Goal: Task Accomplishment & Management: Manage account settings

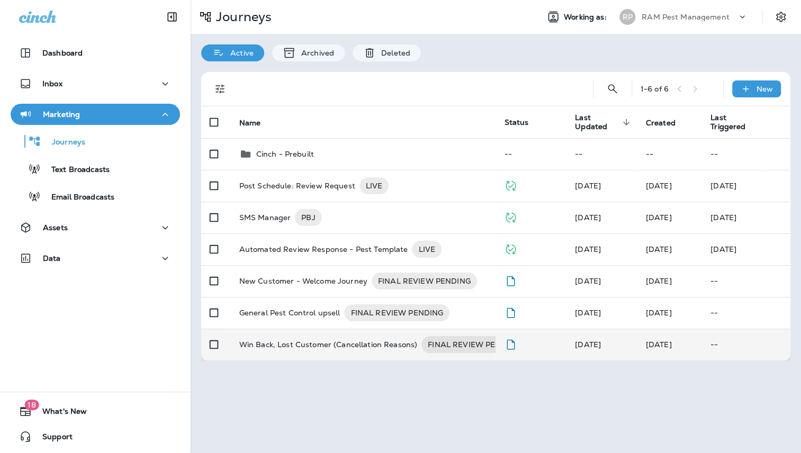
click at [345, 347] on p "Win Back, Lost Customer (Cancellation Reasons)" at bounding box center [328, 344] width 178 height 17
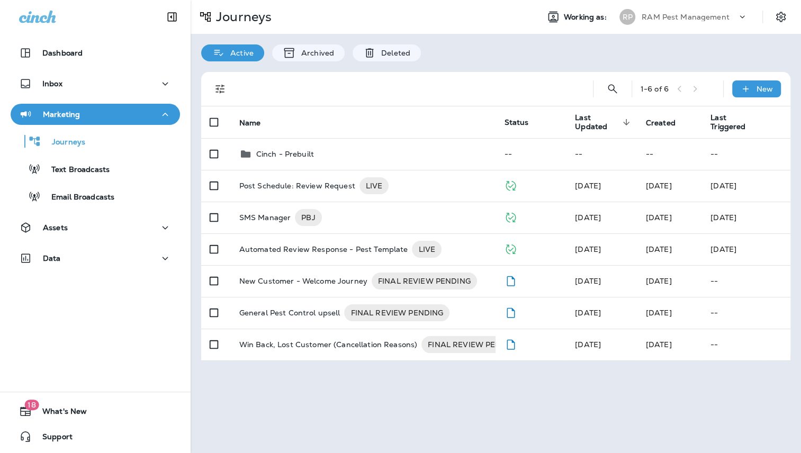
click at [497, 62] on div "1 - 6 of 6 New Name Status Last Updated sorted descending Created Last Triggere…" at bounding box center [496, 216] width 610 height 310
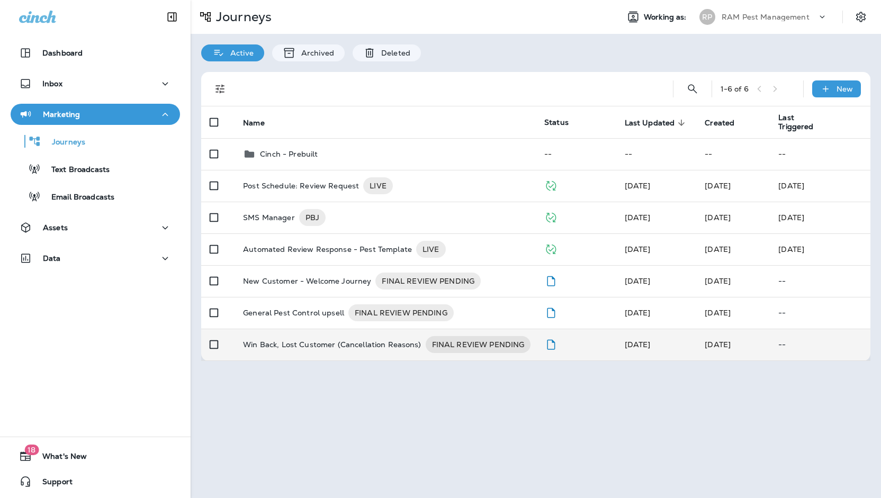
click at [329, 345] on p "Win Back, Lost Customer (Cancellation Reasons)" at bounding box center [332, 344] width 178 height 17
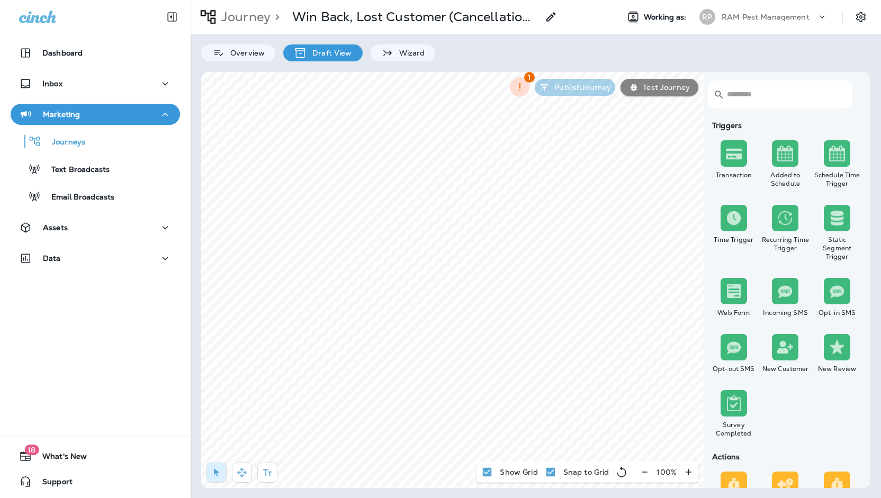
click at [167, 16] on icon "Collapse Sidebar" at bounding box center [172, 17] width 13 height 13
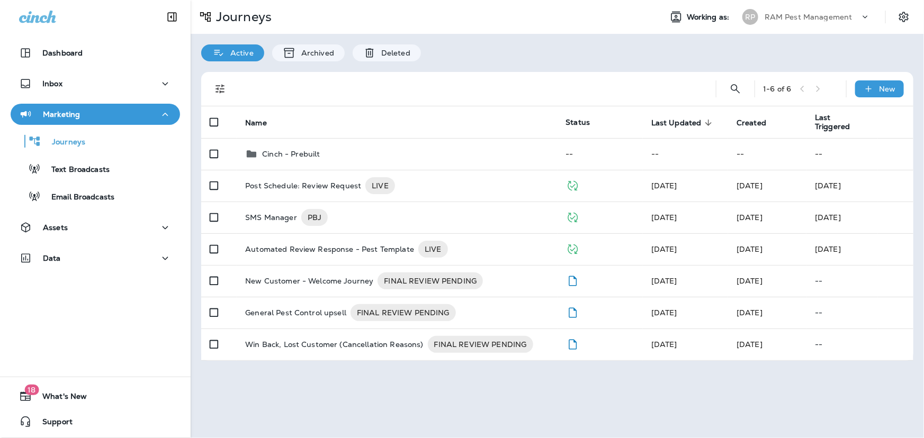
click at [588, 34] on div "Active Archived Deleted" at bounding box center [557, 48] width 733 height 28
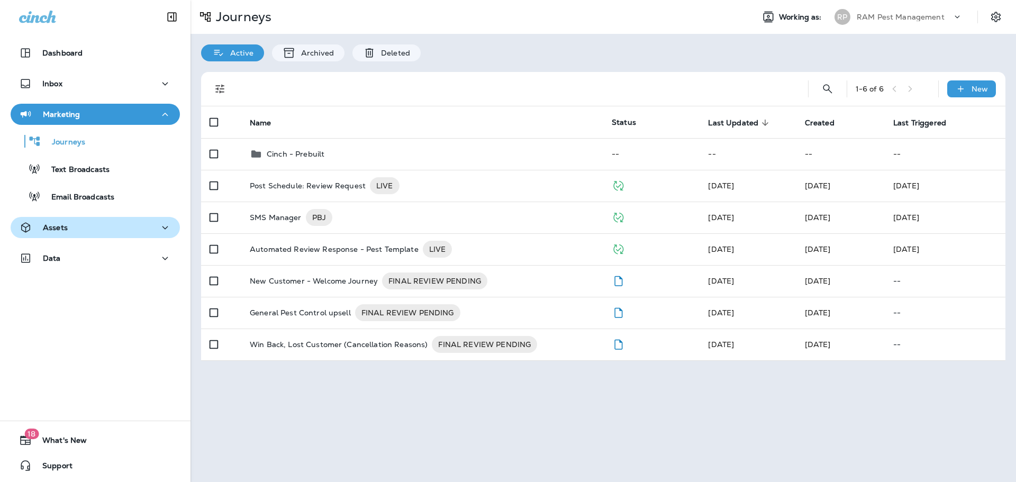
click at [96, 237] on button "Assets" at bounding box center [95, 227] width 169 height 21
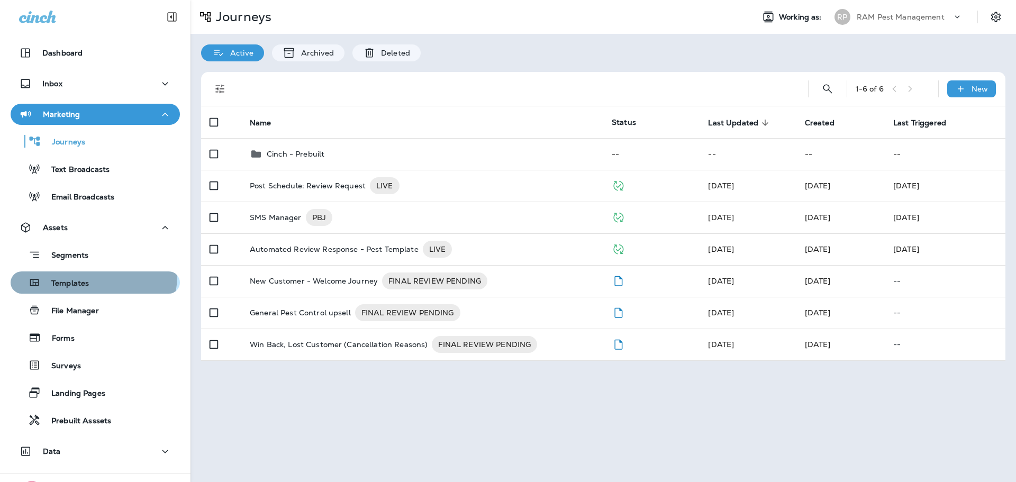
click at [85, 275] on div "Templates" at bounding box center [52, 283] width 74 height 16
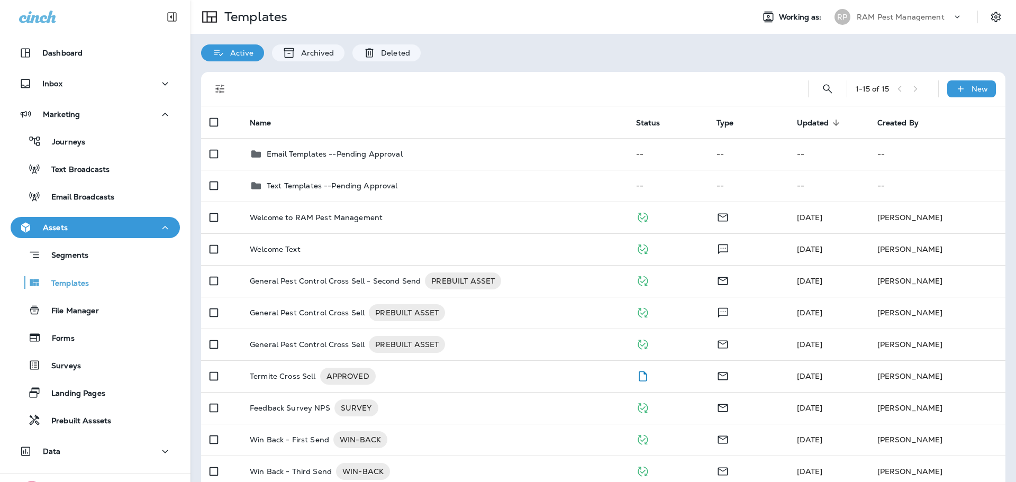
click at [692, 58] on div "Active Archived Deleted" at bounding box center [604, 48] width 826 height 28
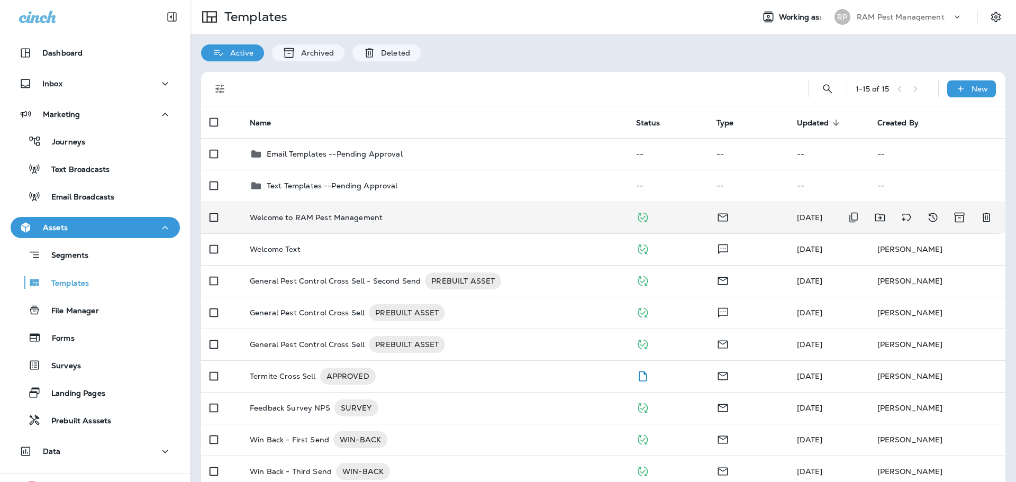
click at [454, 217] on div "Welcome to RAM Pest Management" at bounding box center [434, 217] width 369 height 8
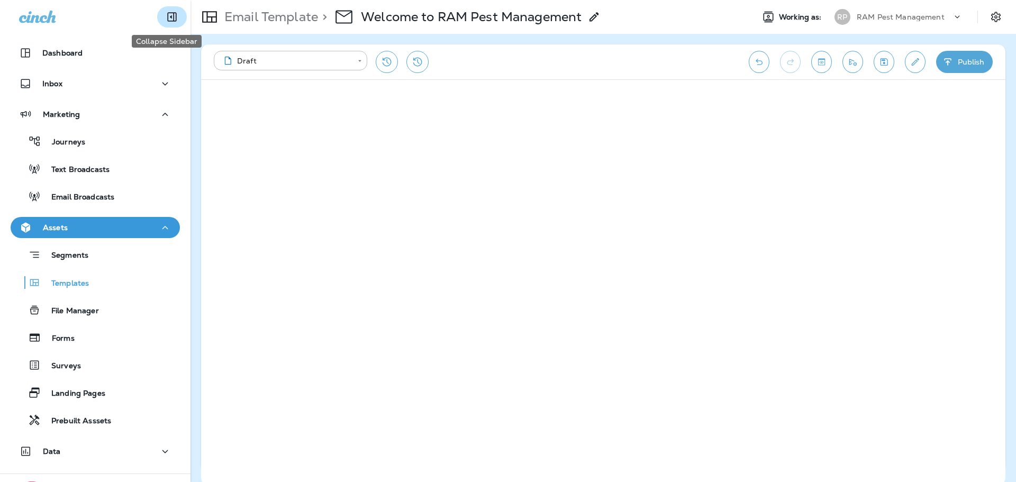
click at [170, 23] on button "Collapse Sidebar" at bounding box center [172, 16] width 30 height 21
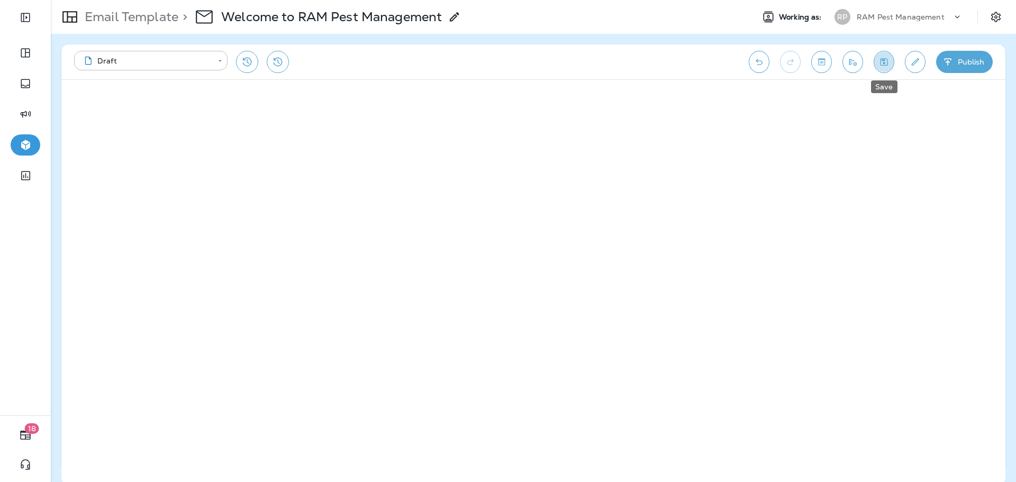
click at [800, 64] on icon "Save" at bounding box center [884, 62] width 11 height 11
click at [800, 64] on icon "button" at bounding box center [947, 61] width 7 height 7
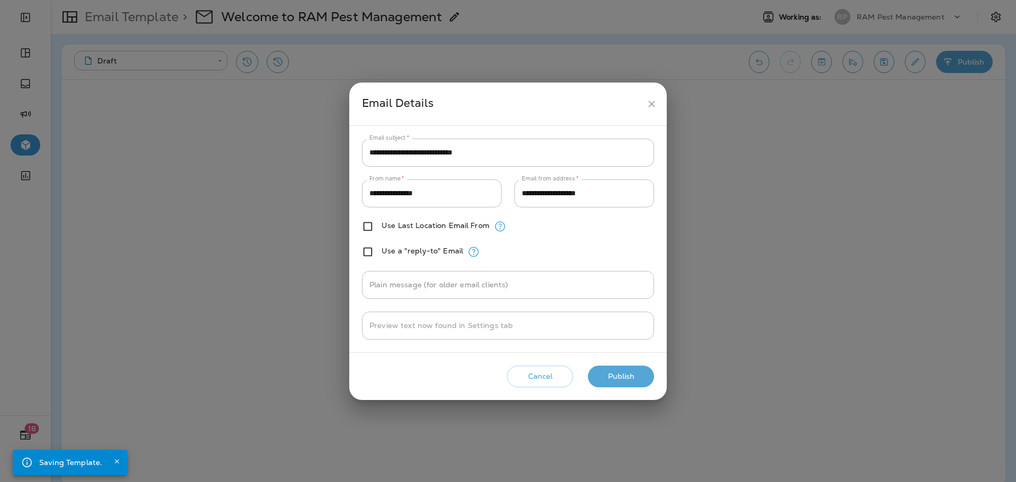
drag, startPoint x: 657, startPoint y: 105, endPoint x: 507, endPoint y: 97, distance: 150.0
click at [653, 106] on icon "close" at bounding box center [651, 103] width 11 height 11
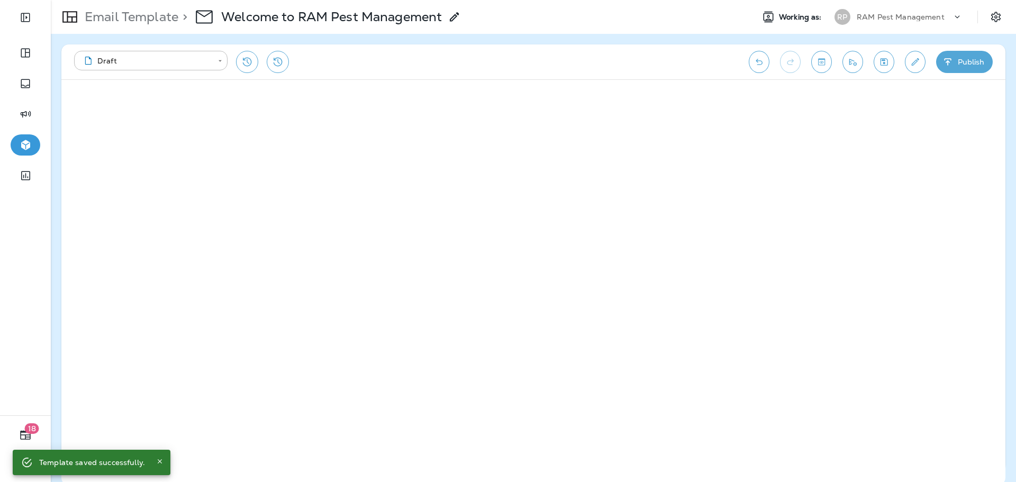
click at [800, 66] on button "Publish" at bounding box center [964, 62] width 57 height 22
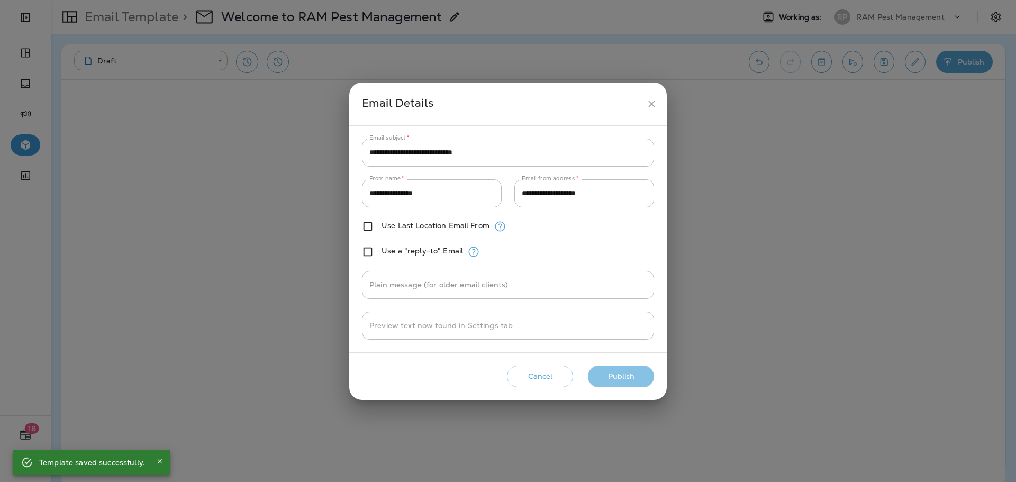
click at [635, 381] on button "Publish" at bounding box center [621, 377] width 66 height 22
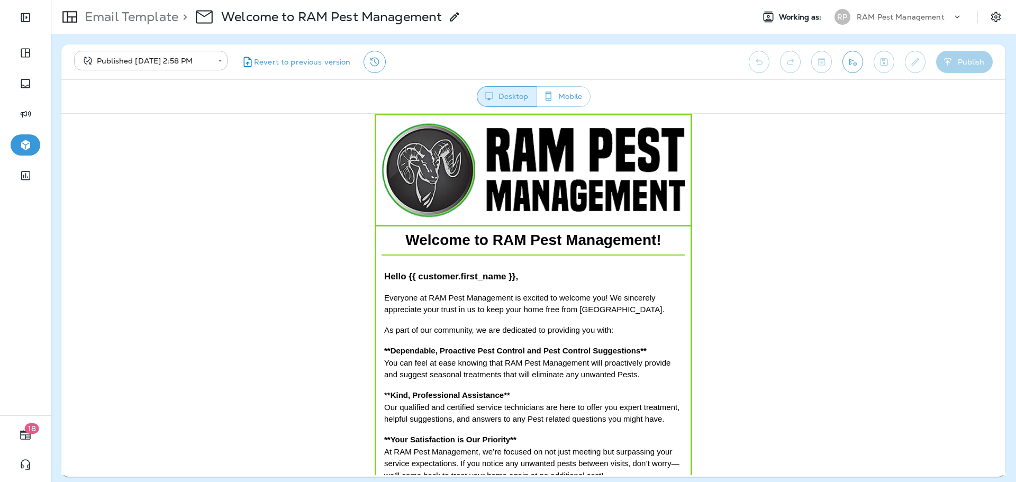
click at [152, 61] on body "**********" at bounding box center [508, 247] width 1016 height 495
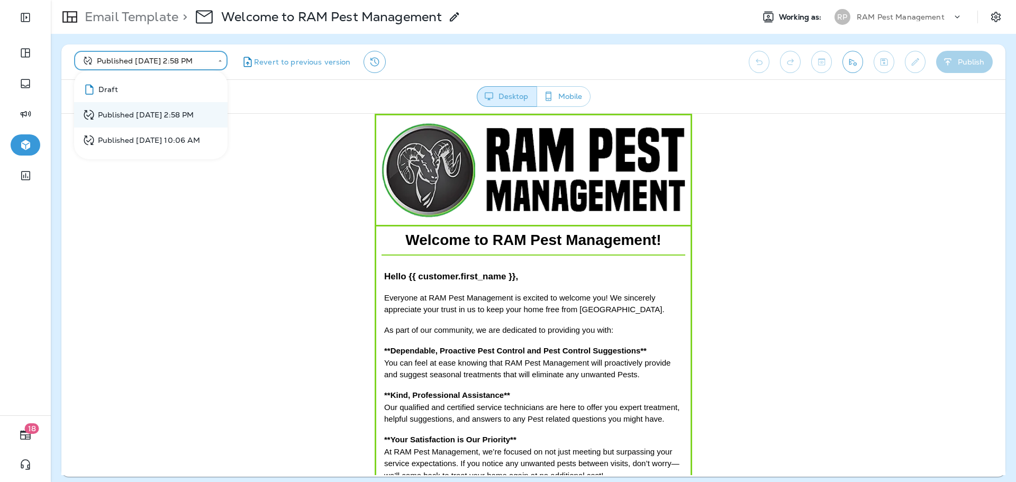
click at [131, 87] on li "Draft" at bounding box center [151, 89] width 154 height 25
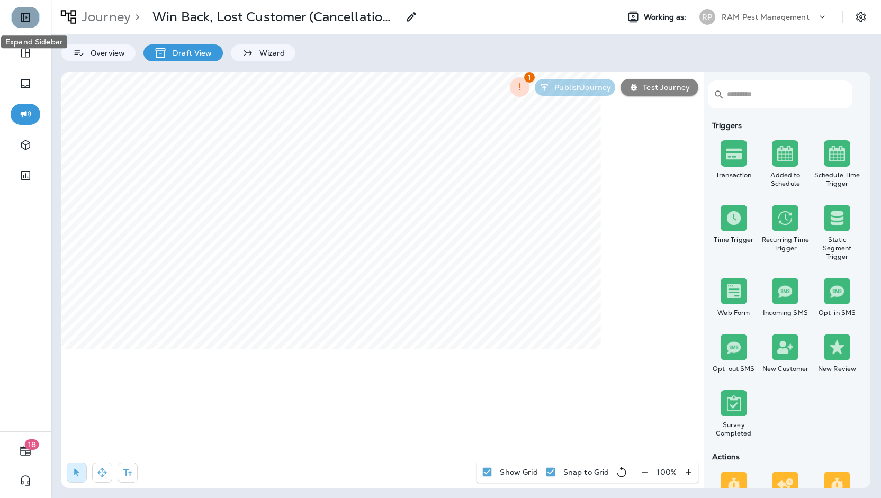
click at [23, 18] on icon "Expand Sidebar" at bounding box center [25, 17] width 9 height 9
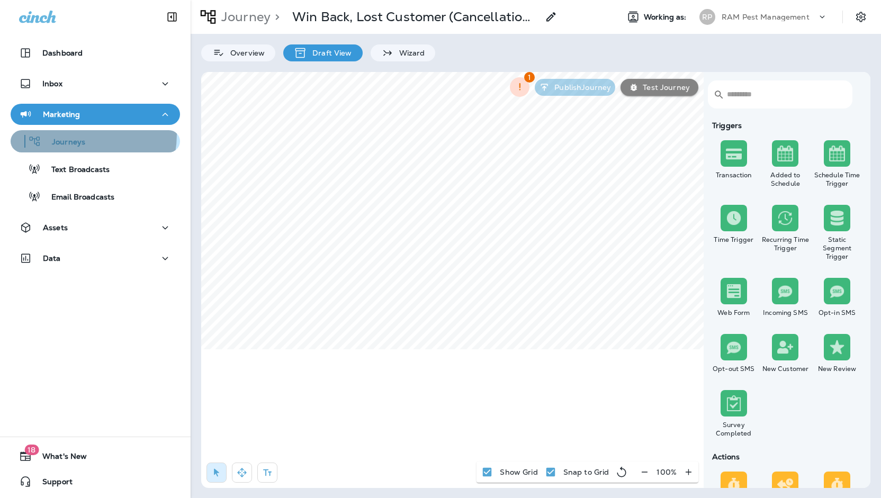
click at [65, 134] on div "Journeys" at bounding box center [50, 141] width 70 height 16
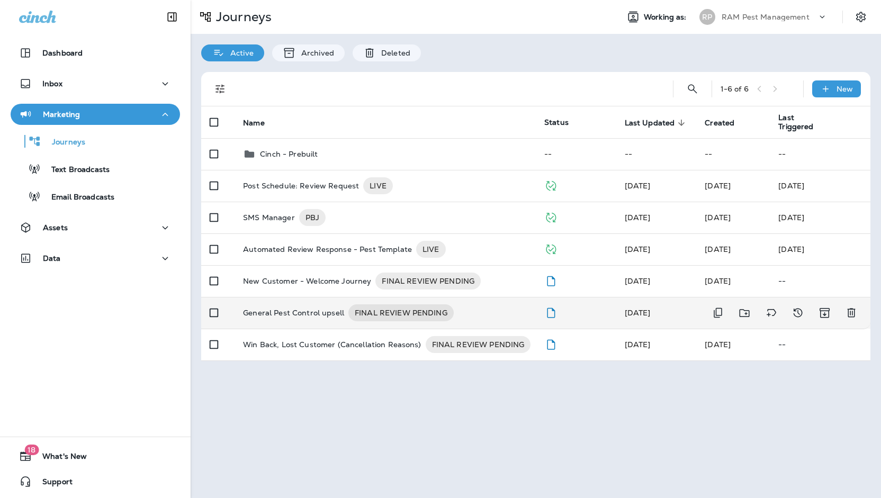
click at [323, 318] on p "General Pest Control upsell" at bounding box center [293, 312] width 101 height 17
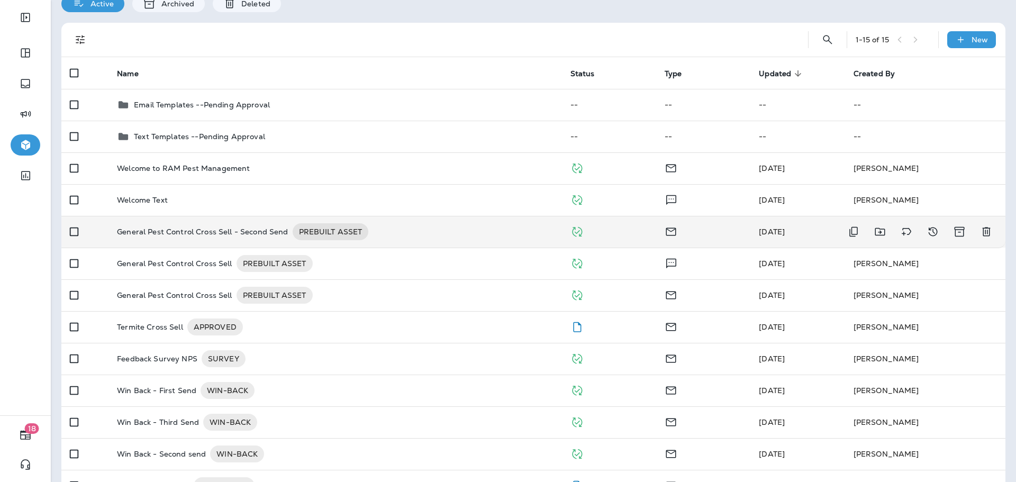
scroll to position [70, 0]
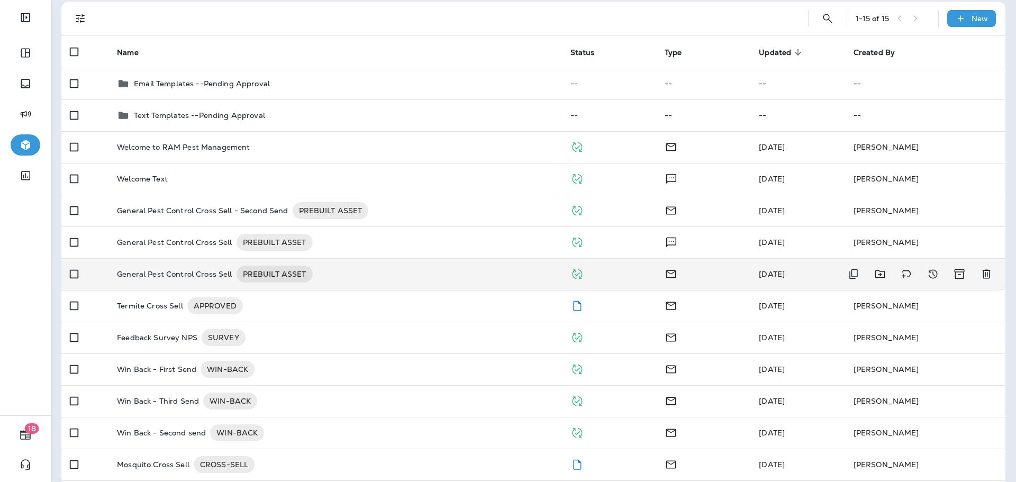
click at [399, 275] on div "General Pest Control Cross Sell PREBUILT ASSET" at bounding box center [335, 274] width 436 height 17
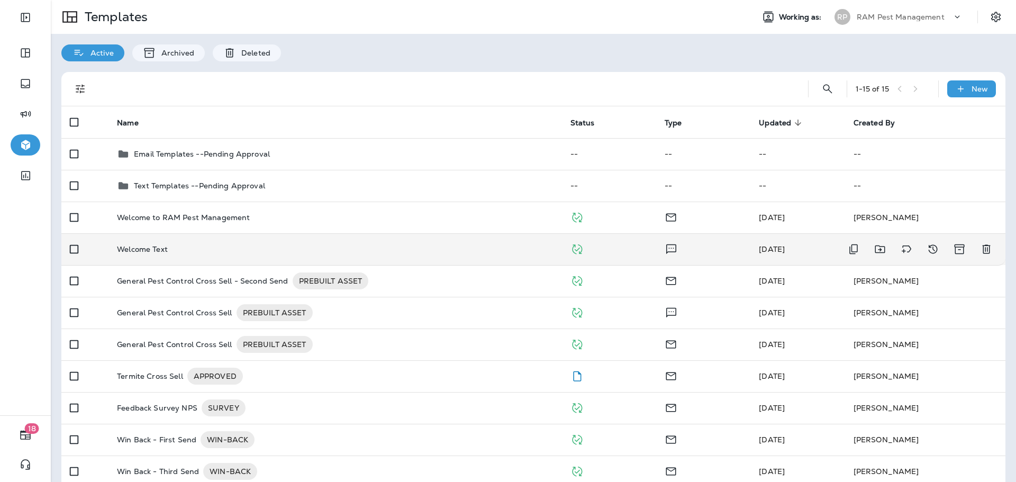
click at [285, 246] on div "Welcome Text" at bounding box center [335, 249] width 436 height 8
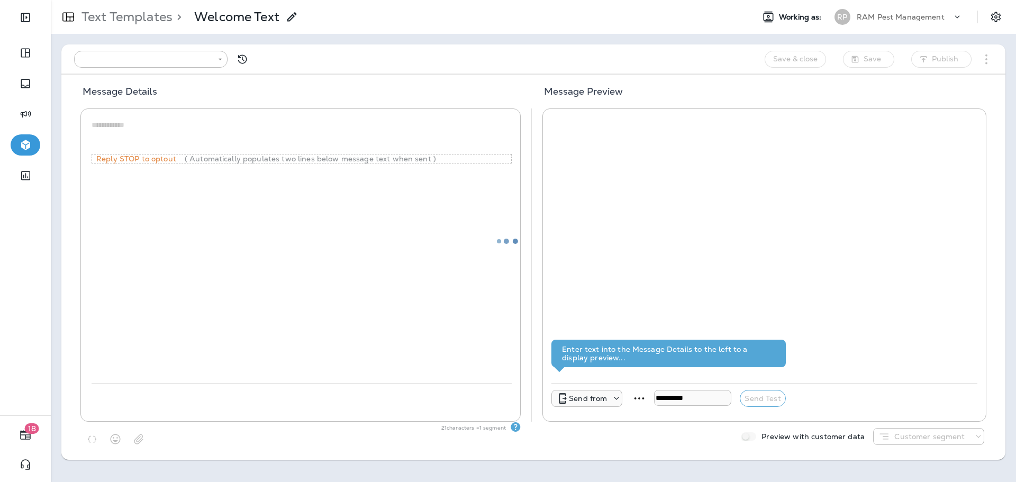
type input "**********"
type textarea "**********"
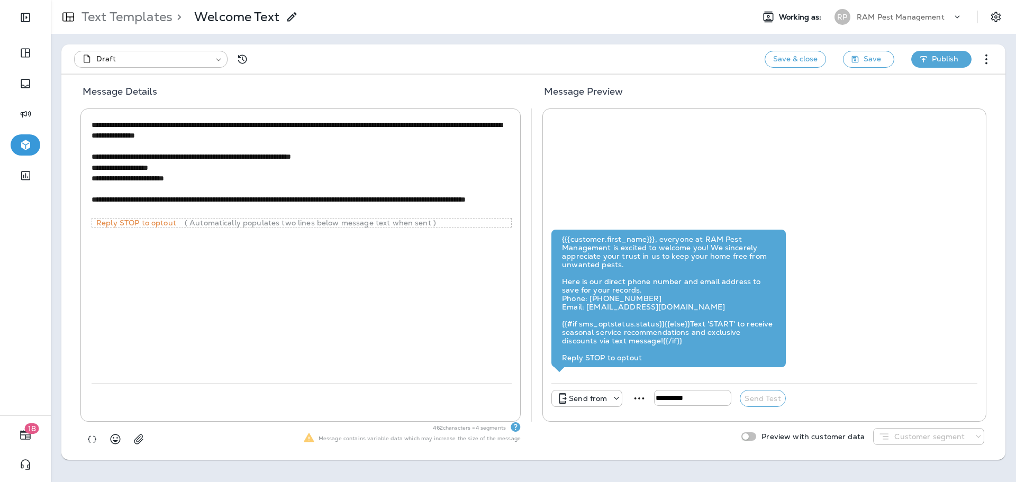
click at [951, 60] on span "Publish" at bounding box center [945, 58] width 26 height 13
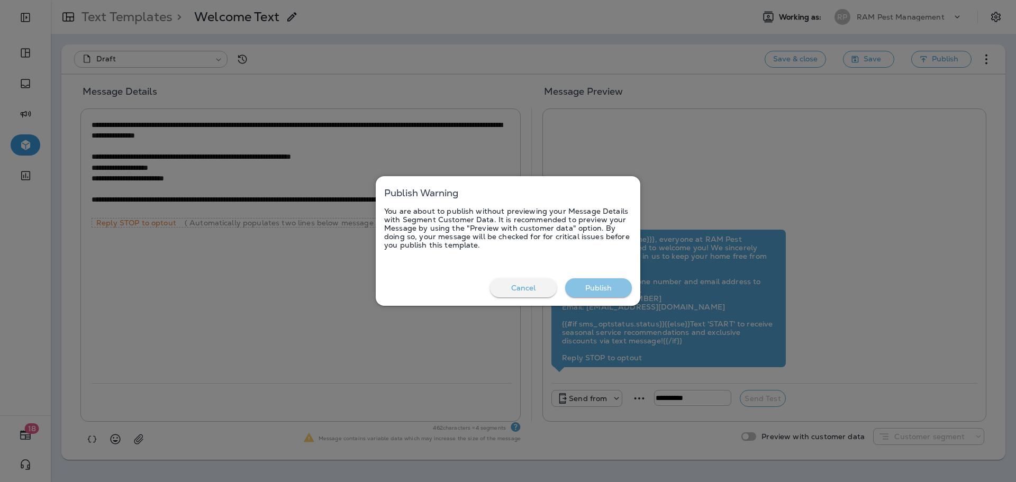
click at [587, 281] on button "Publish" at bounding box center [598, 288] width 67 height 20
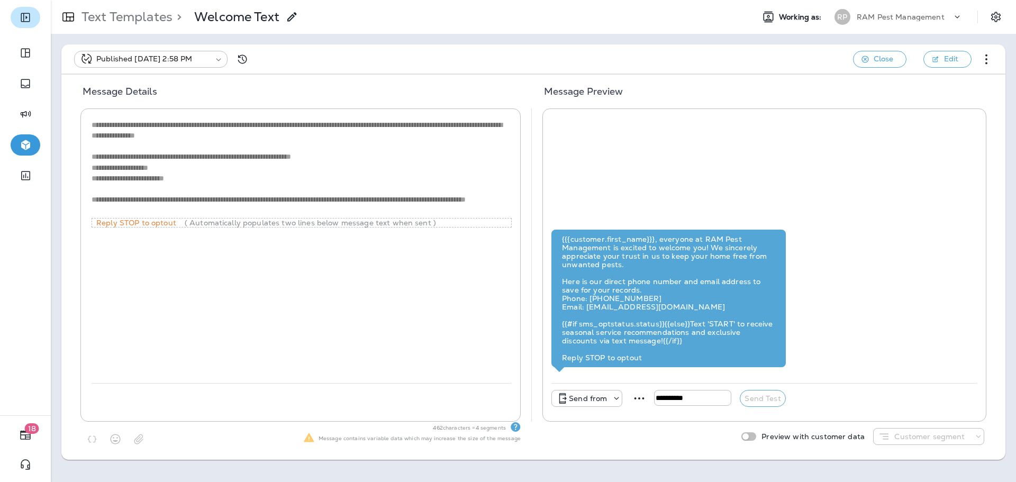
click at [22, 16] on icon "Expand Sidebar" at bounding box center [25, 17] width 9 height 9
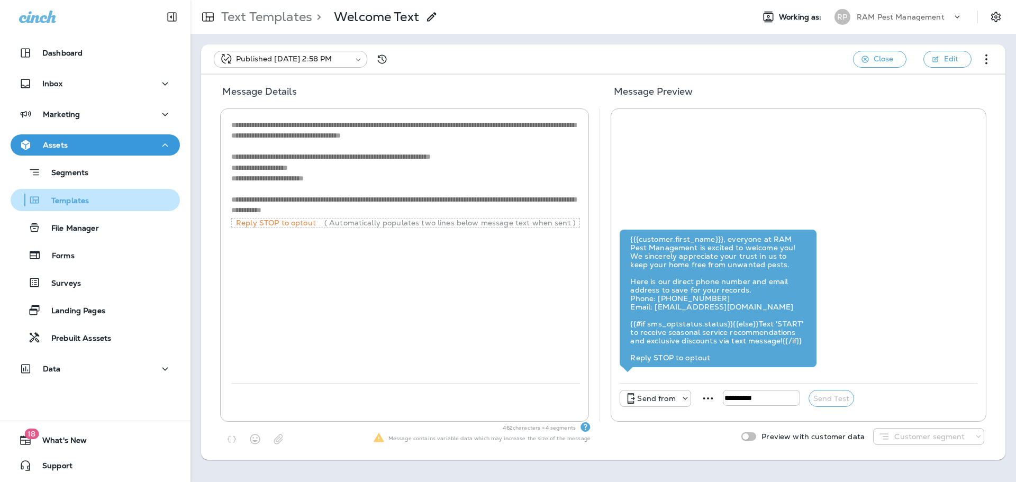
drag, startPoint x: 74, startPoint y: 201, endPoint x: 107, endPoint y: 200, distance: 33.4
click at [74, 201] on p "Templates" at bounding box center [65, 201] width 48 height 10
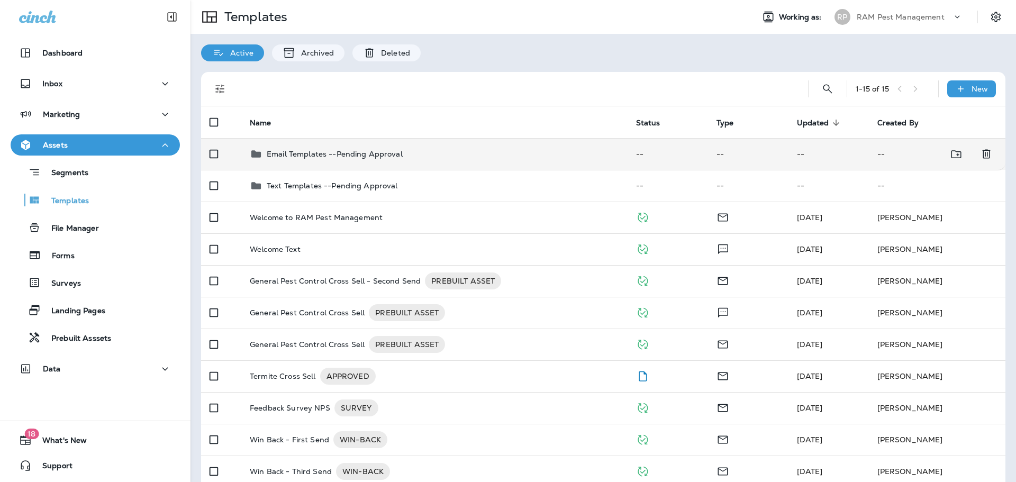
click at [470, 155] on div "Email Templates --Pending Approval" at bounding box center [434, 154] width 369 height 13
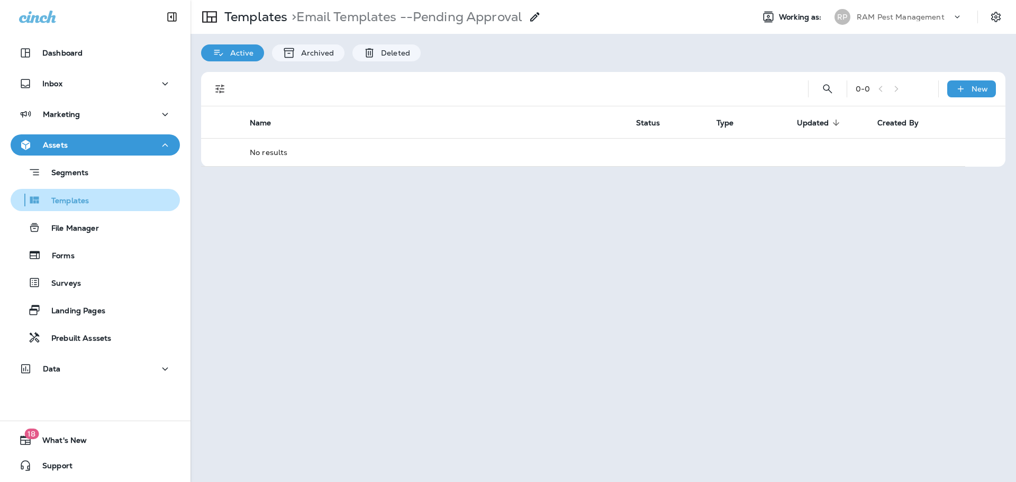
click at [110, 204] on div "Templates" at bounding box center [95, 200] width 161 height 16
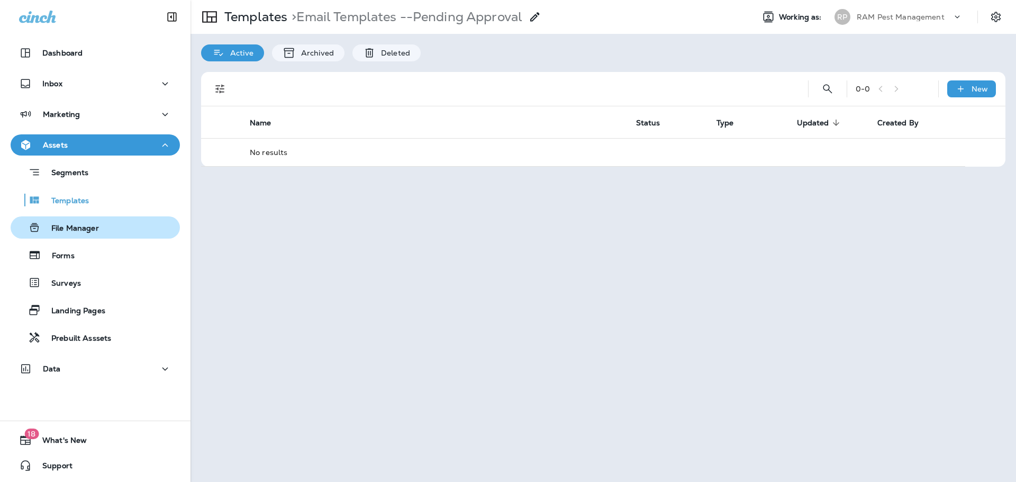
click at [118, 230] on div "File Manager" at bounding box center [95, 228] width 161 height 16
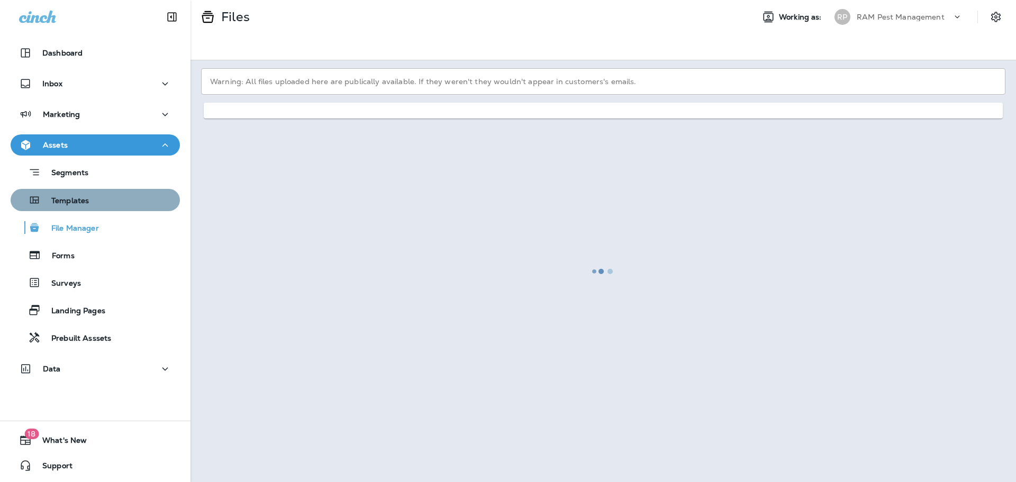
click at [119, 199] on div "Templates" at bounding box center [95, 200] width 161 height 16
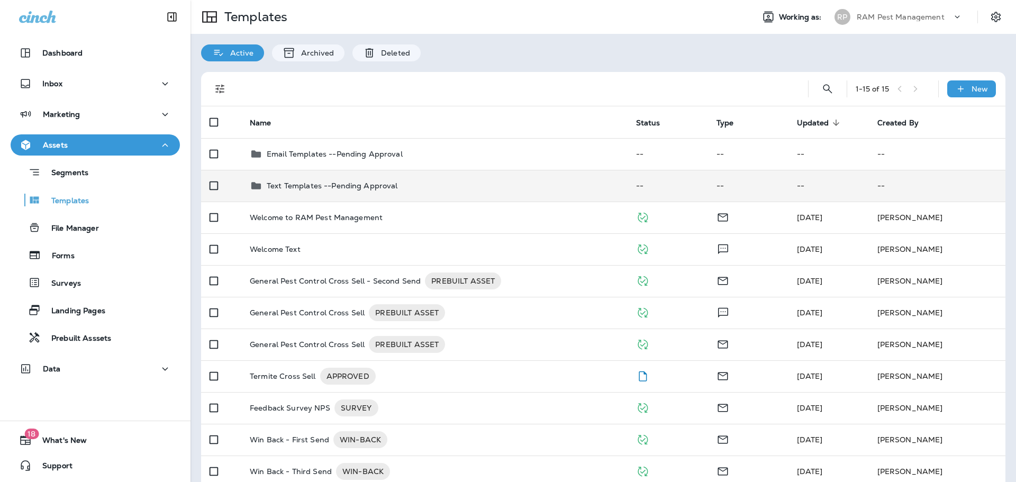
click at [382, 193] on td "Text Templates --Pending Approval" at bounding box center [434, 186] width 386 height 32
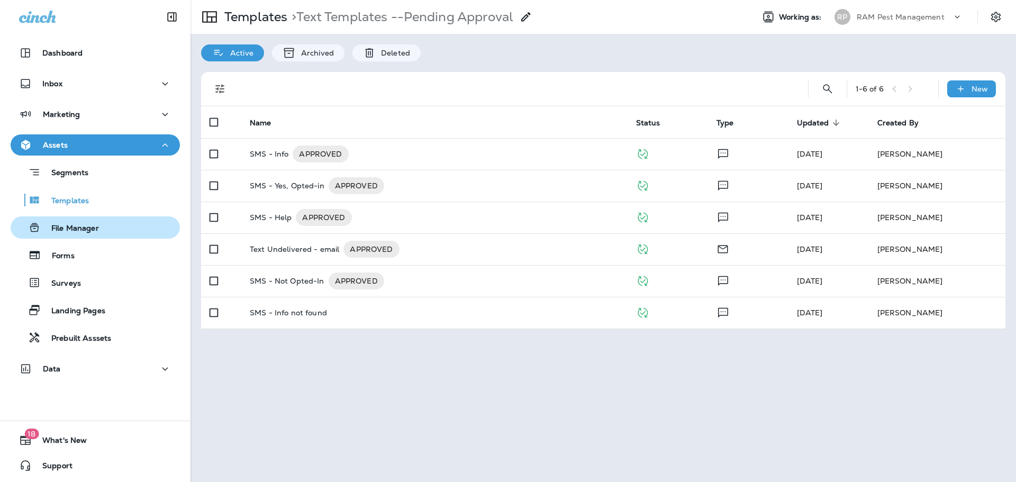
click at [95, 231] on p "File Manager" at bounding box center [70, 229] width 58 height 10
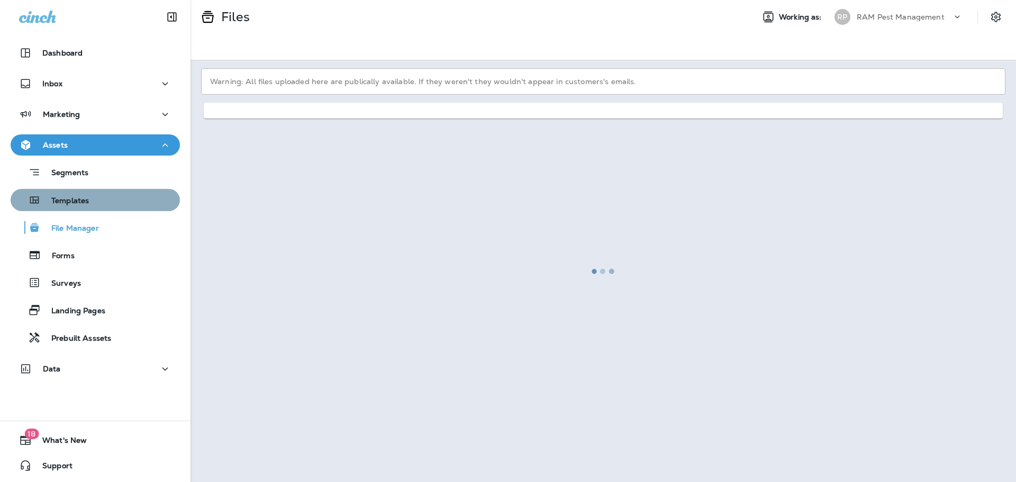
click at [101, 208] on div "Templates" at bounding box center [95, 200] width 161 height 16
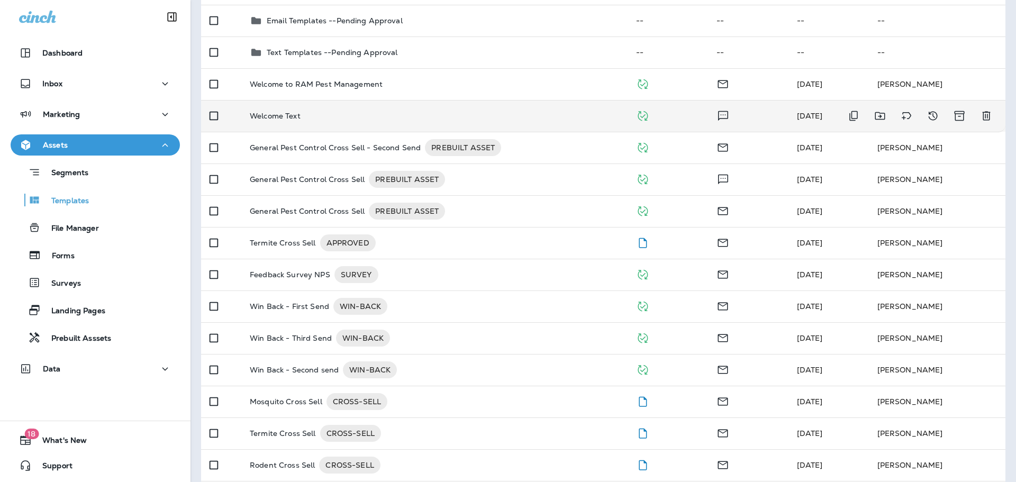
scroll to position [141, 0]
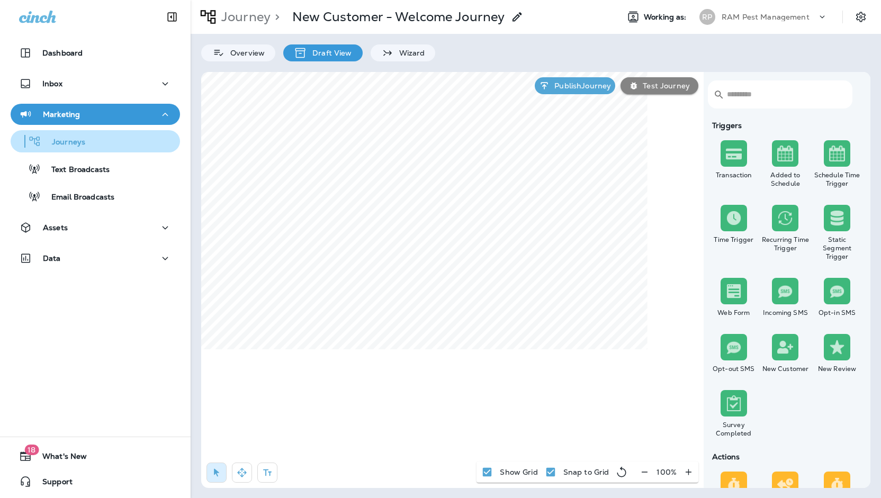
click at [80, 148] on div "Journeys" at bounding box center [50, 141] width 70 height 16
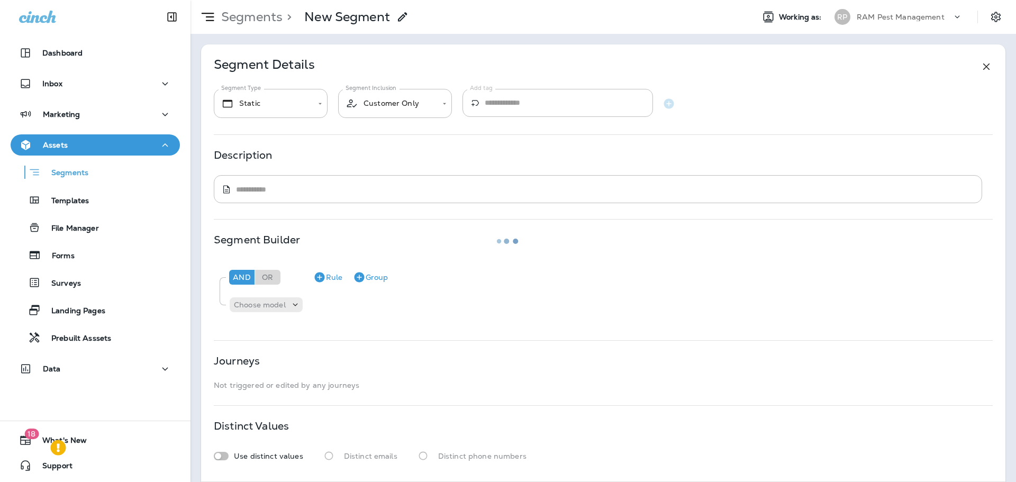
drag, startPoint x: 67, startPoint y: 205, endPoint x: 74, endPoint y: 192, distance: 15.2
click at [67, 205] on div at bounding box center [508, 241] width 1014 height 480
click at [77, 174] on div at bounding box center [508, 241] width 1014 height 480
click at [77, 197] on div at bounding box center [508, 241] width 1014 height 480
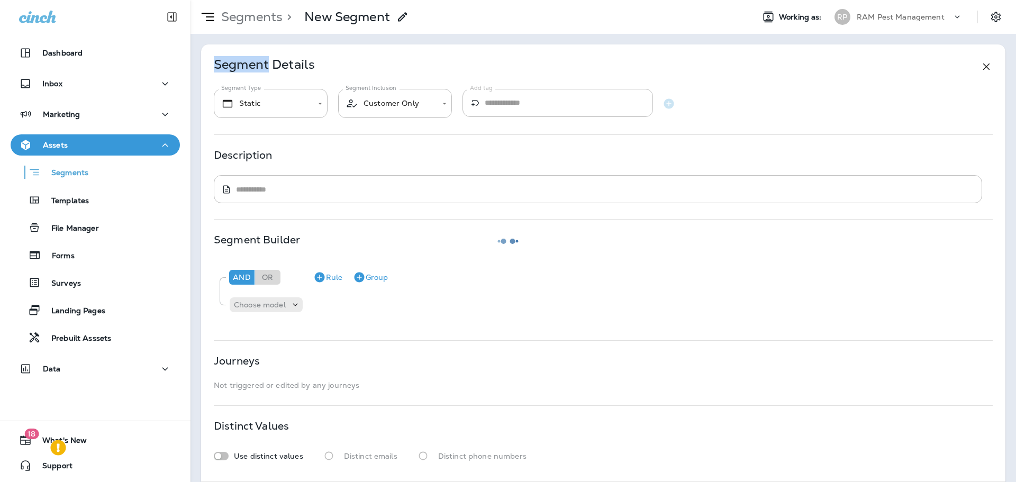
click at [76, 198] on div at bounding box center [508, 241] width 1014 height 480
click at [77, 196] on div at bounding box center [508, 241] width 1014 height 480
click at [73, 196] on div at bounding box center [508, 241] width 1014 height 480
click at [74, 190] on div at bounding box center [508, 241] width 1014 height 480
click at [74, 187] on div at bounding box center [508, 241] width 1014 height 480
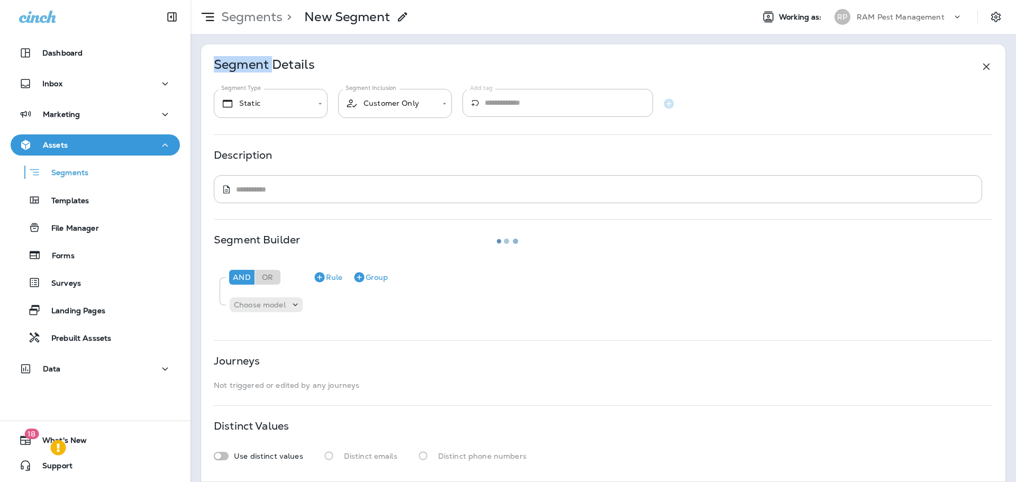
click at [74, 187] on div at bounding box center [508, 241] width 1014 height 480
click at [60, 209] on div at bounding box center [508, 241] width 1014 height 480
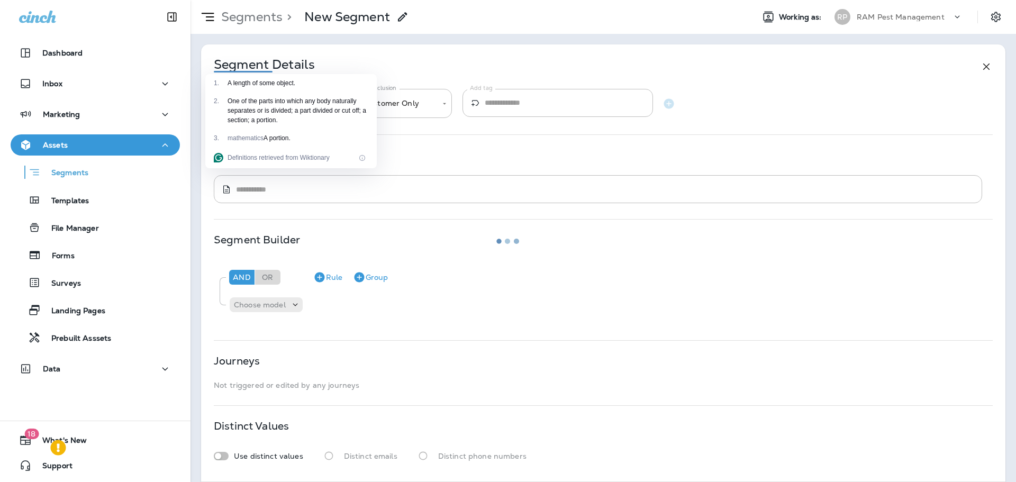
click at [59, 208] on div at bounding box center [508, 241] width 1014 height 480
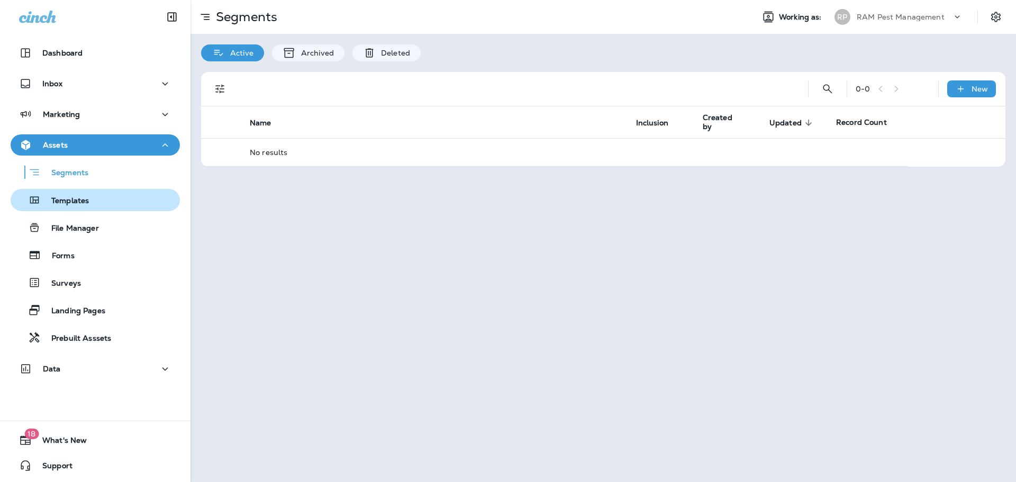
click at [63, 196] on p "Templates" at bounding box center [65, 201] width 48 height 10
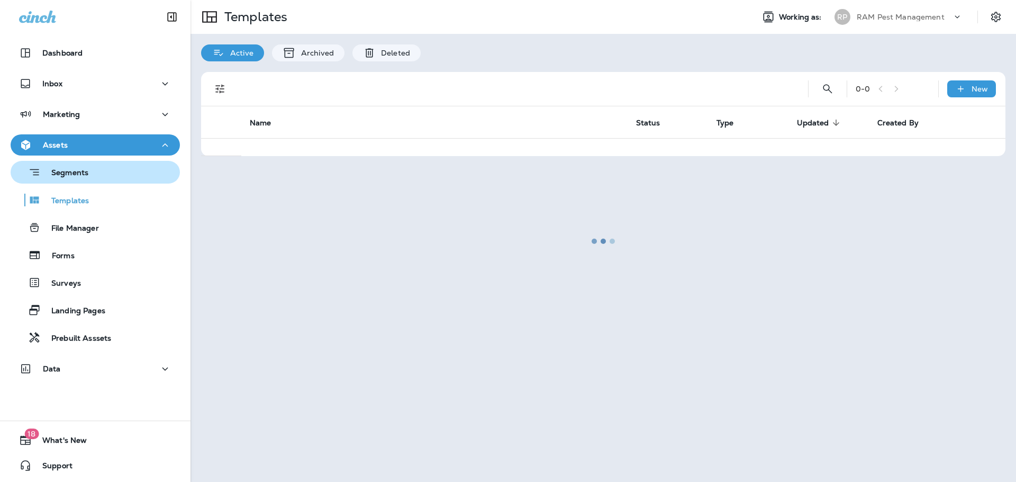
click at [71, 171] on p "Segments" at bounding box center [65, 173] width 48 height 11
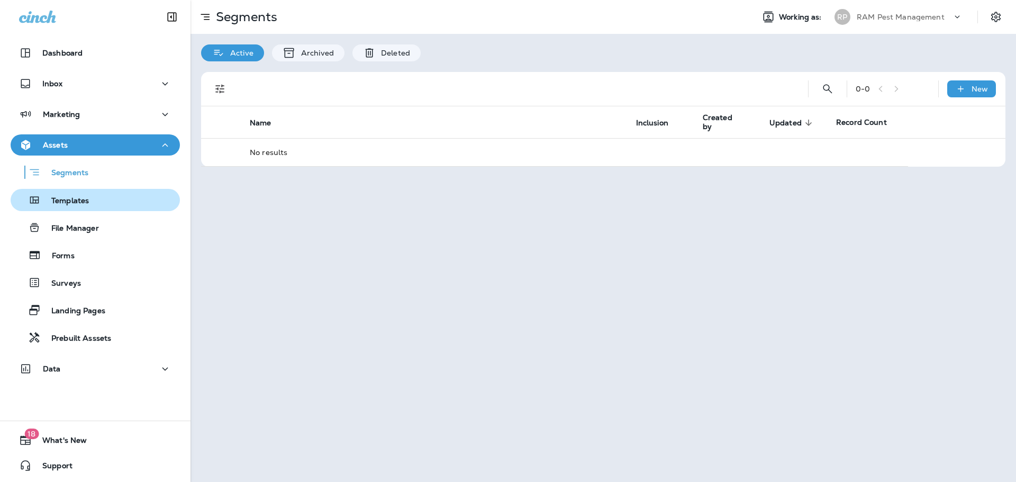
click at [85, 203] on p "Templates" at bounding box center [65, 201] width 48 height 10
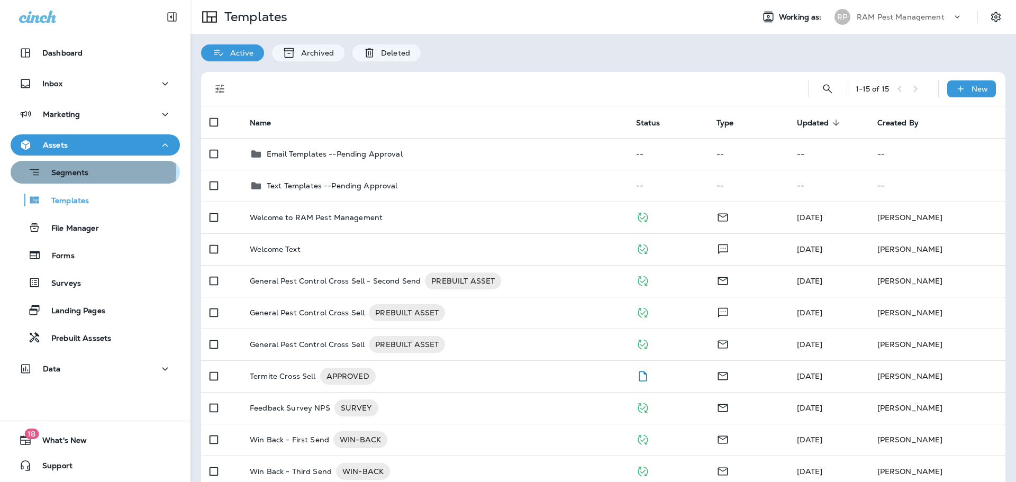
click at [87, 172] on p "Segments" at bounding box center [65, 173] width 48 height 11
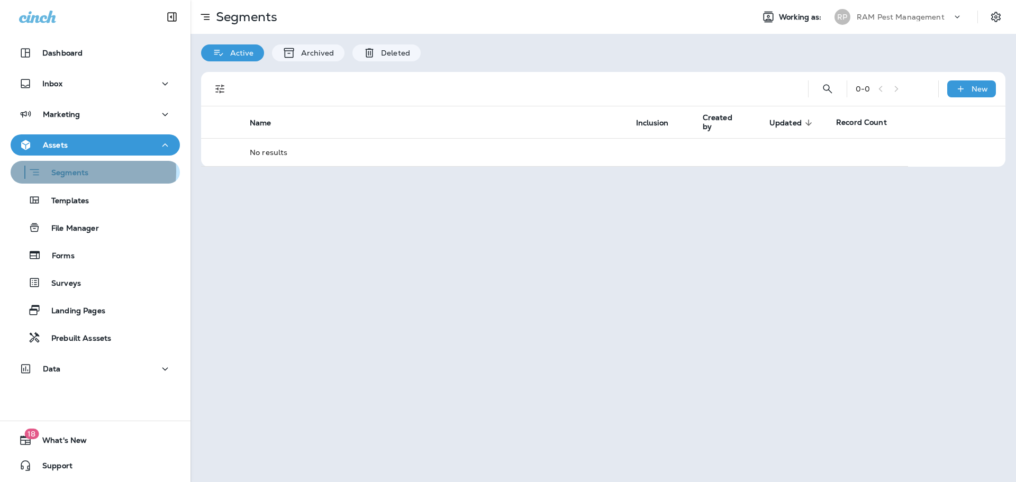
click at [87, 172] on p "Segments" at bounding box center [65, 173] width 48 height 11
click at [87, 171] on p "Segments" at bounding box center [65, 173] width 48 height 11
click at [85, 172] on p "Segments" at bounding box center [65, 173] width 48 height 11
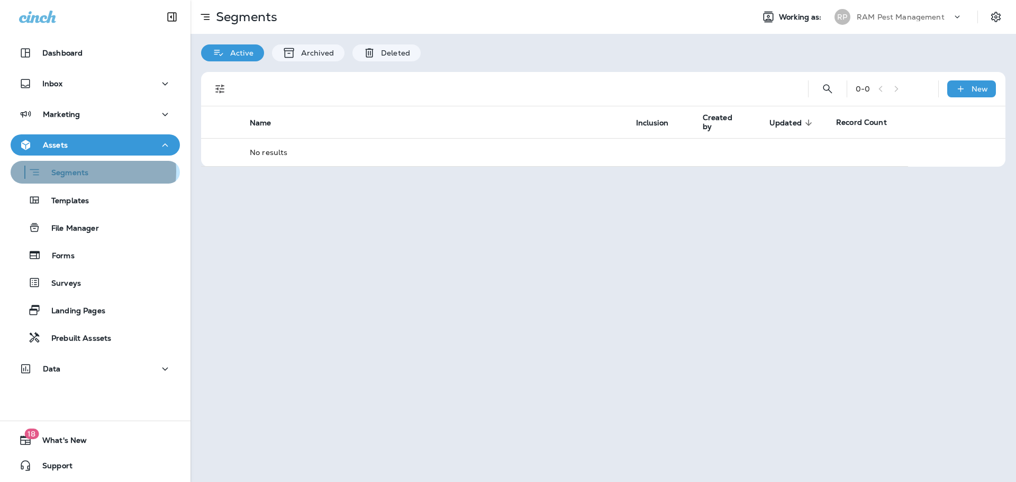
click at [85, 172] on p "Segments" at bounding box center [65, 173] width 48 height 11
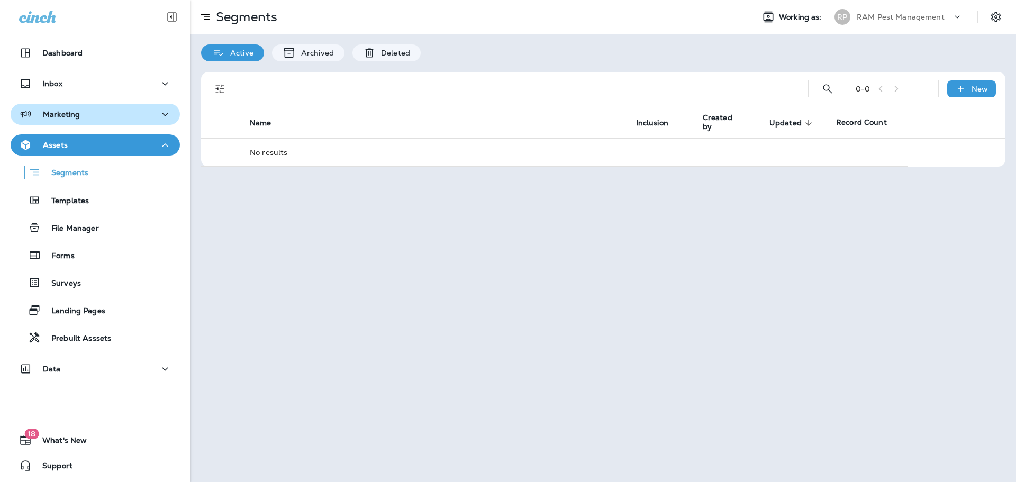
click at [91, 118] on div "Marketing" at bounding box center [95, 114] width 152 height 13
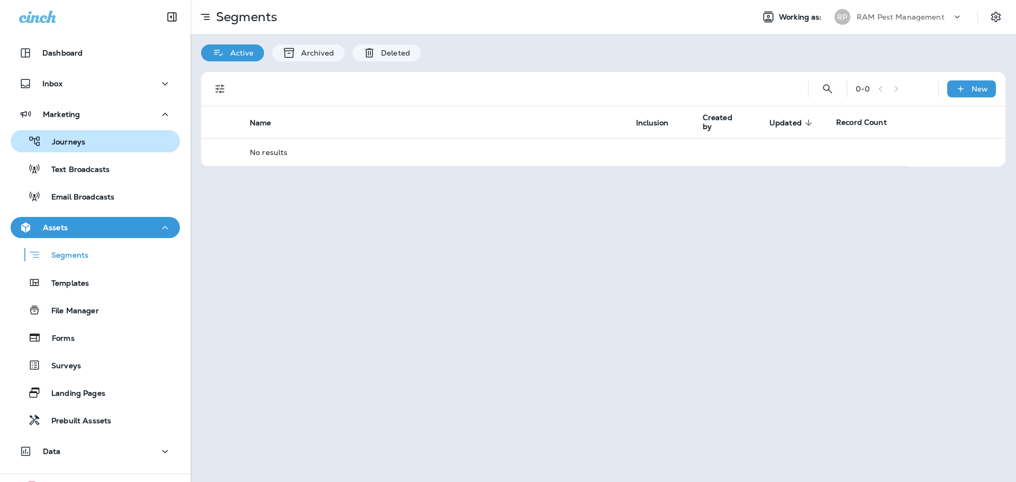
click at [85, 139] on div "Journeys" at bounding box center [95, 141] width 161 height 16
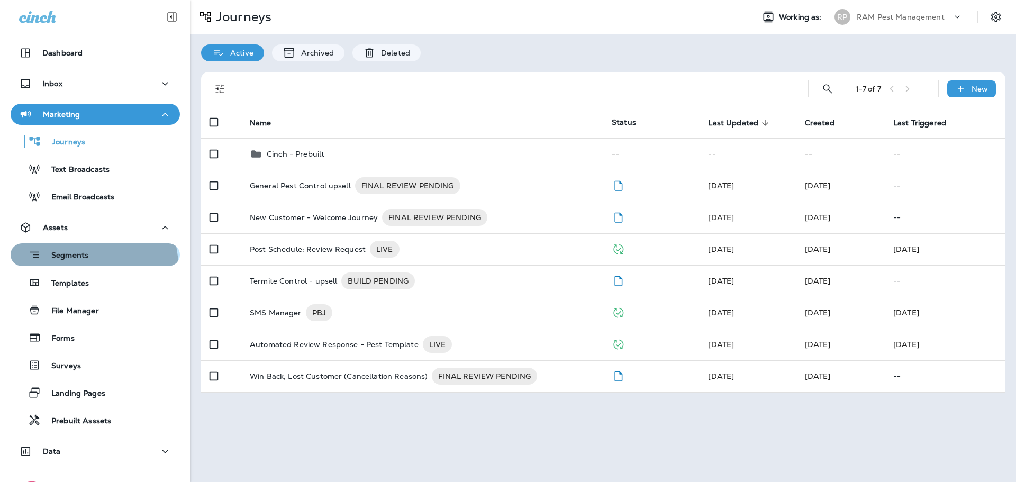
click at [88, 266] on button "Segments" at bounding box center [95, 254] width 169 height 23
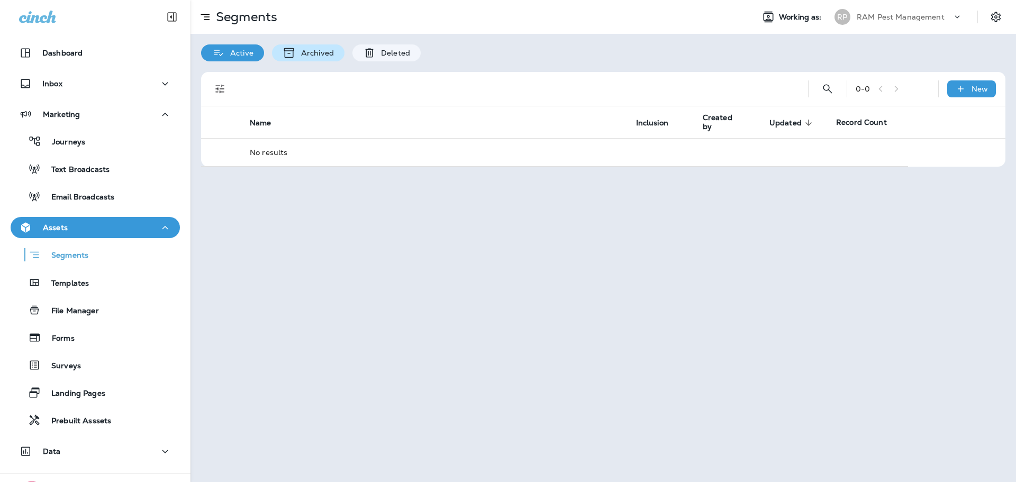
click at [330, 51] on p "Archived" at bounding box center [315, 53] width 38 height 8
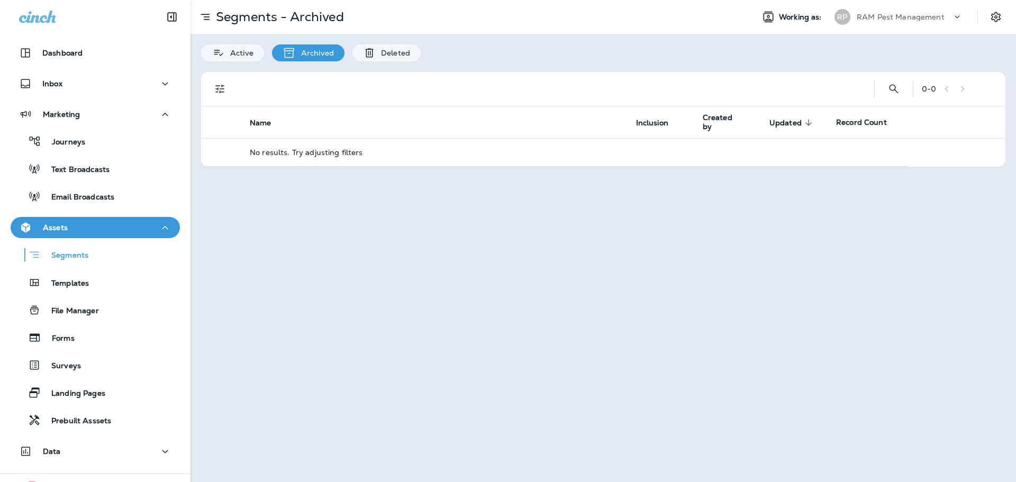
click at [396, 52] on p "Deleted" at bounding box center [393, 53] width 34 height 8
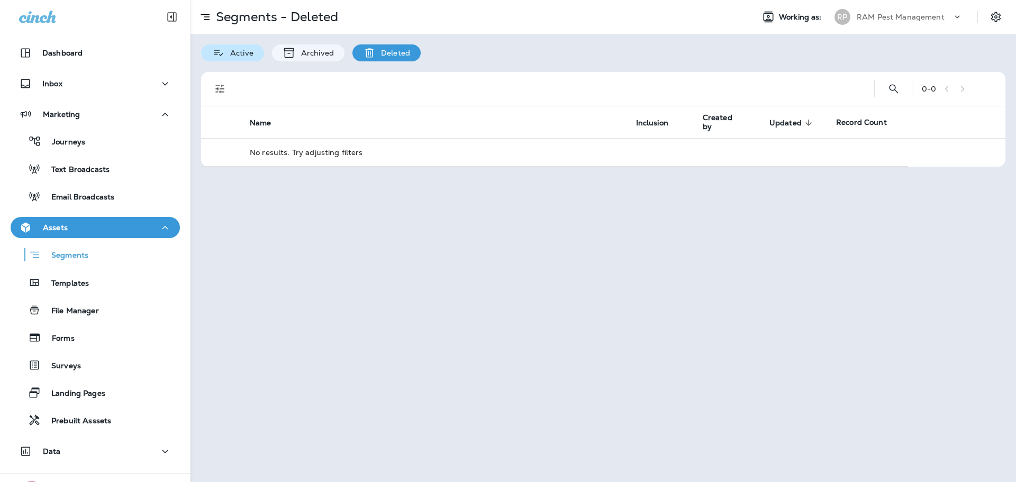
click at [246, 52] on p "Active" at bounding box center [239, 53] width 29 height 8
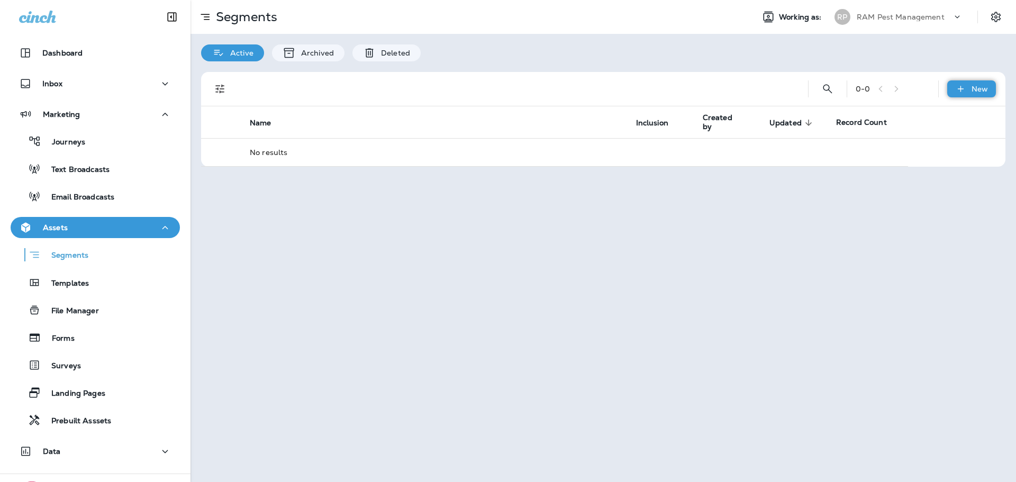
click at [976, 85] on p "New" at bounding box center [980, 89] width 16 height 8
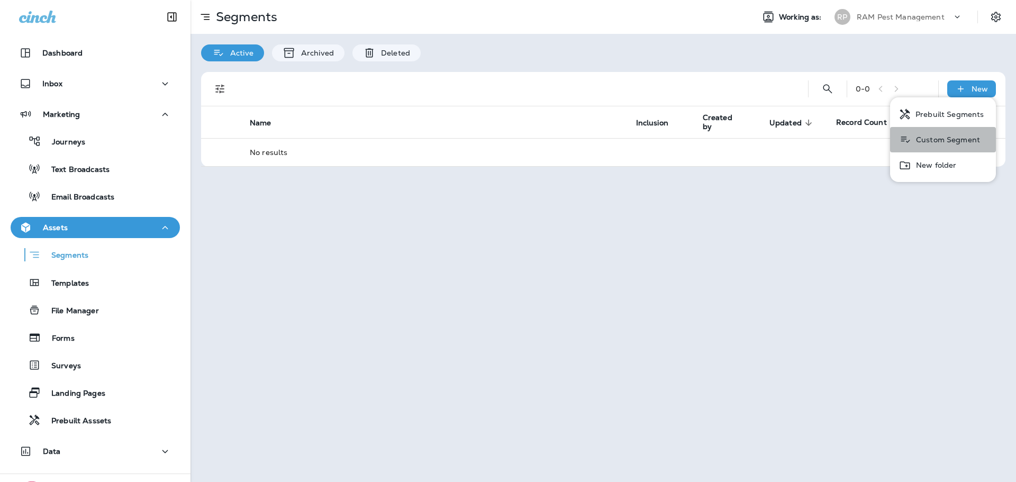
click at [941, 134] on button "Custom Segment" at bounding box center [943, 139] width 106 height 25
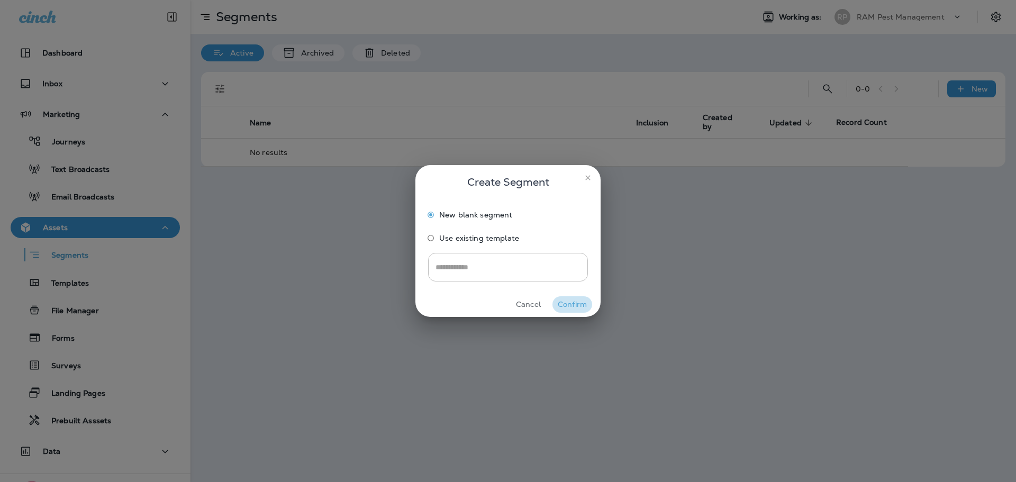
click at [578, 305] on button "Confirm" at bounding box center [573, 304] width 40 height 16
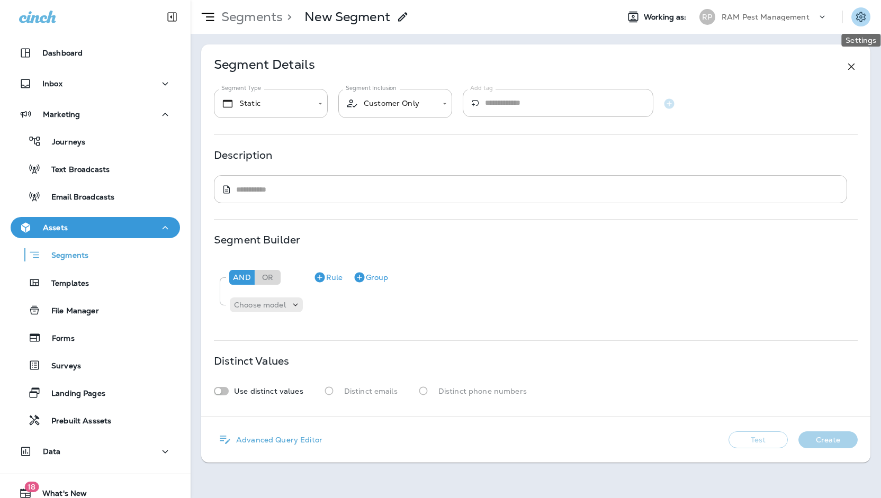
click at [861, 19] on icon "Settings" at bounding box center [860, 17] width 13 height 13
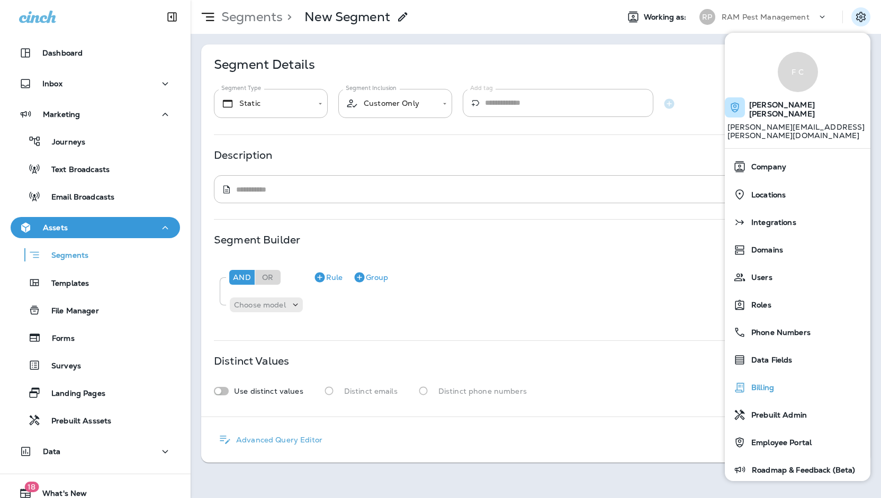
scroll to position [48, 0]
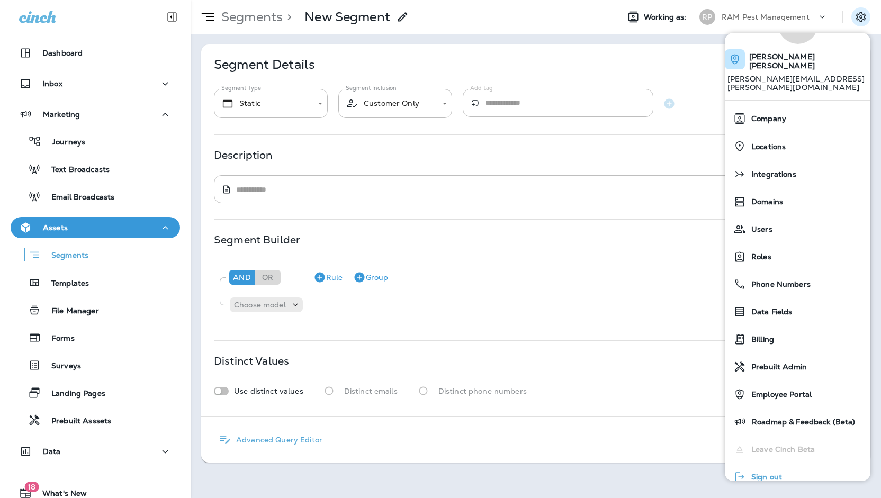
click at [776, 473] on span "Sign out" at bounding box center [764, 477] width 36 height 9
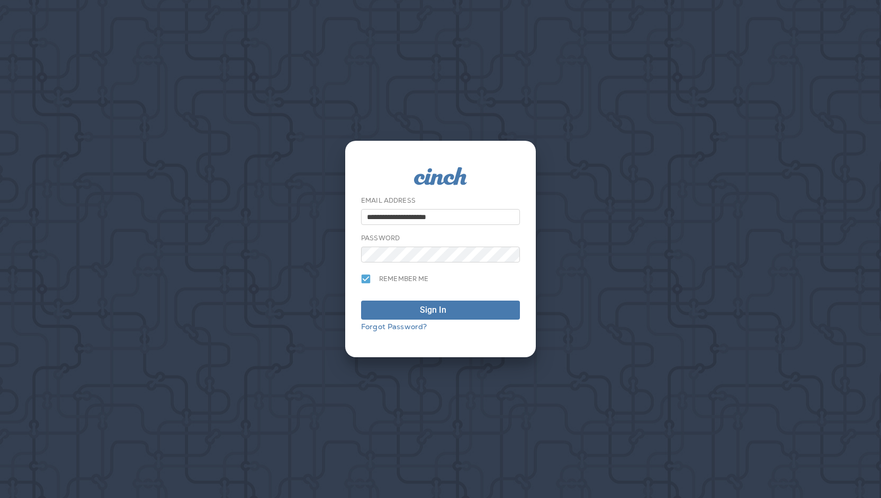
click at [668, 195] on div "**********" at bounding box center [440, 249] width 881 height 498
click at [495, 308] on span "Sign In" at bounding box center [440, 310] width 147 height 13
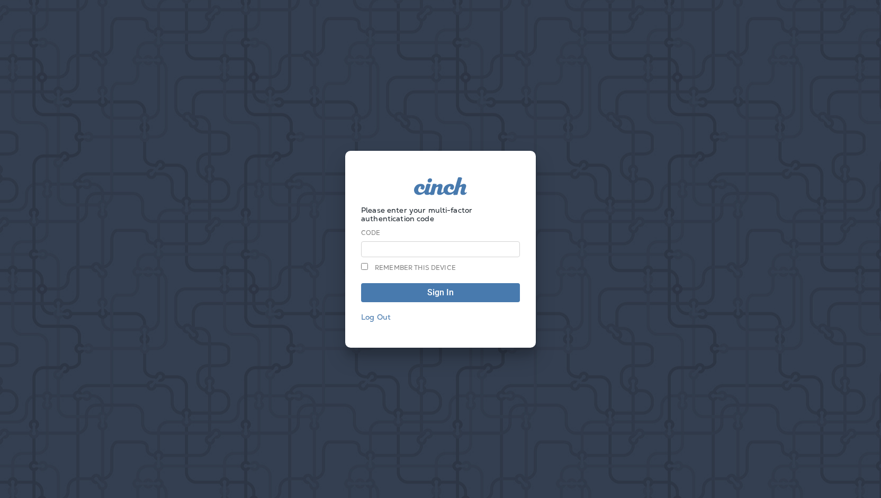
click at [500, 245] on input at bounding box center [440, 249] width 159 height 16
type input "******"
click at [475, 293] on span "Sign In" at bounding box center [440, 292] width 147 height 8
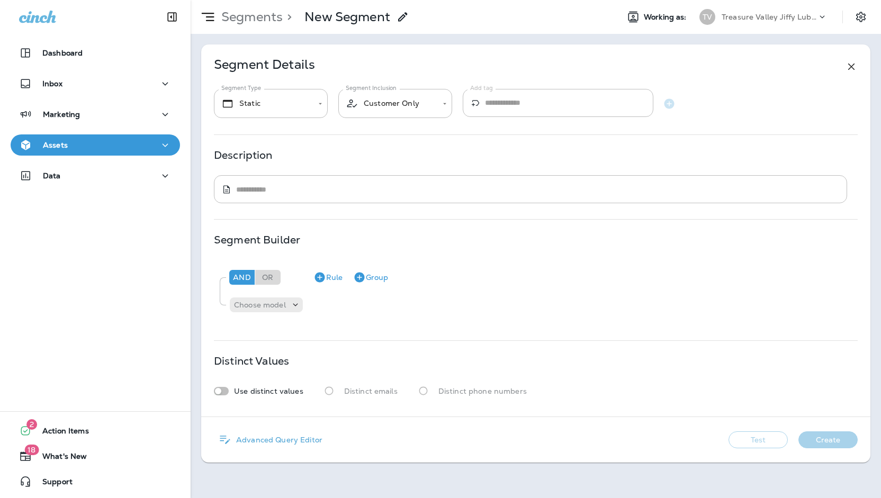
click at [112, 152] on button "Assets" at bounding box center [95, 144] width 169 height 21
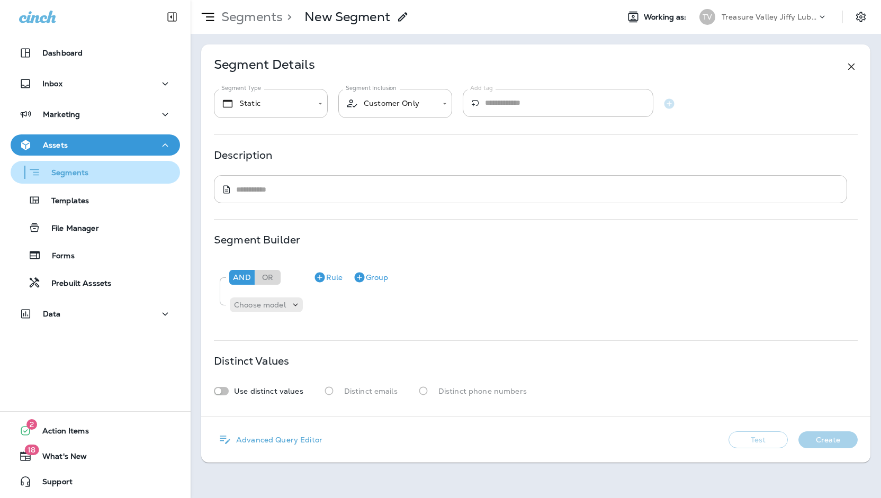
click at [66, 176] on p "Segments" at bounding box center [65, 173] width 48 height 11
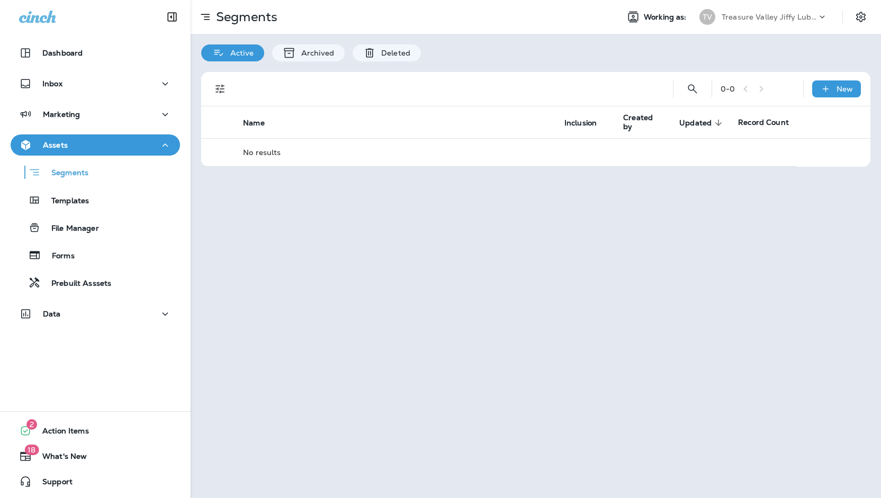
click at [752, 20] on p "Treasure Valley Jiffy Lube Group" at bounding box center [768, 17] width 95 height 8
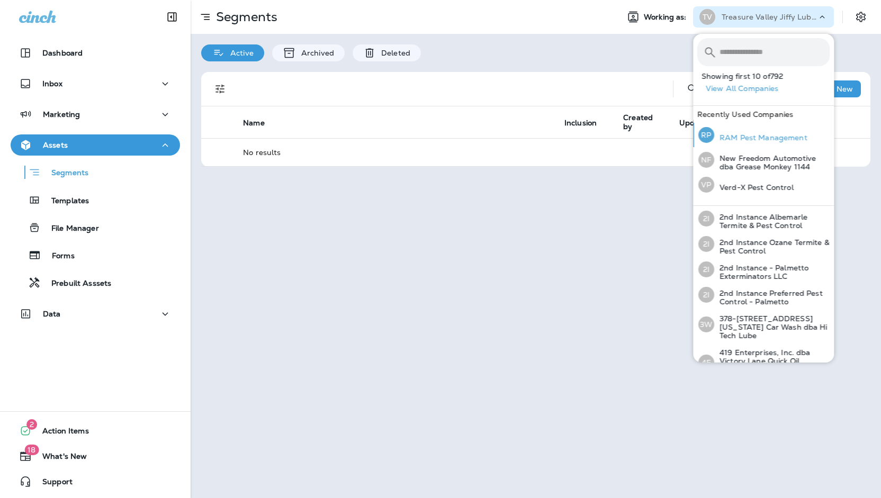
click at [766, 133] on p "RAM Pest Management" at bounding box center [760, 137] width 93 height 8
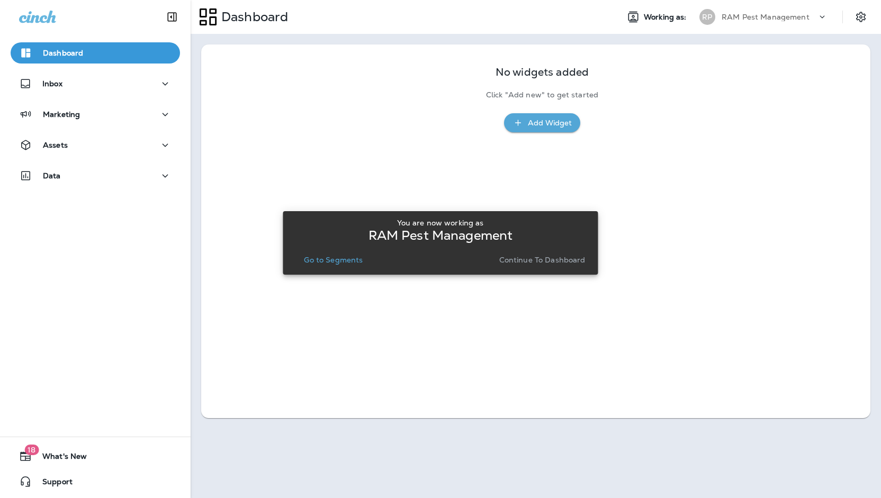
click at [354, 264] on p "Go to Segments" at bounding box center [333, 260] width 59 height 8
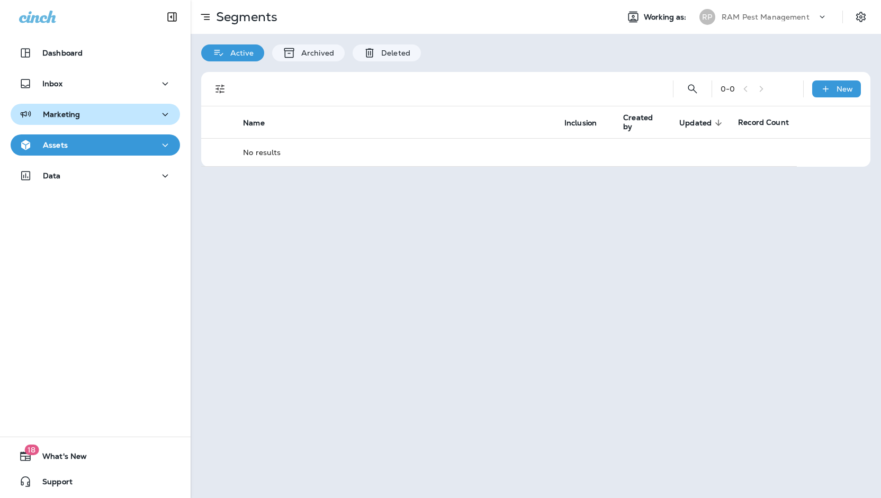
drag, startPoint x: 105, startPoint y: 109, endPoint x: 97, endPoint y: 123, distance: 16.1
click at [105, 109] on div "Marketing" at bounding box center [95, 114] width 152 height 13
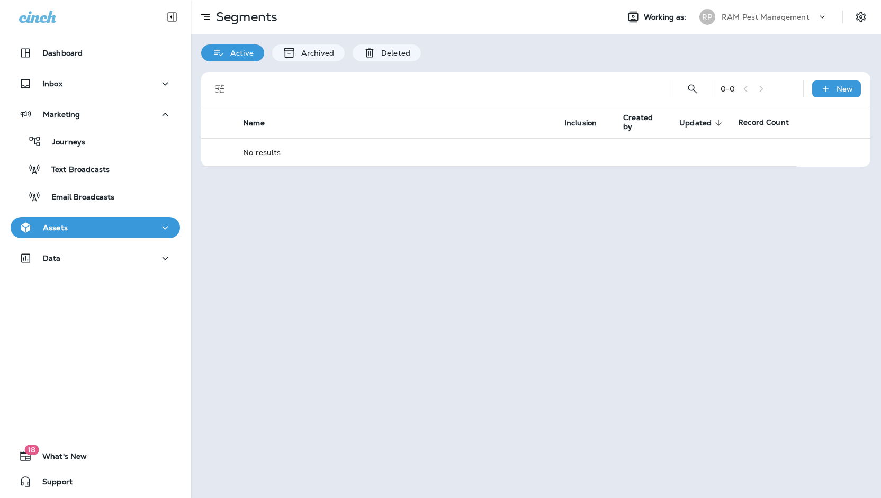
drag, startPoint x: 66, startPoint y: 234, endPoint x: 72, endPoint y: 236, distance: 6.5
click at [66, 232] on button "Assets" at bounding box center [95, 227] width 169 height 21
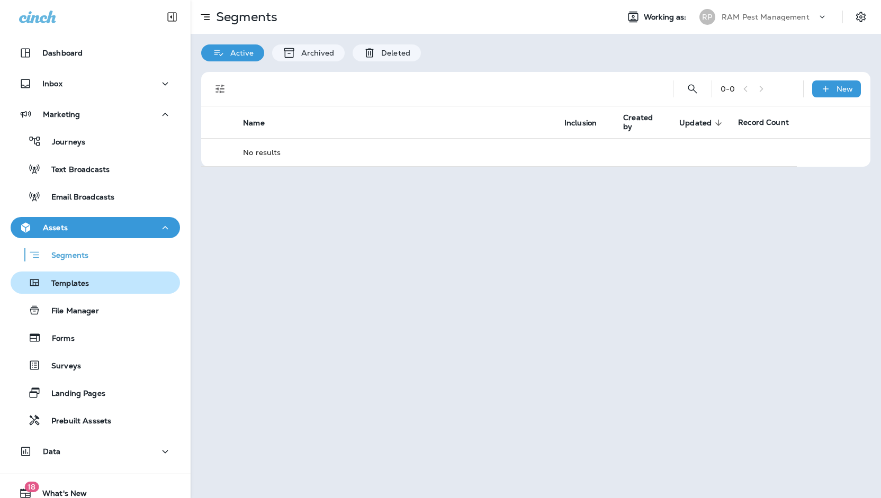
click at [86, 293] on button "Templates" at bounding box center [95, 283] width 169 height 22
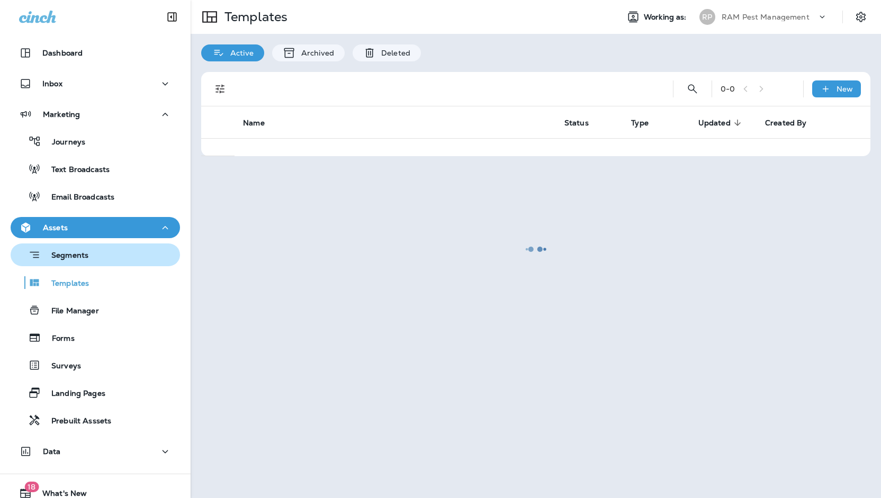
click at [102, 257] on div "Segments" at bounding box center [95, 255] width 161 height 16
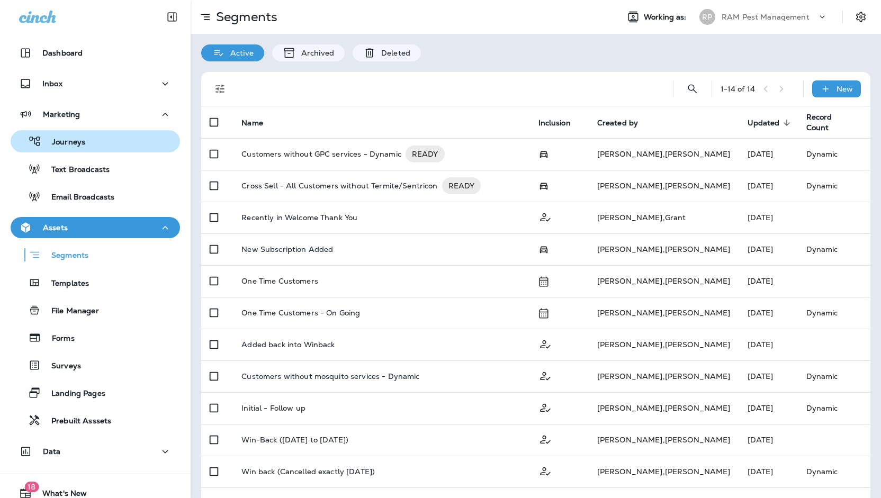
click at [81, 141] on p "Journeys" at bounding box center [63, 143] width 44 height 10
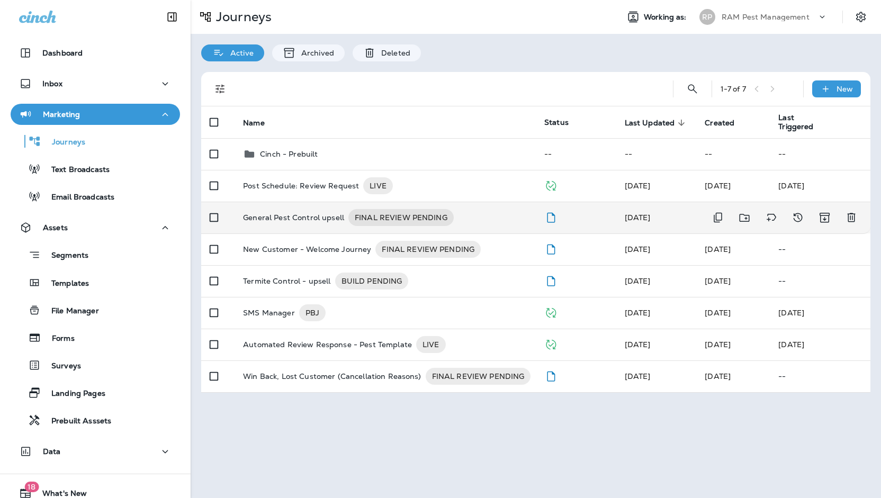
click at [297, 220] on p "General Pest Control upsell" at bounding box center [293, 217] width 101 height 17
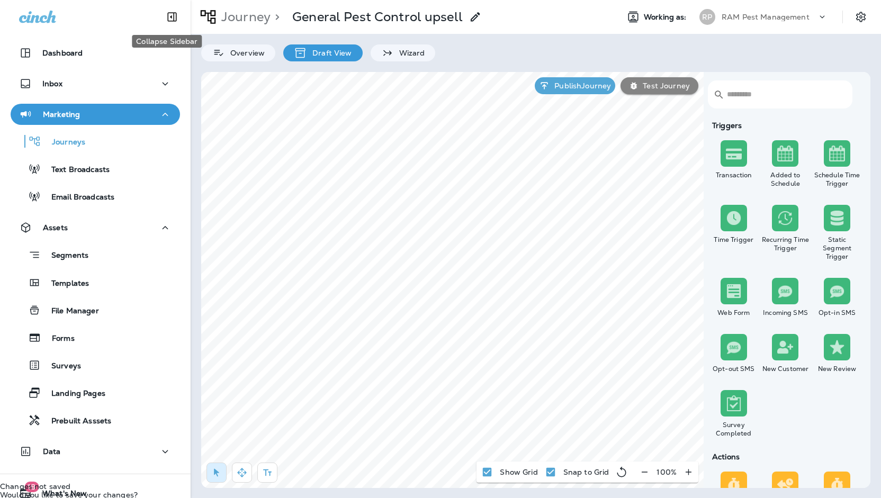
click at [171, 16] on icon "Collapse Sidebar" at bounding box center [172, 17] width 9 height 9
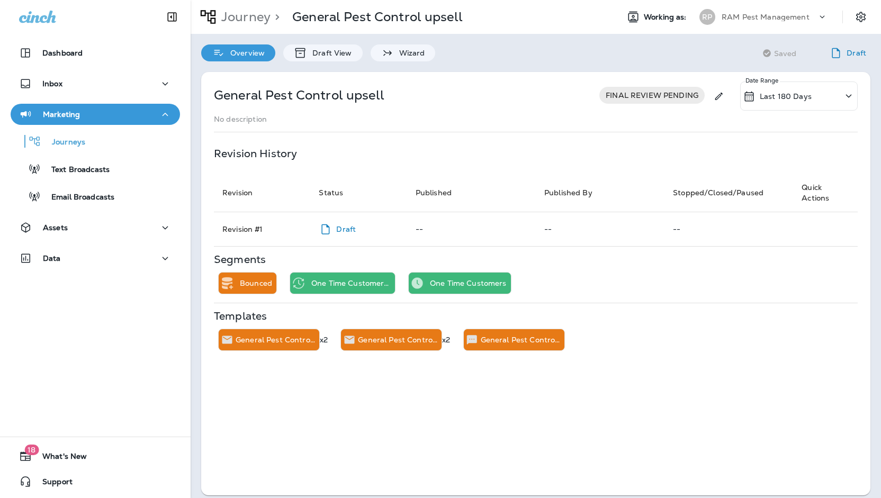
click at [482, 281] on p "One Time Customers" at bounding box center [468, 283] width 77 height 8
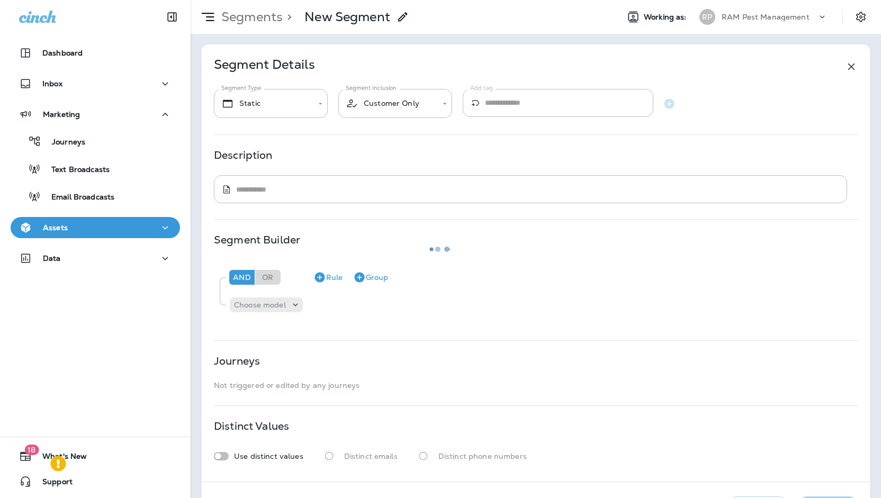
click at [61, 463] on use at bounding box center [57, 463] width 15 height 15
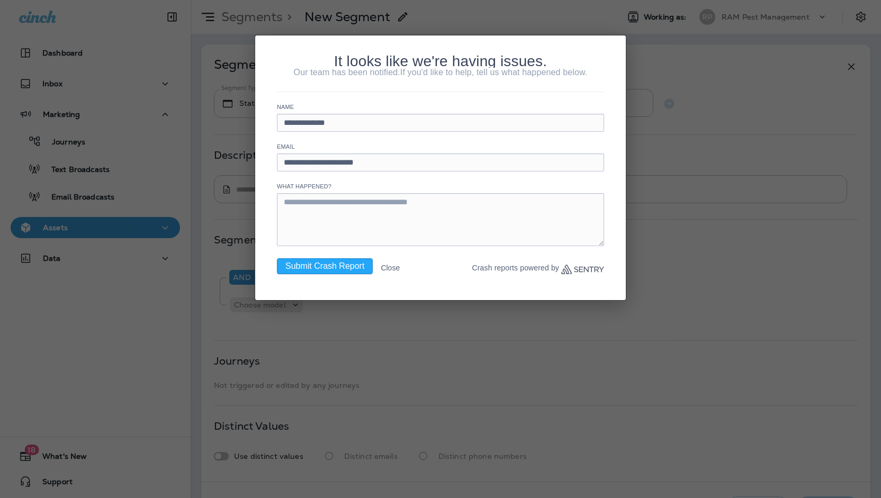
click at [395, 266] on button "Close" at bounding box center [390, 267] width 19 height 19
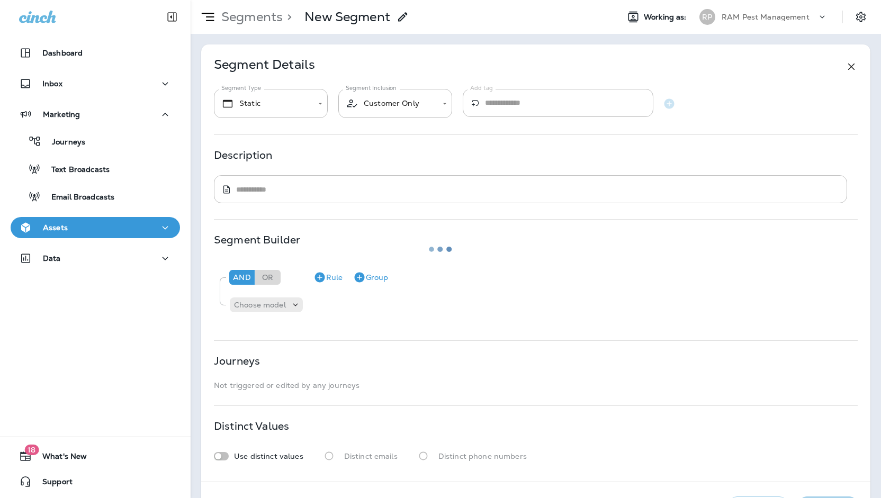
click at [117, 231] on div at bounding box center [440, 249] width 879 height 496
click at [850, 15] on div at bounding box center [440, 249] width 879 height 496
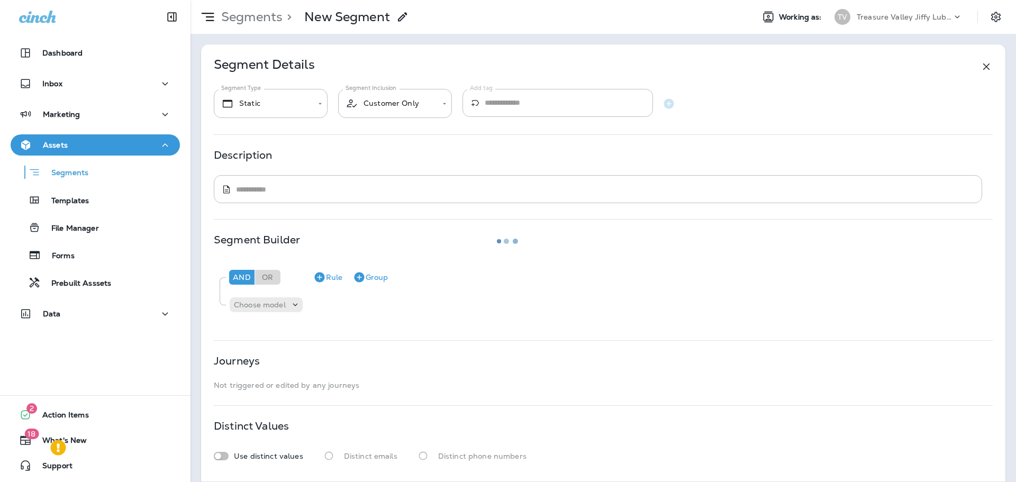
click at [86, 167] on div at bounding box center [508, 241] width 1014 height 480
drag, startPoint x: 68, startPoint y: 192, endPoint x: 66, endPoint y: 212, distance: 20.2
click at [67, 196] on div at bounding box center [508, 241] width 1014 height 480
click at [66, 212] on div at bounding box center [508, 241] width 1014 height 480
click at [252, 303] on div at bounding box center [508, 241] width 1014 height 480
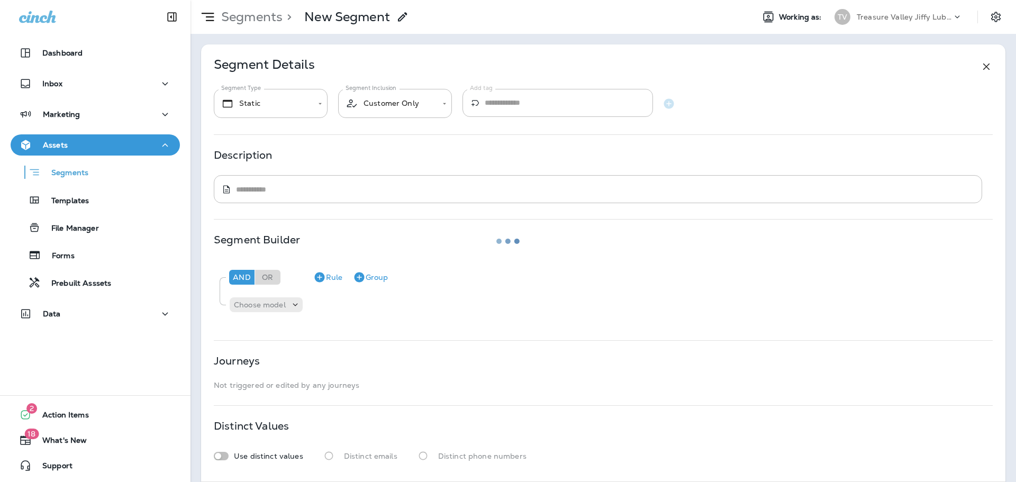
click at [105, 193] on div at bounding box center [508, 241] width 1014 height 480
click at [85, 201] on div at bounding box center [508, 241] width 1014 height 480
click at [88, 172] on div at bounding box center [508, 241] width 1014 height 480
click at [89, 172] on div at bounding box center [508, 241] width 1014 height 480
click at [78, 205] on div at bounding box center [508, 241] width 1014 height 480
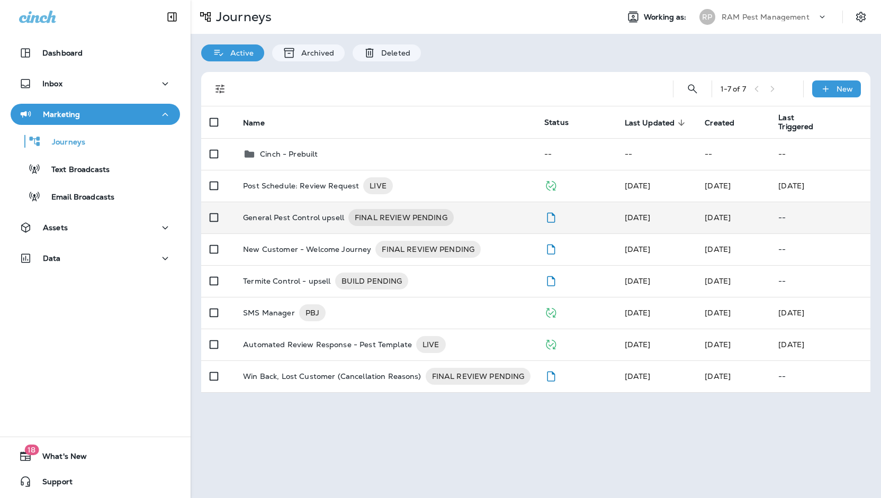
click at [310, 220] on p "General Pest Control upsell" at bounding box center [293, 217] width 101 height 17
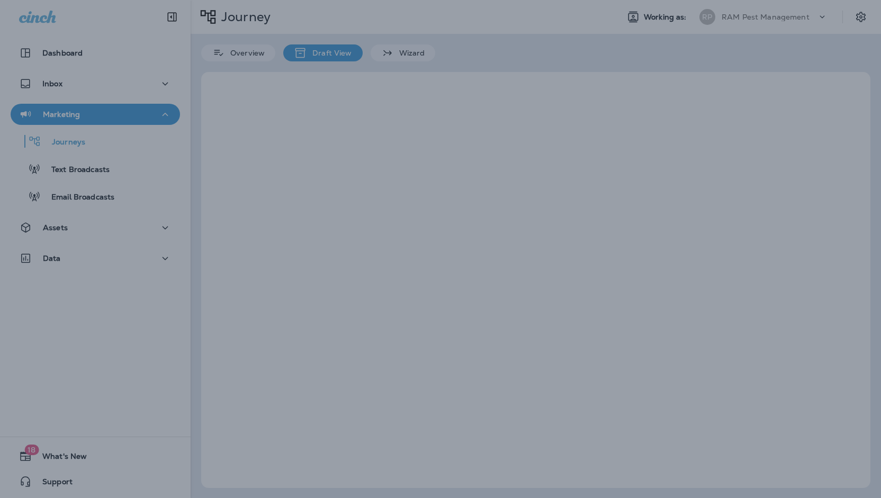
click at [168, 14] on div at bounding box center [440, 249] width 881 height 498
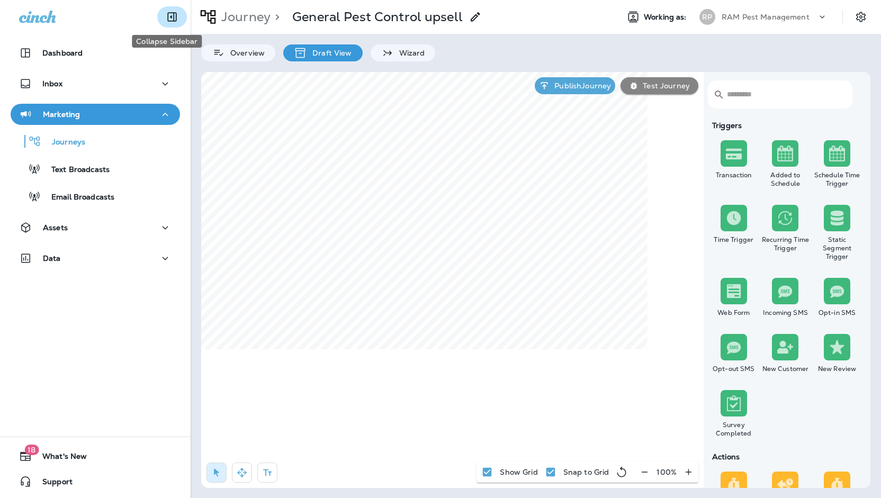
click at [168, 13] on icon "Collapse Sidebar" at bounding box center [172, 17] width 9 height 9
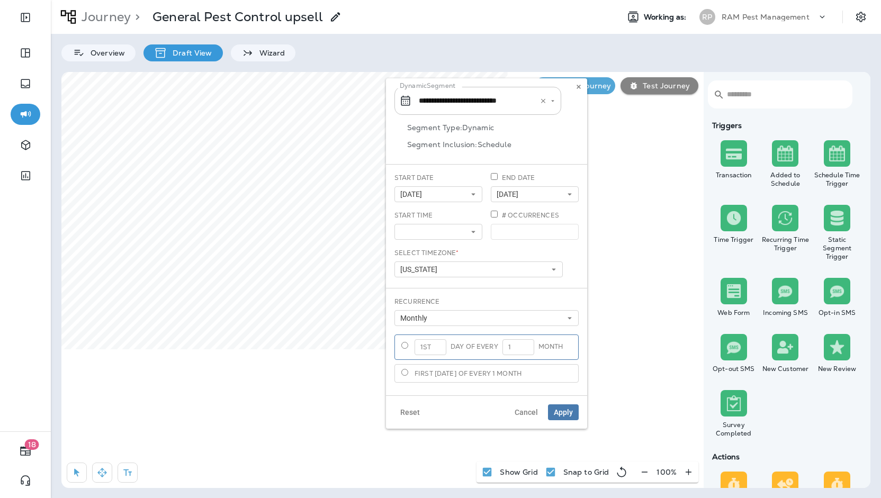
click at [500, 101] on input "**********" at bounding box center [471, 101] width 111 height 19
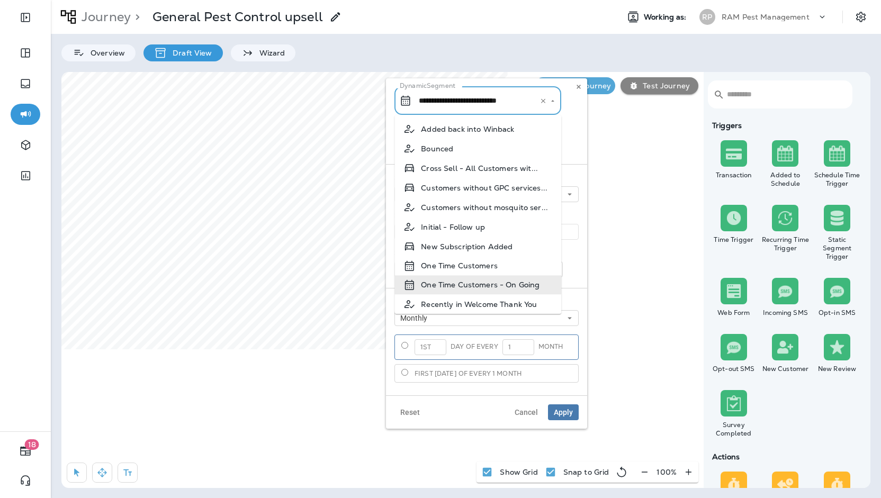
paste input "**********"
type input "**********"
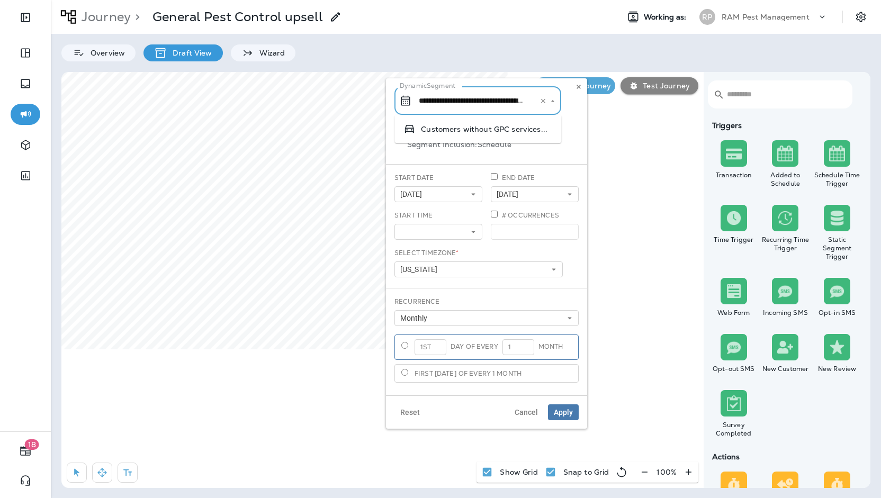
scroll to position [0, 51]
click at [508, 133] on div "Customers without GPC services - Dynamic" at bounding box center [482, 148] width 161 height 30
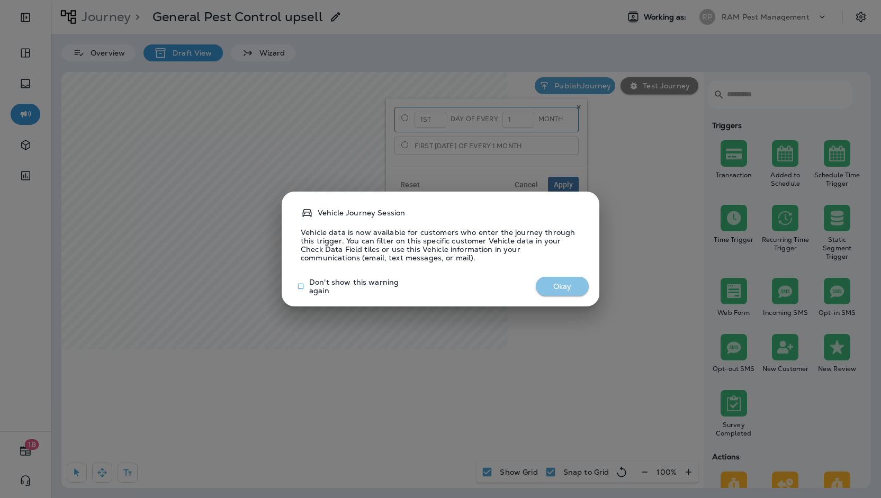
click at [556, 289] on button "Okay" at bounding box center [562, 287] width 53 height 20
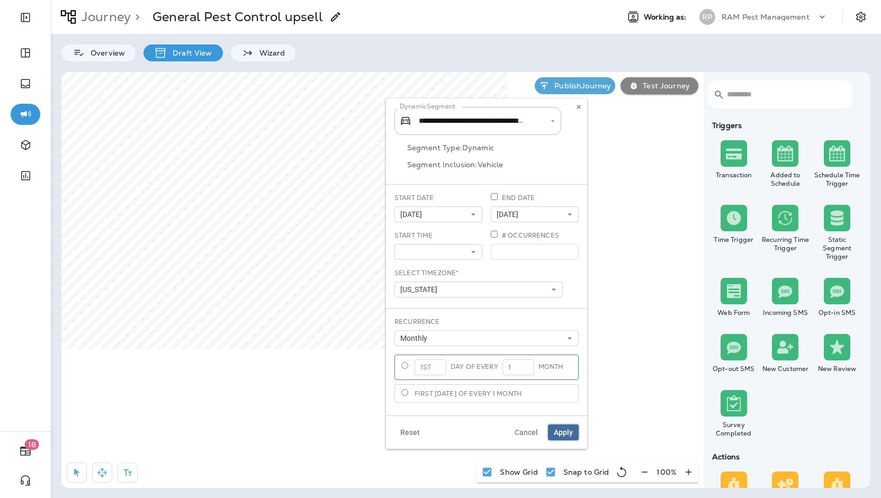
click at [566, 431] on span "Apply" at bounding box center [563, 432] width 19 height 7
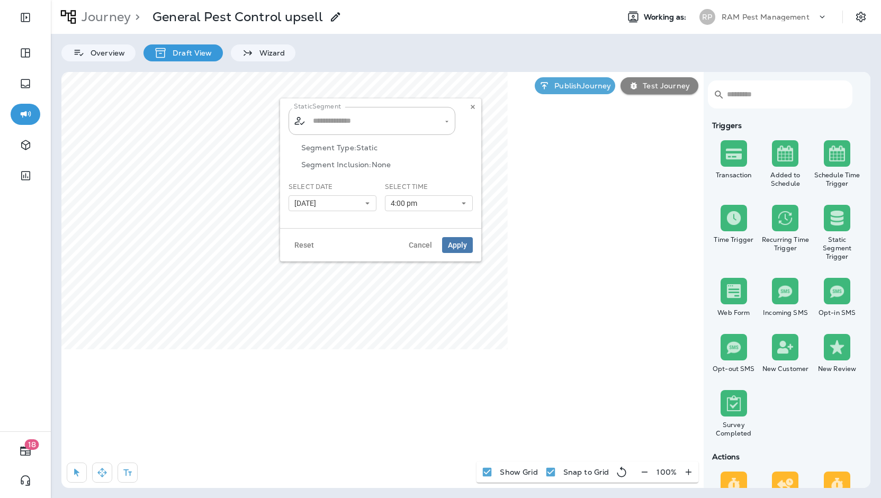
type input "**********"
click at [436, 119] on icon "Clear" at bounding box center [437, 121] width 4 height 4
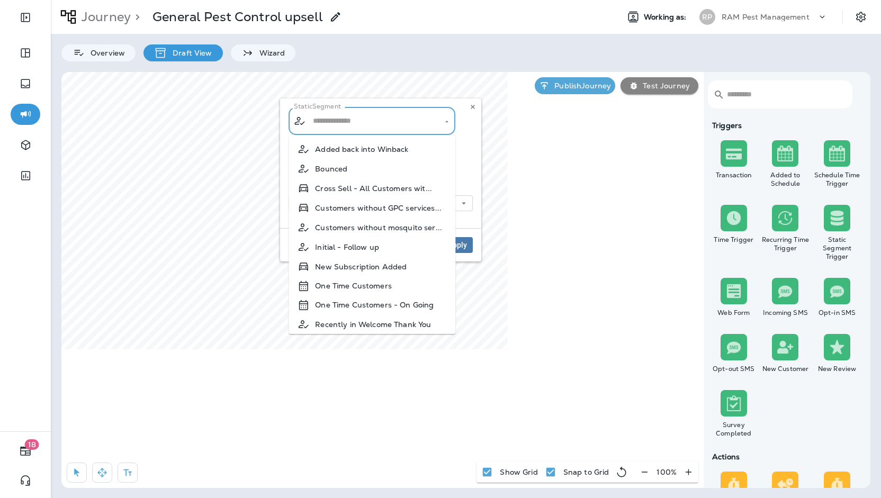
click at [410, 120] on input "text" at bounding box center [372, 121] width 124 height 19
paste input "**********"
type input "**********"
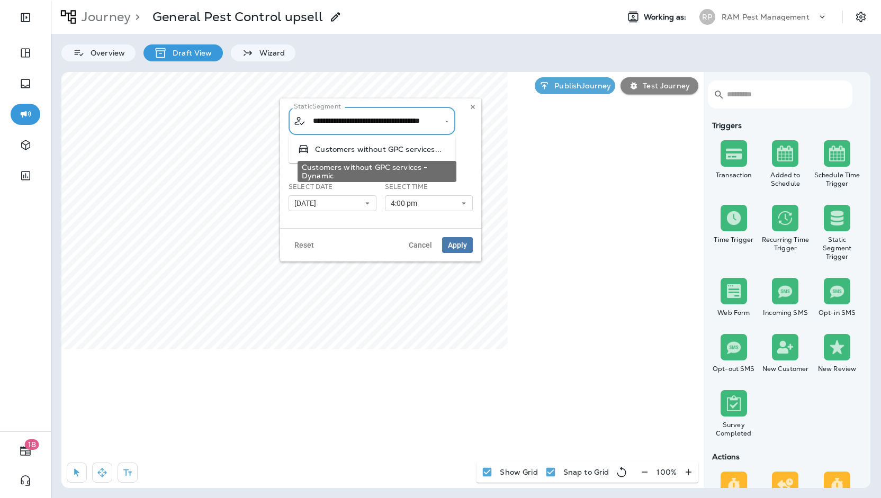
click at [387, 151] on span "Customers without GPC services..." at bounding box center [378, 149] width 127 height 8
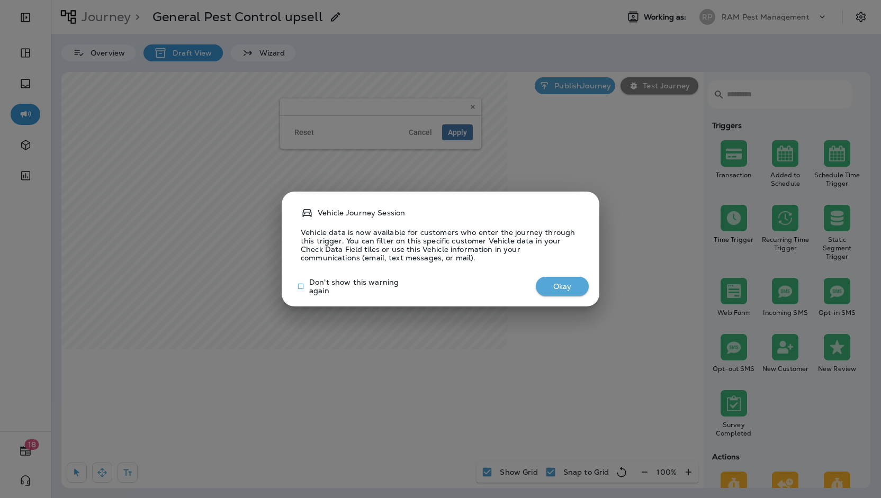
click at [580, 285] on button "Okay" at bounding box center [562, 287] width 53 height 20
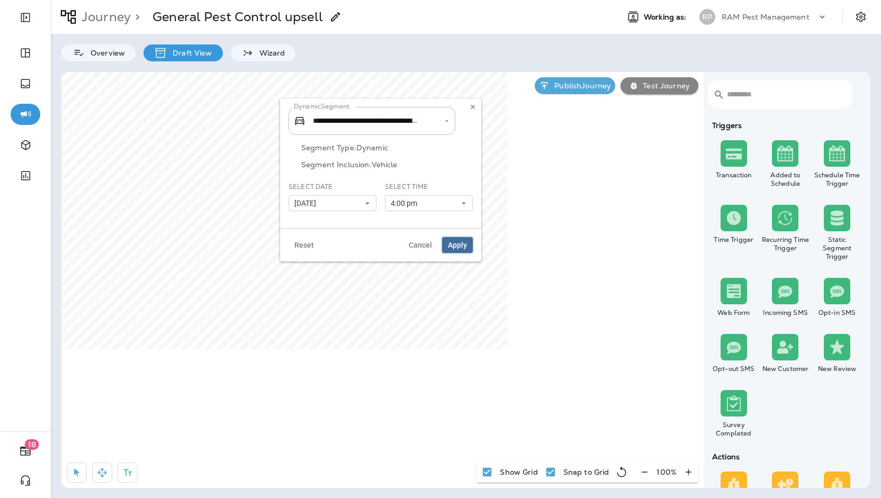
click at [454, 244] on span "Apply" at bounding box center [457, 244] width 19 height 7
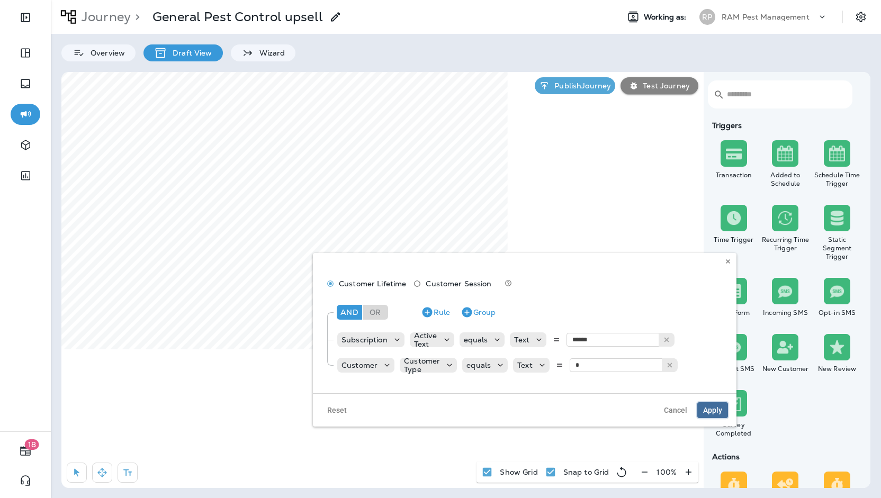
click at [711, 414] on span "Apply" at bounding box center [712, 410] width 19 height 7
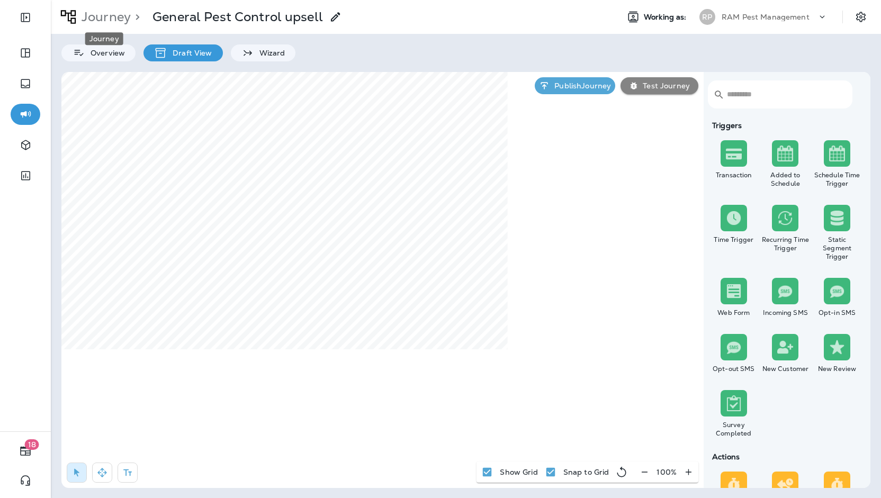
click at [116, 17] on p "Journey" at bounding box center [103, 17] width 53 height 16
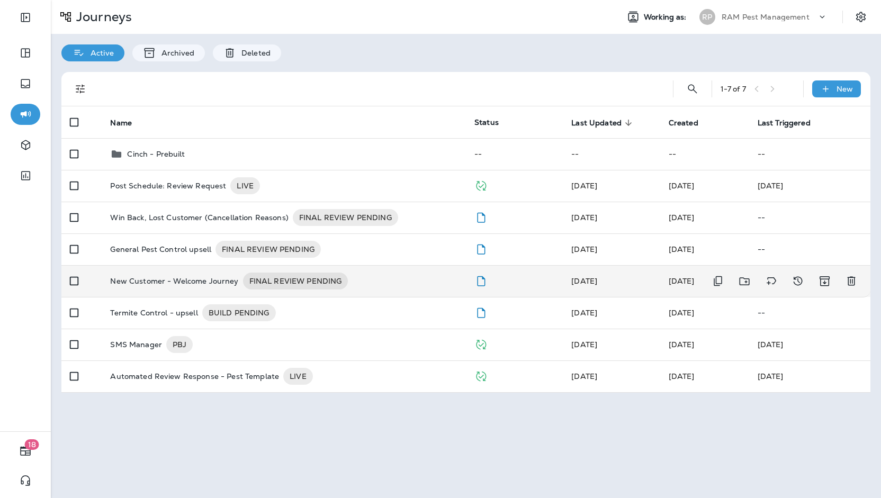
click at [164, 283] on p "New Customer - Welcome Journey" at bounding box center [174, 281] width 128 height 17
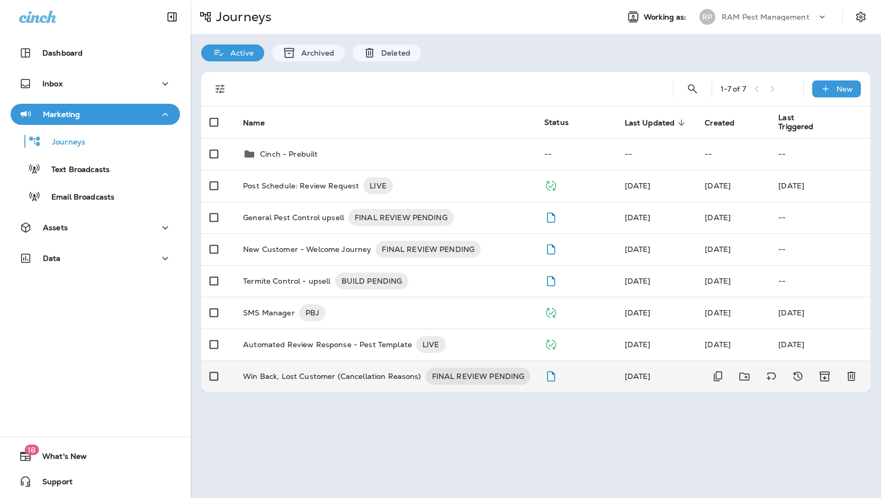
click at [336, 371] on p "Win Back, Lost Customer (Cancellation Reasons)" at bounding box center [332, 376] width 178 height 17
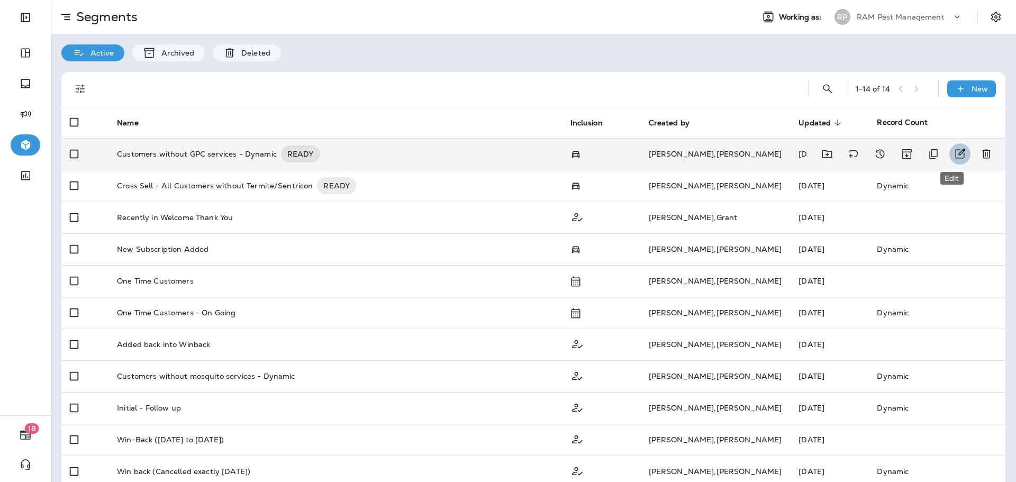
click at [955, 154] on icon "Edit" at bounding box center [960, 154] width 13 height 13
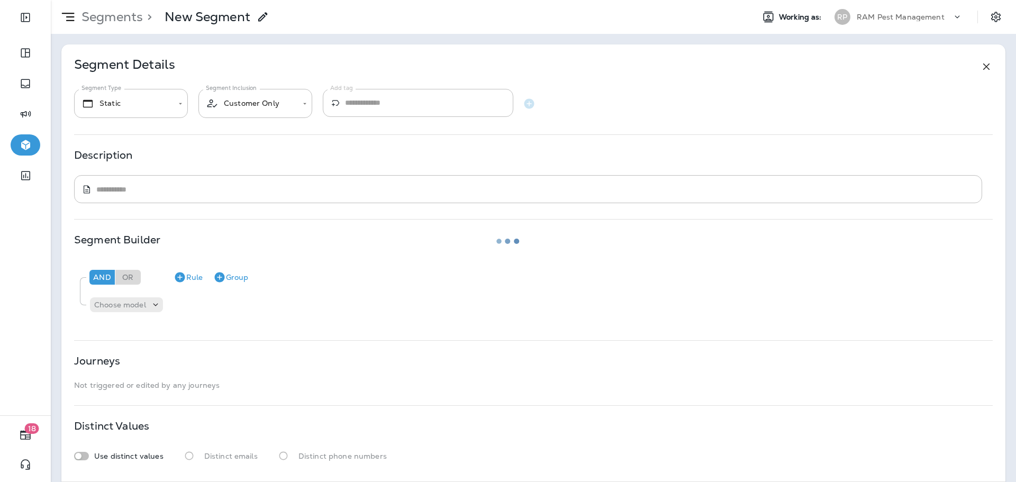
type input "*******"
type input "**********"
type textarea "**********"
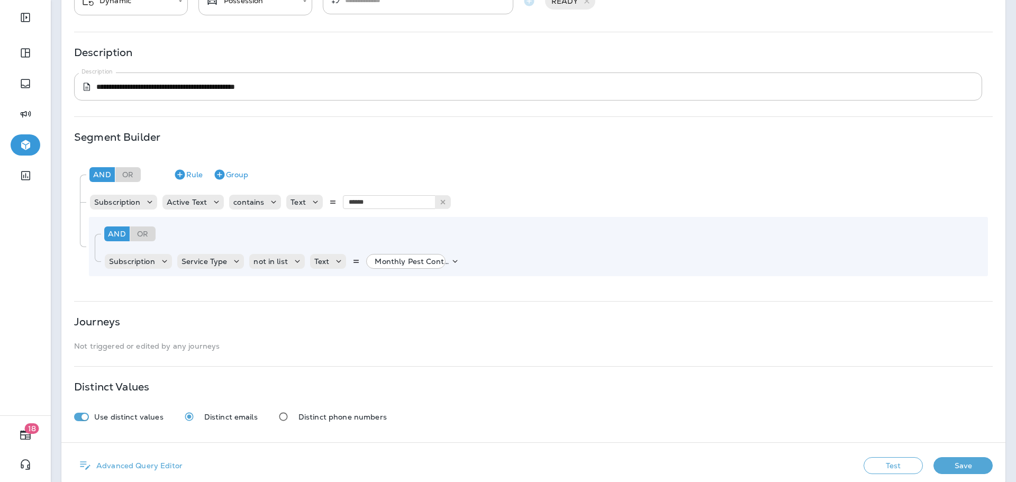
scroll to position [120, 0]
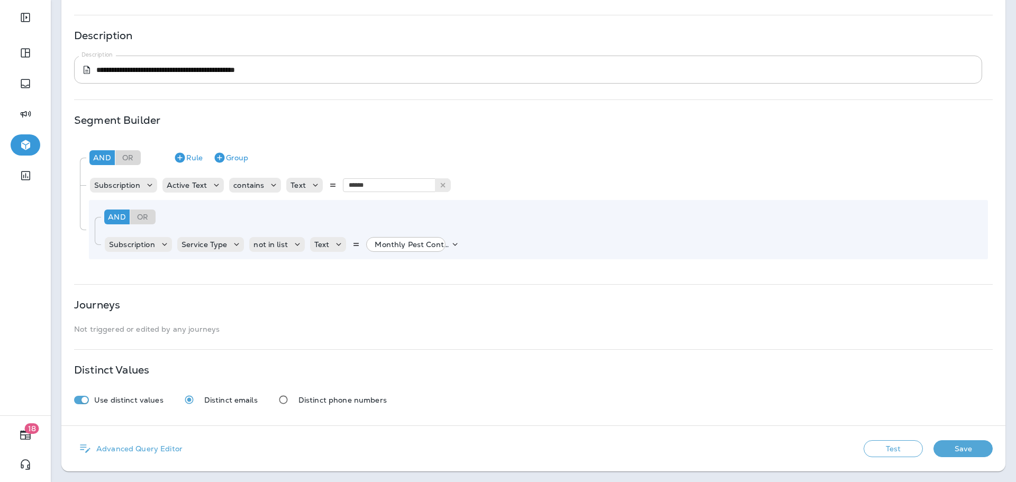
click at [498, 330] on p "Not triggered or edited by any journeys" at bounding box center [533, 329] width 919 height 8
click at [454, 306] on div "Journeys" at bounding box center [533, 305] width 919 height 8
click at [354, 357] on div "**********" at bounding box center [533, 175] width 944 height 501
click at [466, 247] on icon "Duplicate Rule" at bounding box center [468, 245] width 8 height 10
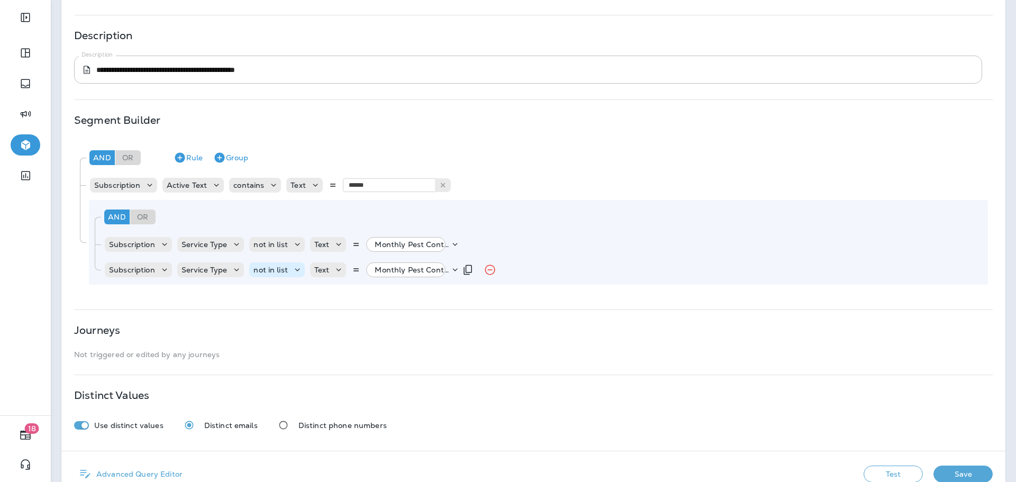
click at [278, 268] on p "not in list" at bounding box center [271, 270] width 34 height 8
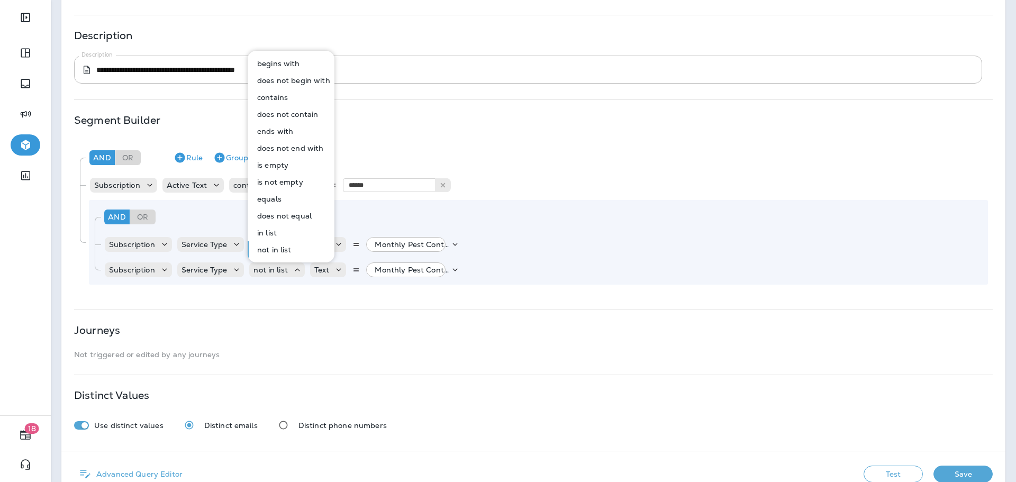
click at [283, 235] on button "in list" at bounding box center [292, 232] width 86 height 17
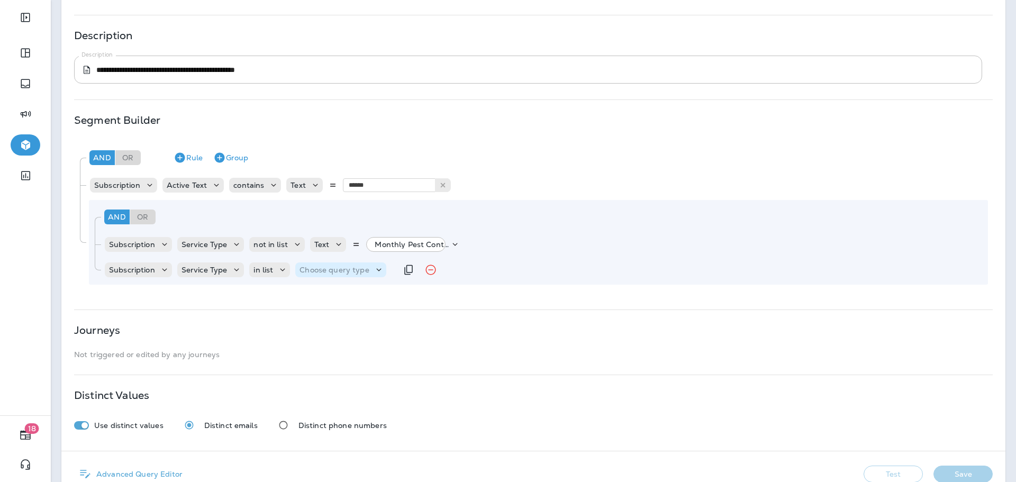
click at [332, 270] on p "Choose query type" at bounding box center [334, 270] width 69 height 8
click at [323, 295] on button "Text" at bounding box center [325, 296] width 61 height 17
click at [390, 267] on p "Select options" at bounding box center [386, 270] width 52 height 8
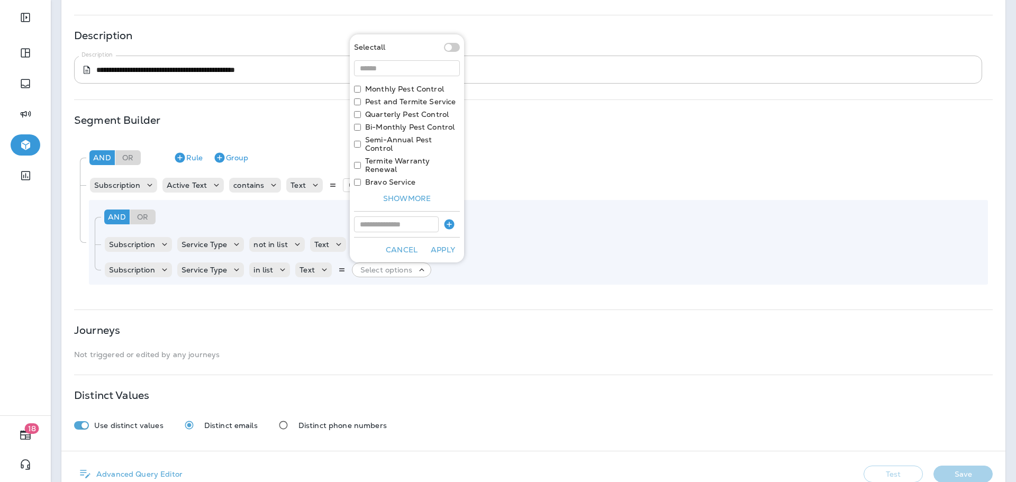
click at [374, 340] on div "Journeys Not triggered or edited by any journeys" at bounding box center [533, 342] width 919 height 33
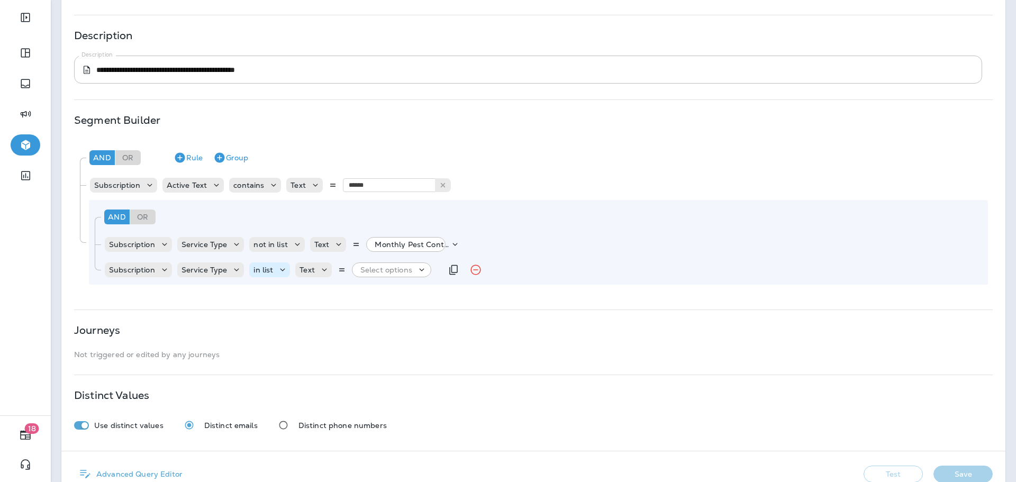
click at [278, 274] on icon at bounding box center [282, 270] width 11 height 11
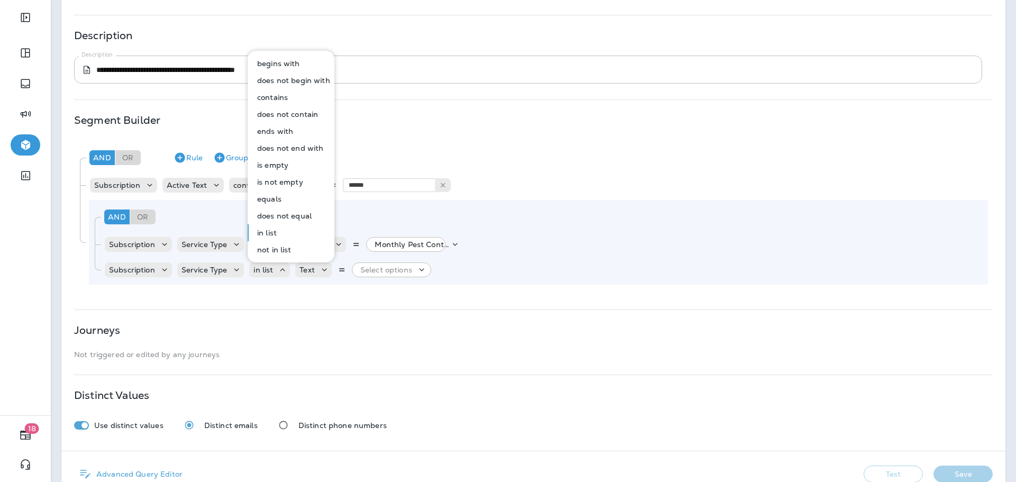
click at [275, 90] on button "contains" at bounding box center [292, 97] width 86 height 17
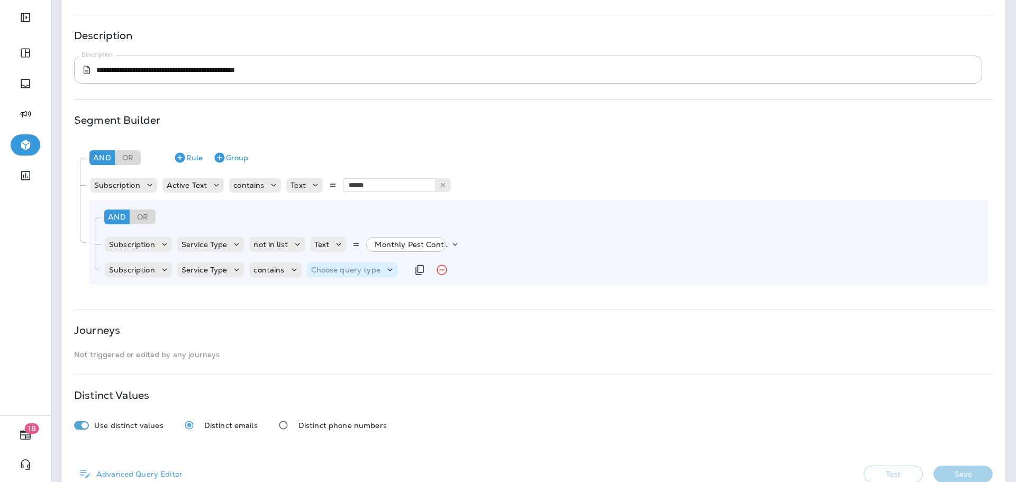
click at [333, 273] on p "Choose query type" at bounding box center [345, 270] width 69 height 8
click at [326, 294] on p "Text" at bounding box center [320, 296] width 20 height 8
click at [387, 265] on input "text" at bounding box center [416, 270] width 106 height 14
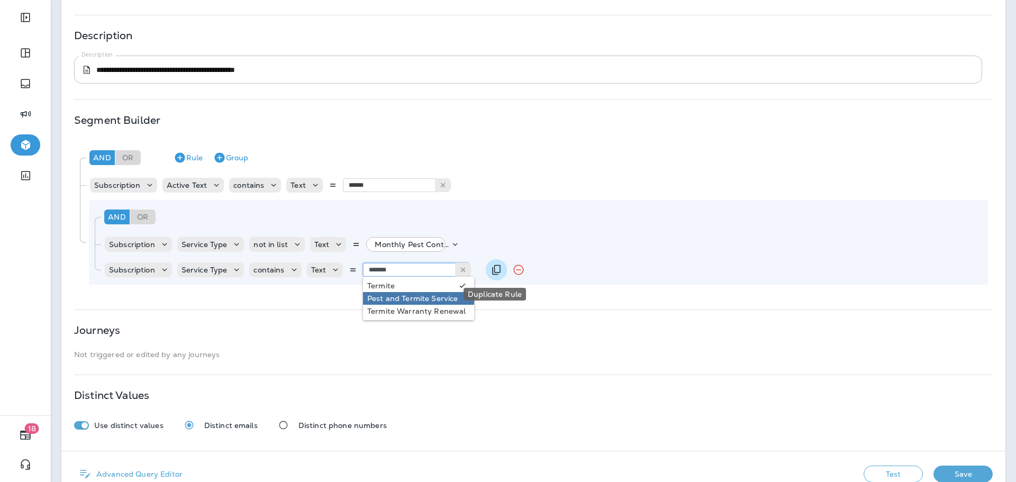
type input "*******"
click at [498, 263] on button "Duplicate Rule" at bounding box center [496, 269] width 21 height 21
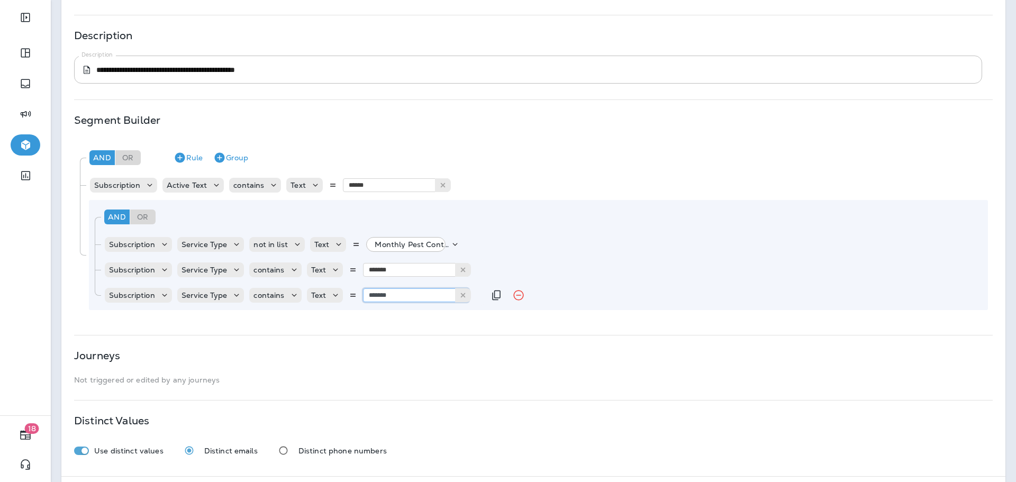
click at [420, 294] on input "*******" at bounding box center [416, 295] width 106 height 14
click at [542, 402] on div "**********" at bounding box center [533, 201] width 944 height 552
click at [516, 292] on icon "Remove Rule" at bounding box center [518, 295] width 13 height 13
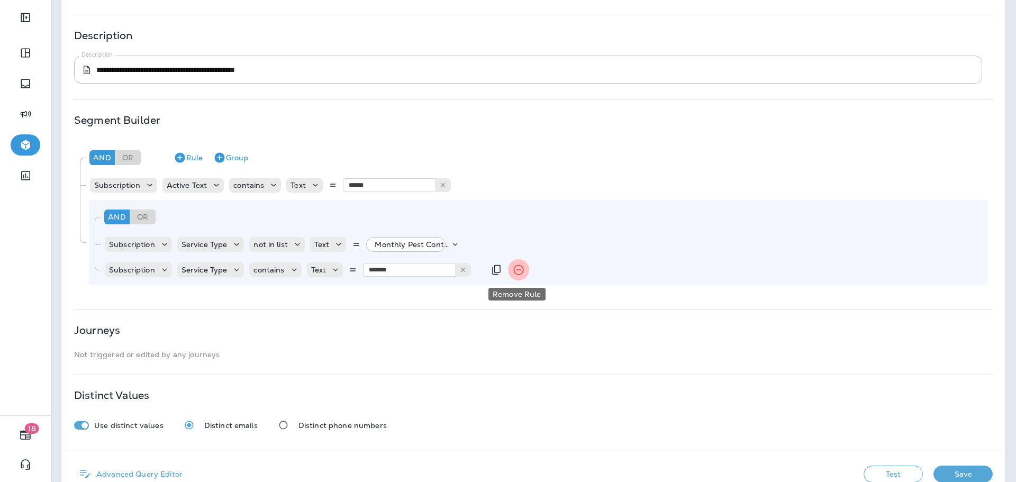
click at [516, 272] on icon "Remove Rule" at bounding box center [518, 270] width 13 height 13
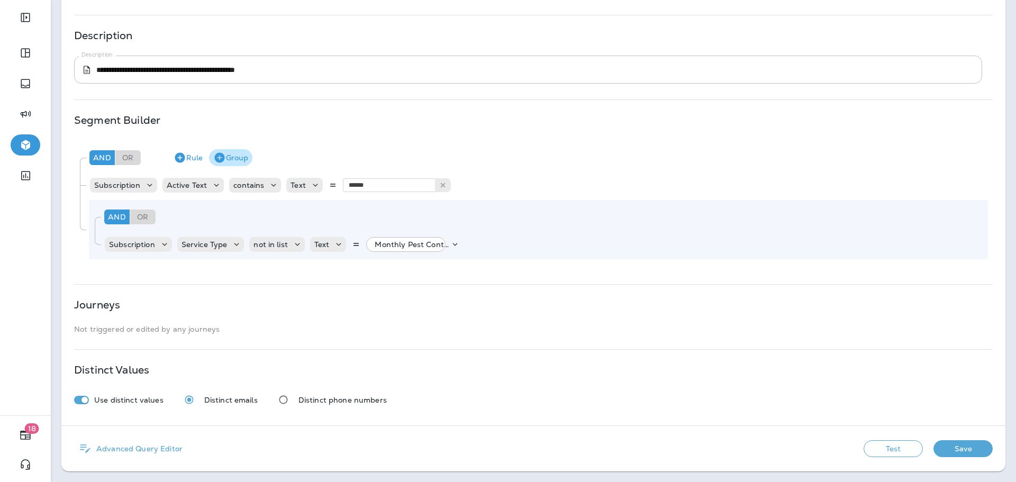
click at [229, 159] on button "Group" at bounding box center [230, 157] width 43 height 17
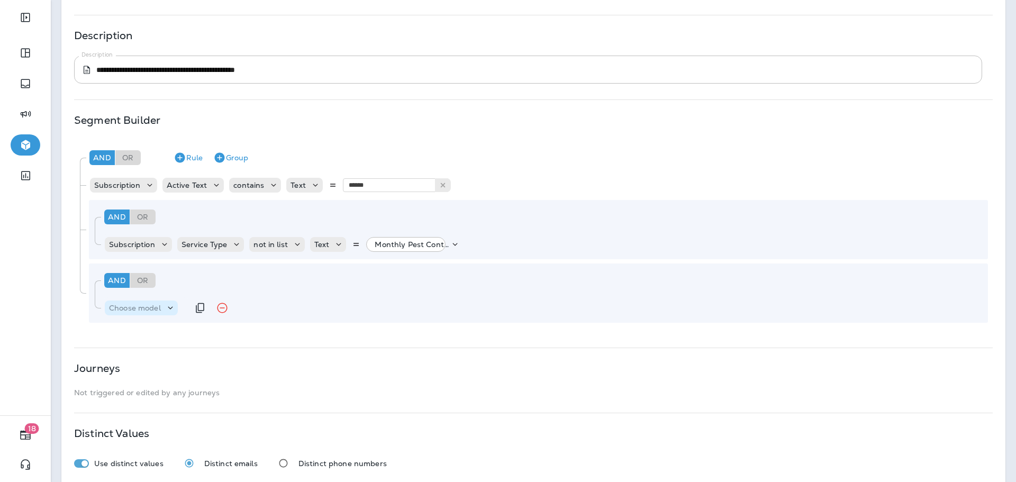
click at [147, 305] on p "Choose model" at bounding box center [135, 308] width 52 height 8
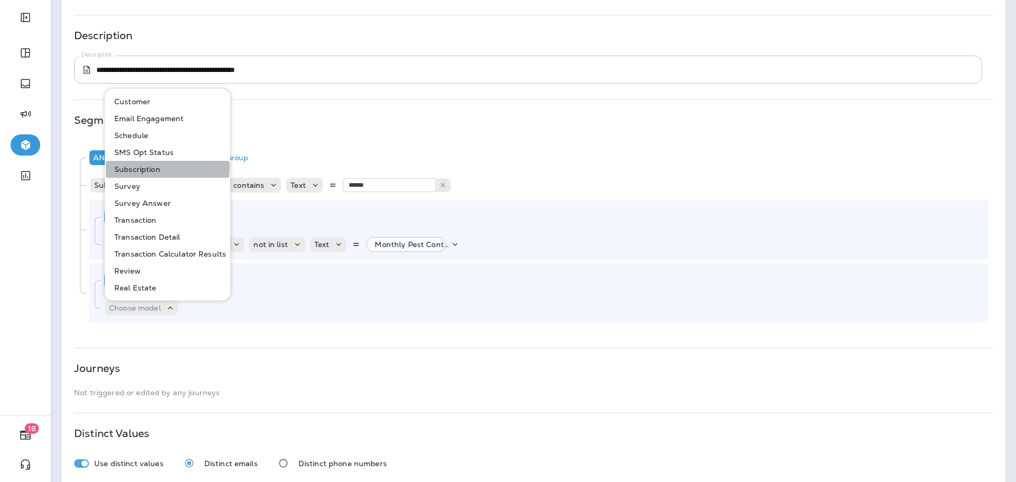
click at [160, 167] on button "Subscription" at bounding box center [168, 169] width 124 height 17
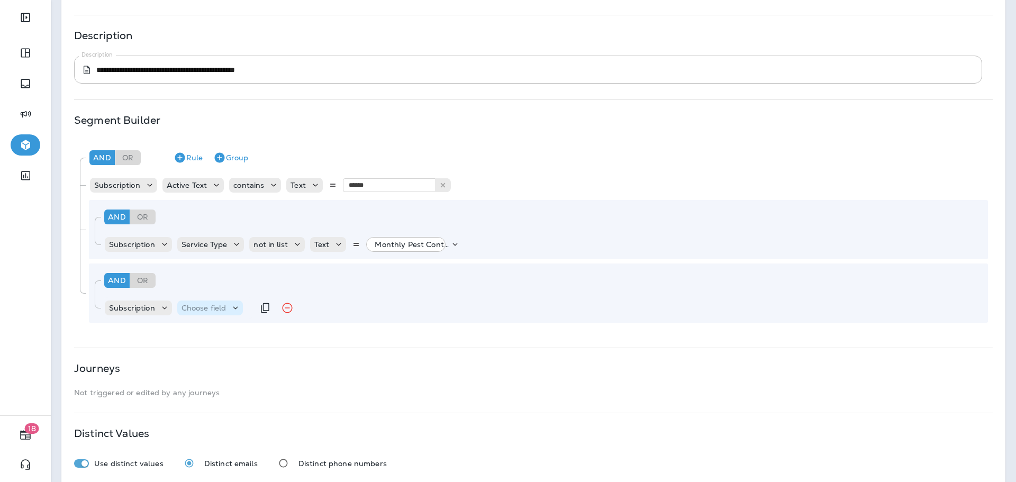
click at [227, 315] on div "Choose field" at bounding box center [210, 308] width 66 height 15
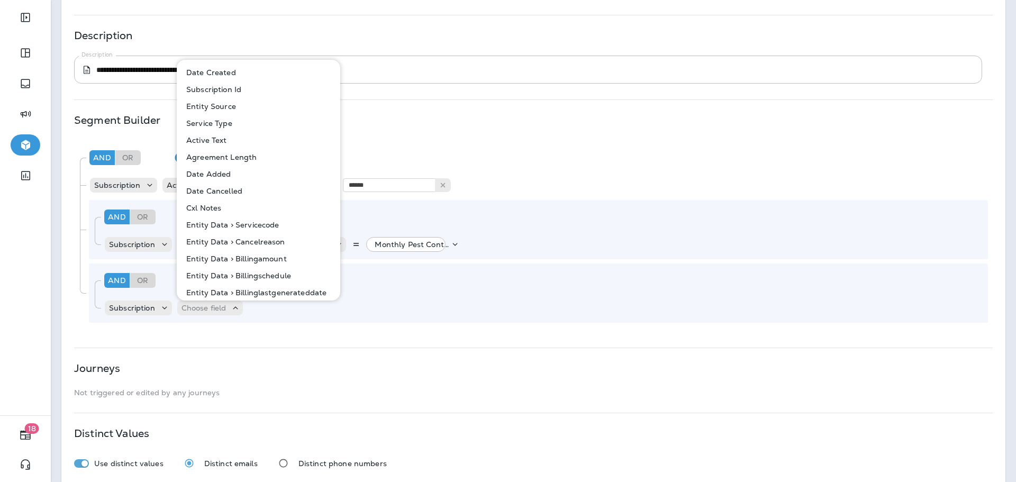
click at [239, 127] on button "Service Type" at bounding box center [259, 123] width 163 height 17
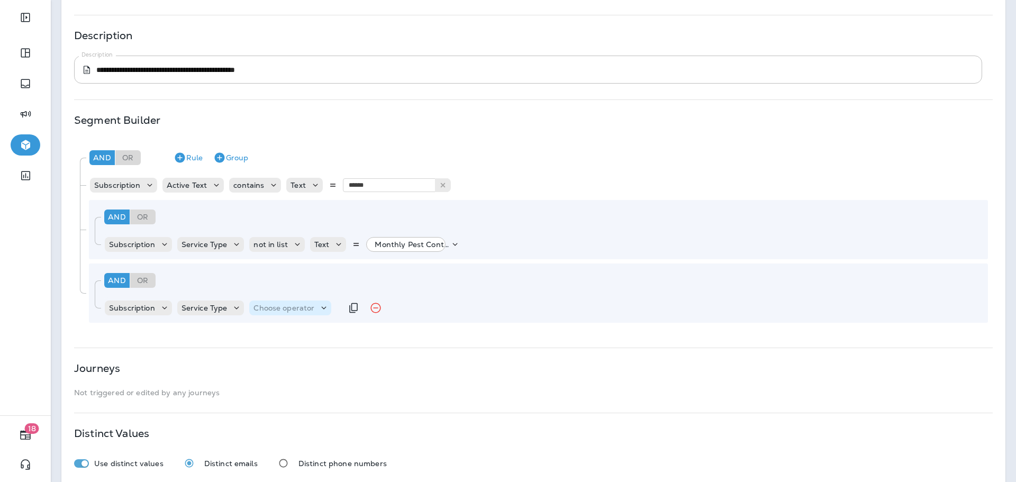
click at [296, 306] on p "Choose operator" at bounding box center [284, 308] width 61 height 8
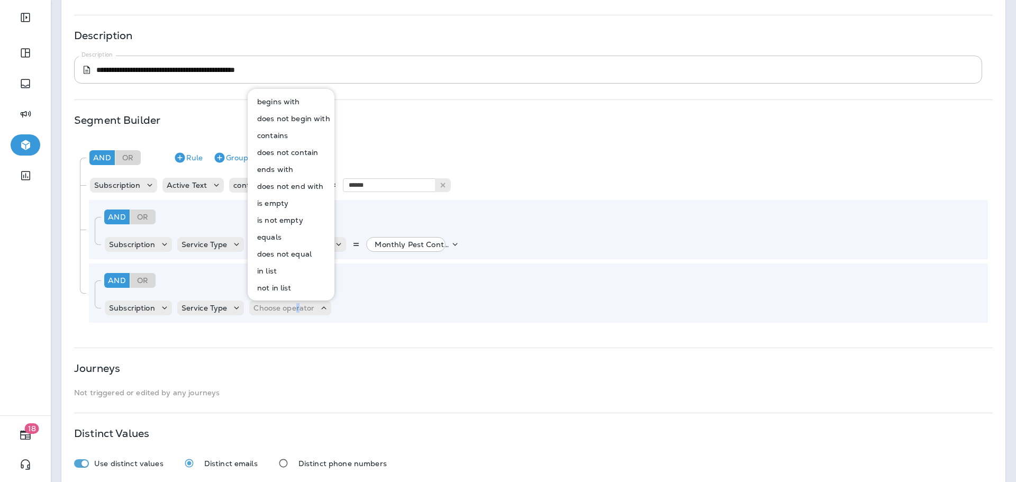
click at [286, 236] on button "equals" at bounding box center [292, 237] width 86 height 17
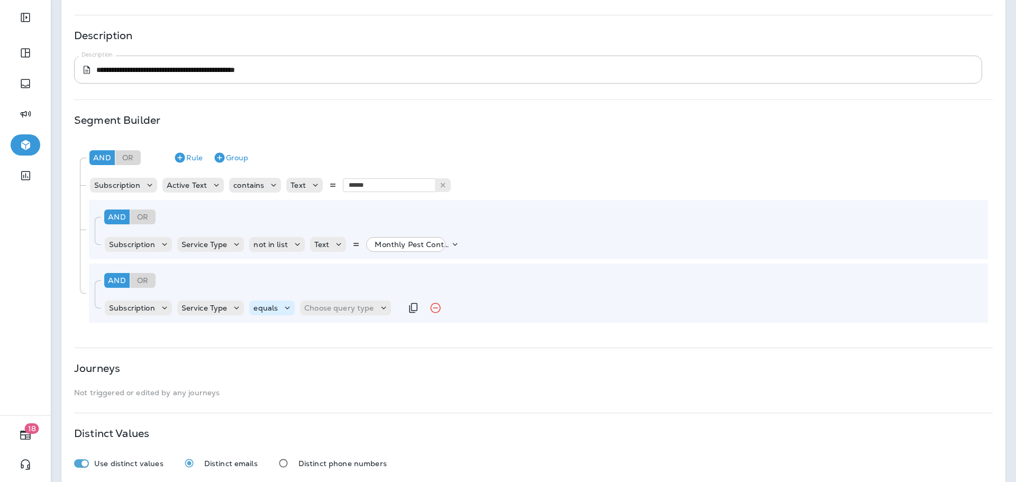
click at [282, 308] on icon at bounding box center [287, 308] width 11 height 11
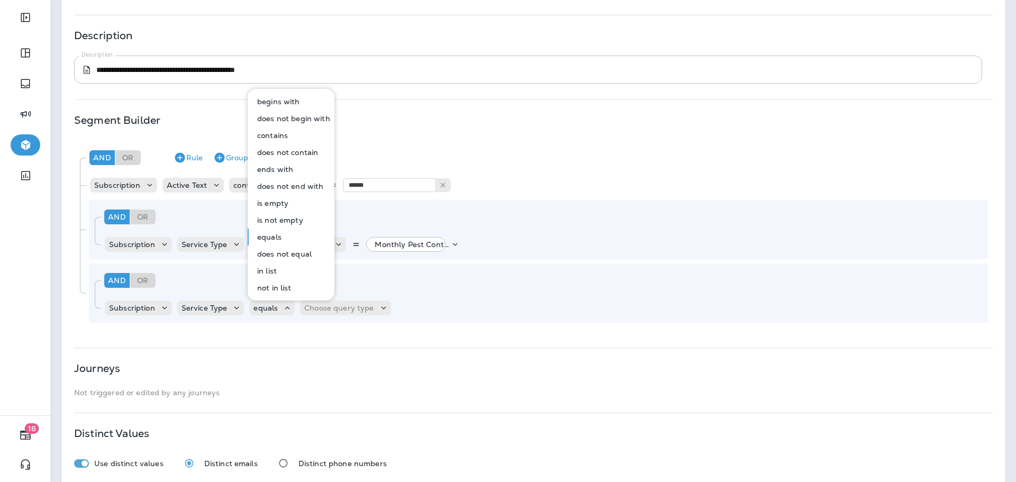
click at [288, 133] on button "contains" at bounding box center [292, 135] width 86 height 17
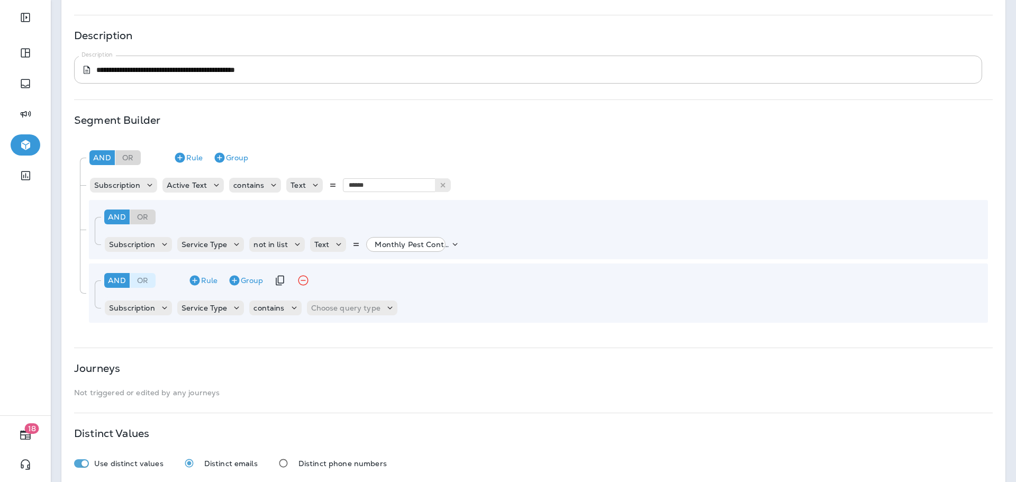
click at [151, 283] on div "Or" at bounding box center [142, 280] width 25 height 15
click at [335, 310] on p "Choose query type" at bounding box center [345, 308] width 69 height 8
click at [328, 331] on p "Text" at bounding box center [320, 334] width 20 height 8
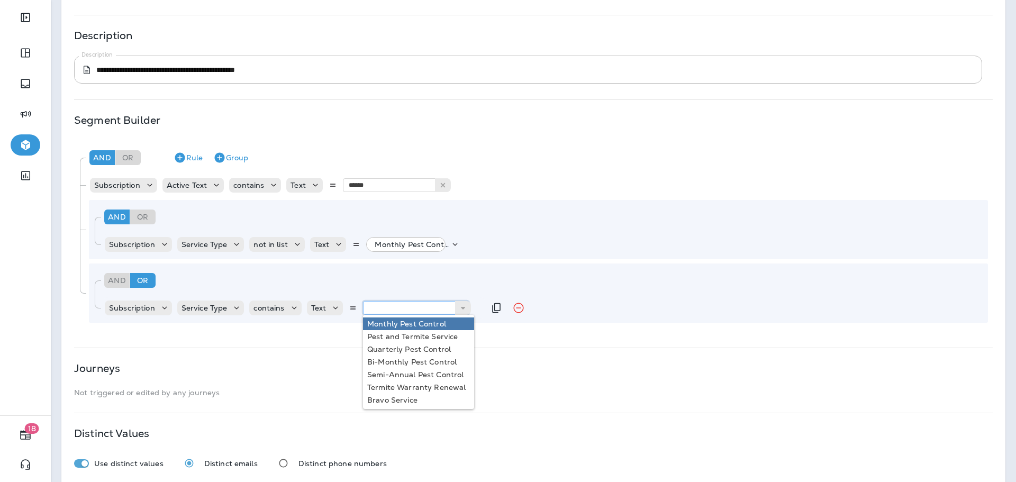
click at [380, 309] on input "text" at bounding box center [416, 308] width 106 height 14
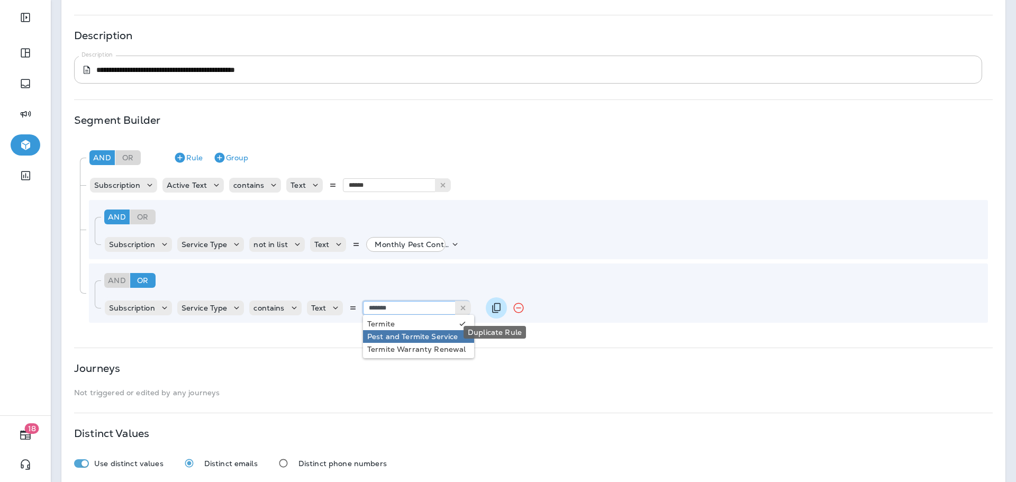
type input "*******"
click at [493, 313] on icon "Duplicate Rule" at bounding box center [496, 308] width 8 height 10
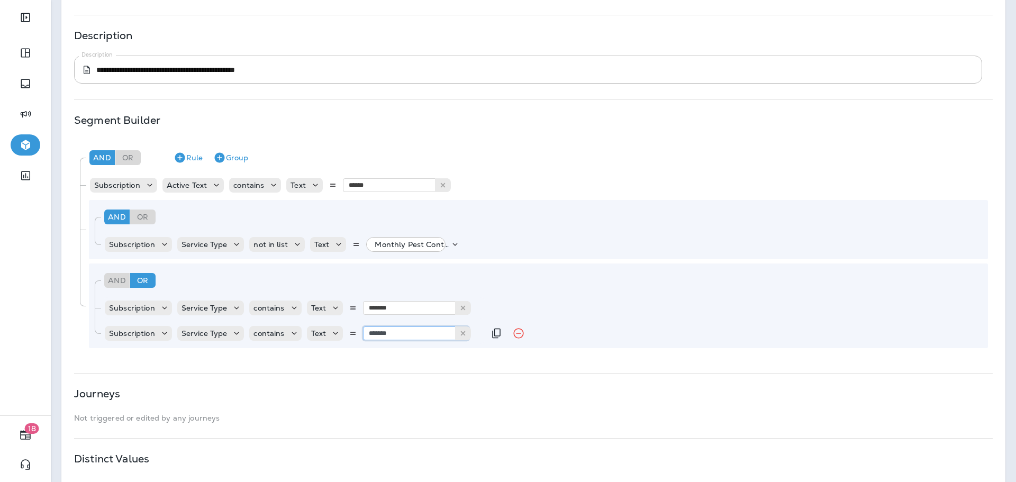
click at [434, 332] on input "*******" at bounding box center [416, 334] width 106 height 14
type input "*"
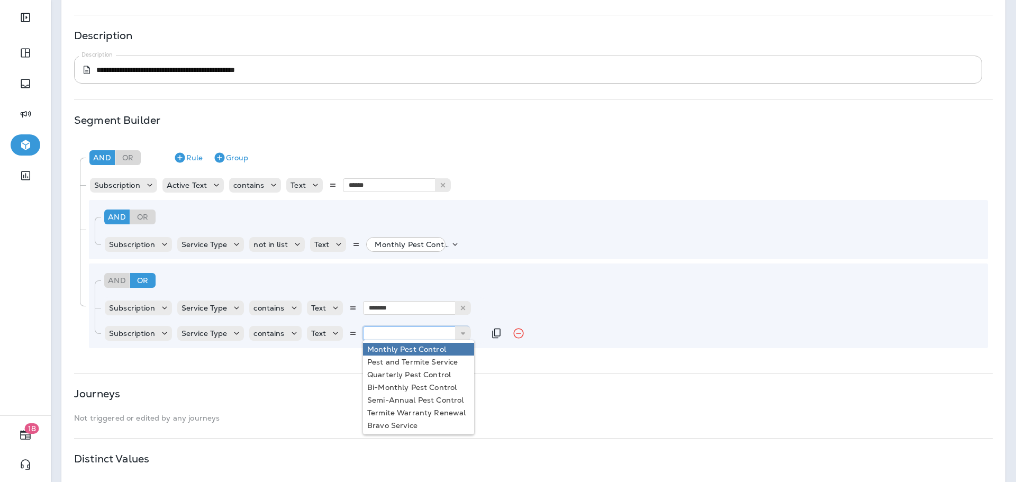
type input "*"
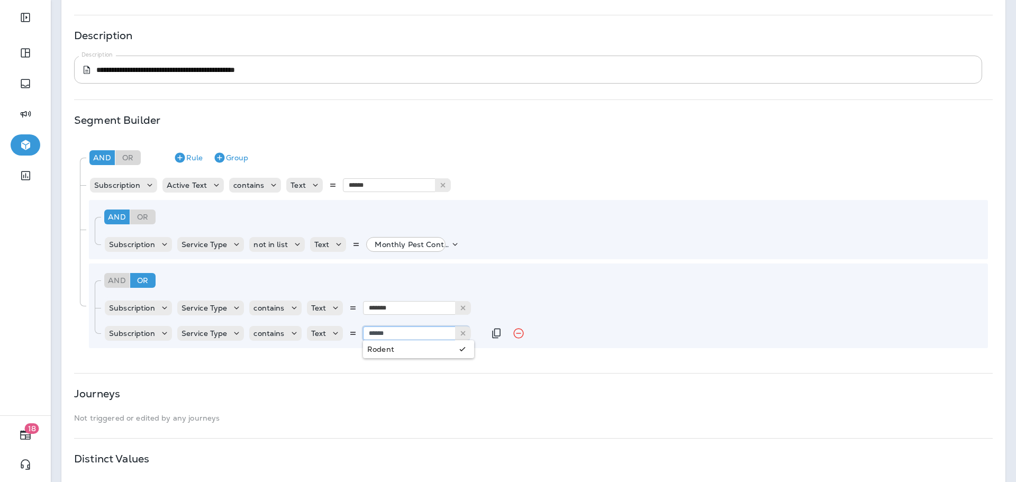
type input "******"
click at [407, 353] on div "And Or Rule Group Subscription Active Text contains Text ****** Active Inactive…" at bounding box center [533, 247] width 918 height 212
click at [413, 360] on div "**********" at bounding box center [533, 220] width 944 height 590
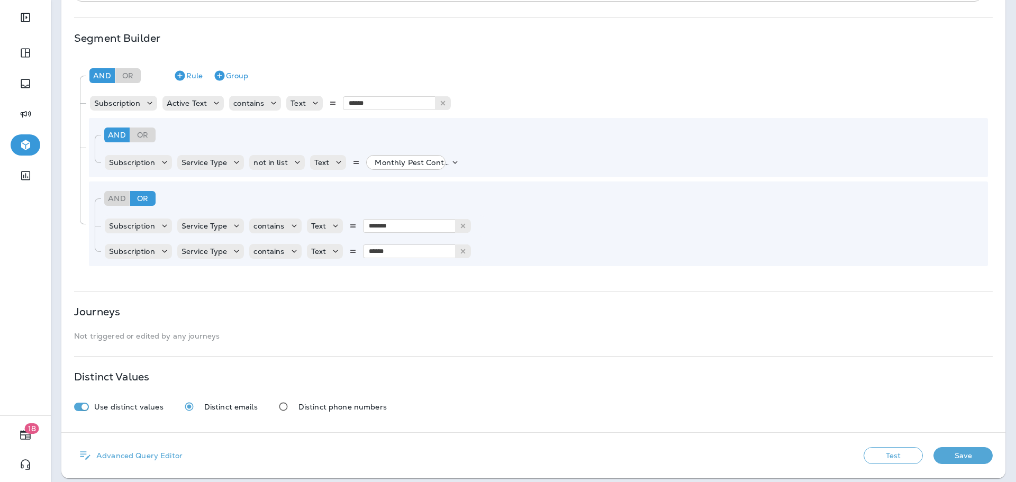
scroll to position [209, 0]
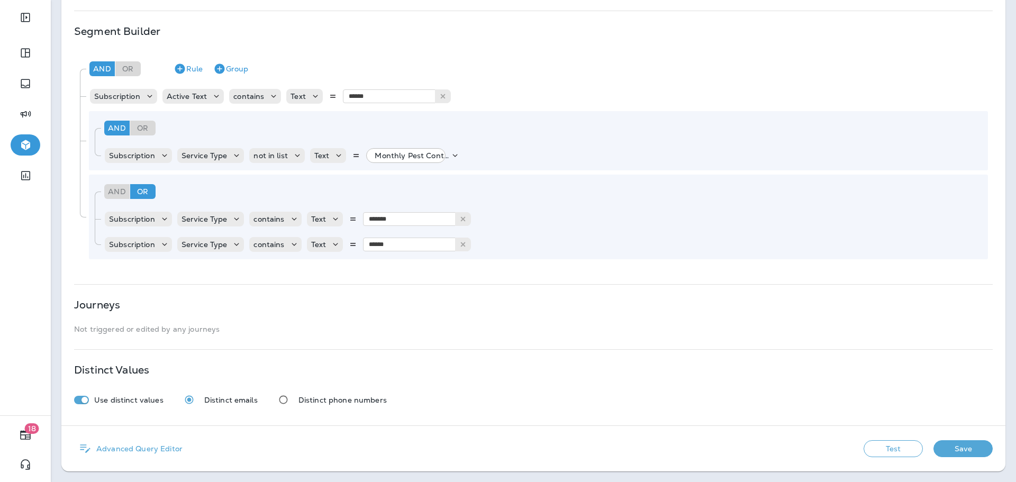
click at [897, 453] on button "Test" at bounding box center [893, 448] width 59 height 17
click at [800, 444] on button "View Sample" at bounding box center [818, 448] width 70 height 17
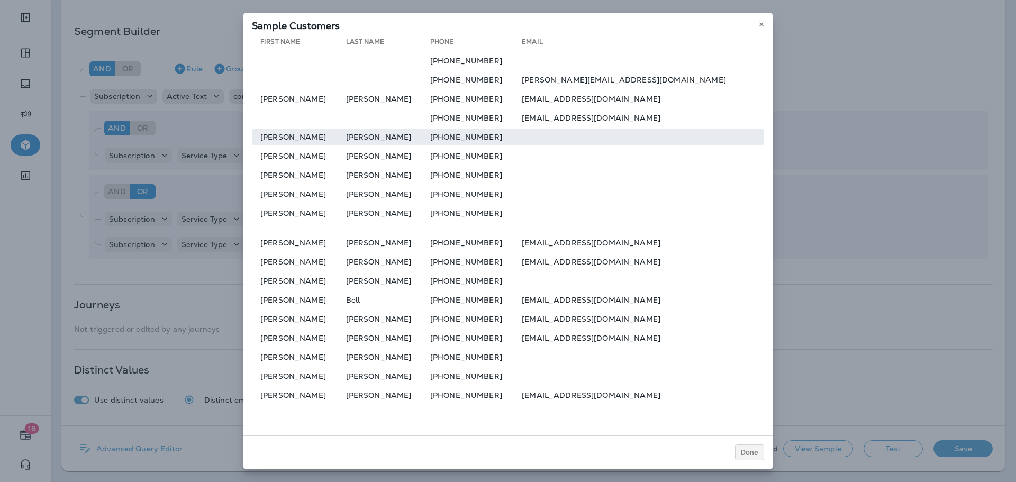
click at [299, 129] on td "Daniel" at bounding box center [299, 137] width 94 height 17
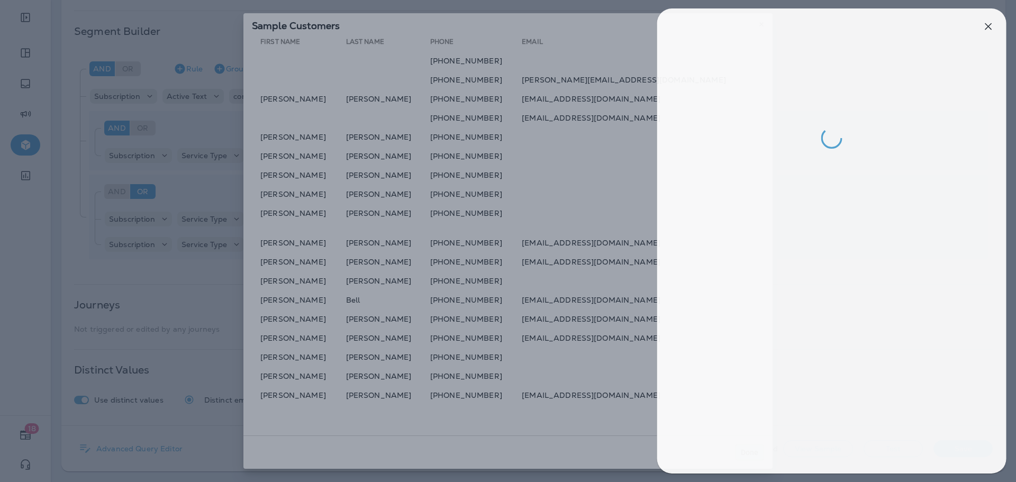
click at [297, 211] on div at bounding box center [512, 241] width 1016 height 482
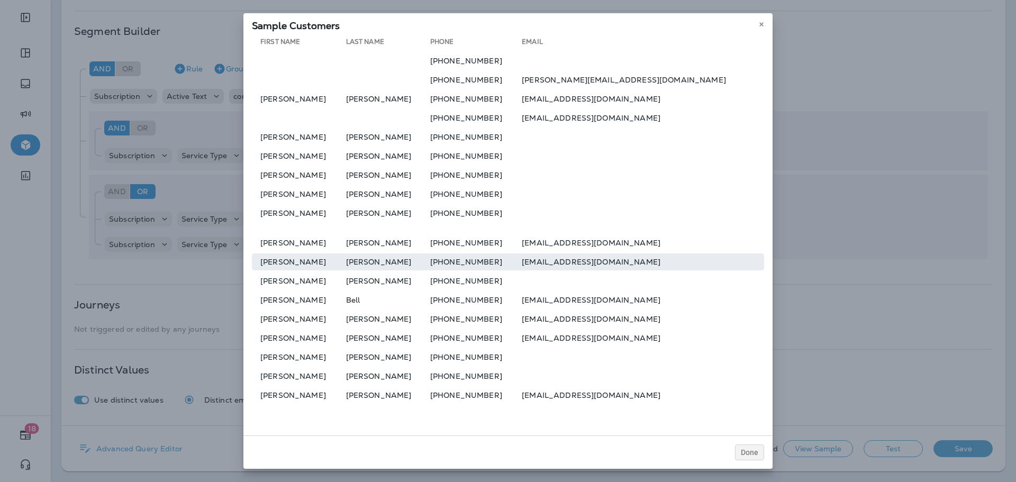
click at [330, 259] on td "George" at bounding box center [299, 262] width 94 height 17
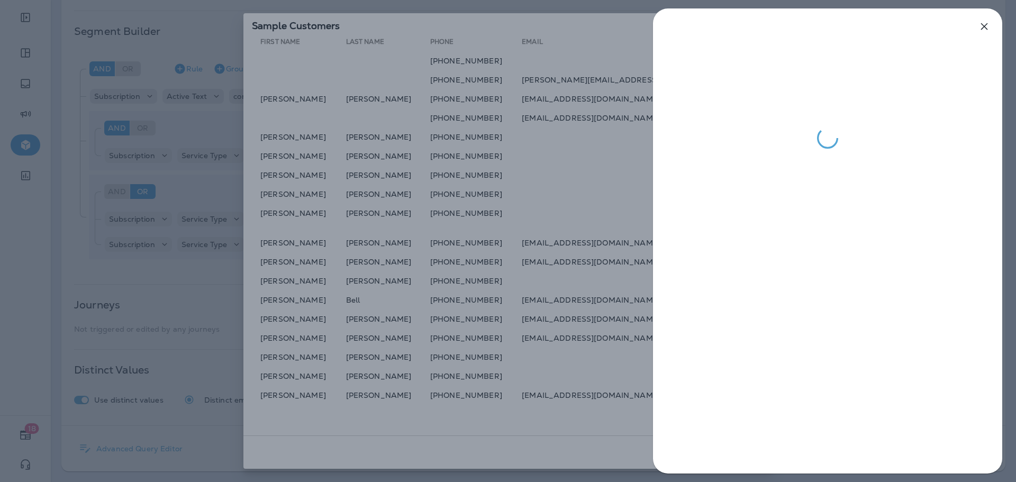
click at [508, 406] on div at bounding box center [508, 241] width 1016 height 482
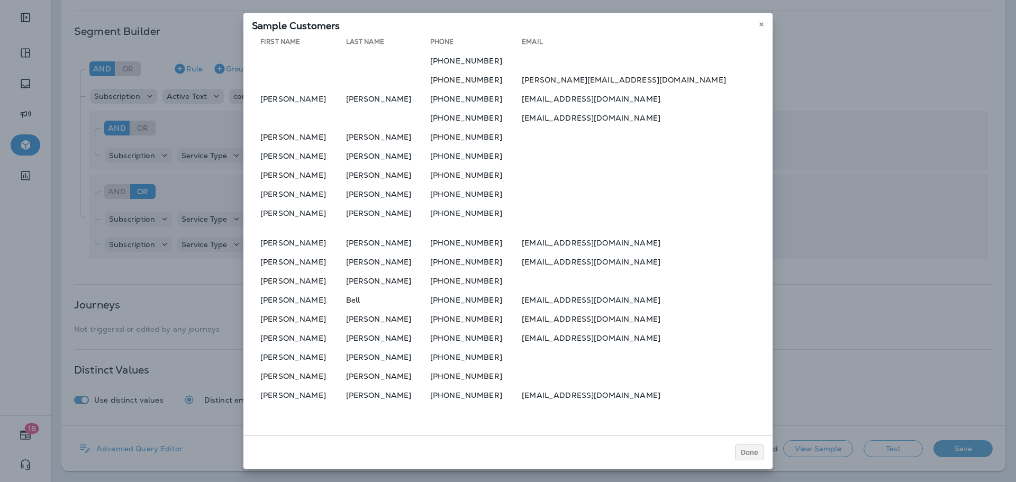
click at [752, 452] on div at bounding box center [508, 241] width 1016 height 482
click at [752, 452] on span "Done" at bounding box center [749, 452] width 17 height 7
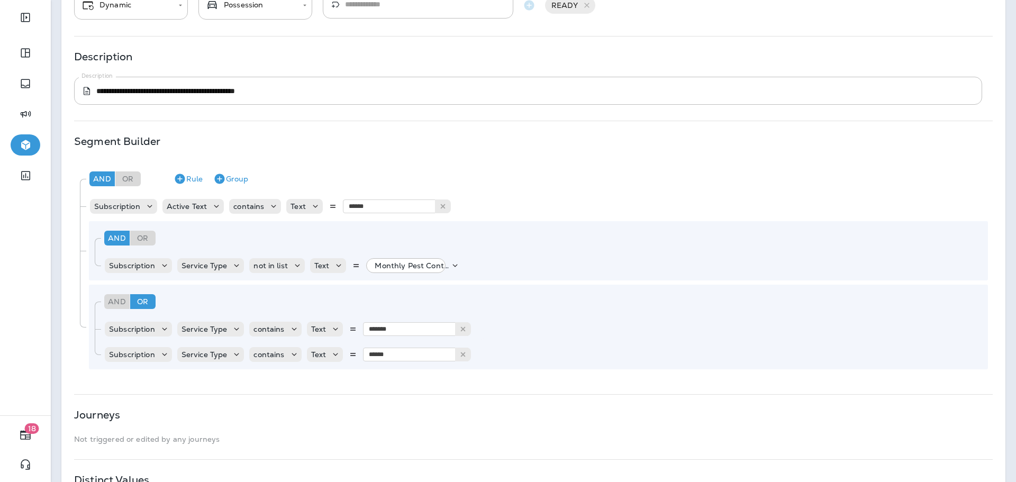
scroll to position [209, 0]
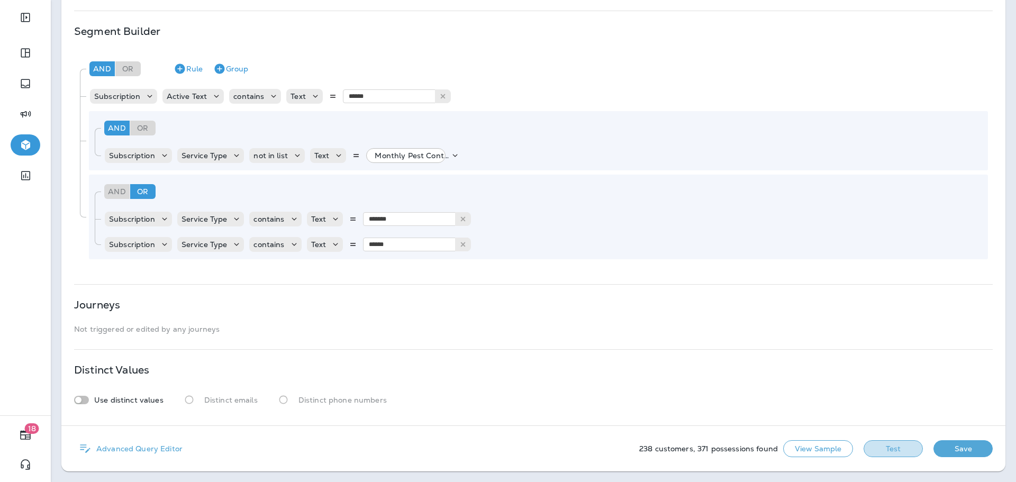
click at [873, 447] on button "Test" at bounding box center [893, 448] width 59 height 17
click at [960, 452] on button "Save" at bounding box center [963, 448] width 59 height 17
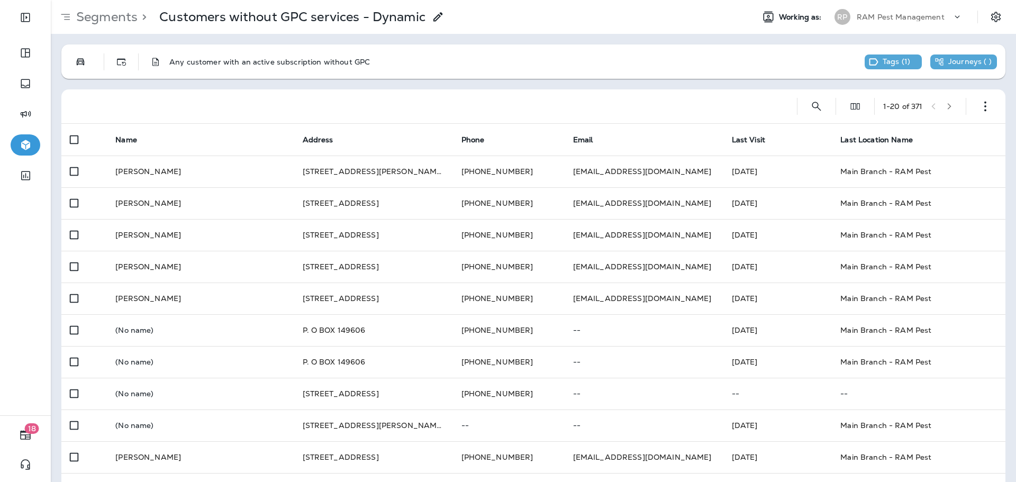
click at [754, 85] on div "Any customer with an active subscription without GPC Tags ( 1 ) Journeys ( ) 1 …" at bounding box center [534, 418] width 966 height 768
click at [190, 153] on th "Name" at bounding box center [200, 140] width 187 height 32
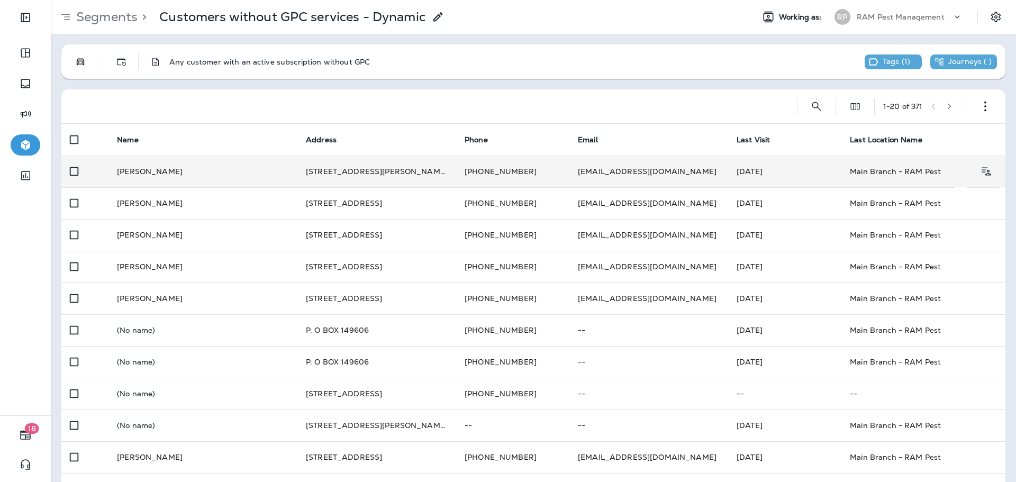
click at [191, 168] on td "Thomas West" at bounding box center [203, 172] width 189 height 32
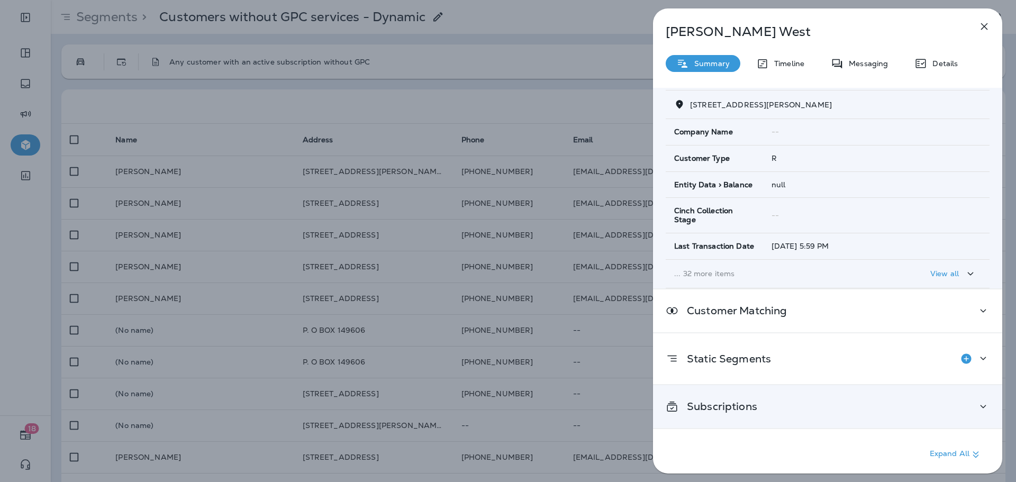
click at [750, 403] on p "Subscriptions" at bounding box center [718, 406] width 79 height 8
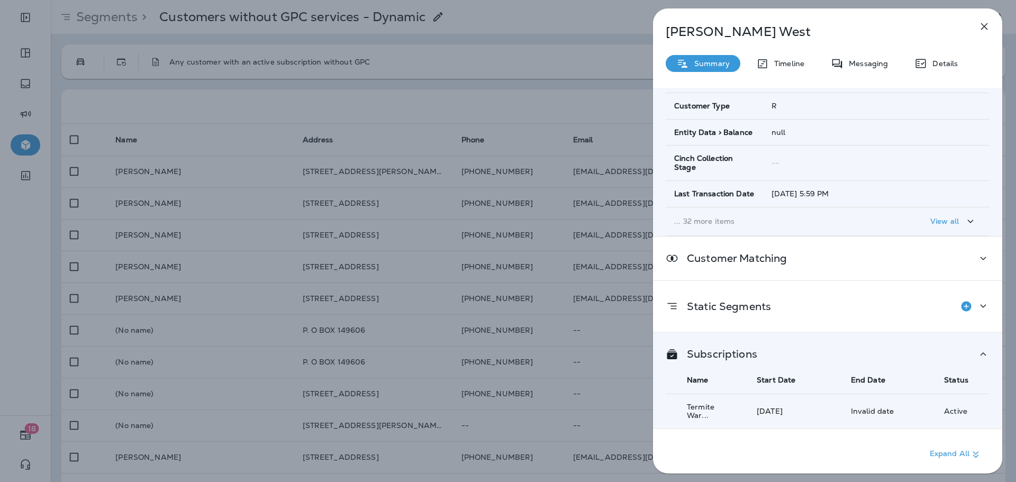
click at [352, 189] on div "Thomas West Summary Timeline Messaging Details Customer Info Basic Info Opt Sta…" at bounding box center [508, 241] width 1016 height 482
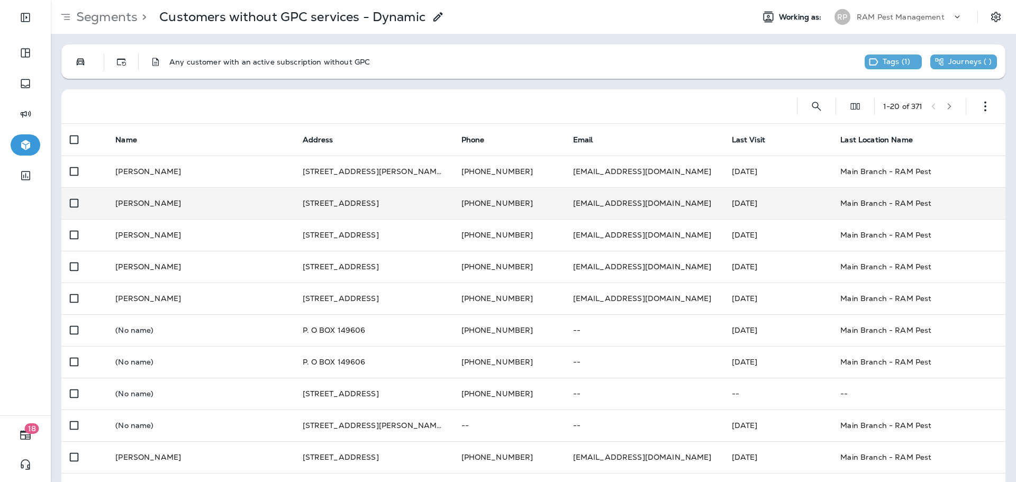
click at [202, 210] on td "Darin Fenger" at bounding box center [200, 203] width 187 height 32
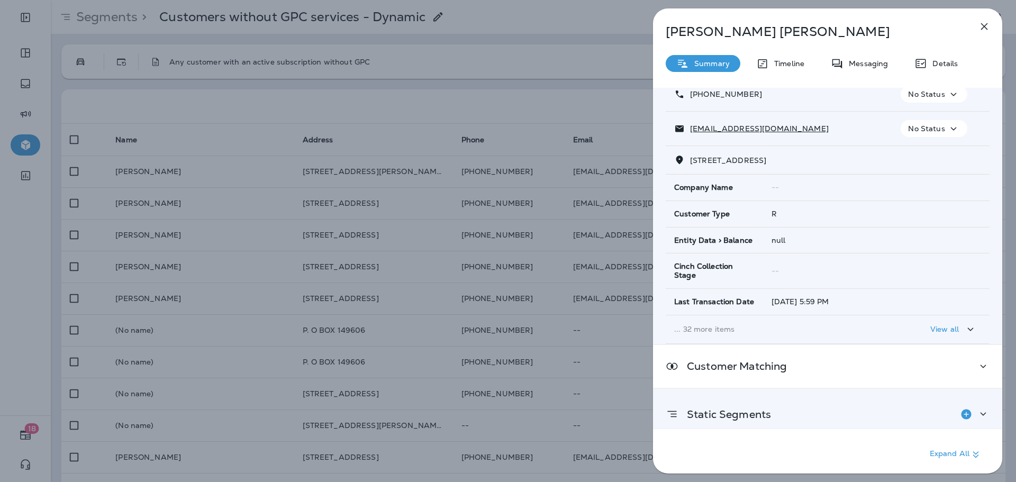
scroll to position [128, 0]
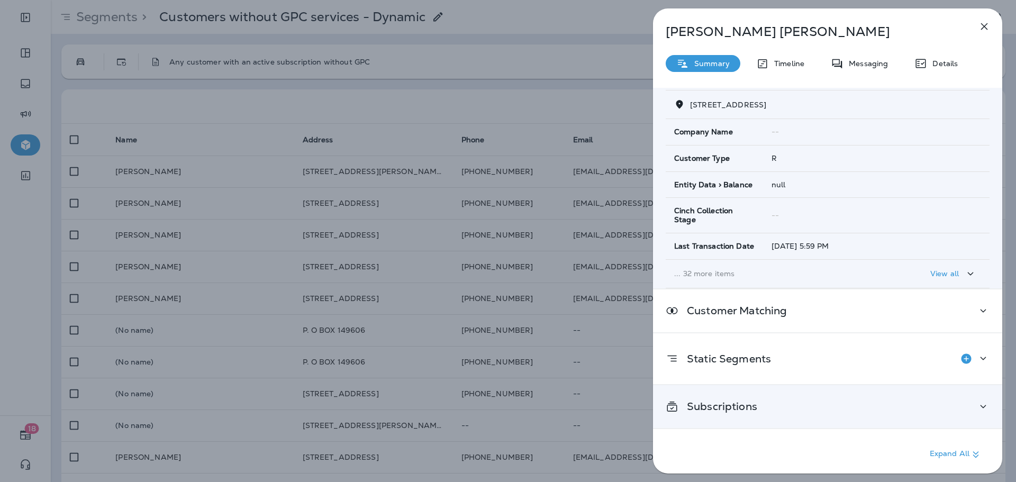
click at [732, 413] on div "Subscriptions" at bounding box center [827, 406] width 349 height 43
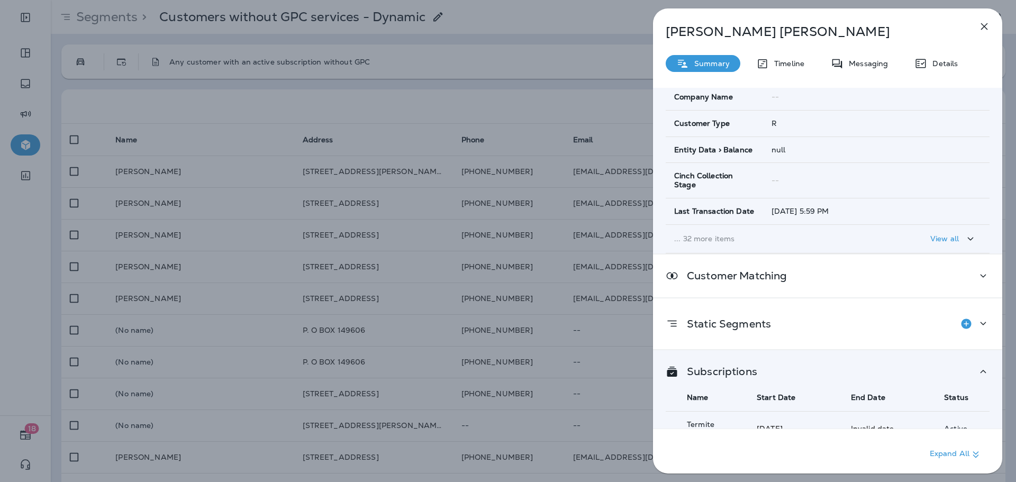
scroll to position [181, 0]
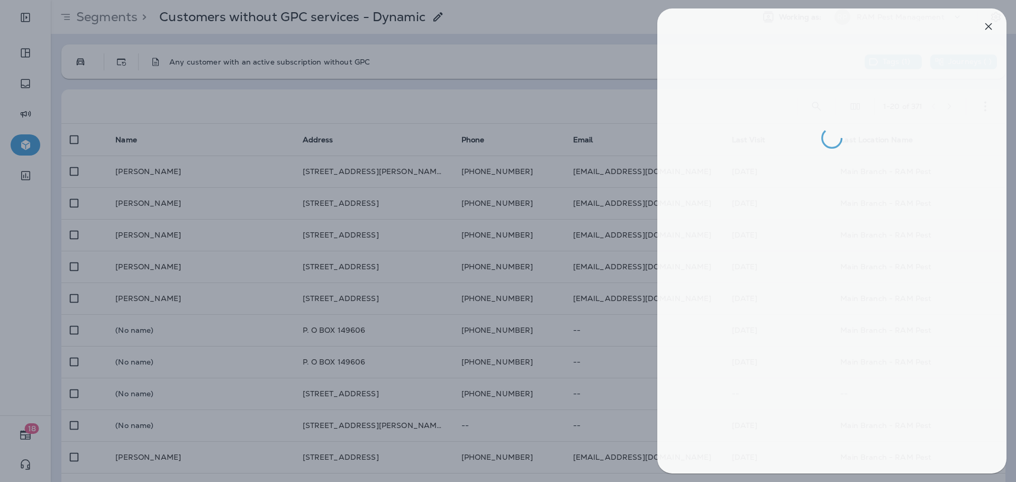
click at [416, 262] on div at bounding box center [512, 241] width 1016 height 482
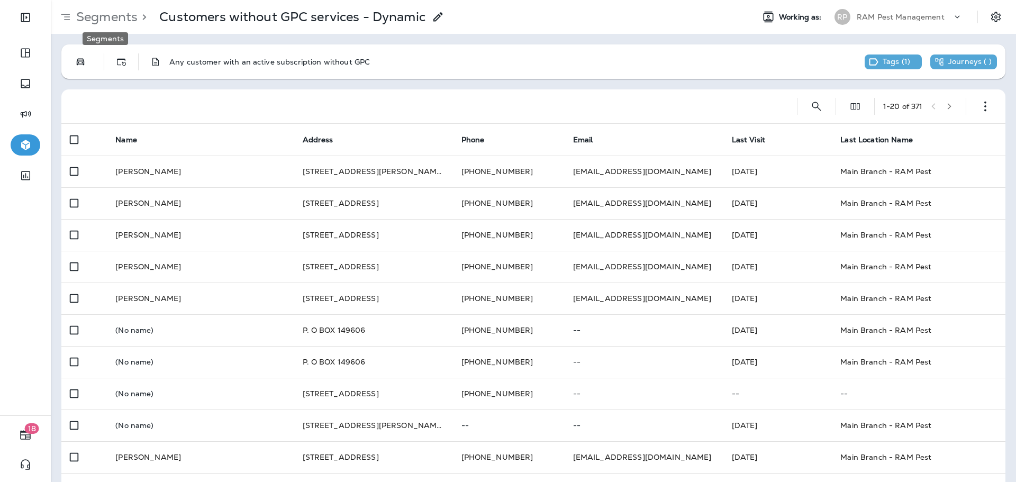
click at [103, 20] on p "Segments" at bounding box center [105, 17] width 66 height 16
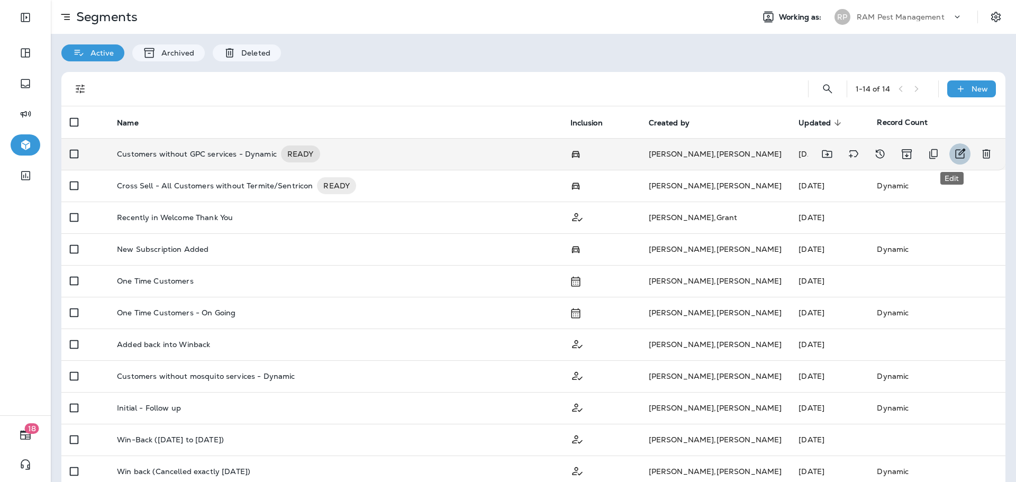
click at [954, 154] on icon "Edit" at bounding box center [960, 154] width 13 height 13
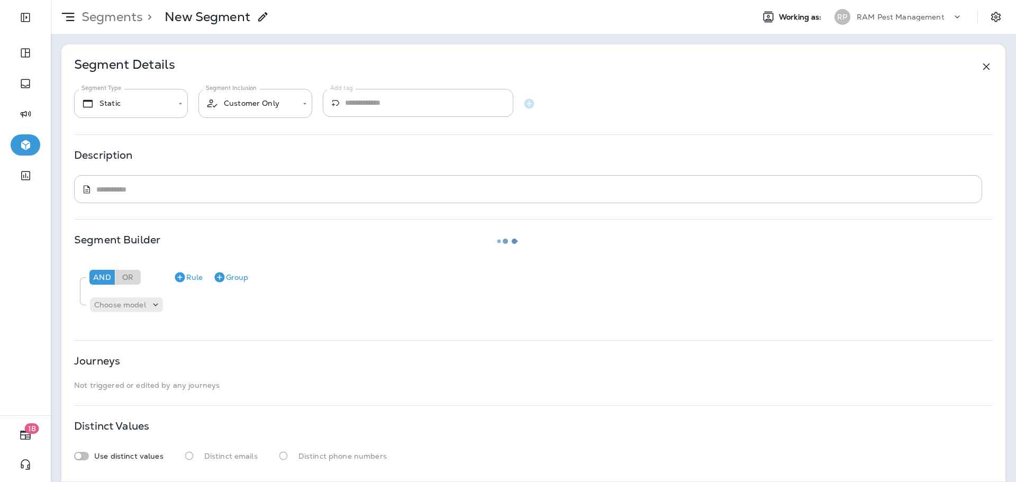
type input "*******"
type input "**********"
type textarea "**********"
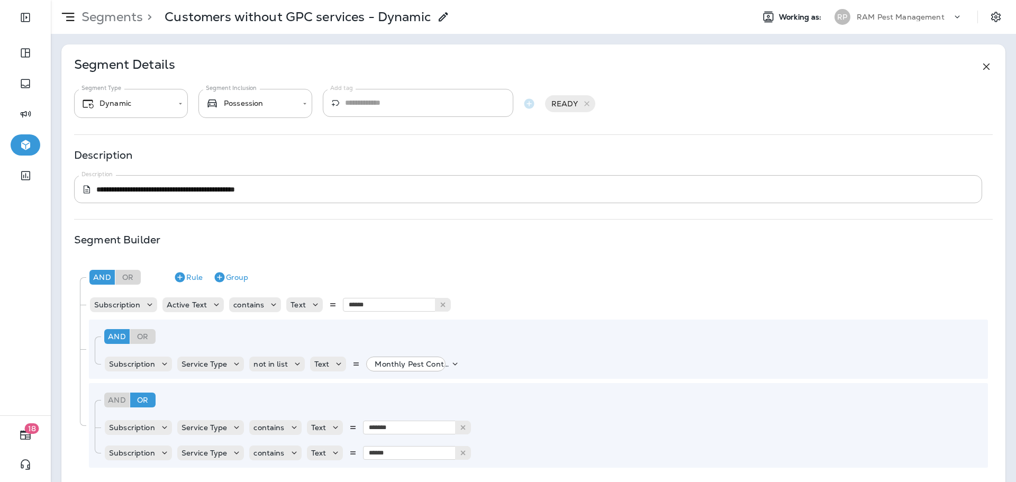
click at [445, 19] on use at bounding box center [443, 16] width 9 height 9
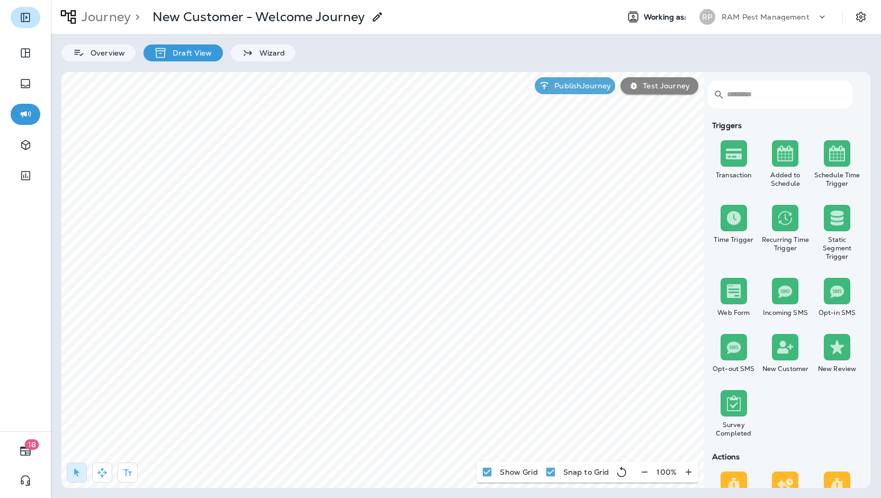
click at [29, 17] on icon "Expand Sidebar" at bounding box center [25, 17] width 13 height 13
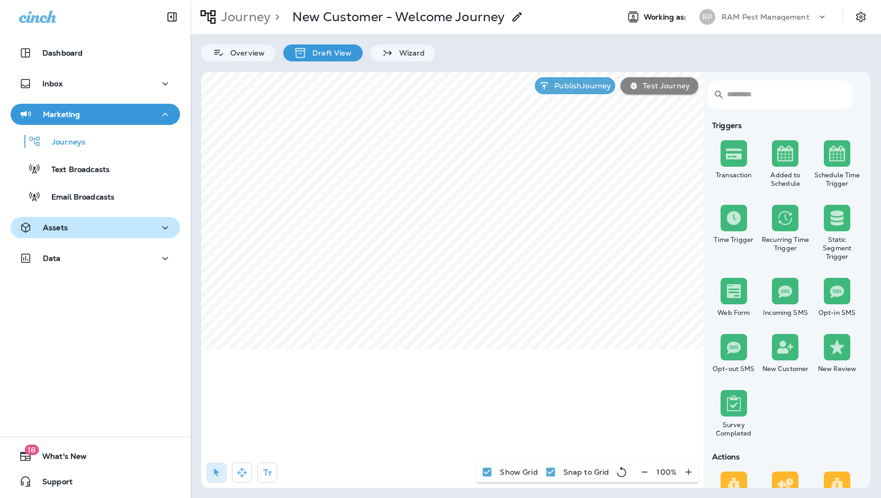
click at [86, 226] on div "Assets" at bounding box center [95, 227] width 152 height 13
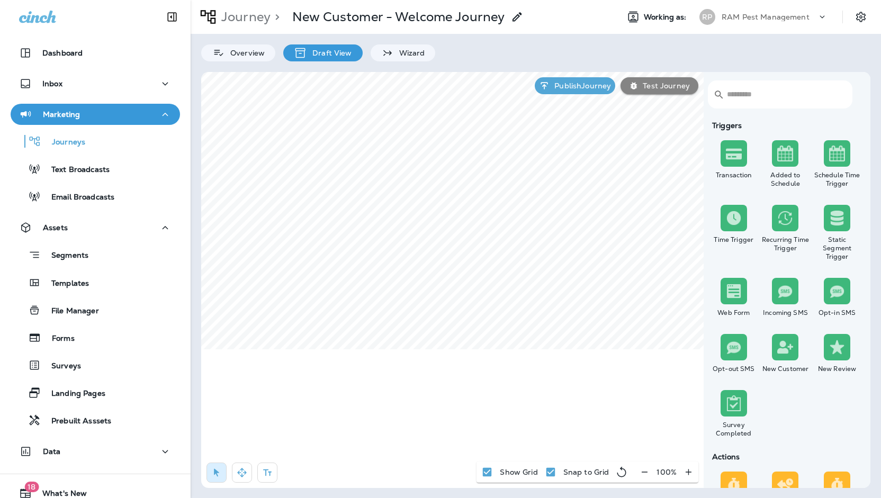
click at [92, 249] on div "Segments" at bounding box center [95, 255] width 161 height 16
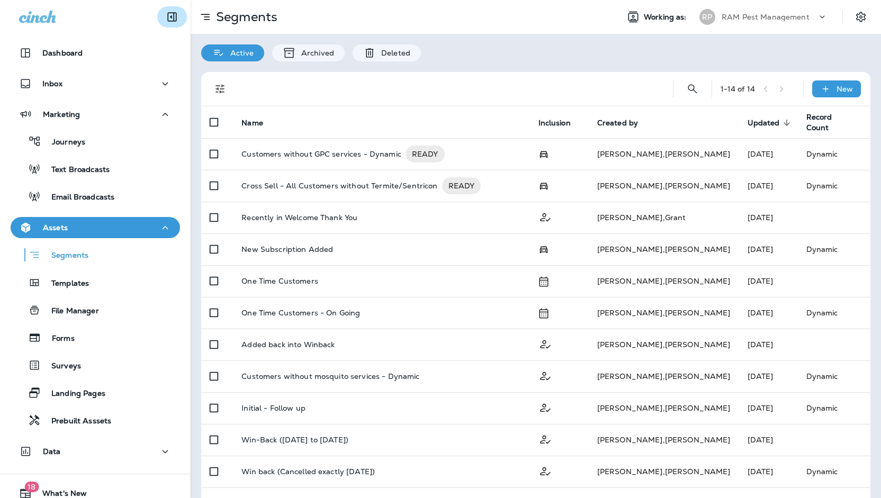
click at [168, 12] on icon "Collapse Sidebar" at bounding box center [172, 17] width 13 height 13
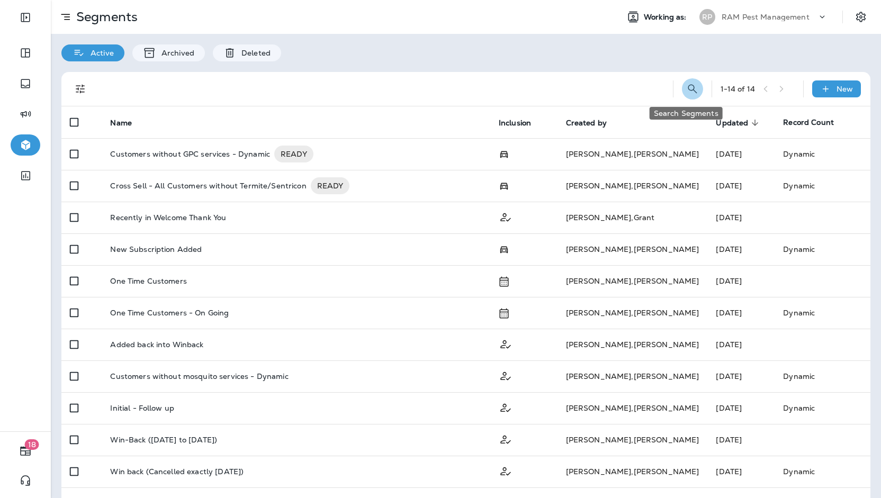
click at [686, 86] on icon "Search Segments" at bounding box center [692, 89] width 13 height 13
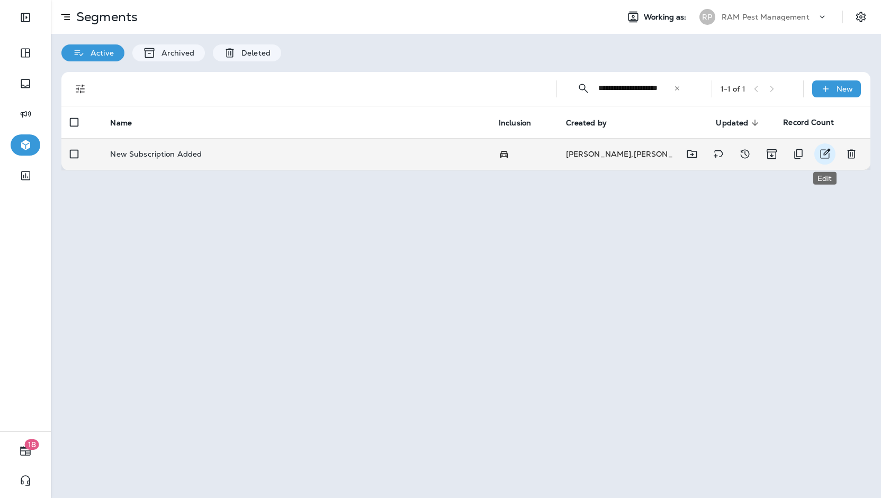
type input "**********"
click at [822, 148] on icon "Edit" at bounding box center [824, 154] width 13 height 13
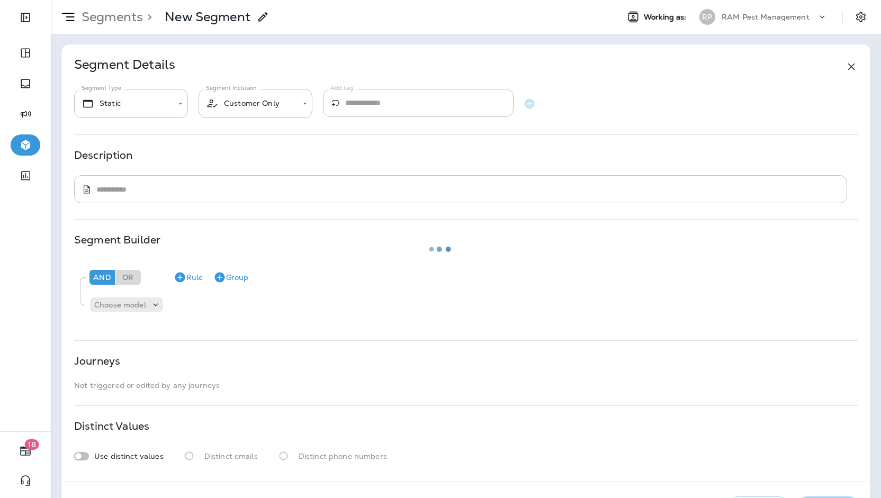
type input "*******"
type input "**********"
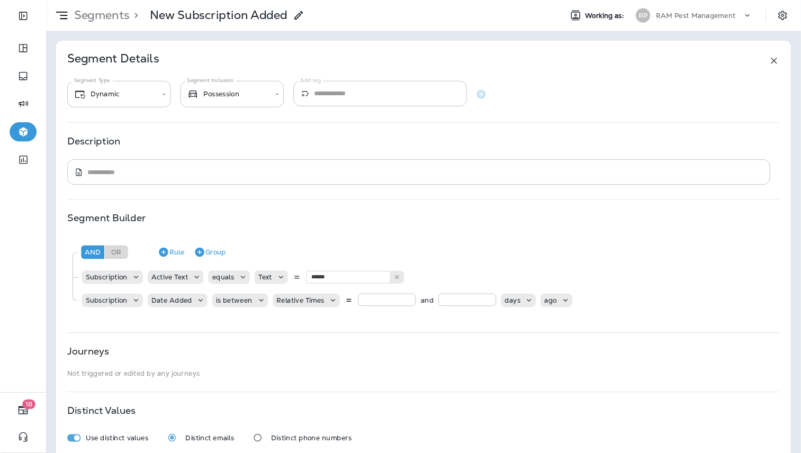
scroll to position [65, 0]
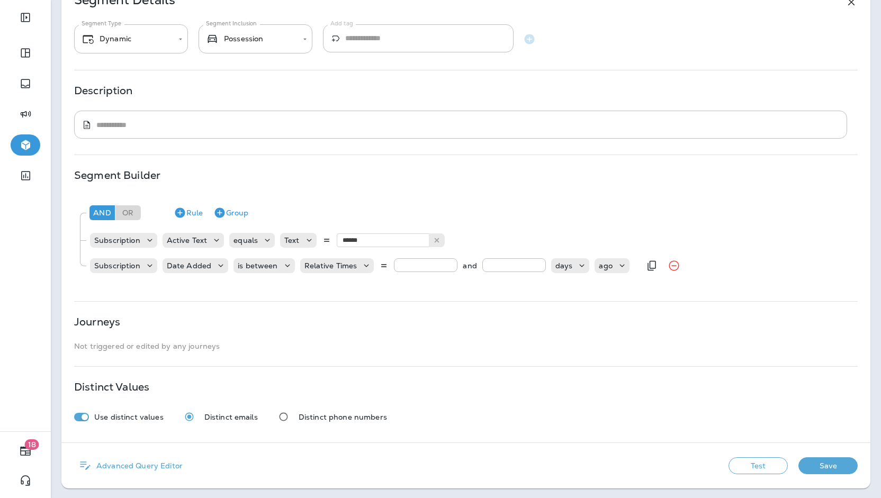
drag, startPoint x: 491, startPoint y: 265, endPoint x: 480, endPoint y: 266, distance: 11.8
click at [482, 266] on input "*" at bounding box center [514, 265] width 64 height 14
drag, startPoint x: 422, startPoint y: 262, endPoint x: 392, endPoint y: 264, distance: 30.7
click at [394, 264] on input "*" at bounding box center [426, 265] width 64 height 14
click at [578, 356] on div "**********" at bounding box center [465, 211] width 809 height 463
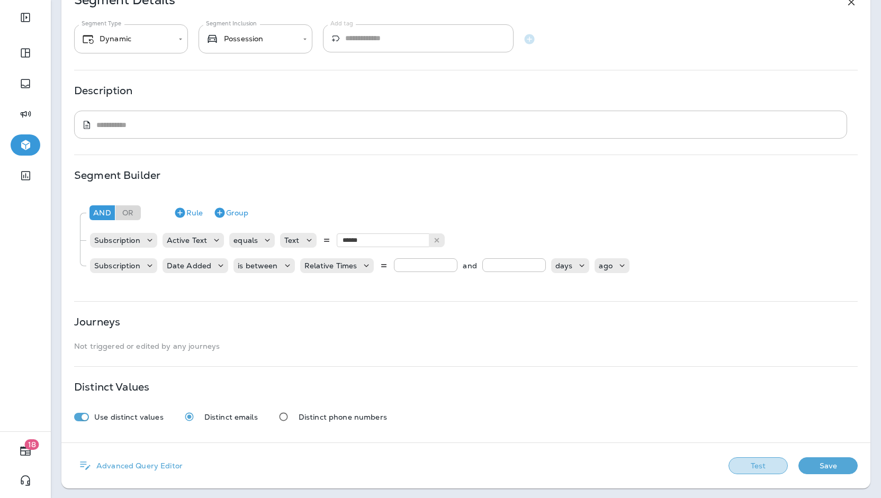
click at [763, 467] on button "Test" at bounding box center [757, 465] width 59 height 17
click at [694, 462] on button "View Sample" at bounding box center [683, 465] width 70 height 17
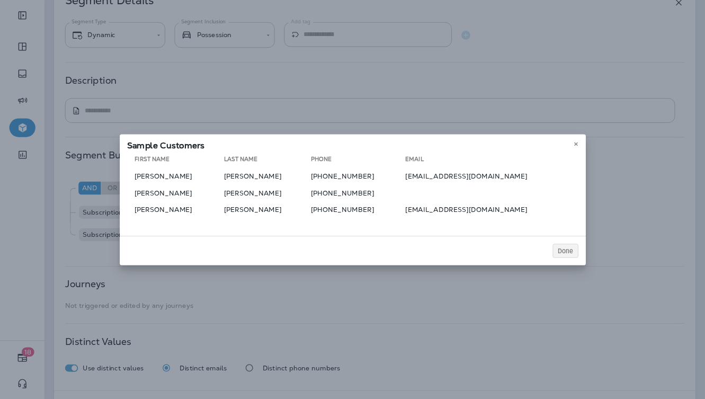
scroll to position [64, 0]
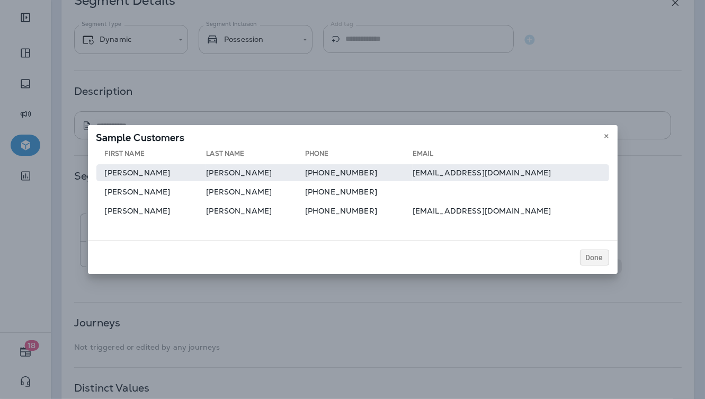
click at [115, 173] on td "Alan" at bounding box center [151, 172] width 110 height 17
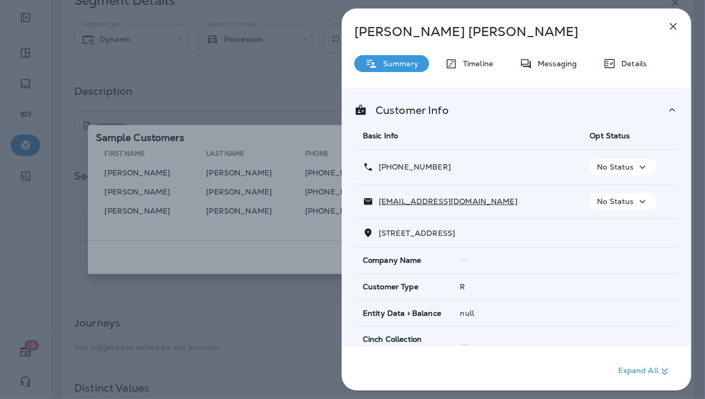
scroll to position [56, 0]
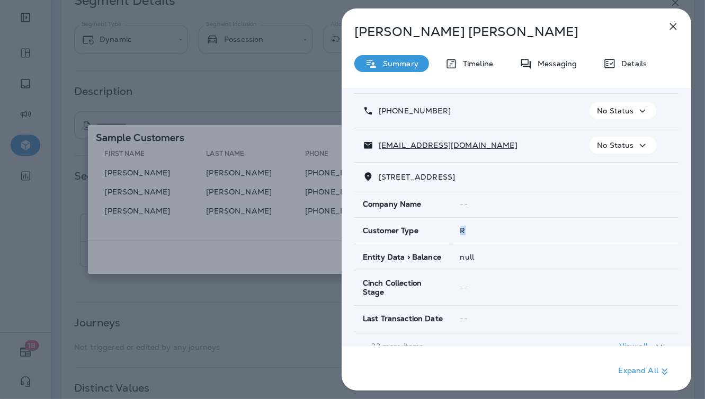
drag, startPoint x: 457, startPoint y: 229, endPoint x: 467, endPoint y: 227, distance: 9.7
click at [467, 227] on td "R" at bounding box center [565, 230] width 227 height 26
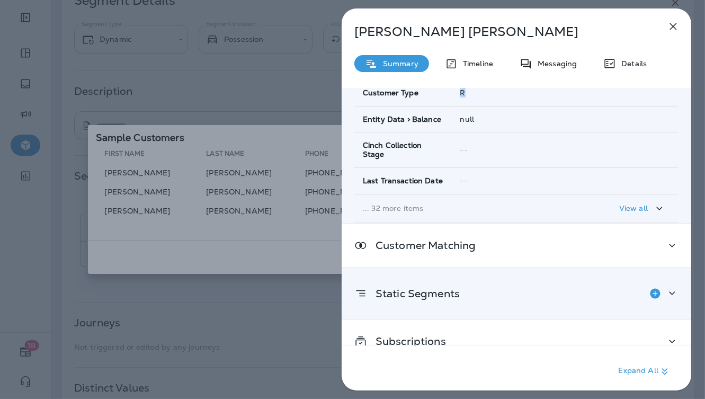
scroll to position [206, 0]
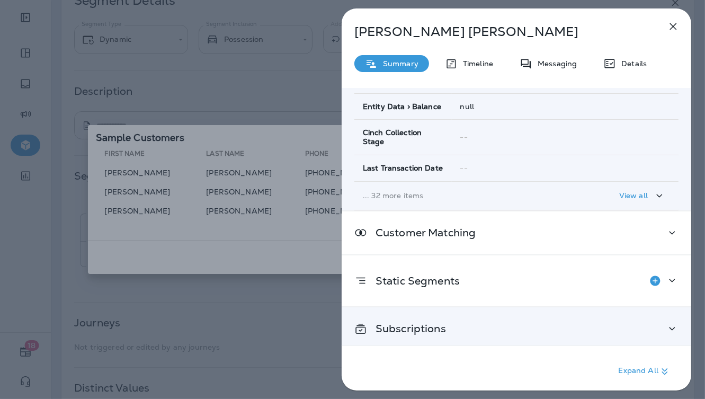
click at [418, 332] on div "Subscriptions" at bounding box center [515, 328] width 349 height 43
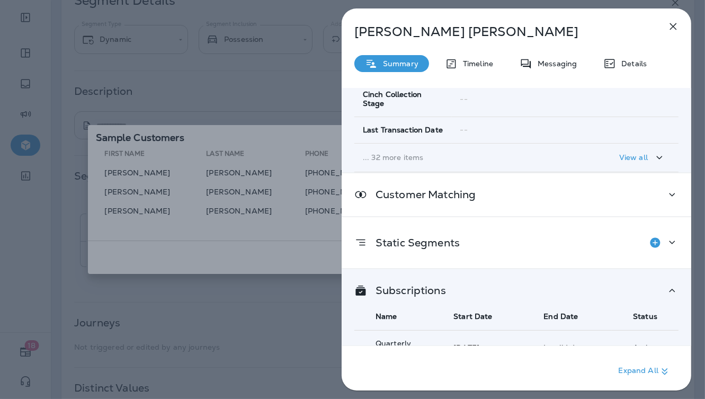
scroll to position [263, 0]
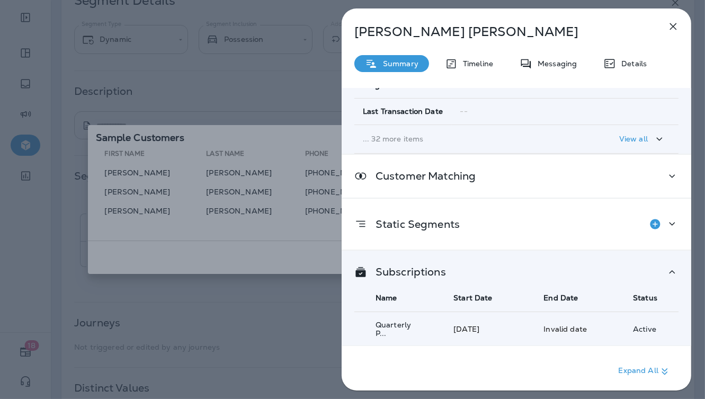
click at [212, 193] on div "Alan Macias Summary Timeline Messaging Details Customer Info Basic Info Opt Sta…" at bounding box center [352, 199] width 705 height 399
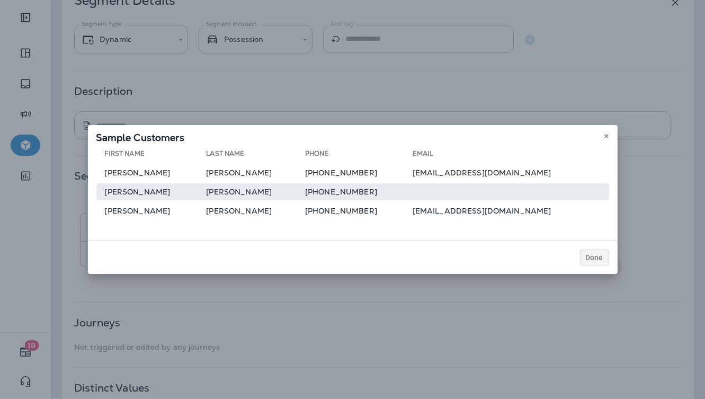
click at [149, 191] on td "Carol" at bounding box center [151, 191] width 110 height 17
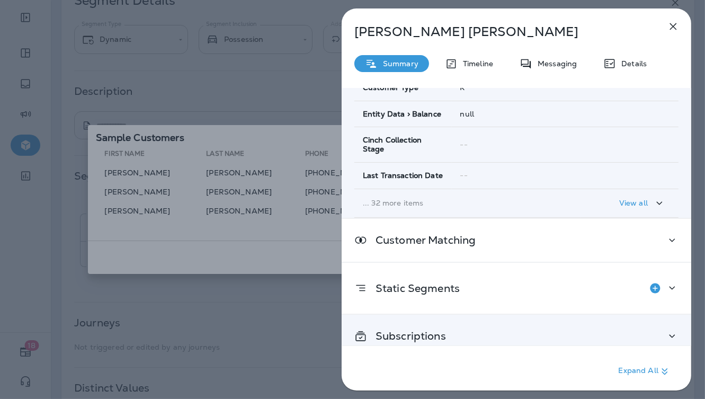
scroll to position [201, 0]
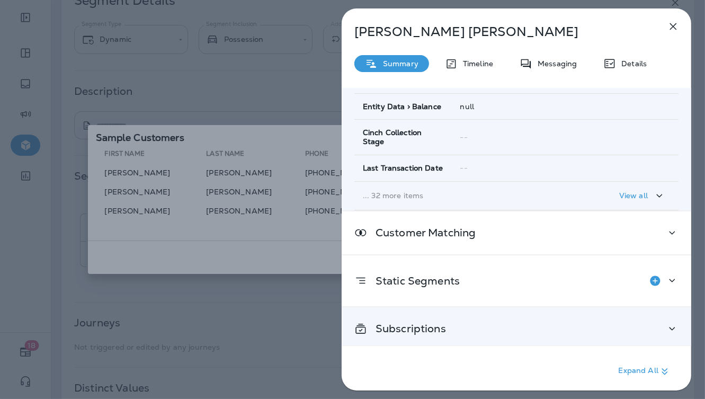
click at [452, 337] on div "Subscriptions" at bounding box center [515, 328] width 349 height 43
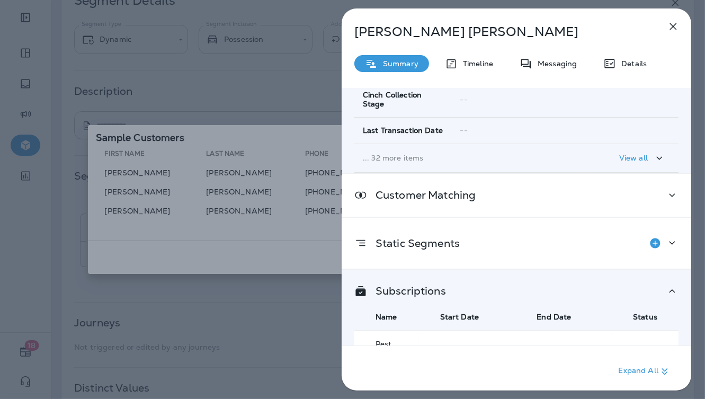
scroll to position [261, 0]
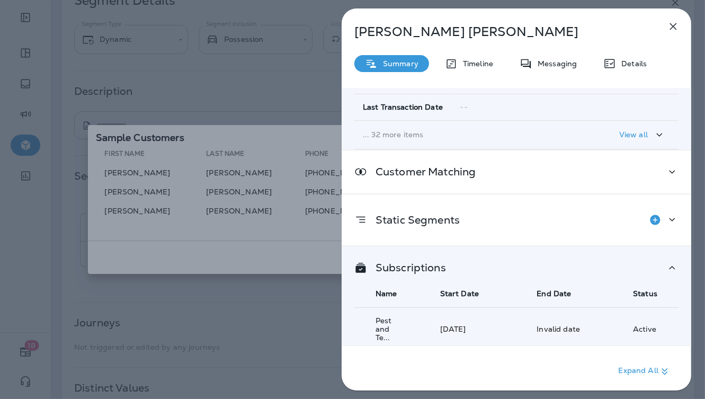
click at [242, 252] on div "Carol Cambell Summary Timeline Messaging Details Customer Info Basic Info Opt S…" at bounding box center [352, 199] width 705 height 399
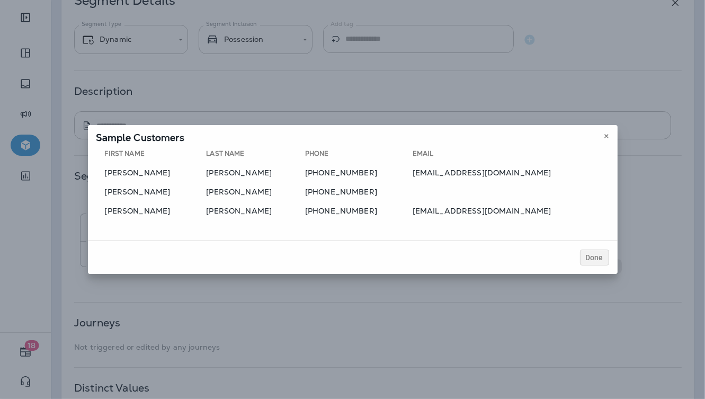
click at [188, 201] on div at bounding box center [352, 199] width 705 height 399
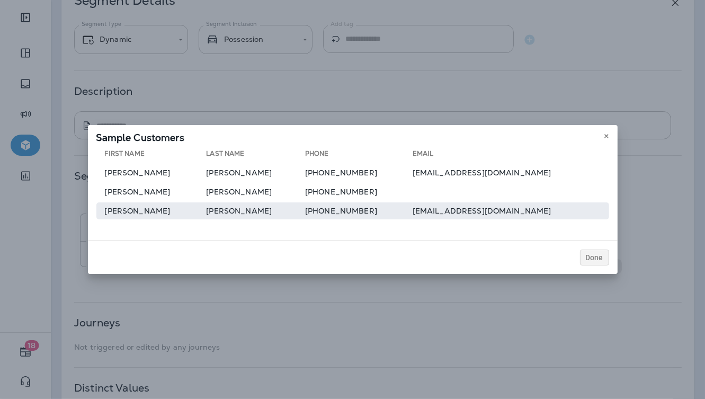
click at [178, 215] on td "Janet" at bounding box center [151, 210] width 110 height 17
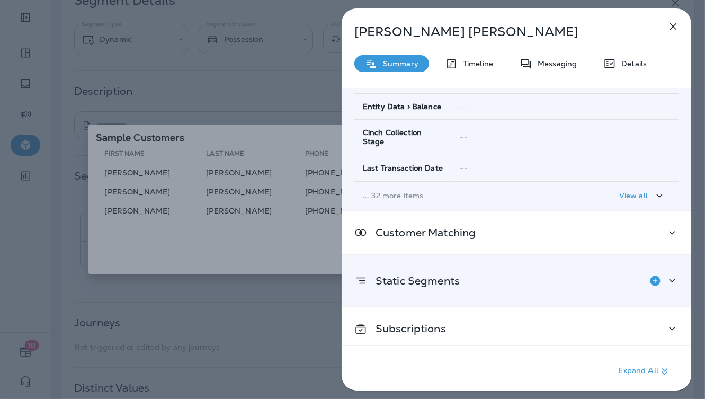
scroll to position [150, 0]
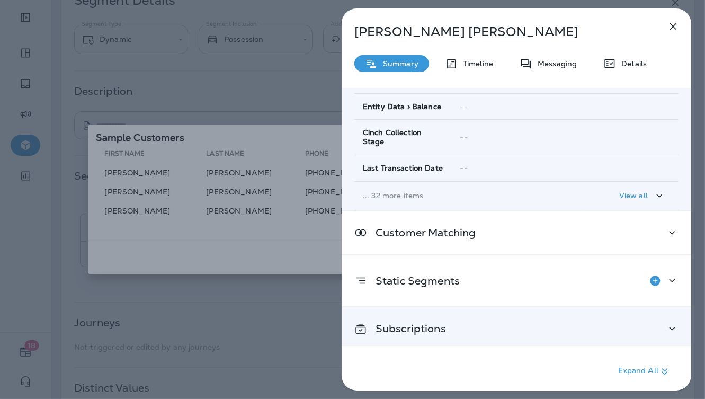
click at [416, 336] on div "Subscriptions" at bounding box center [515, 328] width 349 height 43
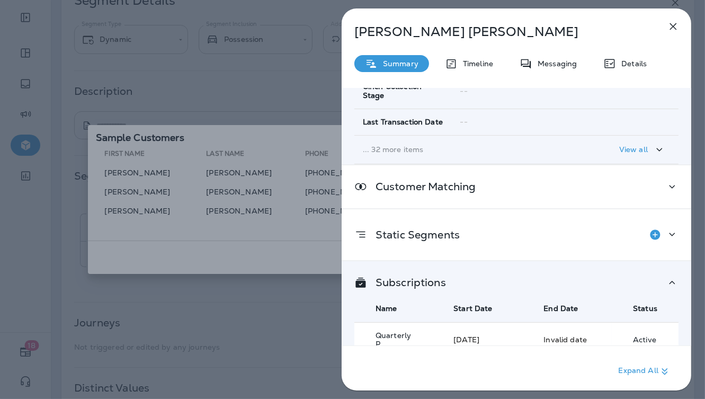
scroll to position [263, 0]
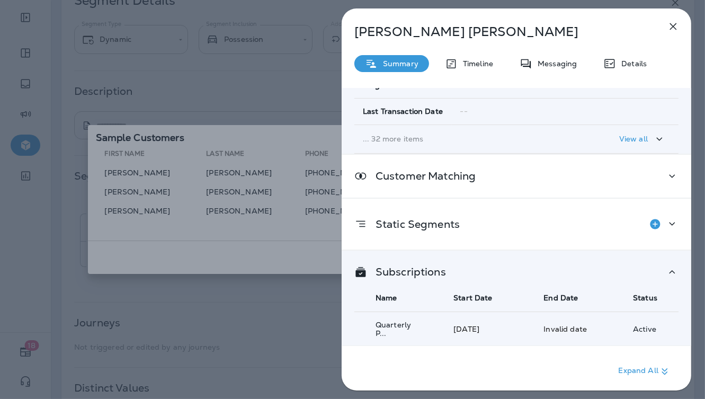
click at [319, 251] on div "Janet Salinas Summary Timeline Messaging Details Customer Info Basic Info Opt S…" at bounding box center [352, 199] width 705 height 399
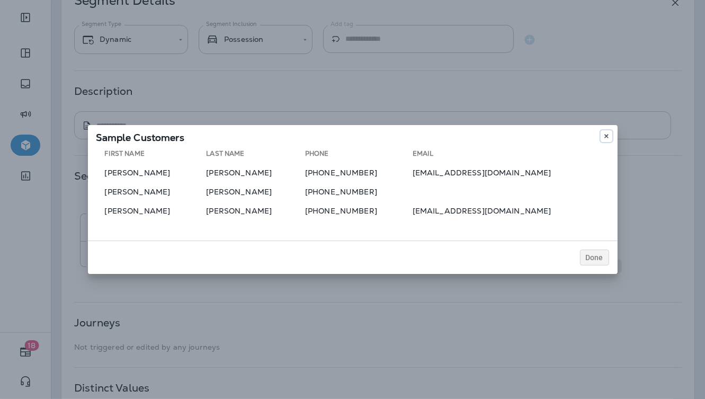
drag, startPoint x: 605, startPoint y: 138, endPoint x: 570, endPoint y: 131, distance: 35.2
click at [603, 138] on icon at bounding box center [606, 136] width 6 height 6
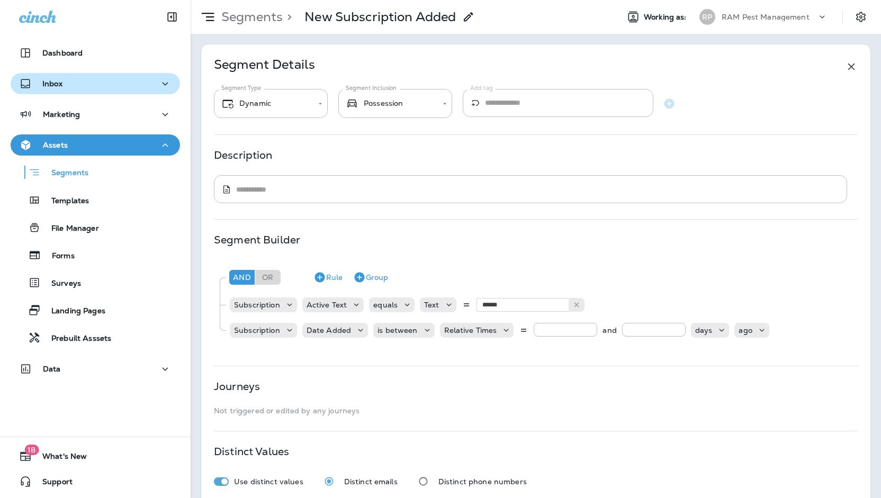
click at [68, 206] on p "Templates" at bounding box center [65, 201] width 48 height 10
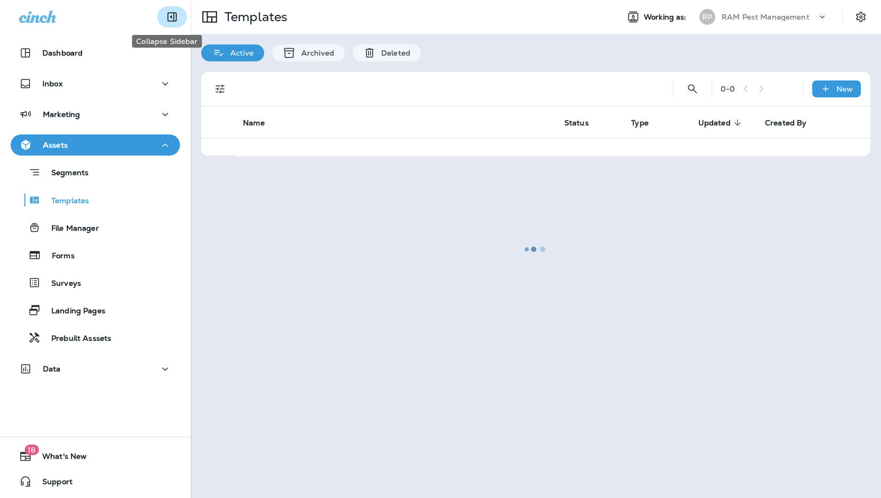
click at [172, 13] on icon "Collapse Sidebar" at bounding box center [172, 17] width 13 height 13
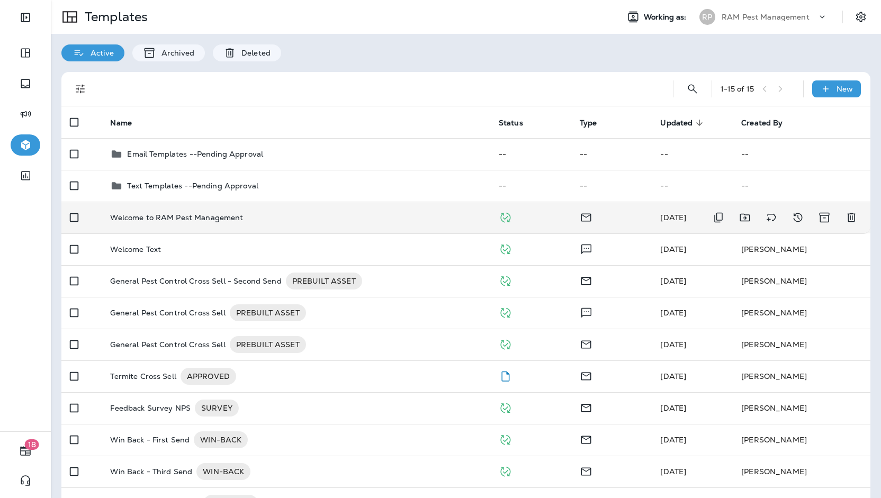
click at [318, 217] on div "Welcome to RAM Pest Management" at bounding box center [295, 217] width 371 height 8
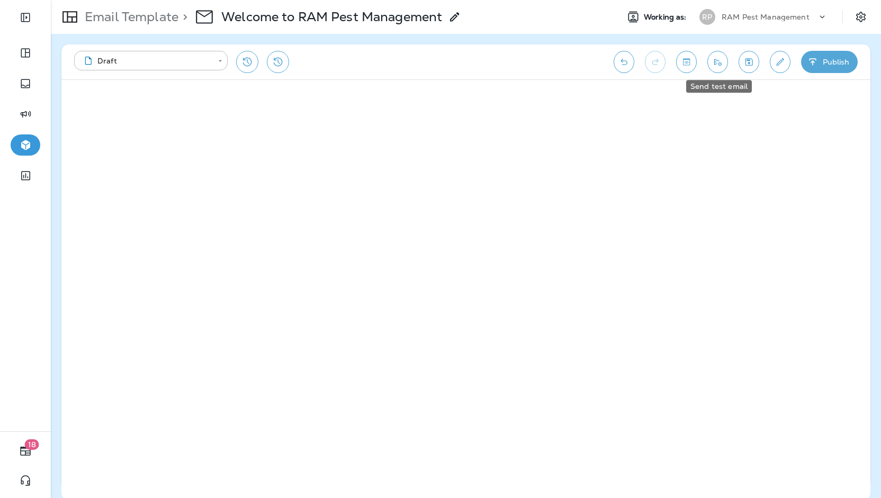
click at [720, 65] on icon "Send test email" at bounding box center [717, 62] width 7 height 7
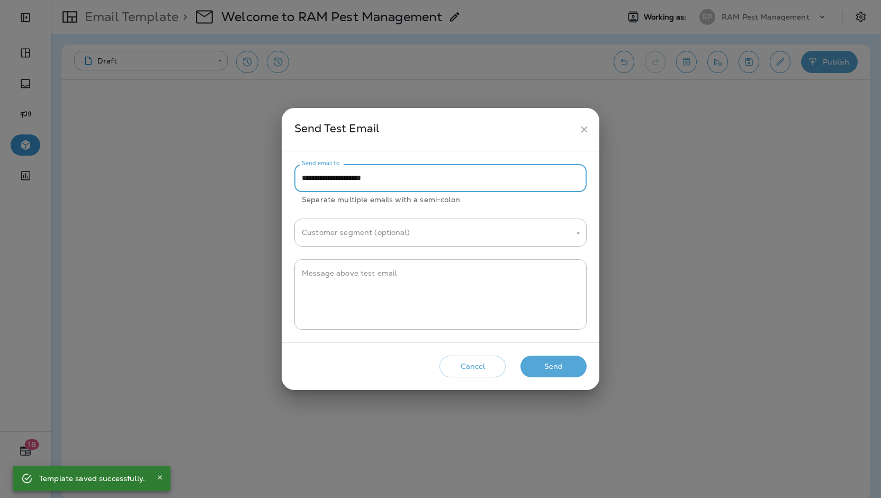
drag, startPoint x: 427, startPoint y: 175, endPoint x: 227, endPoint y: 164, distance: 200.9
click at [227, 164] on div "**********" at bounding box center [440, 249] width 881 height 498
paste input "text"
type input "**********"
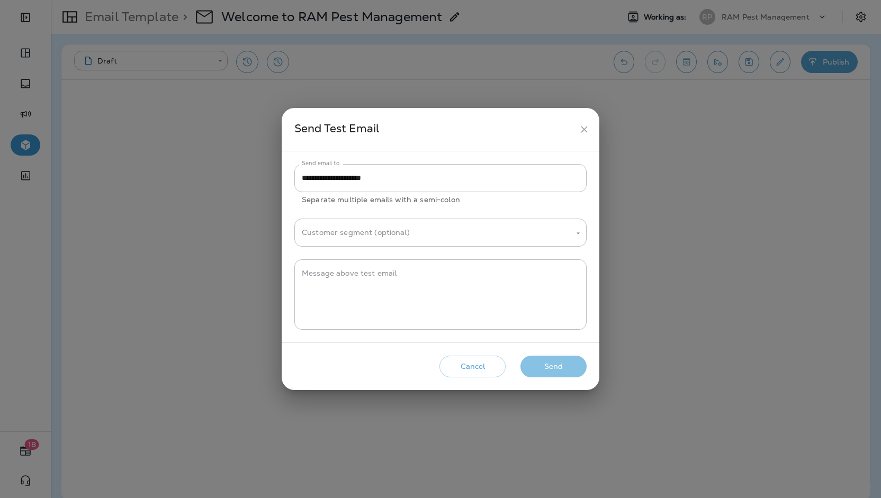
click at [553, 366] on button "Send" at bounding box center [553, 367] width 66 height 22
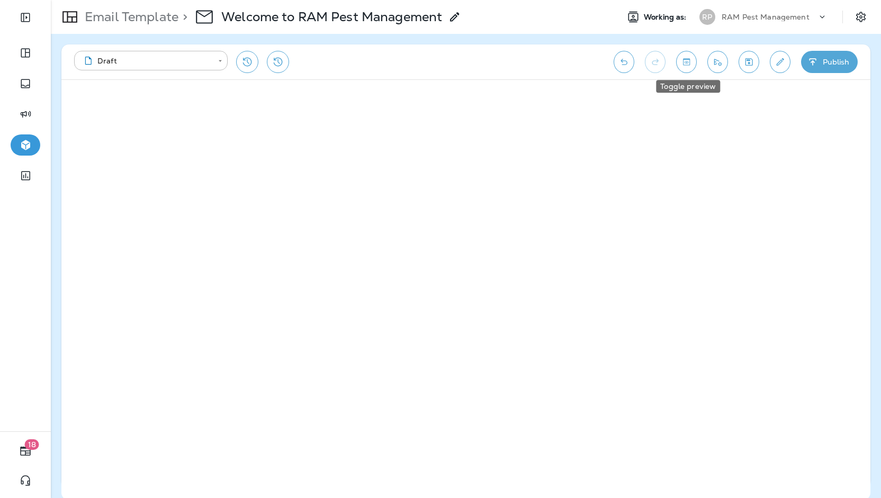
click at [693, 63] on button "Toggle preview" at bounding box center [686, 62] width 21 height 22
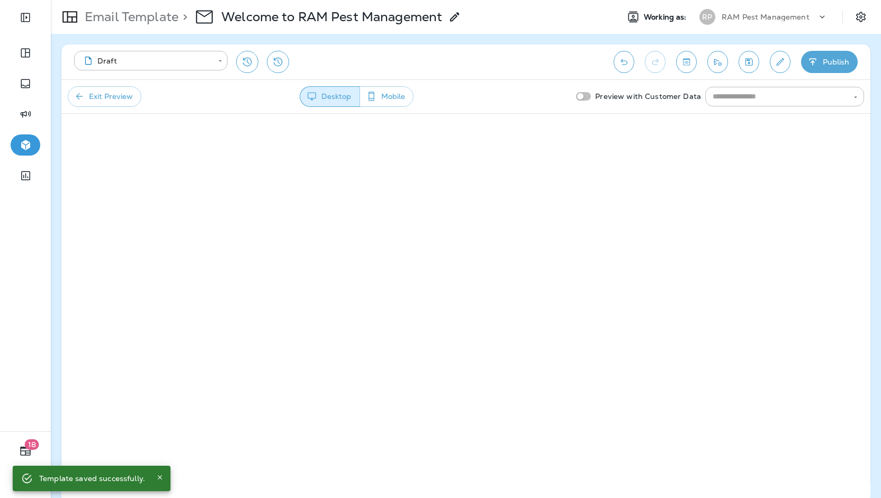
click at [85, 95] on button "Exit Preview" at bounding box center [105, 96] width 74 height 21
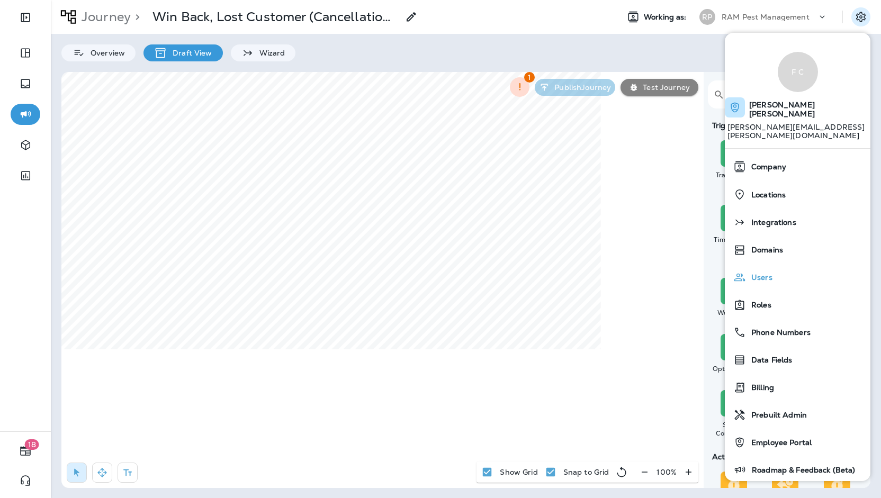
click at [765, 273] on span "Users" at bounding box center [759, 277] width 26 height 9
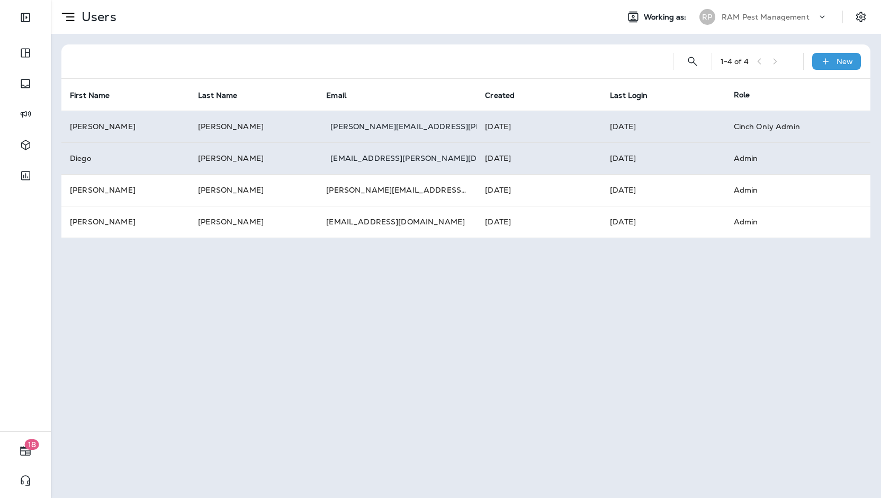
click at [427, 276] on div "Users Working as: RP RAM Pest Management 1 - 4 of 4 New First Name Last Name Em…" at bounding box center [466, 249] width 830 height 498
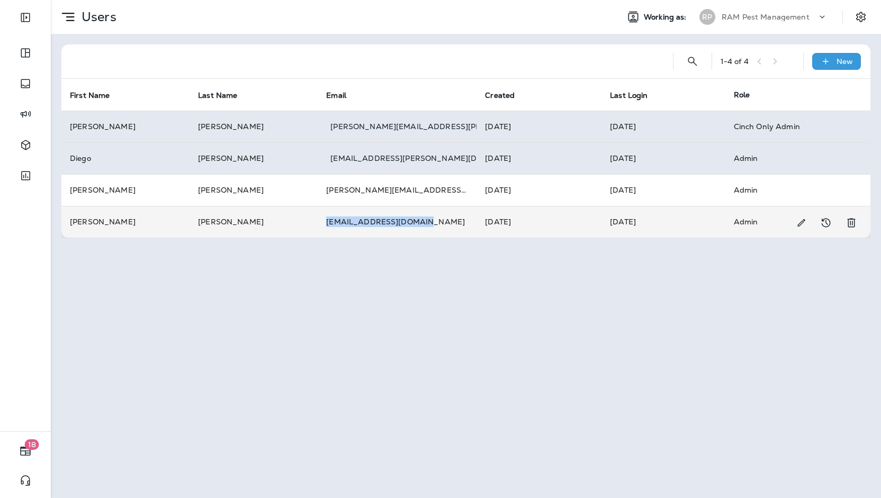
copy td "[EMAIL_ADDRESS][DOMAIN_NAME]"
drag, startPoint x: 436, startPoint y: 223, endPoint x: 330, endPoint y: 225, distance: 105.9
click at [330, 225] on td "[EMAIL_ADDRESS][DOMAIN_NAME]" at bounding box center [397, 222] width 159 height 32
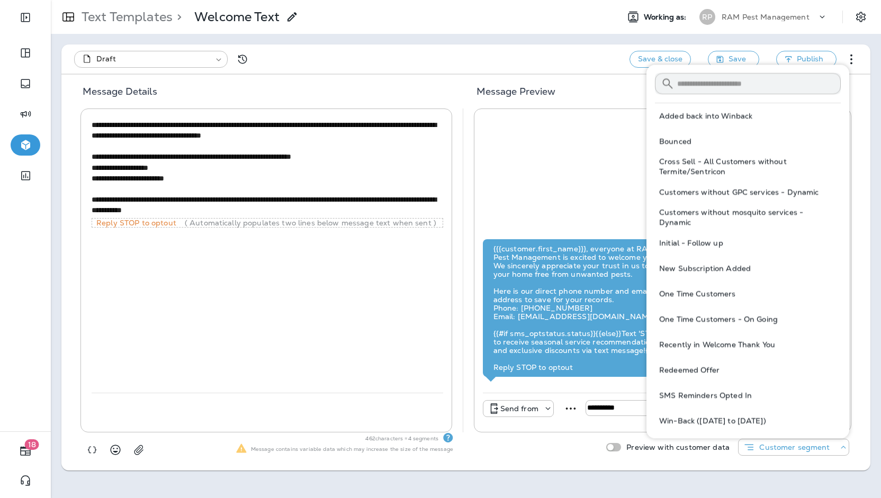
click at [728, 266] on span "New Subscription Added" at bounding box center [705, 269] width 92 height 10
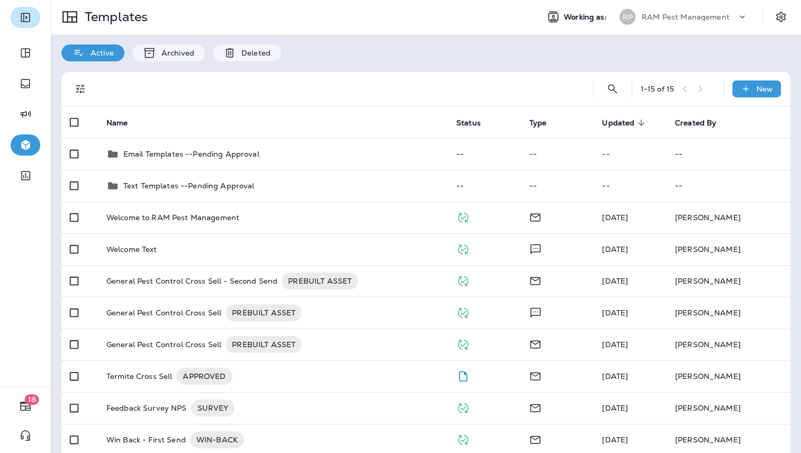
click at [31, 14] on icon "Expand Sidebar" at bounding box center [25, 17] width 13 height 13
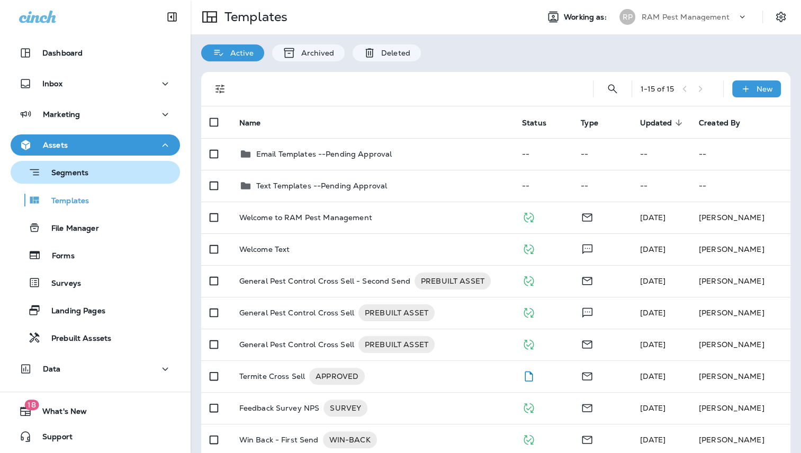
click at [86, 175] on p "Segments" at bounding box center [65, 173] width 48 height 11
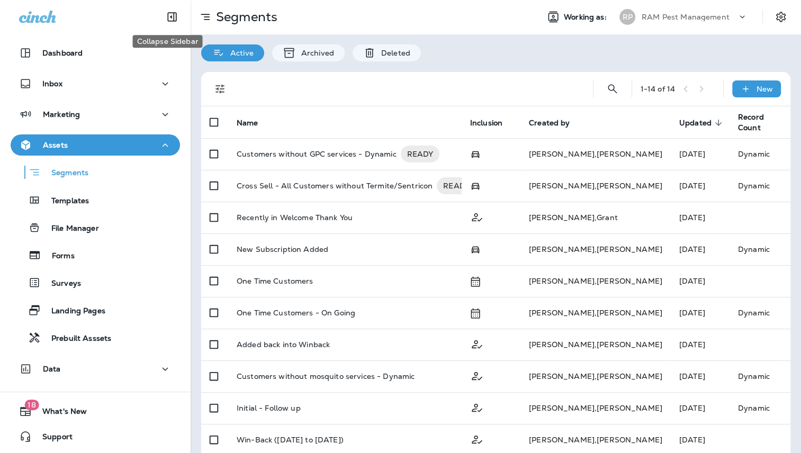
click at [170, 13] on icon "Collapse Sidebar" at bounding box center [172, 17] width 13 height 13
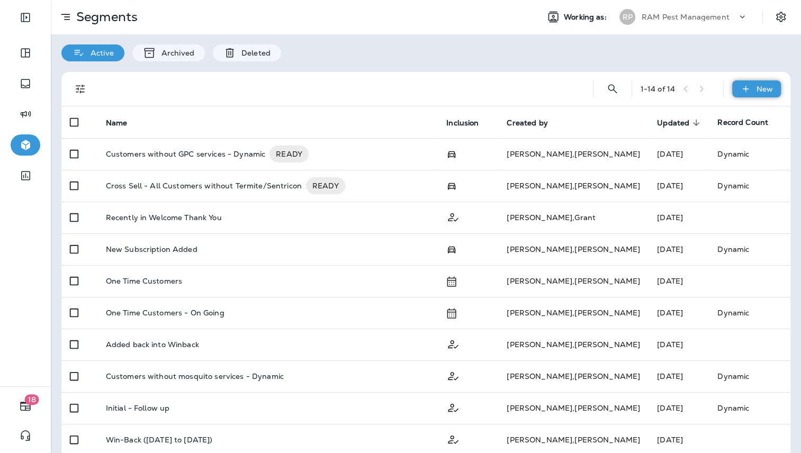
click at [743, 86] on icon at bounding box center [745, 89] width 11 height 11
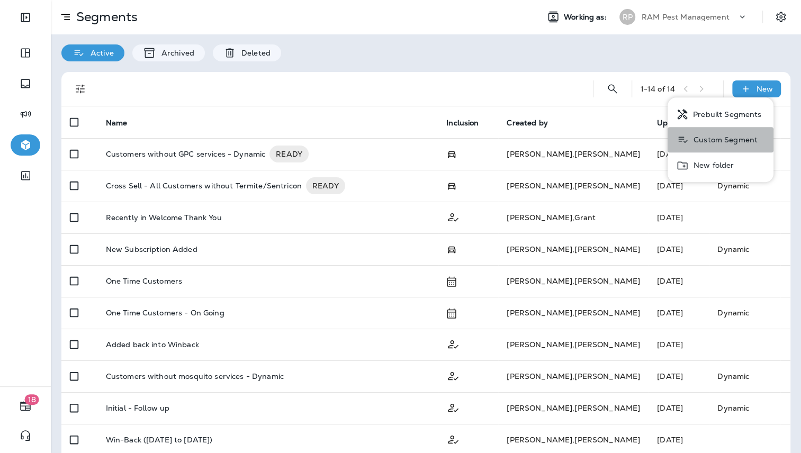
click at [729, 139] on p "Custom Segment" at bounding box center [723, 140] width 68 height 8
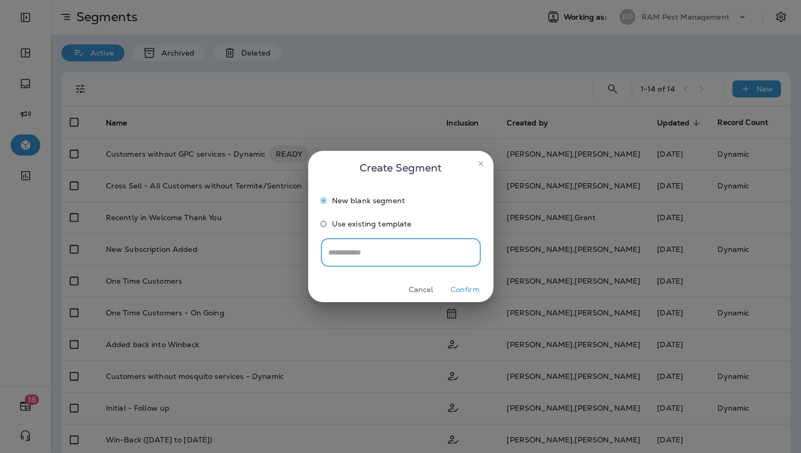
click at [473, 289] on button "Confirm" at bounding box center [465, 290] width 40 height 16
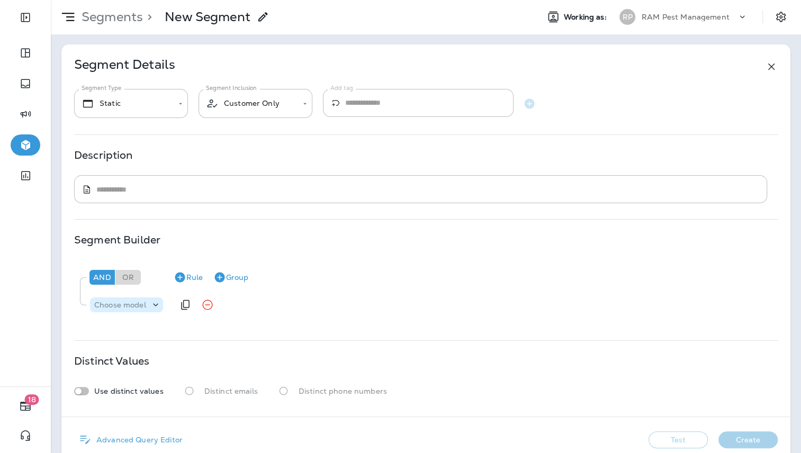
click at [120, 302] on p "Choose model" at bounding box center [120, 305] width 52 height 8
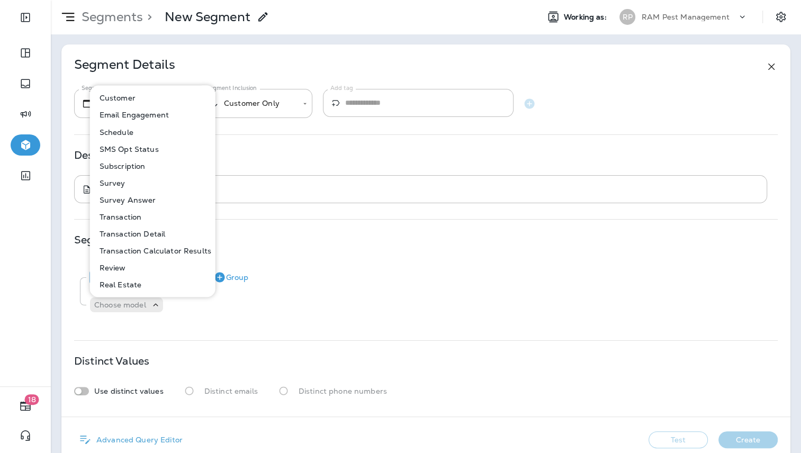
click at [149, 166] on button "Subscription" at bounding box center [153, 165] width 124 height 17
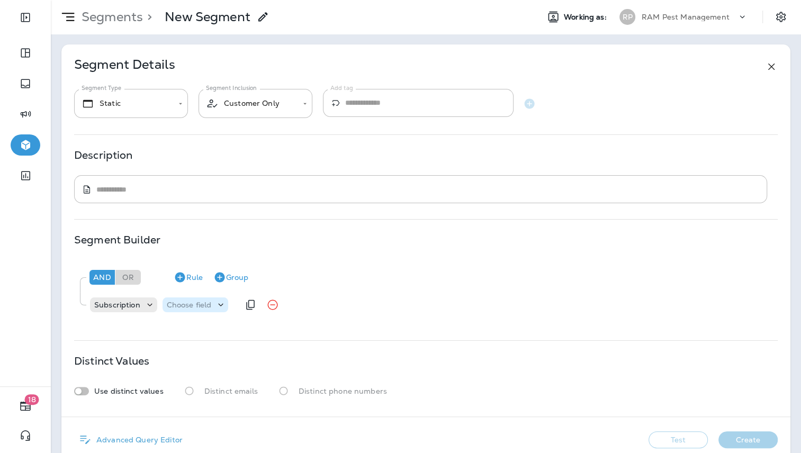
click at [197, 302] on p "Choose field" at bounding box center [189, 305] width 45 height 8
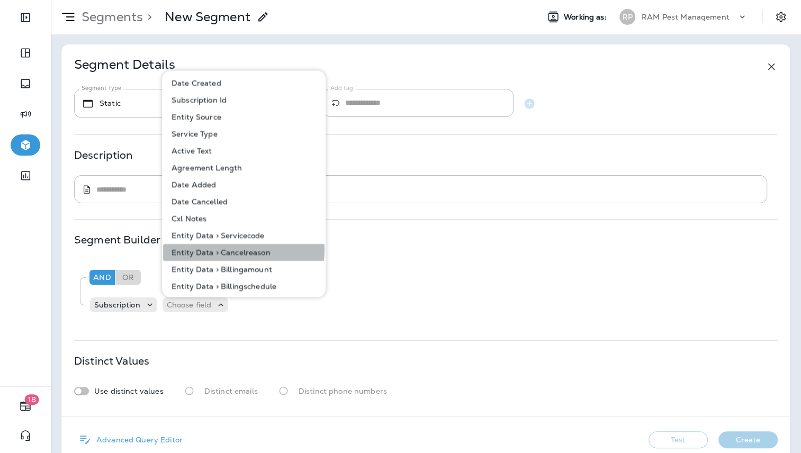
click at [230, 249] on p "Entity Data > Cancelreason" at bounding box center [218, 252] width 103 height 8
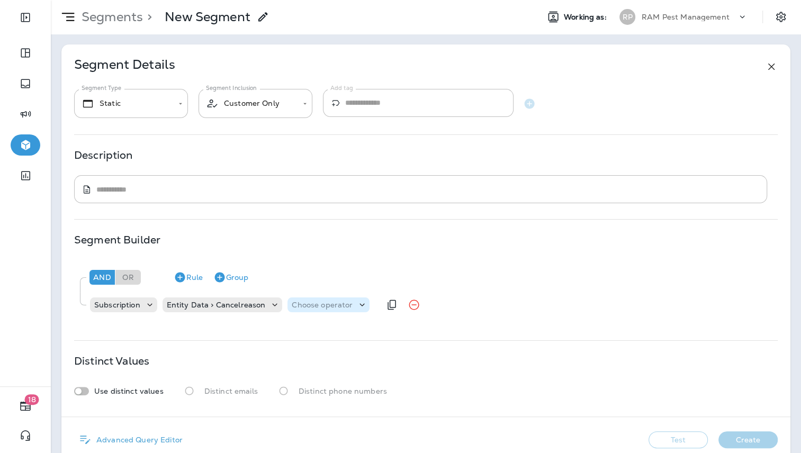
click at [317, 303] on p "Choose operator" at bounding box center [322, 305] width 61 height 8
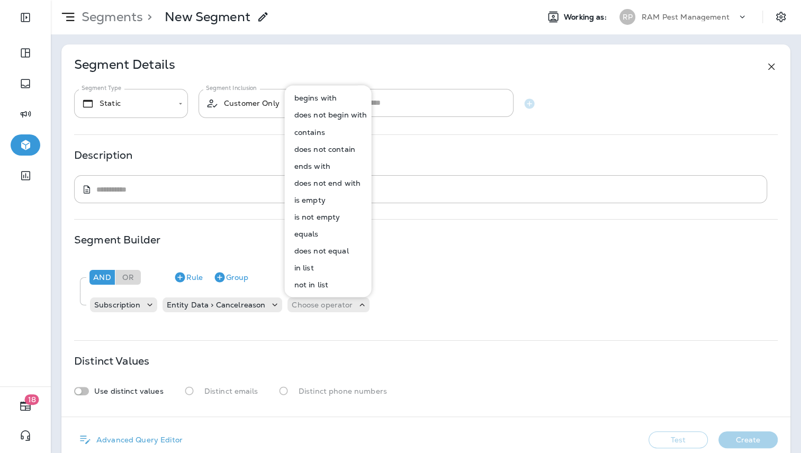
click at [319, 133] on p "contains" at bounding box center [307, 132] width 35 height 8
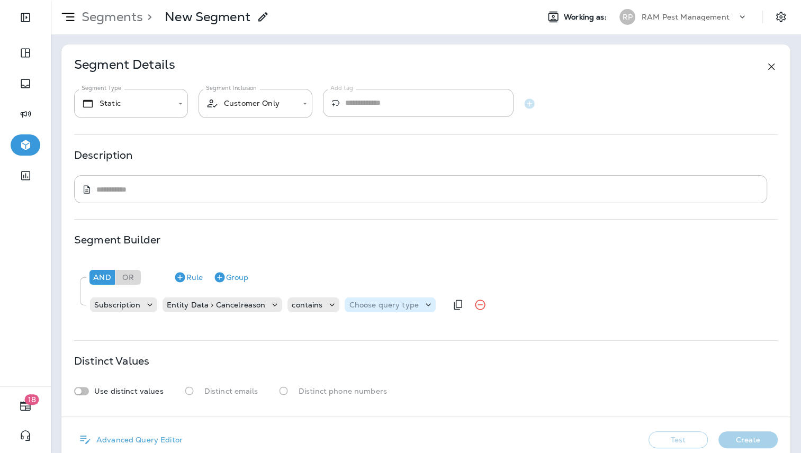
click at [395, 303] on p "Choose query type" at bounding box center [383, 305] width 69 height 8
click at [370, 327] on button "Text" at bounding box center [372, 330] width 61 height 17
click at [427, 301] on input "text" at bounding box center [454, 305] width 106 height 14
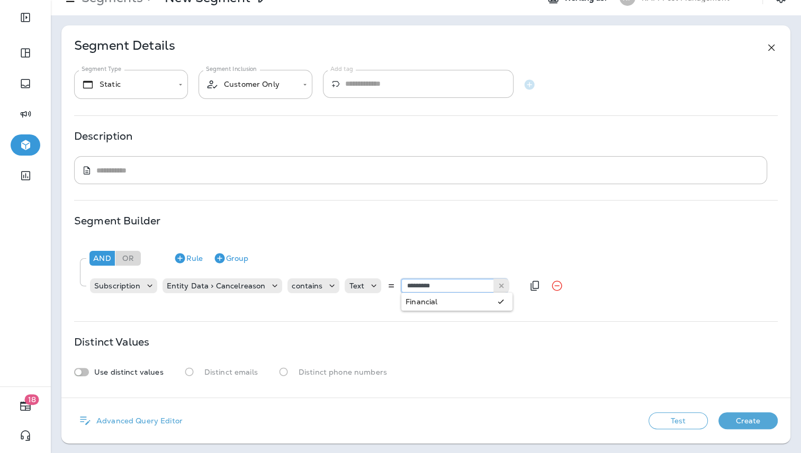
type input "*********"
click at [467, 303] on div "And Or Rule Group Subscription Entity Data > Cancelreason contains Text *******…" at bounding box center [425, 273] width 703 height 65
drag, startPoint x: 683, startPoint y: 424, endPoint x: 663, endPoint y: 401, distance: 30.8
click at [680, 424] on button "Test" at bounding box center [677, 420] width 59 height 17
click at [557, 373] on div "Use distinct values Distinct emails Distinct phone numbers" at bounding box center [425, 372] width 703 height 20
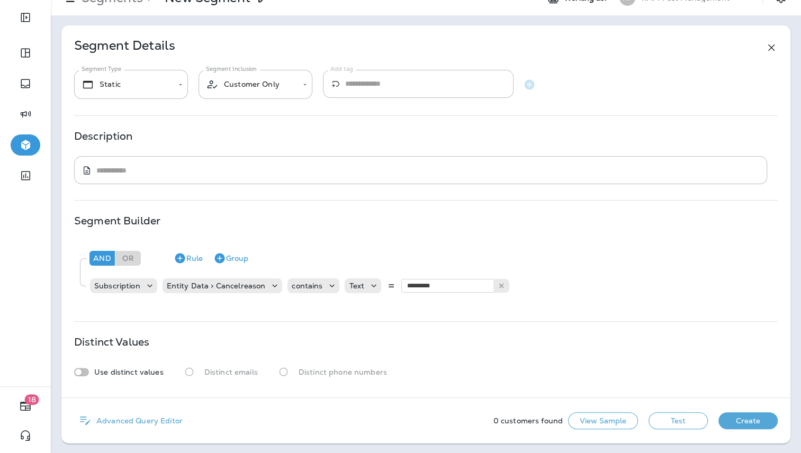
click at [498, 362] on div "Use distinct values Distinct emails Distinct phone numbers" at bounding box center [425, 372] width 703 height 20
click at [440, 279] on input "*********" at bounding box center [454, 286] width 106 height 14
click at [450, 364] on div "Use distinct values Distinct emails Distinct phone numbers" at bounding box center [425, 372] width 703 height 20
click at [26, 19] on icon "Expand Sidebar" at bounding box center [25, 17] width 13 height 13
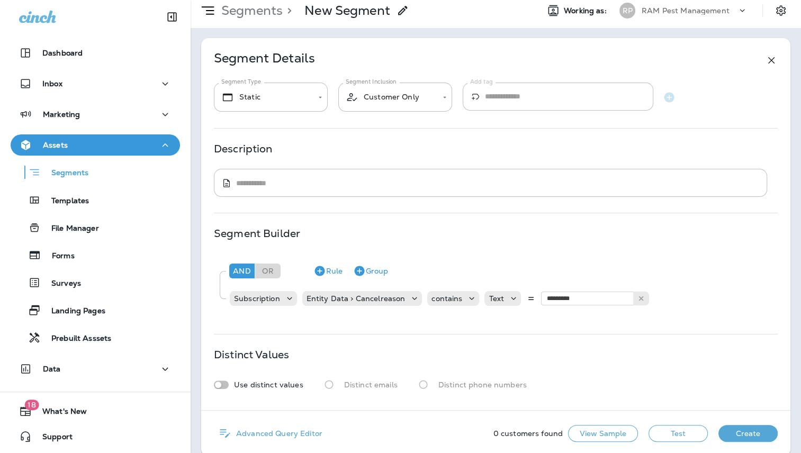
scroll to position [0, 0]
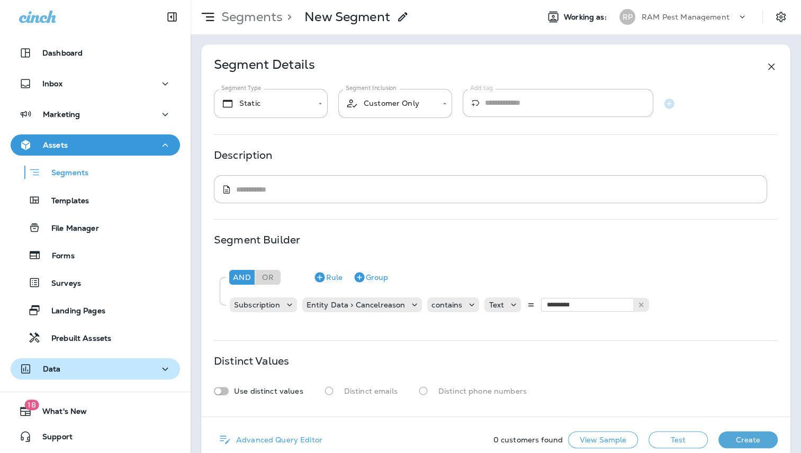
click at [105, 373] on div "Data" at bounding box center [95, 369] width 152 height 13
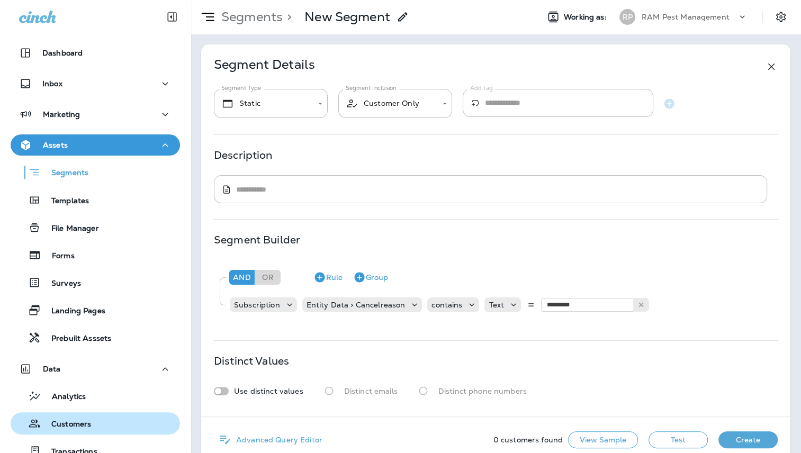
click at [94, 427] on div "Customers" at bounding box center [95, 424] width 161 height 16
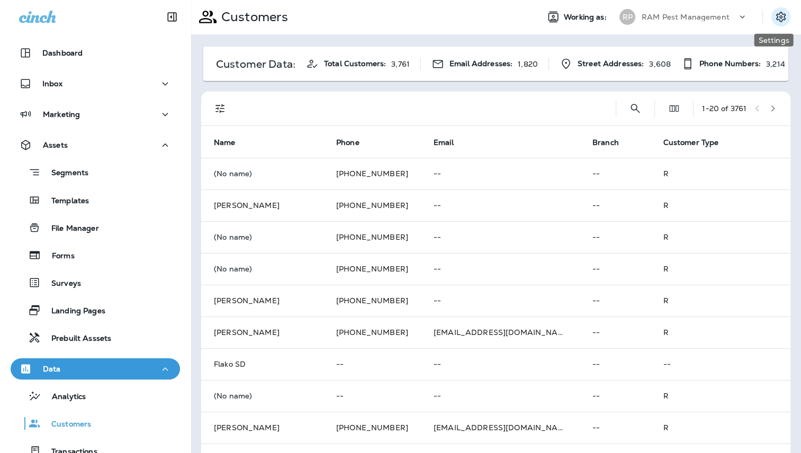
click at [775, 16] on icon "Settings" at bounding box center [780, 17] width 13 height 13
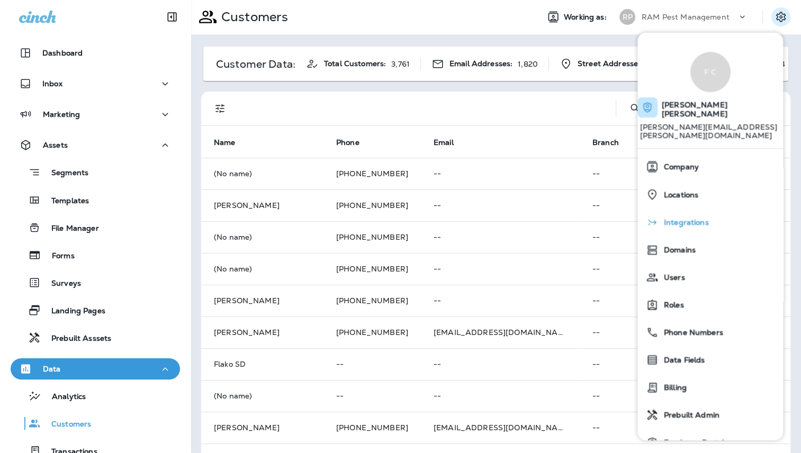
click at [693, 218] on span "Integrations" at bounding box center [684, 222] width 50 height 9
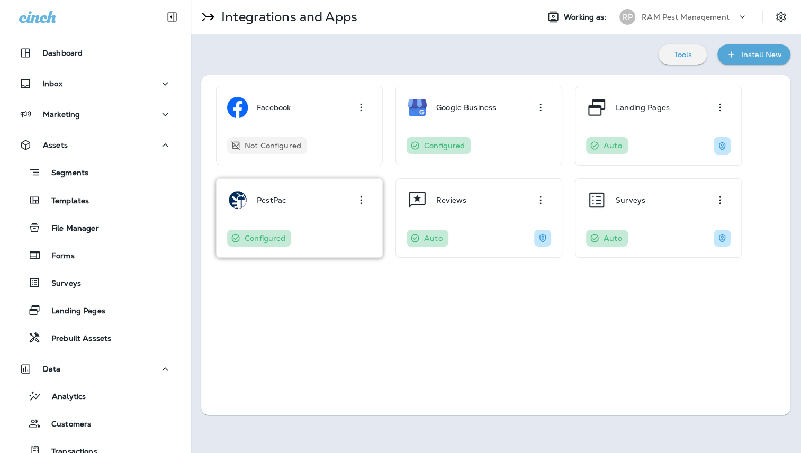
click at [361, 196] on icon "button" at bounding box center [361, 200] width 2 height 8
click at [349, 216] on div "Configure" at bounding box center [336, 229] width 72 height 30
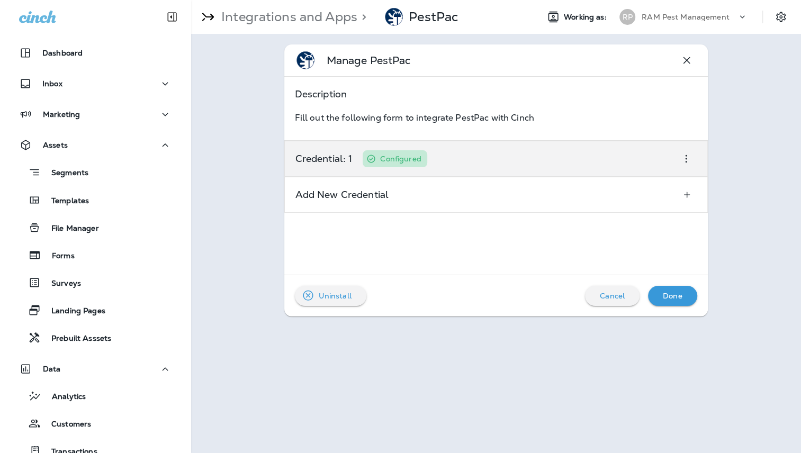
click at [690, 162] on icon "button" at bounding box center [686, 158] width 13 height 13
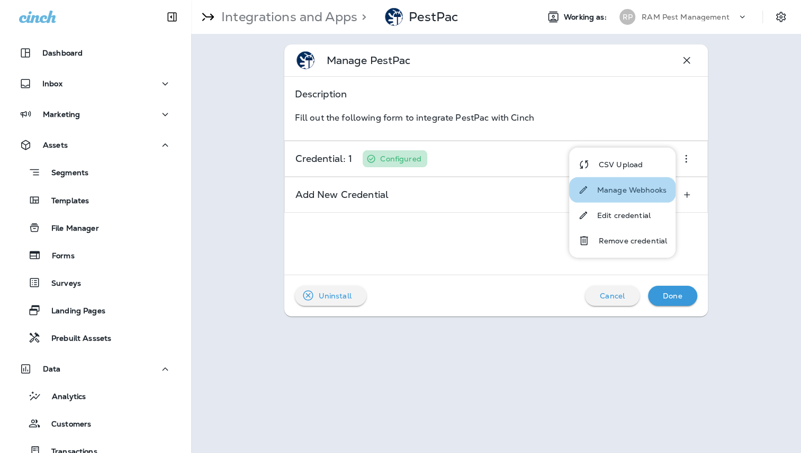
click at [637, 192] on p "Manage Webhooks" at bounding box center [631, 190] width 69 height 8
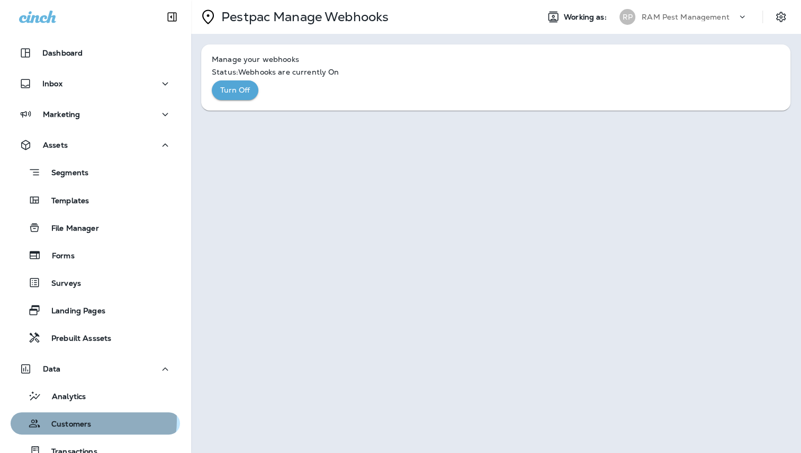
drag, startPoint x: 76, startPoint y: 420, endPoint x: 78, endPoint y: 413, distance: 7.1
click at [75, 420] on p "Customers" at bounding box center [66, 425] width 50 height 10
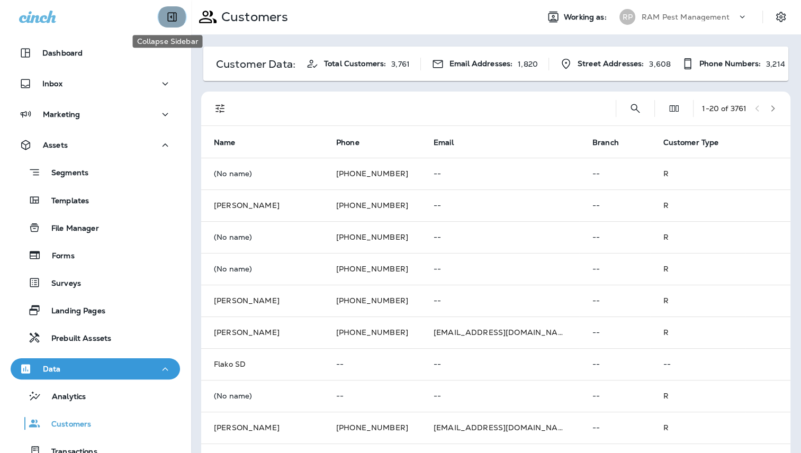
click at [169, 15] on icon "Collapse Sidebar" at bounding box center [172, 17] width 13 height 13
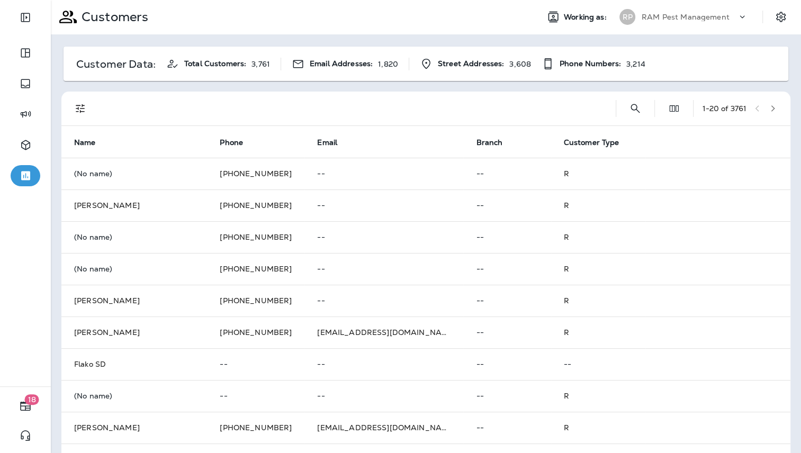
drag, startPoint x: 267, startPoint y: 67, endPoint x: 246, endPoint y: 67, distance: 21.2
click at [246, 67] on div "Total Customers: 3,761" at bounding box center [218, 63] width 104 height 13
click at [578, 105] on div at bounding box center [354, 109] width 508 height 34
click at [629, 108] on icon "Search Customers" at bounding box center [635, 108] width 13 height 13
type input "*********"
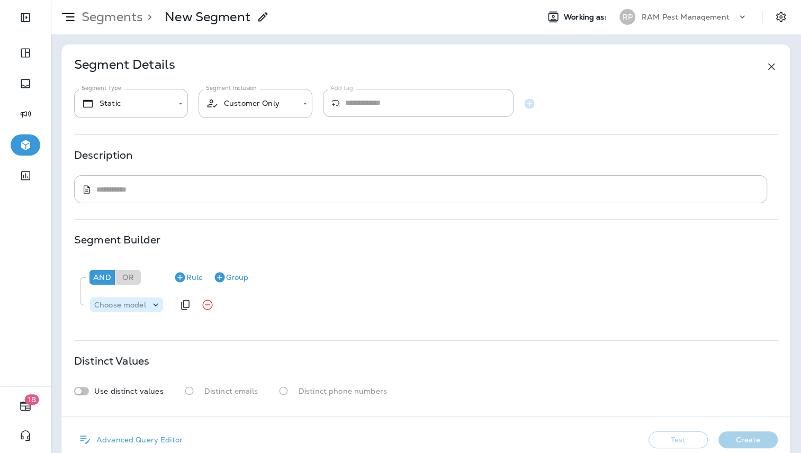
click at [154, 306] on icon at bounding box center [155, 305] width 11 height 11
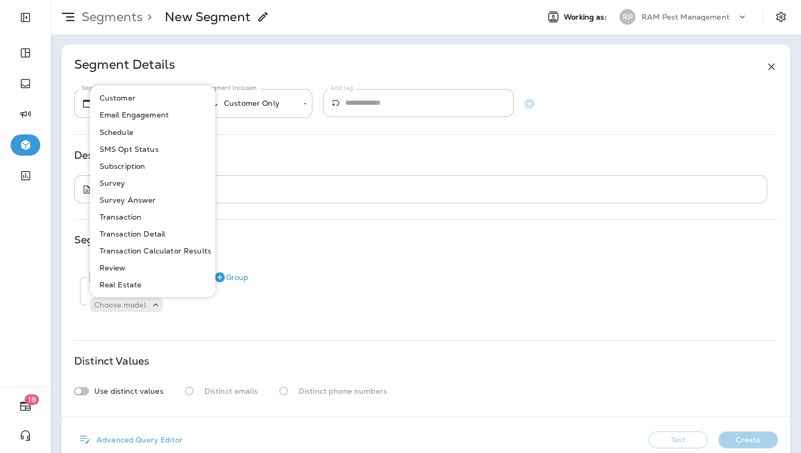
click at [141, 163] on p "Subscription" at bounding box center [120, 165] width 50 height 8
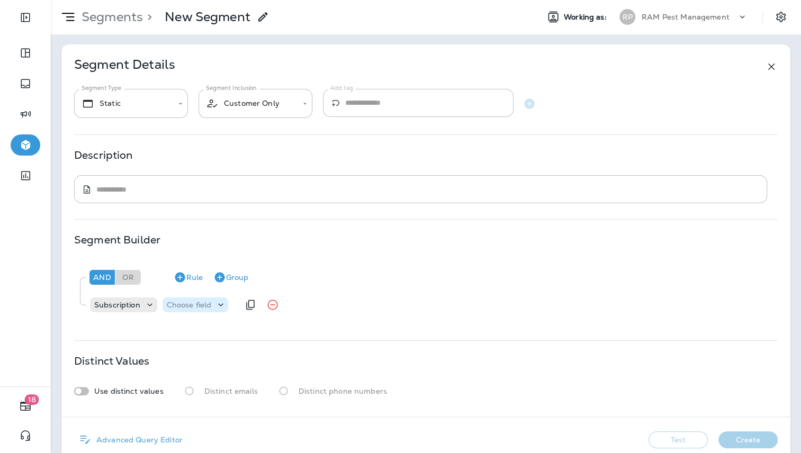
click at [215, 311] on div "Choose field" at bounding box center [196, 304] width 66 height 15
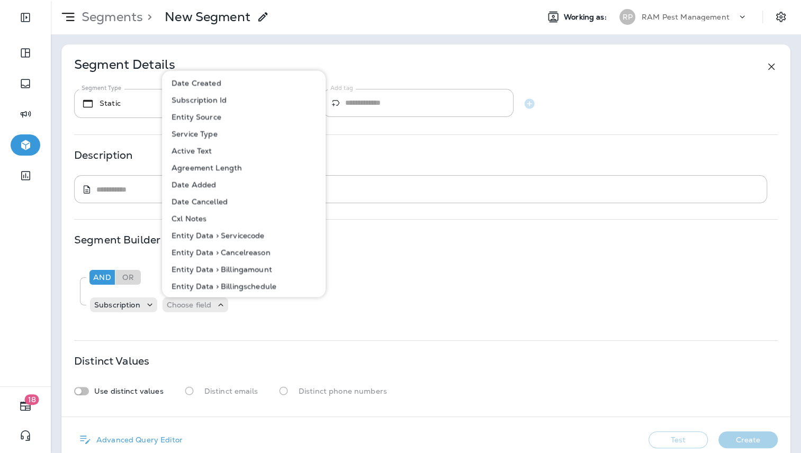
click at [248, 249] on p "Entity Data > Cancelreason" at bounding box center [218, 252] width 103 height 8
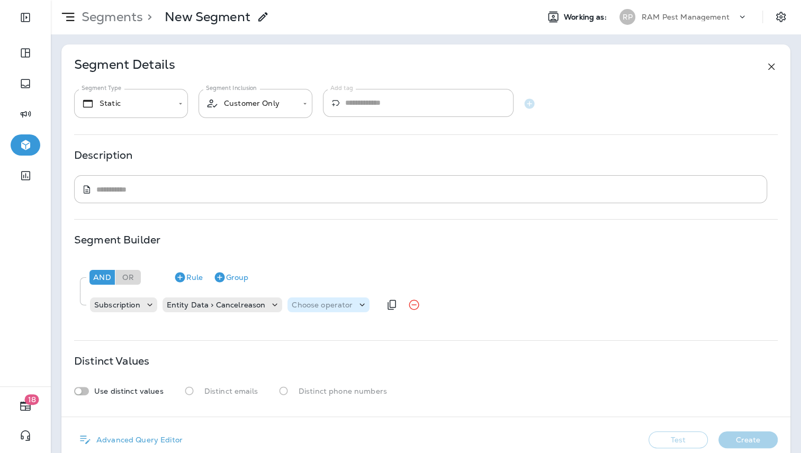
click at [314, 303] on p "Choose operator" at bounding box center [322, 305] width 61 height 8
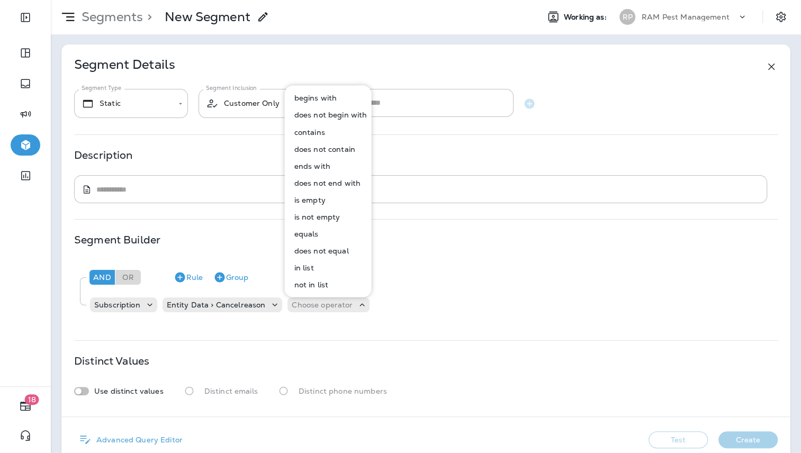
click at [338, 132] on button "contains" at bounding box center [329, 131] width 86 height 17
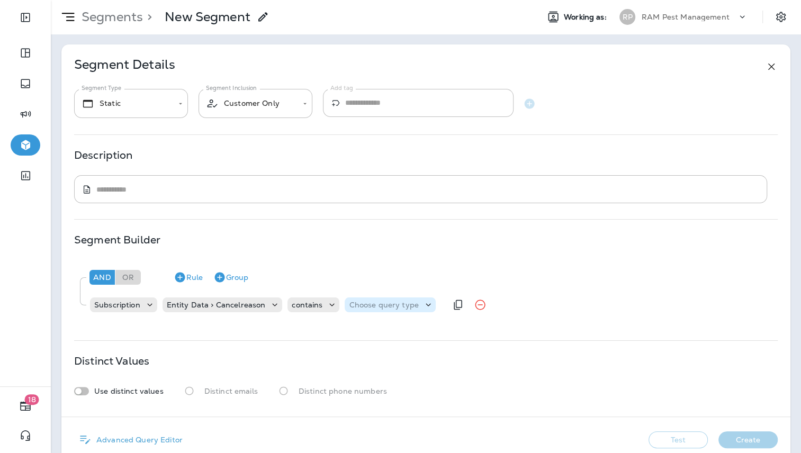
click at [403, 309] on div "Choose query type" at bounding box center [390, 305] width 91 height 11
click at [381, 329] on button "Text" at bounding box center [372, 330] width 61 height 17
click at [438, 310] on input "text" at bounding box center [454, 305] width 106 height 14
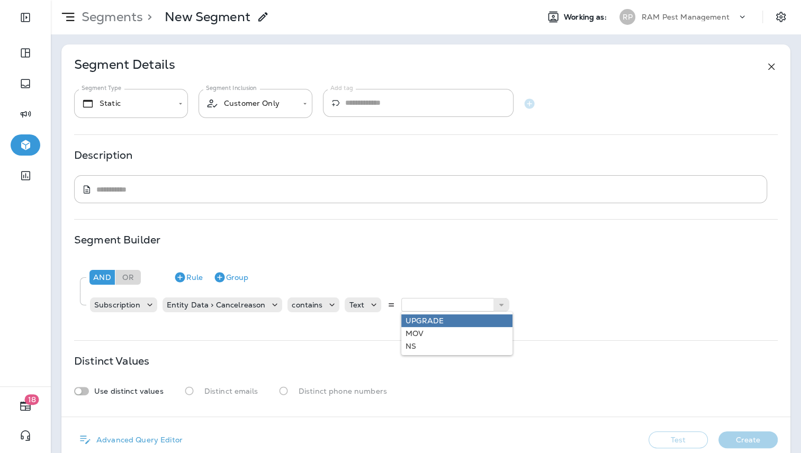
type input "*******"
drag, startPoint x: 428, startPoint y: 326, endPoint x: 438, endPoint y: 331, distance: 11.6
click at [427, 326] on div "**********" at bounding box center [425, 230] width 729 height 372
click at [442, 308] on input "*******" at bounding box center [454, 305] width 106 height 14
click at [499, 305] on use at bounding box center [501, 305] width 5 height 5
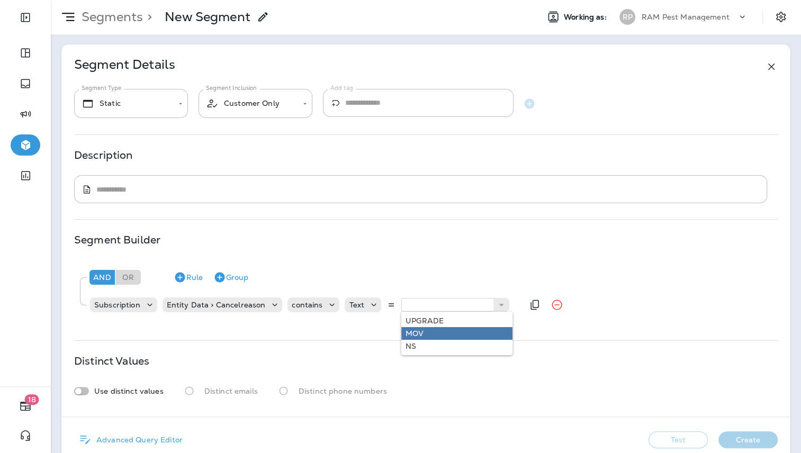
type input "***"
click at [454, 332] on div "**********" at bounding box center [425, 230] width 729 height 372
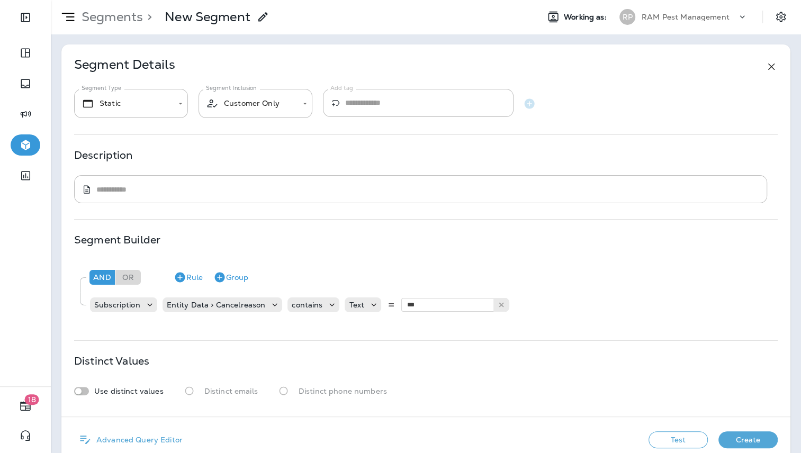
click at [690, 445] on button "Test" at bounding box center [677, 439] width 59 height 17
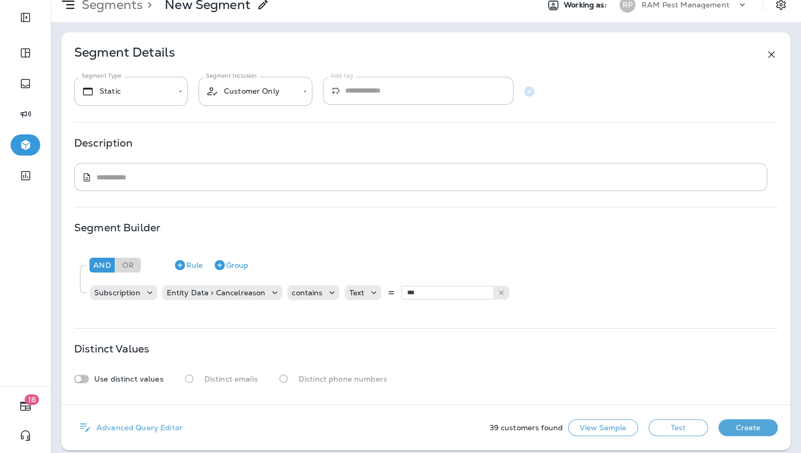
scroll to position [19, 0]
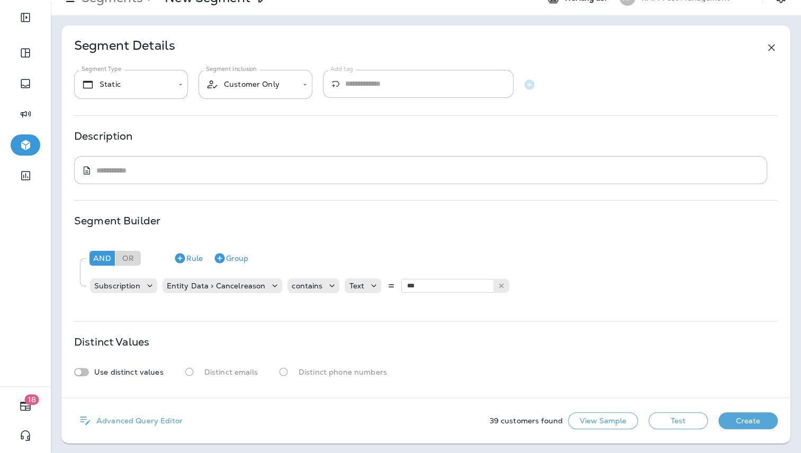
click at [570, 356] on div "Distinct Values Use distinct values Distinct emails Distinct phone numbers" at bounding box center [425, 360] width 703 height 44
click at [499, 286] on use at bounding box center [501, 286] width 5 height 5
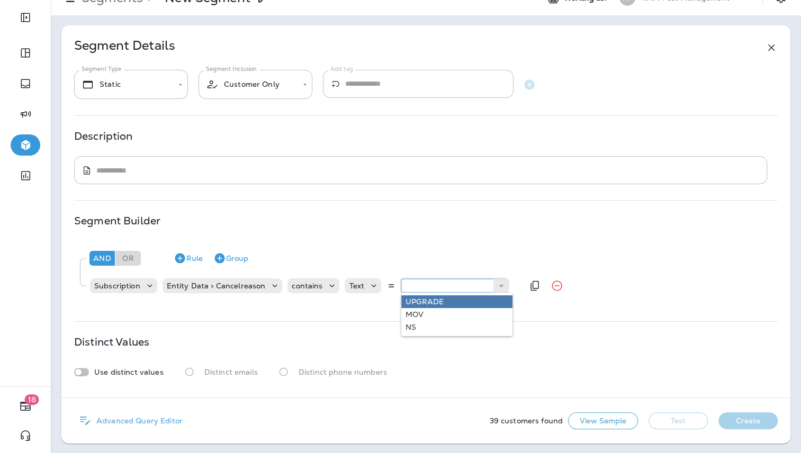
click at [430, 284] on input "text" at bounding box center [454, 286] width 106 height 14
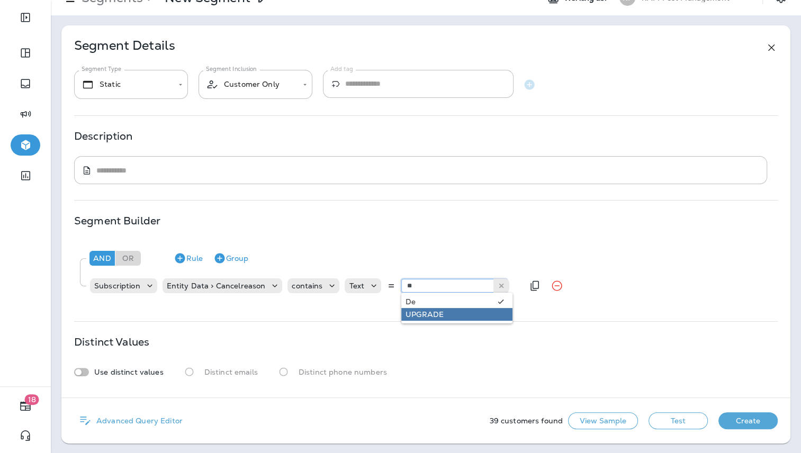
type input "*"
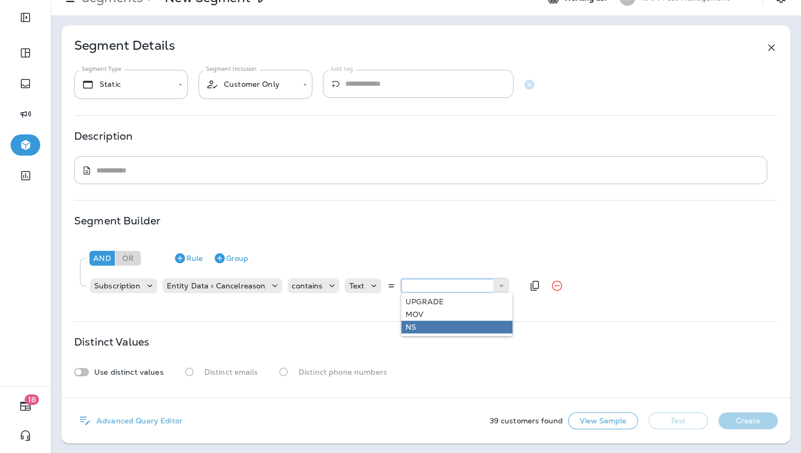
paste input "********"
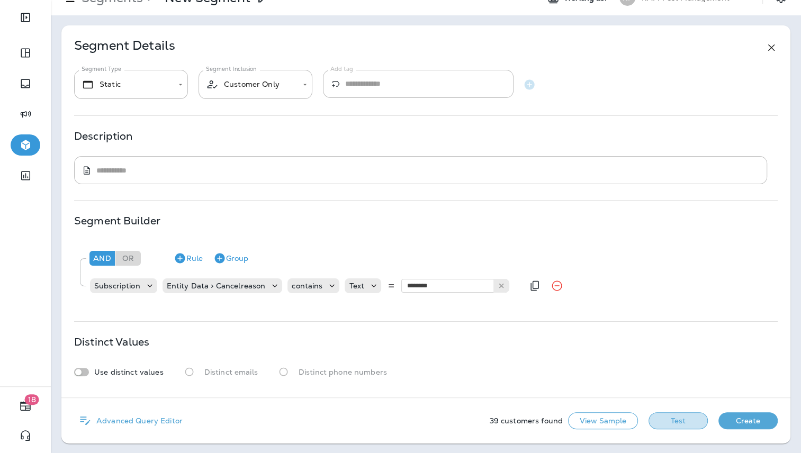
click at [671, 417] on button "Test" at bounding box center [677, 420] width 59 height 17
click at [611, 377] on div "Use distinct values Distinct emails Distinct phone numbers" at bounding box center [425, 372] width 703 height 20
paste input "*"
click at [674, 420] on button "Test" at bounding box center [677, 420] width 59 height 17
click at [443, 285] on input "*********" at bounding box center [454, 286] width 106 height 14
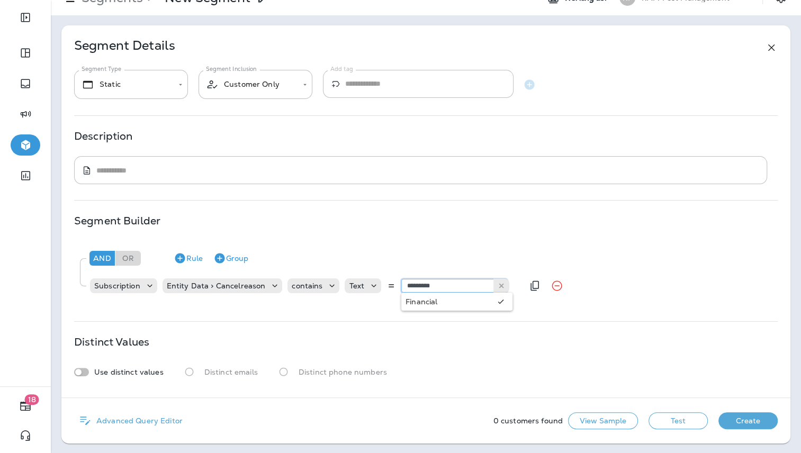
click at [447, 285] on input "*********" at bounding box center [454, 286] width 106 height 14
click at [686, 419] on button "Test" at bounding box center [677, 420] width 59 height 17
click at [607, 420] on button "View Sample" at bounding box center [603, 420] width 70 height 17
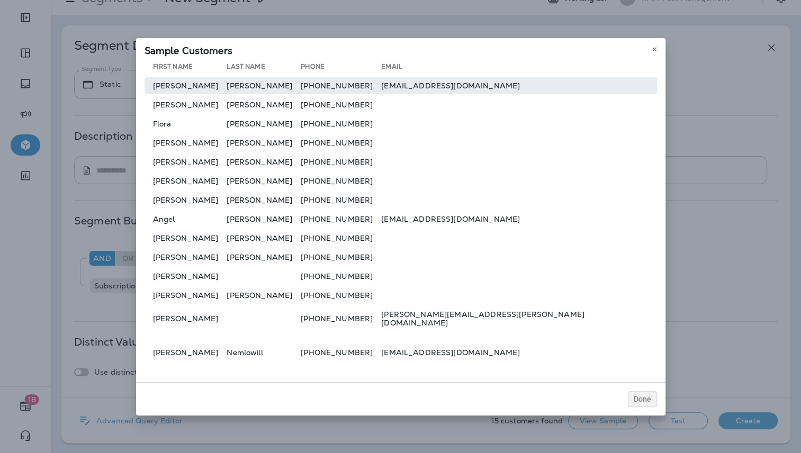
click at [189, 91] on td "Justin" at bounding box center [186, 85] width 83 height 17
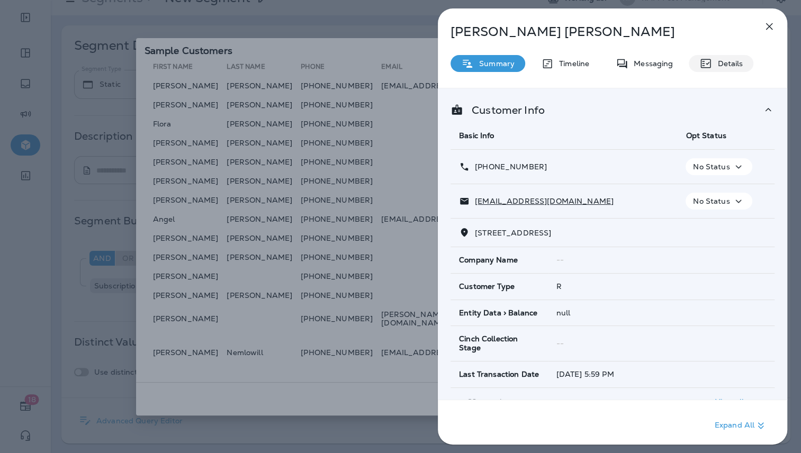
click at [735, 64] on p "Details" at bounding box center [727, 63] width 31 height 8
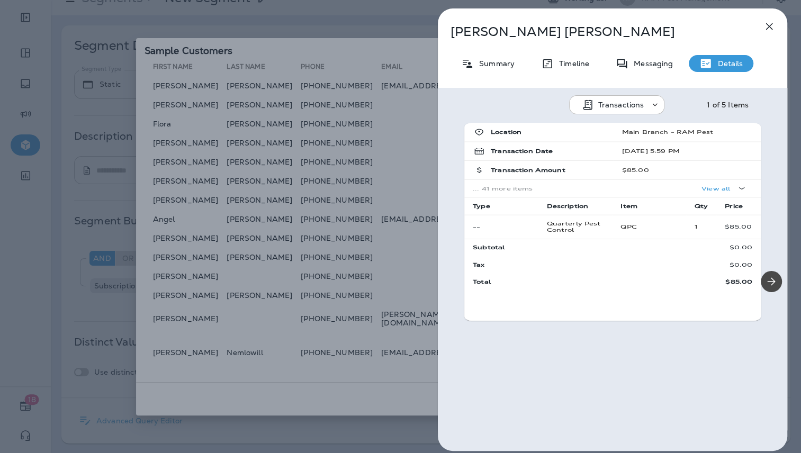
click at [634, 105] on p "Transactions" at bounding box center [621, 105] width 46 height 8
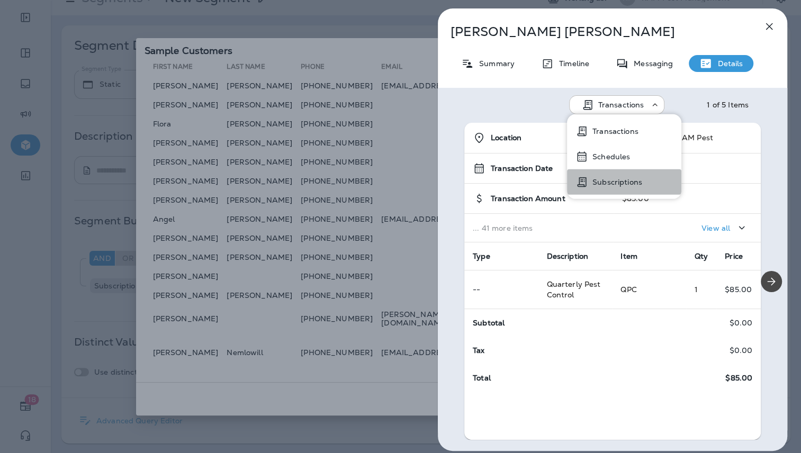
click at [612, 184] on p "Subscriptions" at bounding box center [615, 182] width 54 height 8
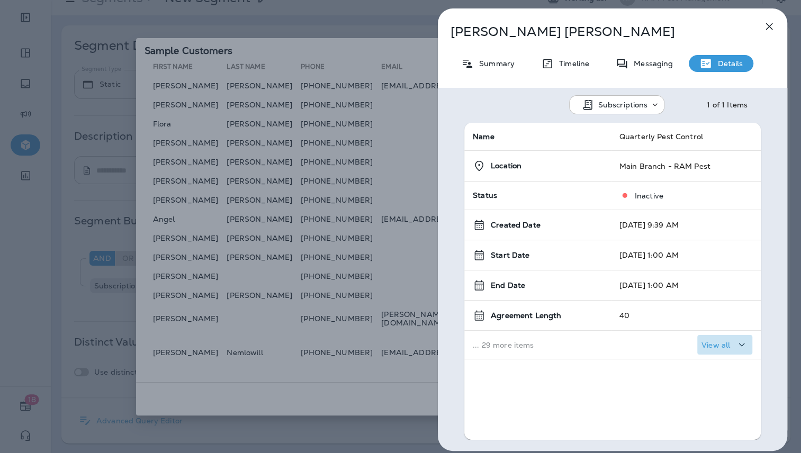
click at [706, 345] on p "View all" at bounding box center [715, 345] width 29 height 8
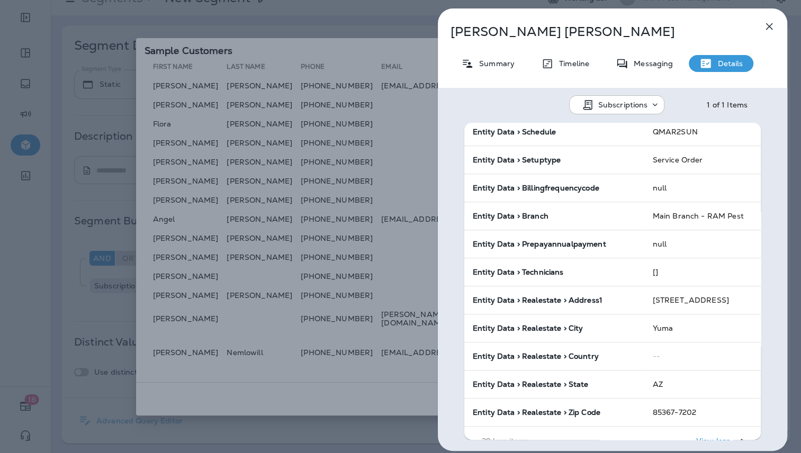
scroll to position [725, 0]
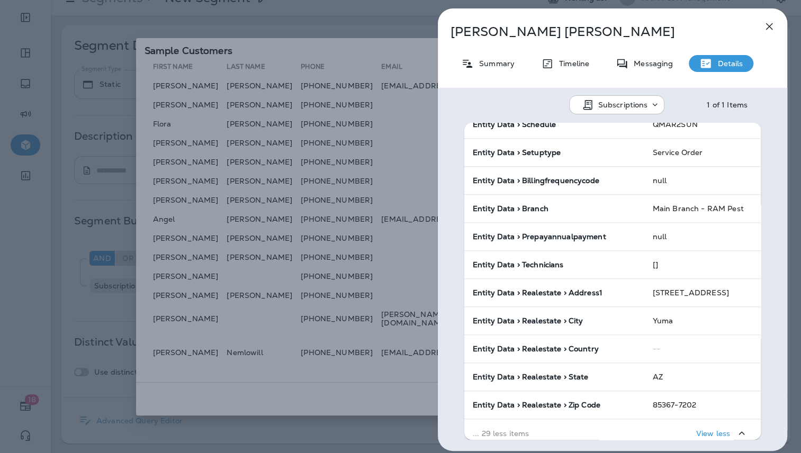
click at [338, 40] on div "Justin Garcia Summary Timeline Messaging Details Subscriptions 1 of 1 Items Nam…" at bounding box center [400, 226] width 801 height 453
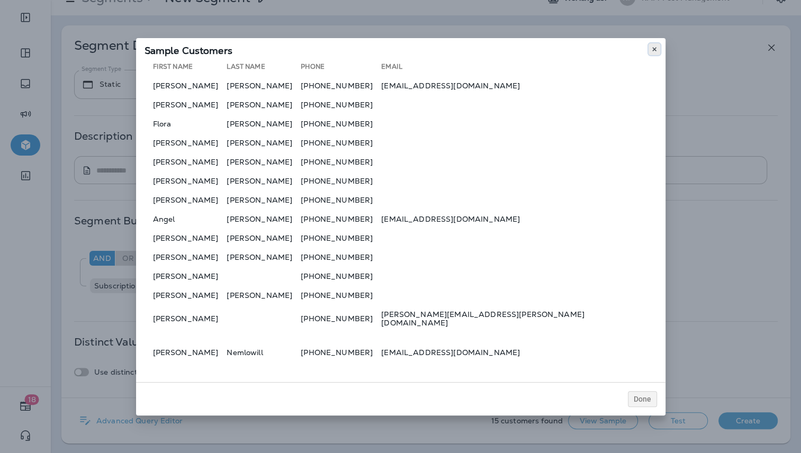
click at [653, 52] on icon at bounding box center [654, 49] width 6 height 6
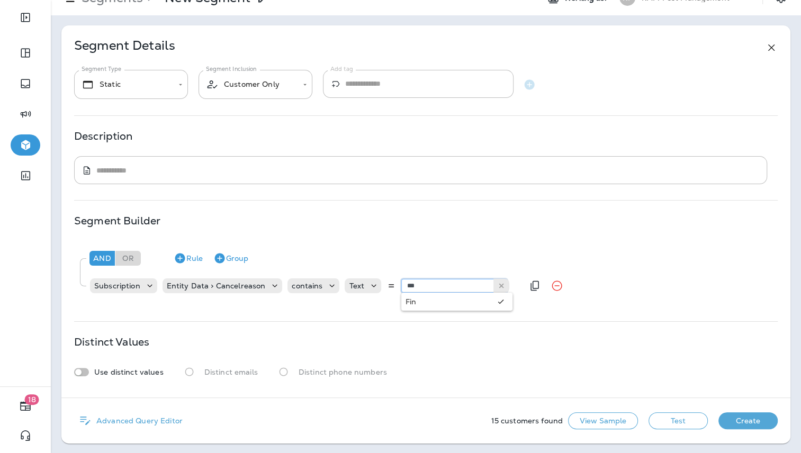
click at [448, 282] on input "***" at bounding box center [454, 286] width 106 height 14
paste input "*****"
click at [687, 421] on button "Test" at bounding box center [677, 420] width 59 height 17
click at [444, 285] on input "********" at bounding box center [454, 286] width 106 height 14
click at [453, 283] on input "********" at bounding box center [454, 286] width 106 height 14
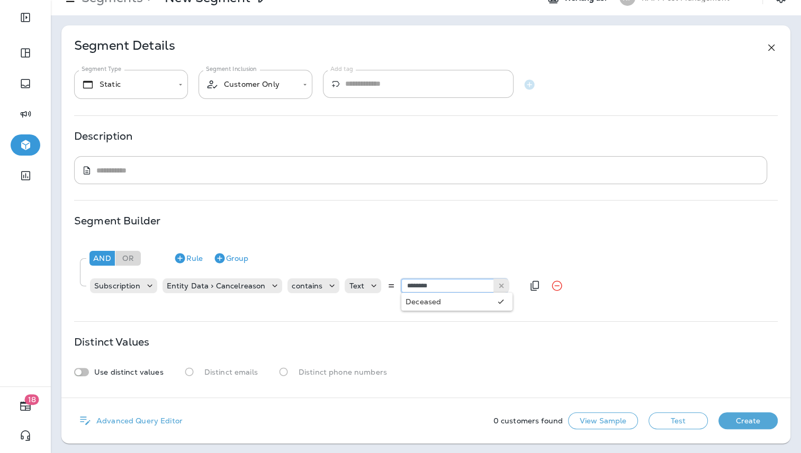
drag, startPoint x: 414, startPoint y: 285, endPoint x: 482, endPoint y: 286, distance: 67.2
click at [481, 286] on input "********" at bounding box center [454, 286] width 106 height 14
click at [671, 428] on div "0 customers found View Sample Test Create" at bounding box center [635, 421] width 284 height 20
click at [673, 423] on button "Test" at bounding box center [677, 420] width 59 height 17
click at [596, 421] on button "View Sample" at bounding box center [603, 420] width 70 height 17
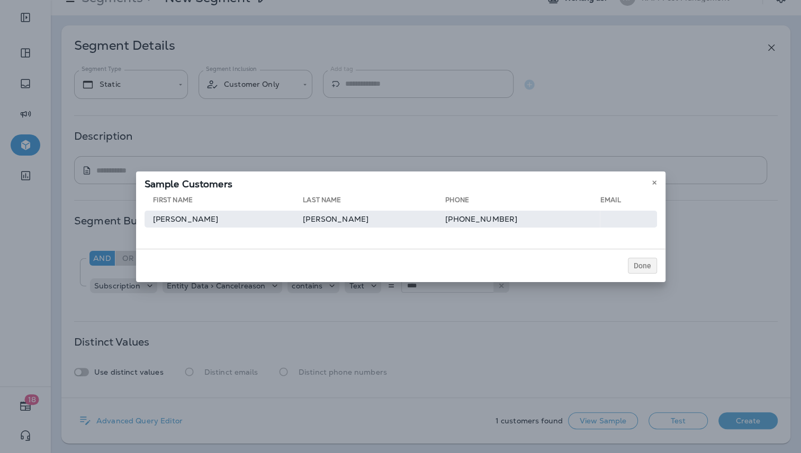
click at [218, 221] on td "Russell" at bounding box center [224, 219] width 159 height 17
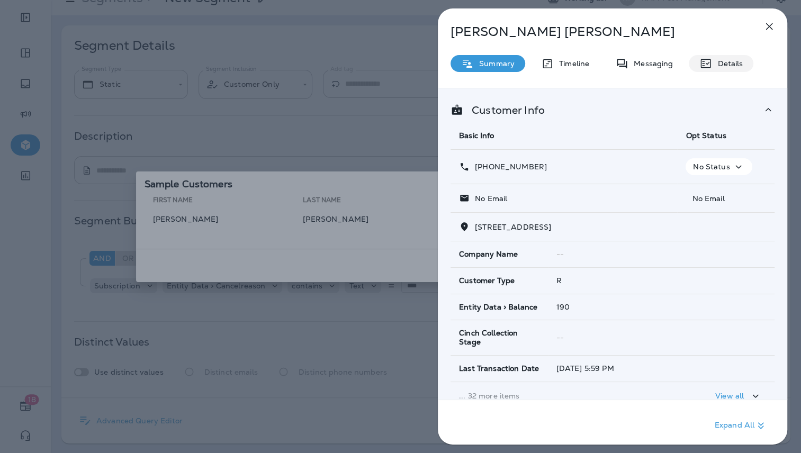
click at [728, 63] on p "Details" at bounding box center [727, 63] width 31 height 8
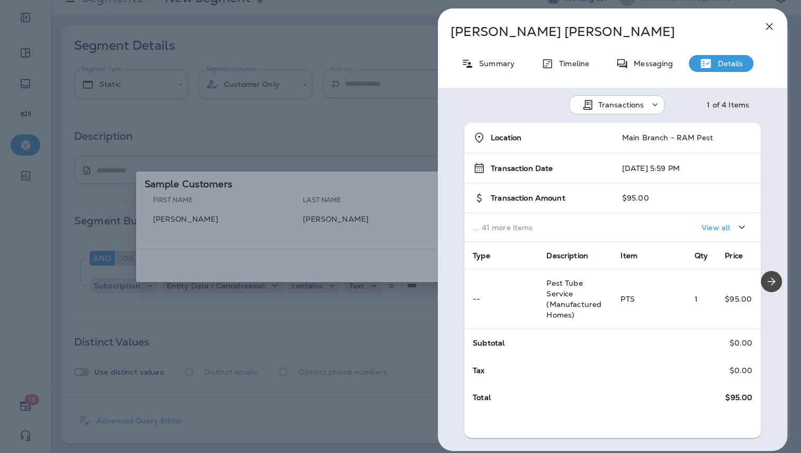
click at [650, 103] on icon at bounding box center [655, 105] width 11 height 11
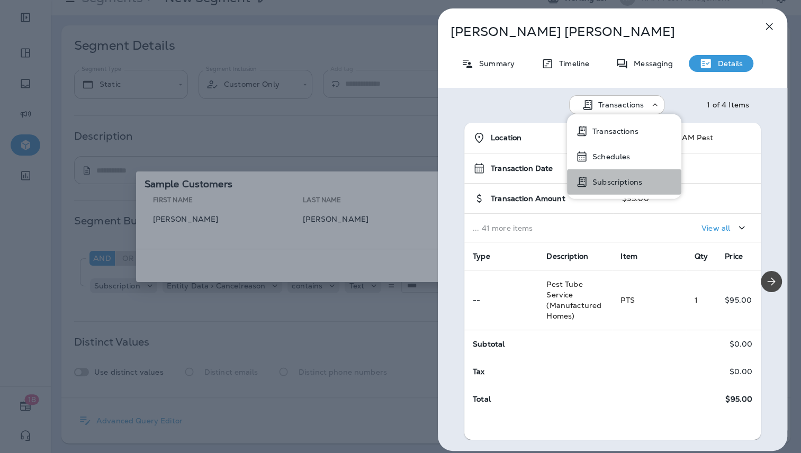
click at [612, 182] on p "Subscriptions" at bounding box center [615, 182] width 54 height 8
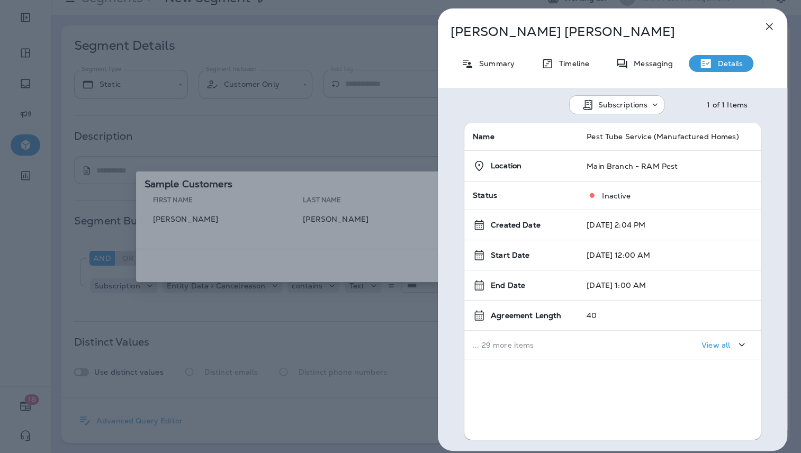
click at [710, 344] on p "View all" at bounding box center [715, 345] width 29 height 8
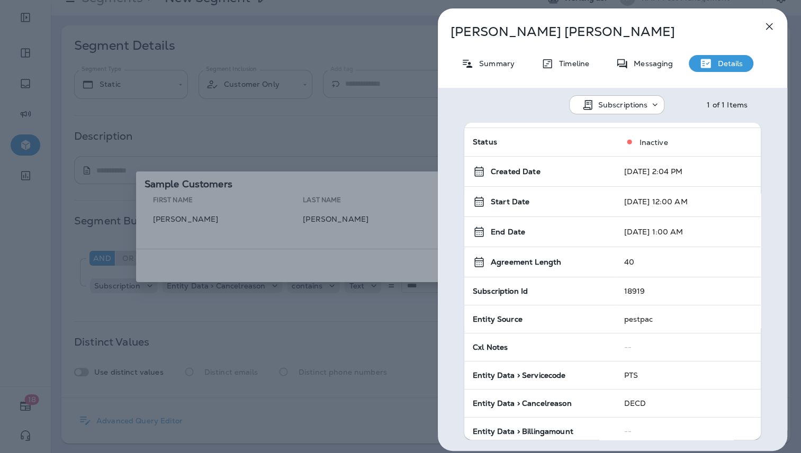
scroll to position [128, 0]
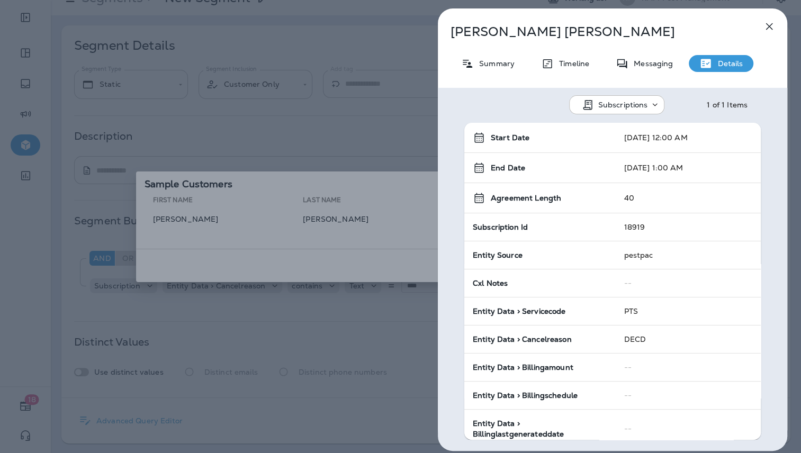
drag, startPoint x: 650, startPoint y: 336, endPoint x: 624, endPoint y: 339, distance: 26.7
click at [624, 339] on td "DECD" at bounding box center [688, 340] width 145 height 28
drag, startPoint x: 625, startPoint y: 335, endPoint x: 770, endPoint y: 310, distance: 147.8
click at [770, 310] on div "Name Pest Tube Service (Manufactured Homes) Location Main Branch - RAM Pest Sta…" at bounding box center [612, 281] width 349 height 317
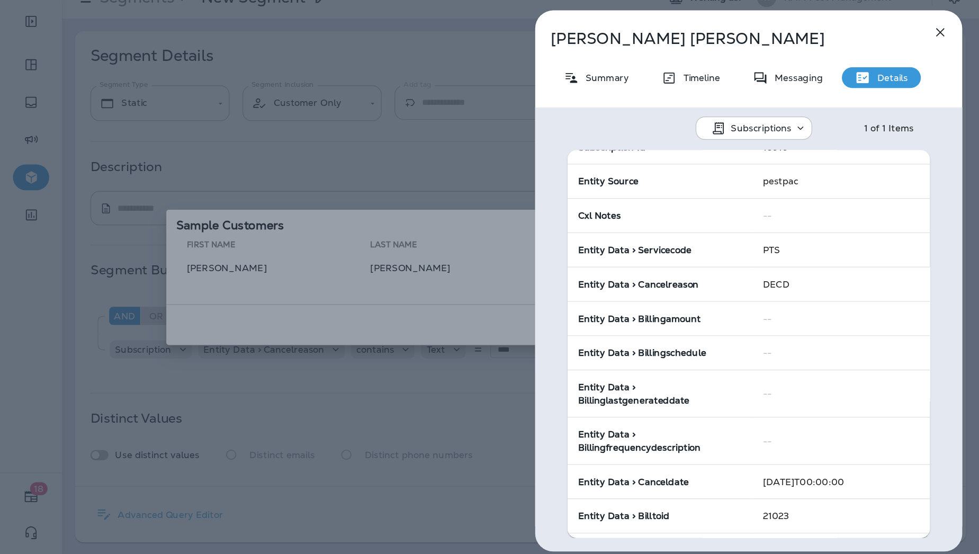
scroll to position [256, 0]
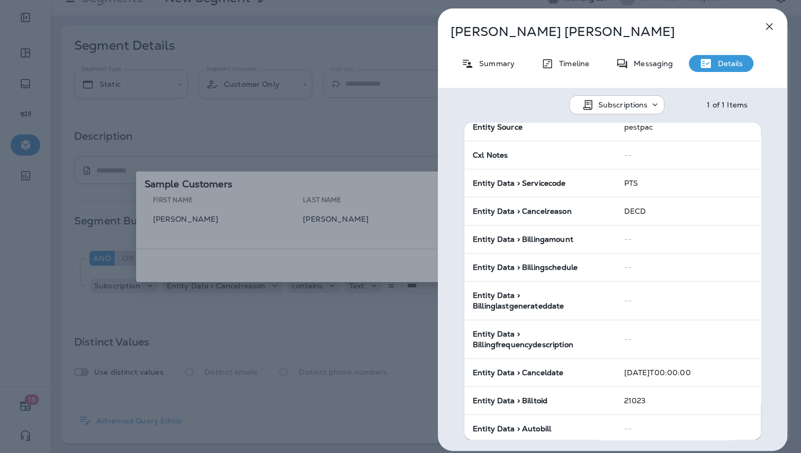
click at [324, 336] on div "Russell Morse Summary Timeline Messaging Details Subscriptions 1 of 1 Items Nam…" at bounding box center [400, 226] width 801 height 453
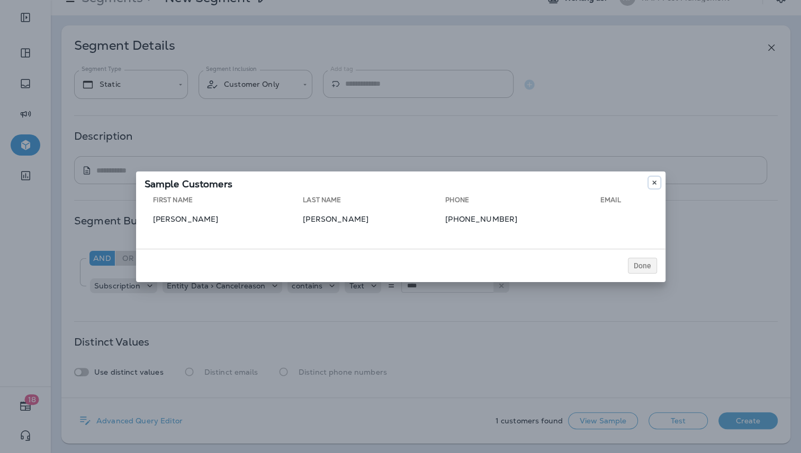
click at [651, 180] on button at bounding box center [654, 183] width 12 height 12
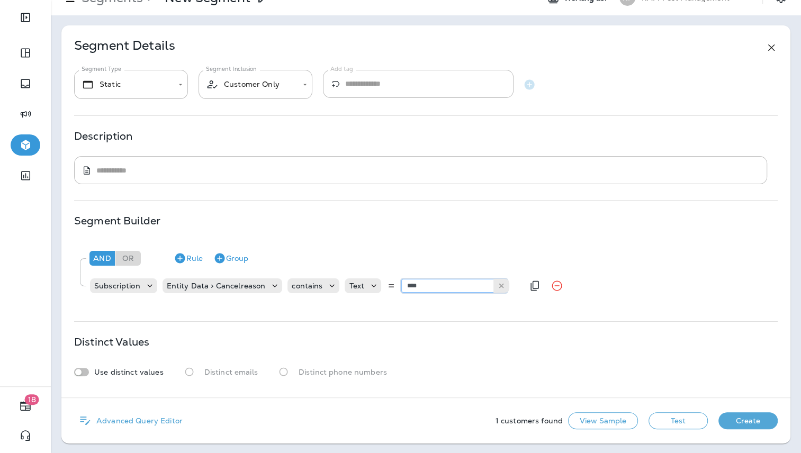
click at [437, 285] on input "****" at bounding box center [454, 286] width 106 height 14
type input "***"
click at [686, 417] on button "Test" at bounding box center [677, 420] width 59 height 17
click at [461, 285] on input "***" at bounding box center [454, 286] width 106 height 14
click at [498, 283] on icon at bounding box center [501, 285] width 7 height 7
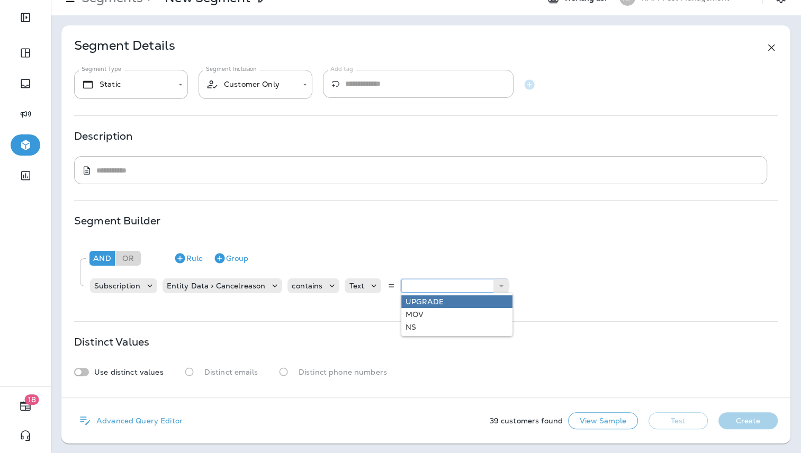
click at [453, 285] on input "text" at bounding box center [454, 286] width 106 height 14
type input "***"
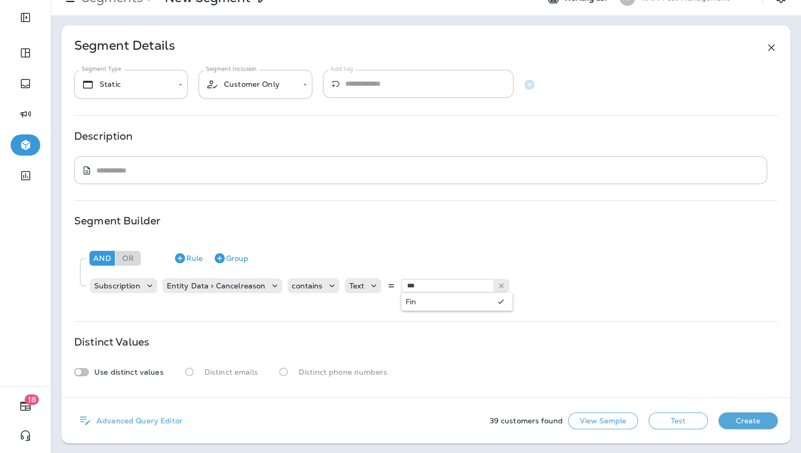
click at [683, 421] on button "Test" at bounding box center [677, 420] width 59 height 17
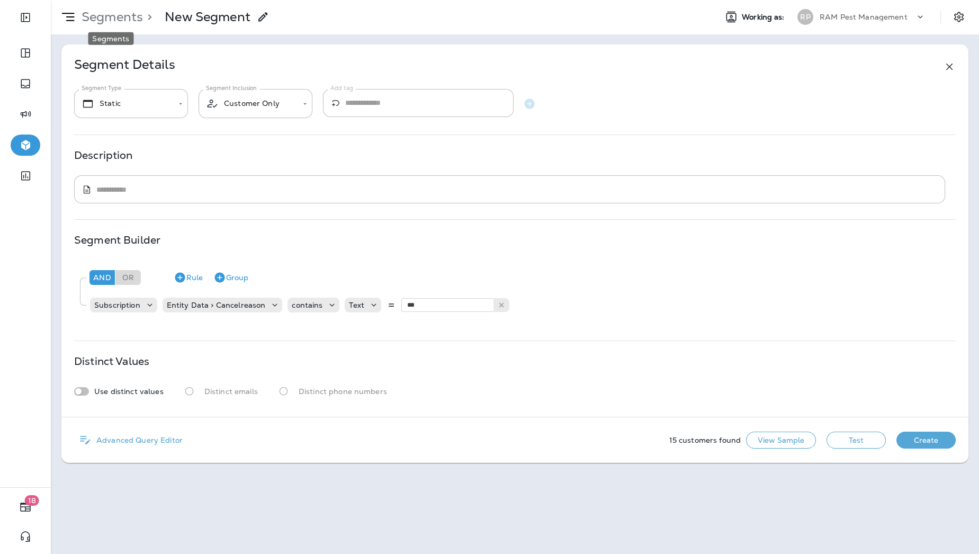
click at [107, 11] on p "Segments" at bounding box center [110, 17] width 66 height 16
click at [26, 13] on icon "Expand Sidebar" at bounding box center [25, 17] width 13 height 13
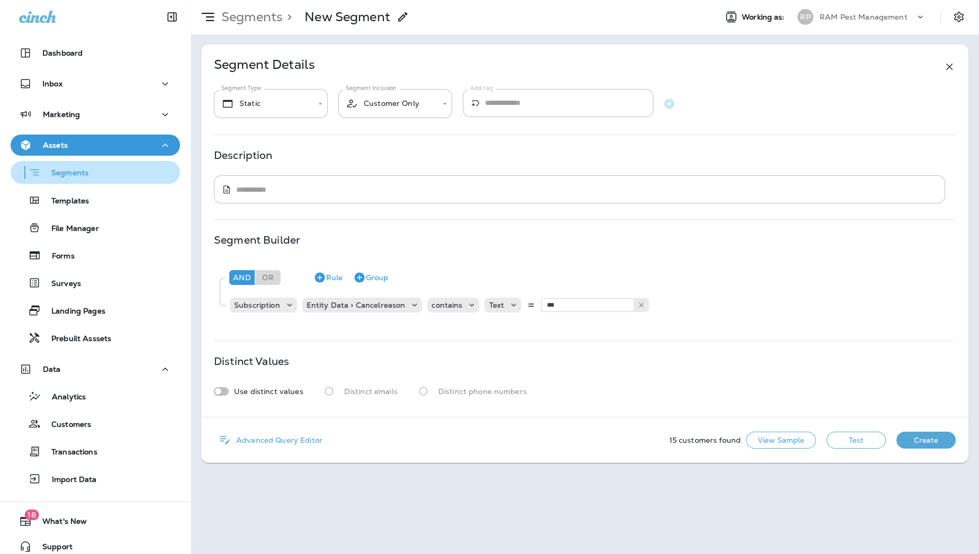
click at [89, 168] on div "Segments" at bounding box center [95, 172] width 161 height 16
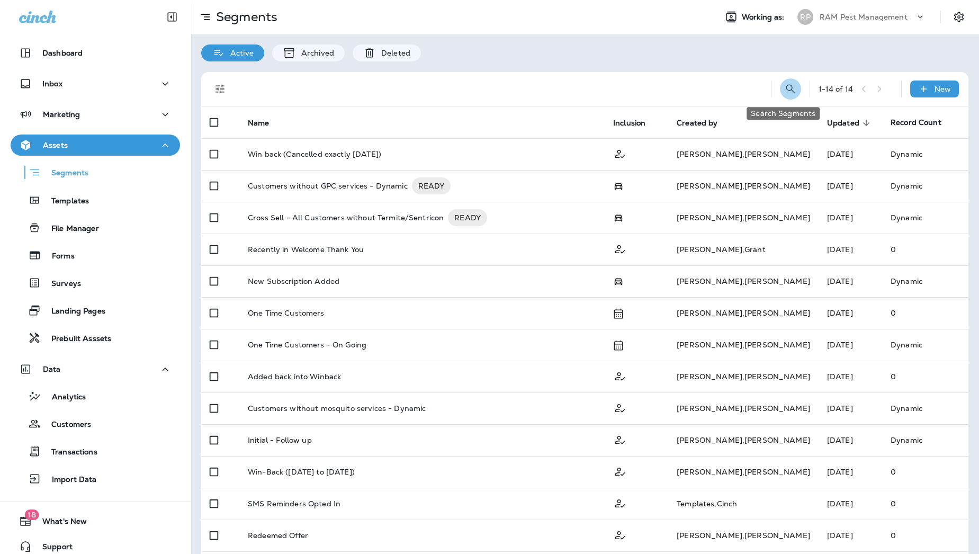
click at [786, 86] on icon "Search Segments" at bounding box center [790, 88] width 9 height 9
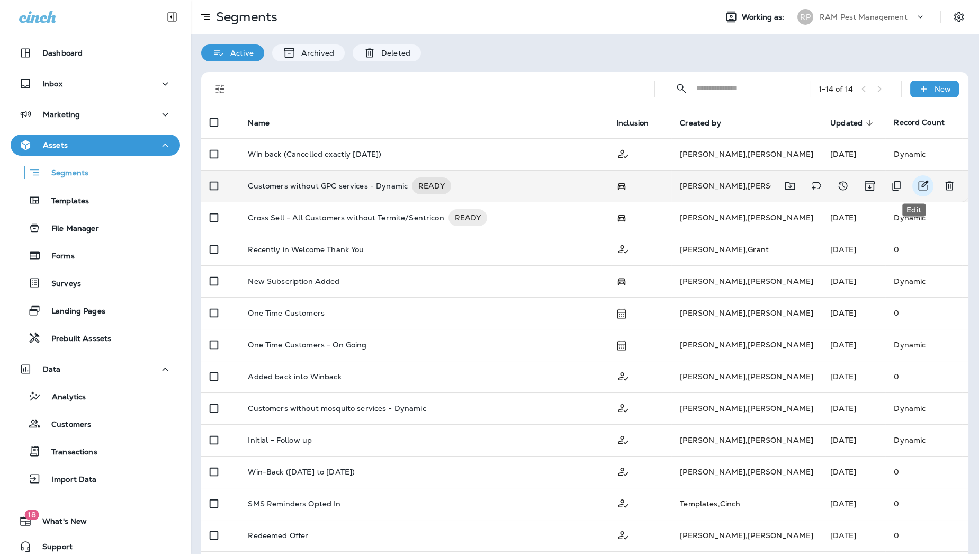
click at [800, 182] on icon "Edit" at bounding box center [923, 186] width 10 height 10
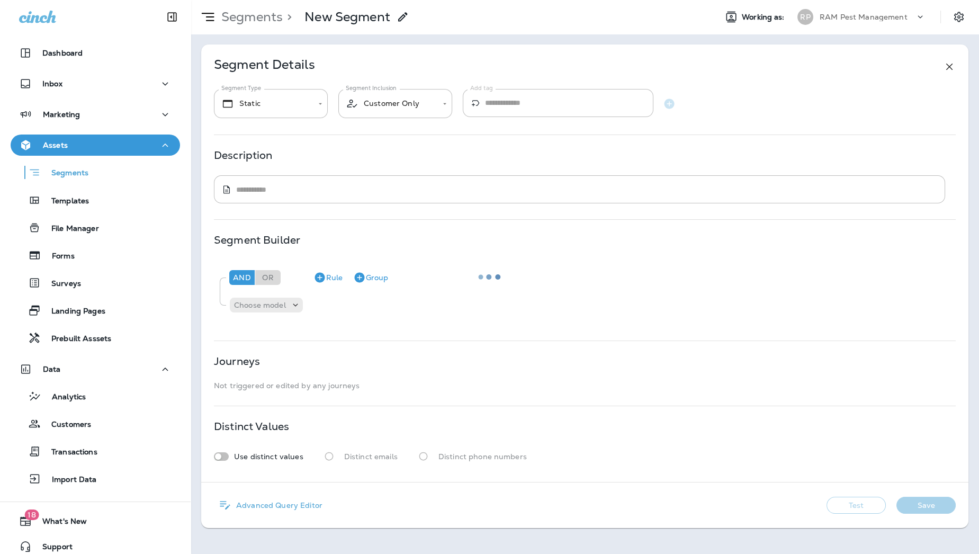
type input "*******"
type input "**********"
type textarea "**********"
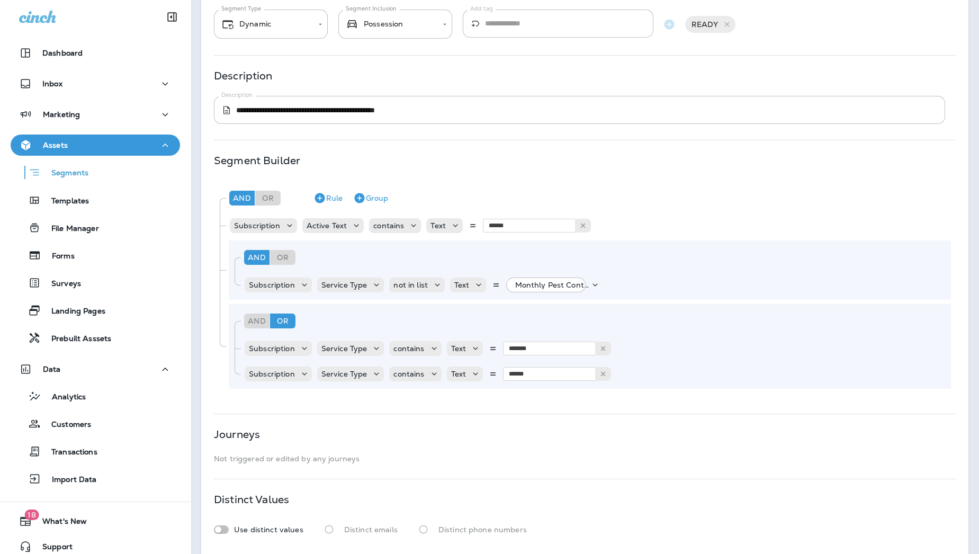
scroll to position [136, 0]
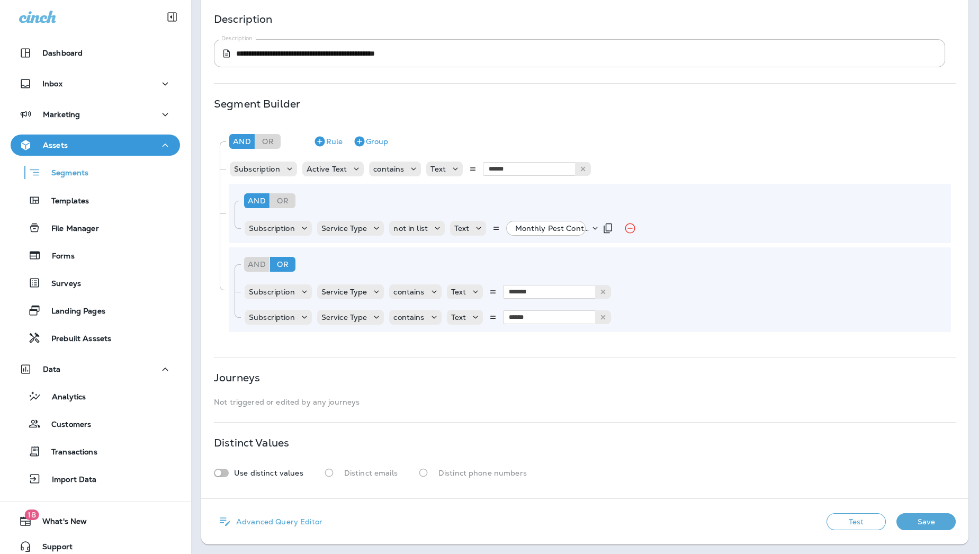
click at [538, 230] on p "Monthly Pest Control, +4 more" at bounding box center [552, 228] width 75 height 8
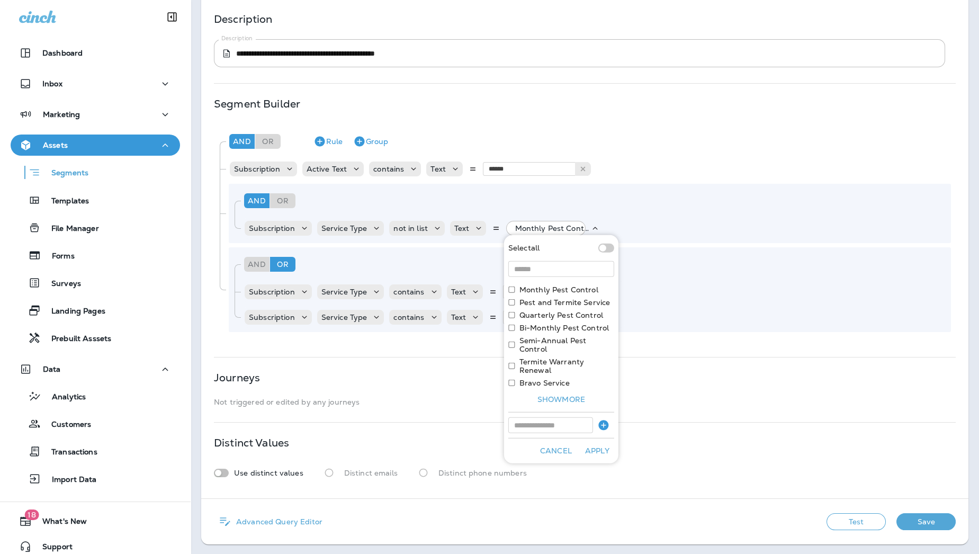
click at [784, 453] on div "Use distinct values Distinct emails Distinct phone numbers" at bounding box center [585, 473] width 742 height 20
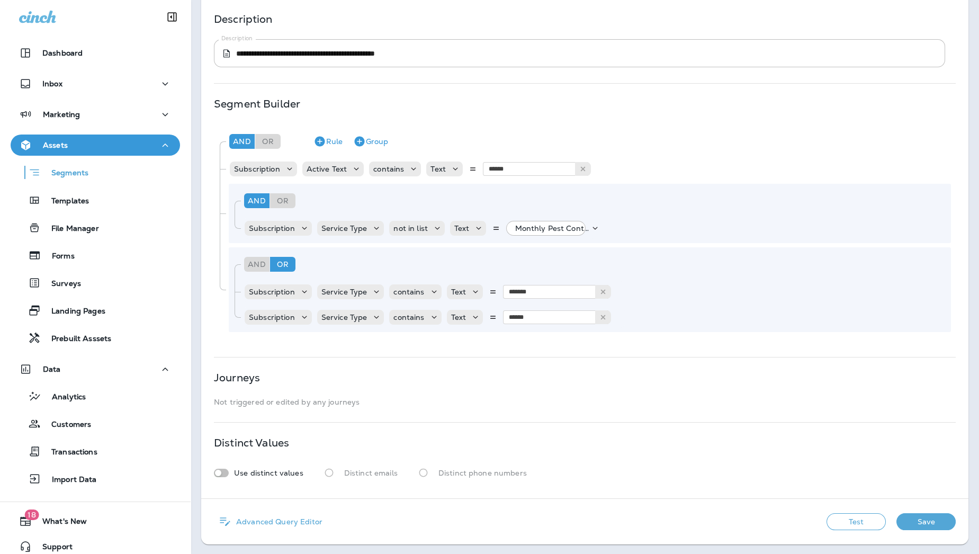
click at [800, 453] on button "Test" at bounding box center [855, 521] width 59 height 17
drag, startPoint x: 611, startPoint y: 520, endPoint x: 591, endPoint y: 520, distance: 20.6
click at [591, 453] on div "Advanced Query Editor 238 customers, 371 possessions found View Sample Test Save" at bounding box center [584, 522] width 767 height 46
drag, startPoint x: 687, startPoint y: 413, endPoint x: 658, endPoint y: 338, distance: 80.4
click at [687, 413] on div "**********" at bounding box center [584, 203] width 767 height 590
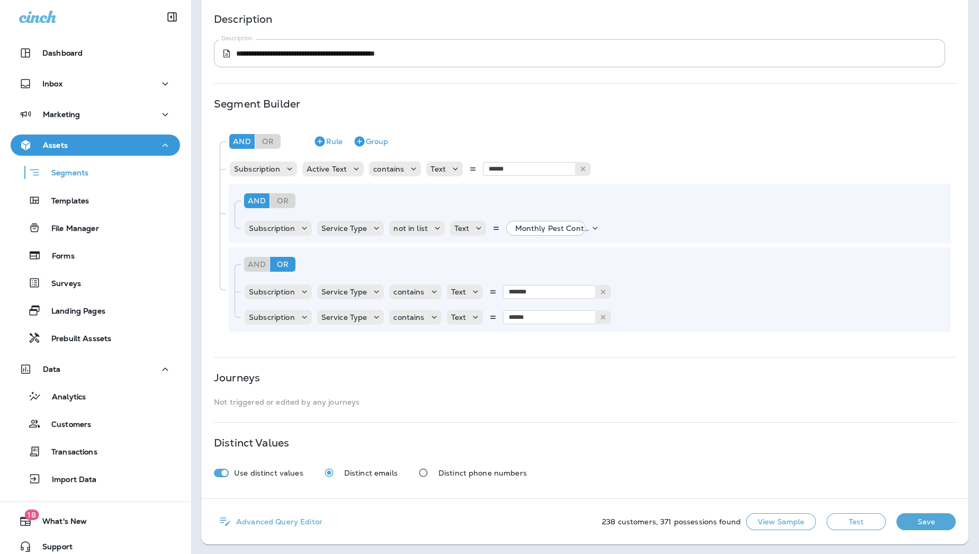
click at [566, 387] on div "Journeys Not triggered or edited by any journeys" at bounding box center [585, 389] width 742 height 33
click at [636, 314] on icon "Duplicate Rule" at bounding box center [636, 317] width 13 height 13
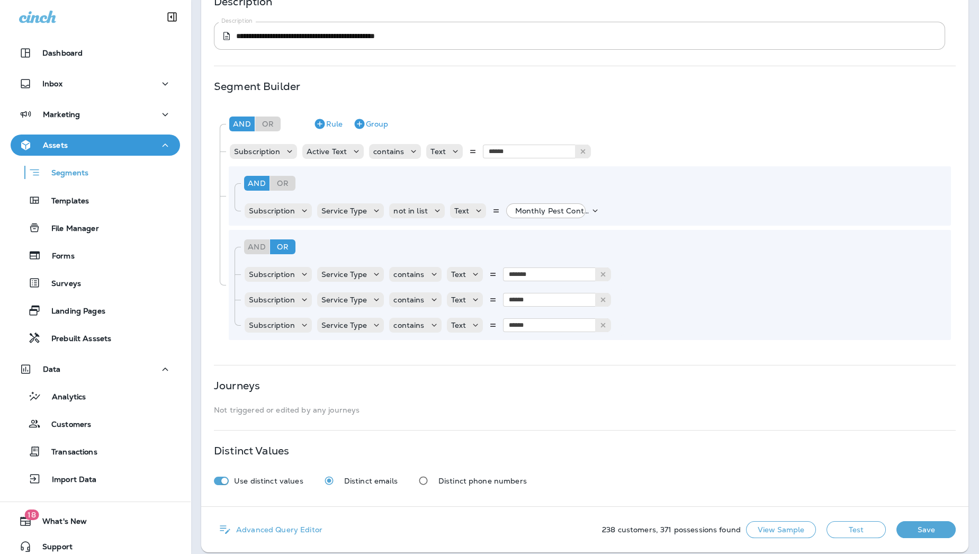
scroll to position [161, 0]
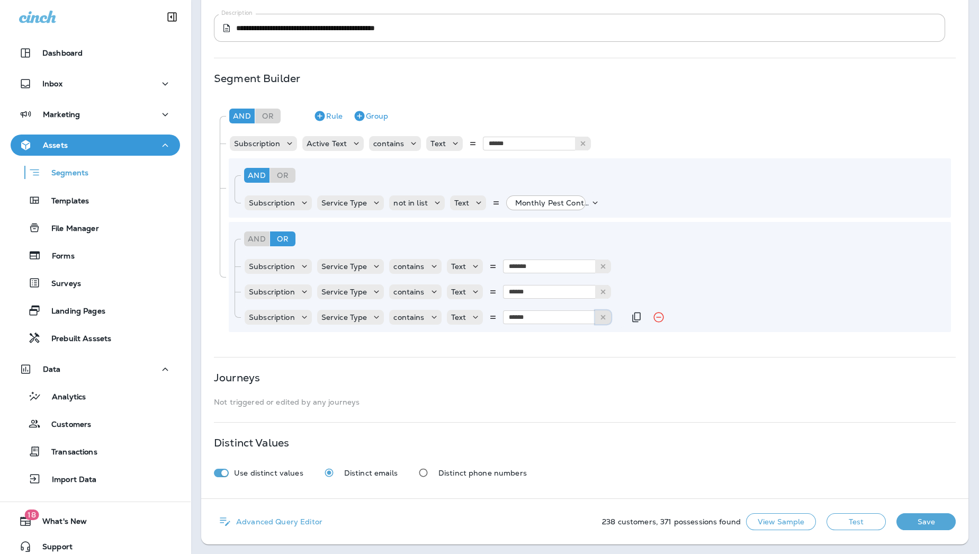
click at [601, 315] on use at bounding box center [603, 317] width 5 height 5
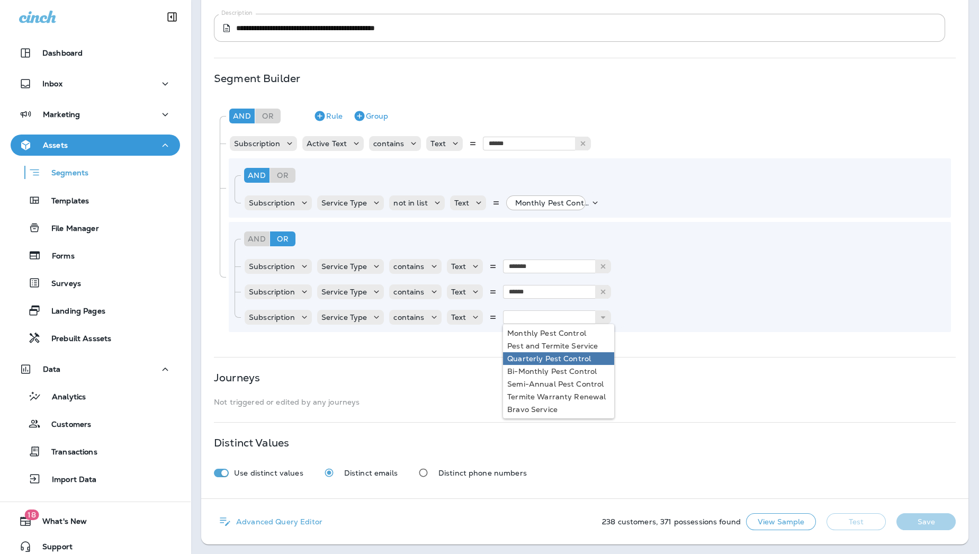
click at [639, 376] on div "Journeys" at bounding box center [585, 377] width 742 height 8
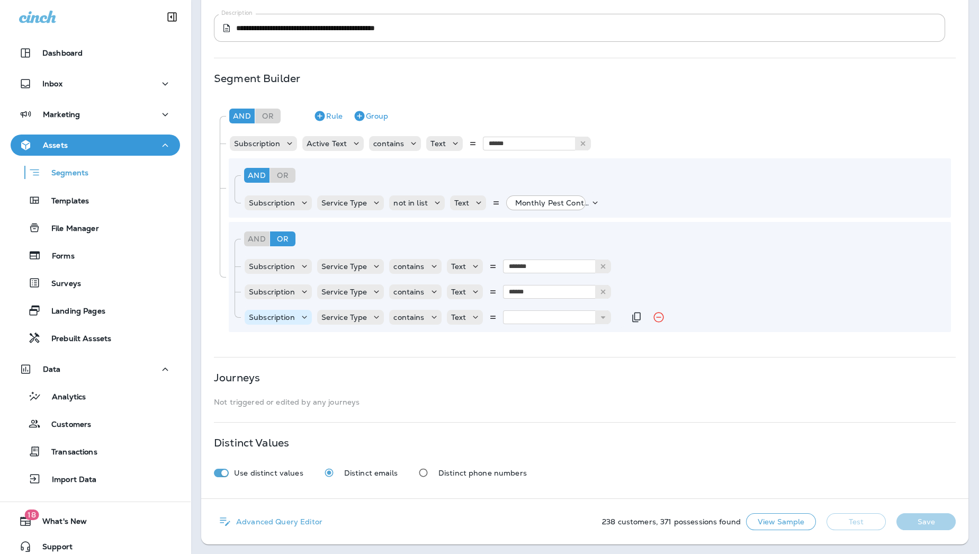
click at [300, 314] on icon at bounding box center [304, 317] width 11 height 11
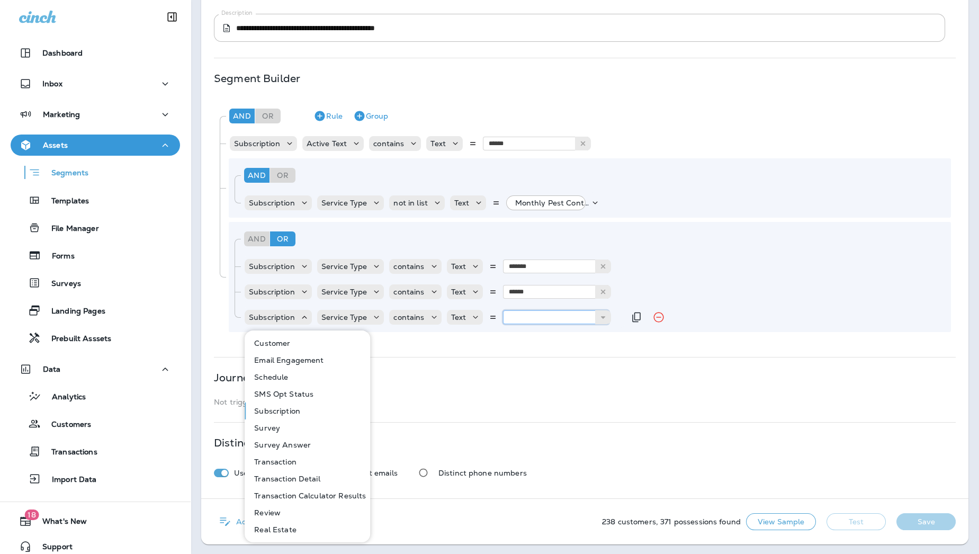
click at [553, 316] on input "text" at bounding box center [556, 317] width 106 height 14
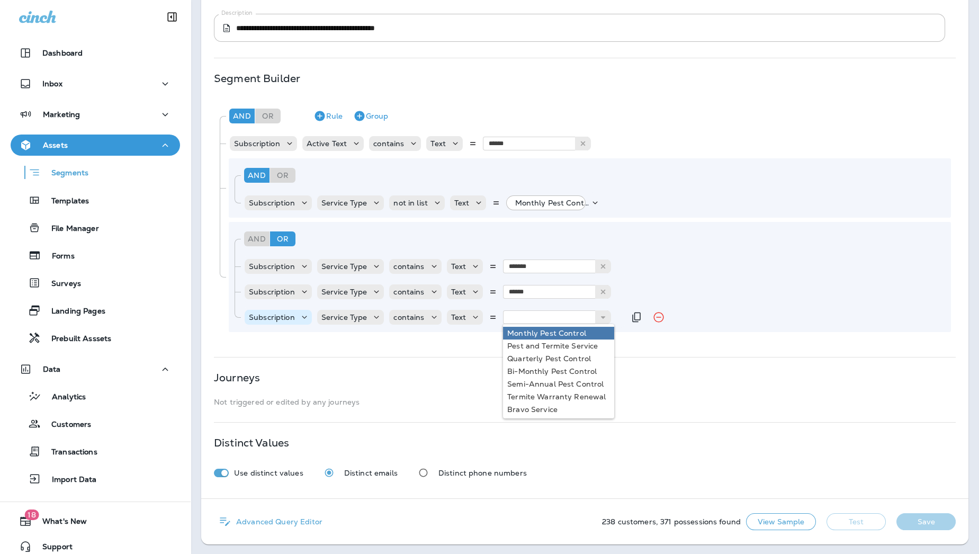
click at [286, 320] on p "Subscription" at bounding box center [272, 317] width 46 height 8
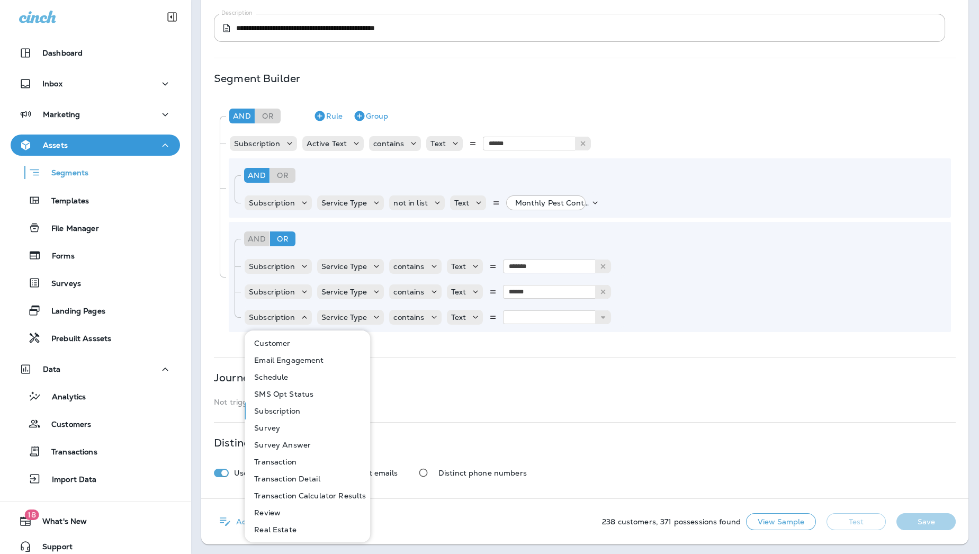
click at [286, 374] on p "Schedule" at bounding box center [269, 377] width 38 height 8
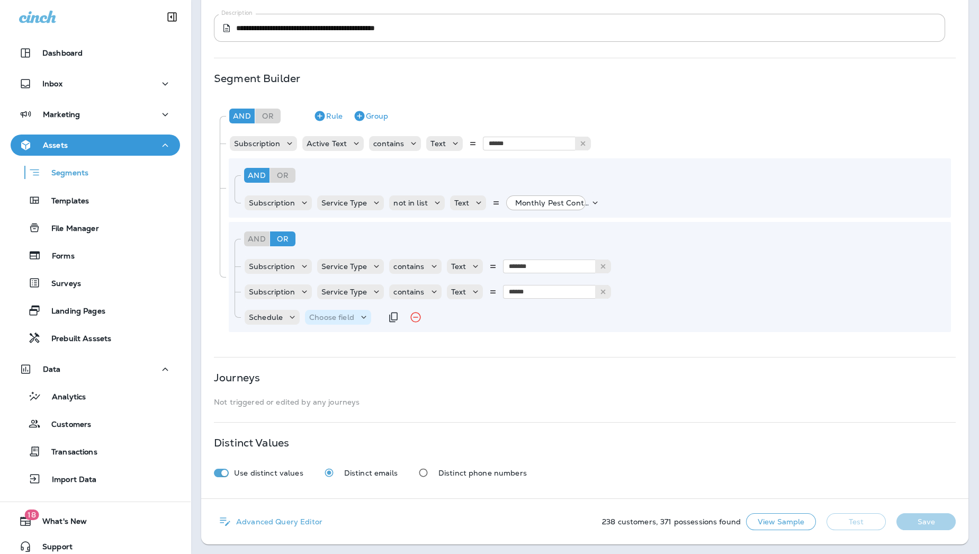
click at [339, 321] on div "Choose field" at bounding box center [338, 317] width 66 height 11
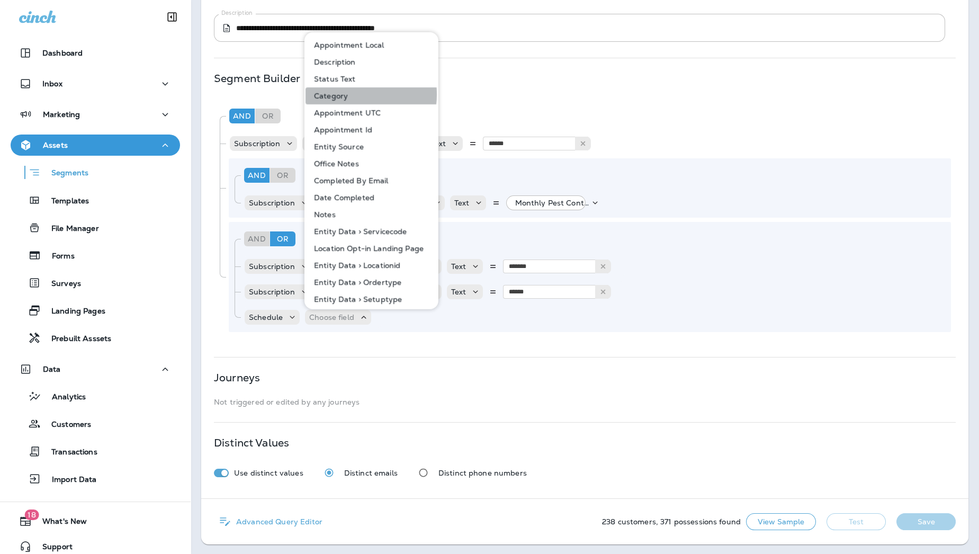
click at [350, 94] on button "Category" at bounding box center [371, 95] width 133 height 17
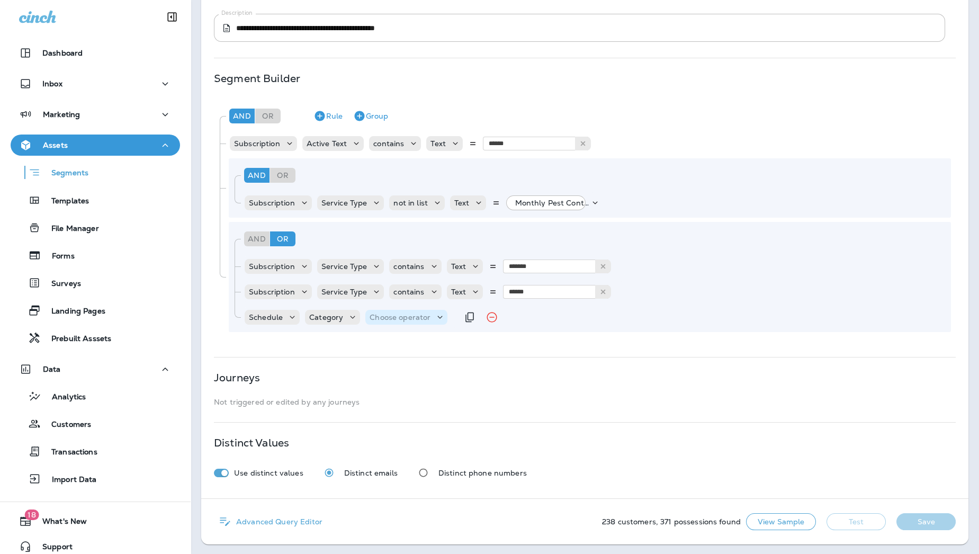
click at [403, 315] on p "Choose operator" at bounding box center [399, 317] width 61 height 8
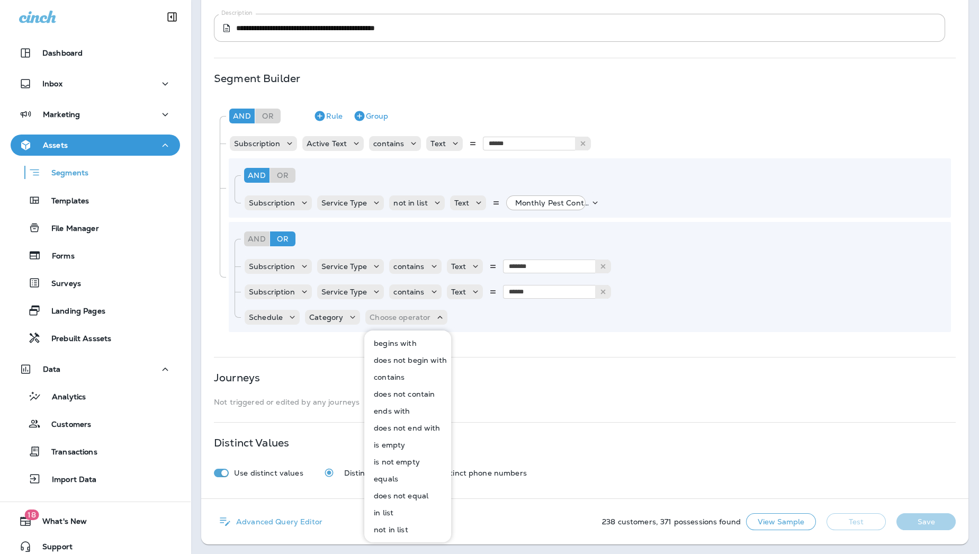
click at [396, 453] on button "in list" at bounding box center [408, 512] width 86 height 17
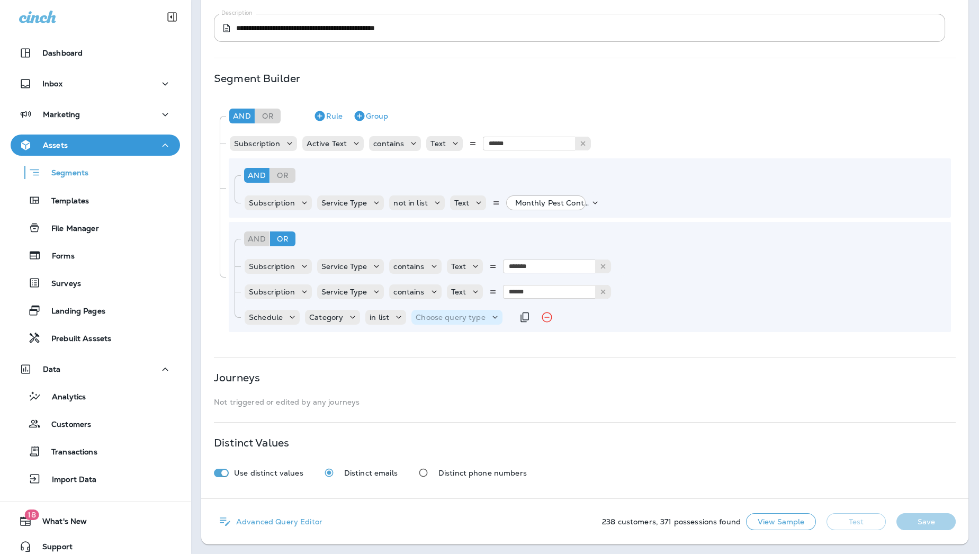
click at [461, 317] on p "Choose query type" at bounding box center [450, 317] width 69 height 8
click at [441, 347] on button "Text" at bounding box center [441, 343] width 61 height 17
click at [486, 319] on p "Select options" at bounding box center [502, 317] width 52 height 8
drag, startPoint x: 382, startPoint y: 356, endPoint x: 383, endPoint y: 324, distance: 31.8
click at [383, 355] on div "**********" at bounding box center [584, 190] width 767 height 615
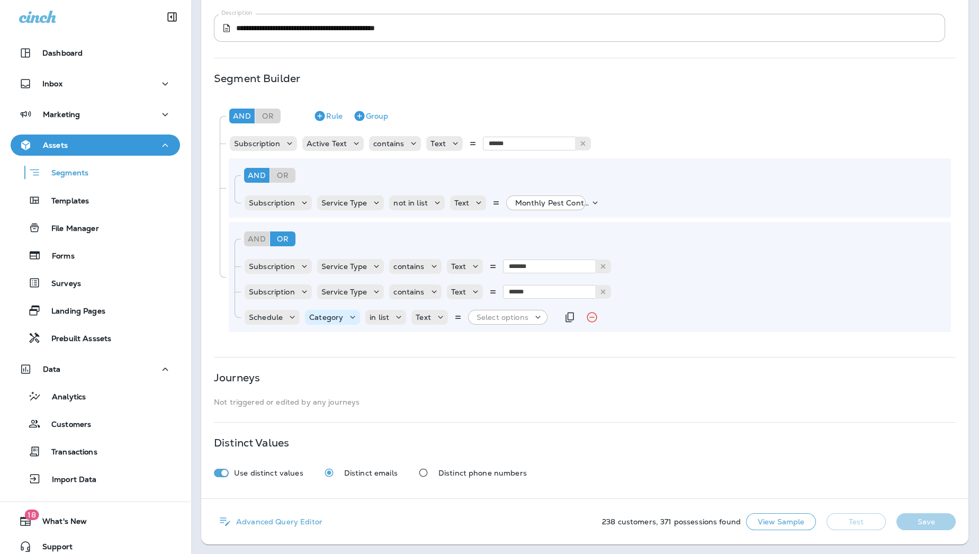
click at [341, 314] on div "Category" at bounding box center [326, 317] width 42 height 8
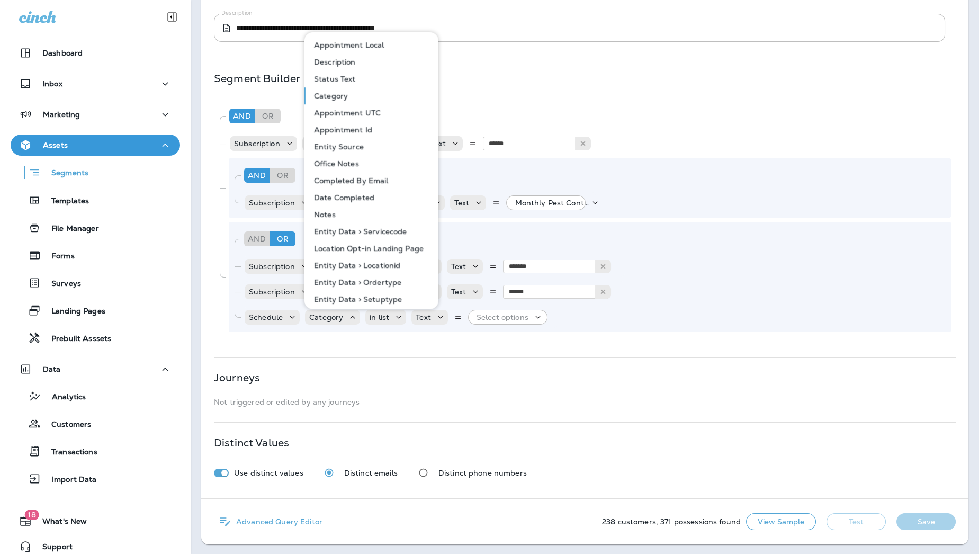
click at [345, 78] on p "Status Text" at bounding box center [333, 79] width 46 height 8
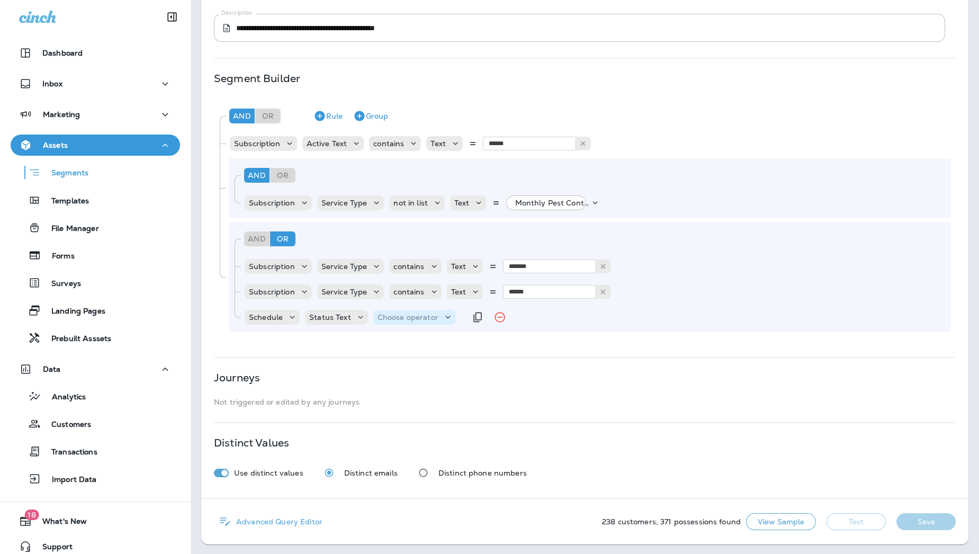
click at [403, 317] on p "Choose operator" at bounding box center [407, 317] width 61 height 8
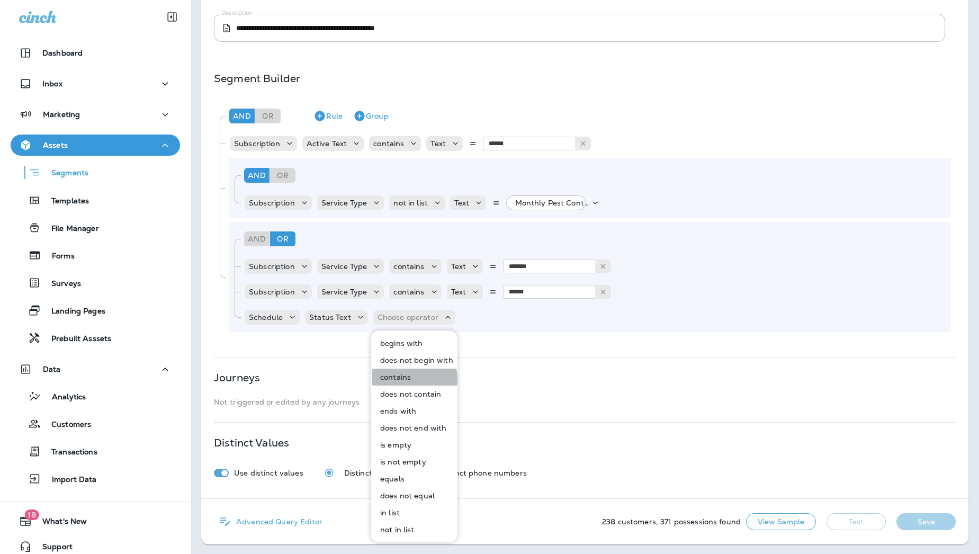
drag, startPoint x: 401, startPoint y: 380, endPoint x: 463, endPoint y: 350, distance: 68.7
click at [402, 380] on p "contains" at bounding box center [393, 377] width 35 height 8
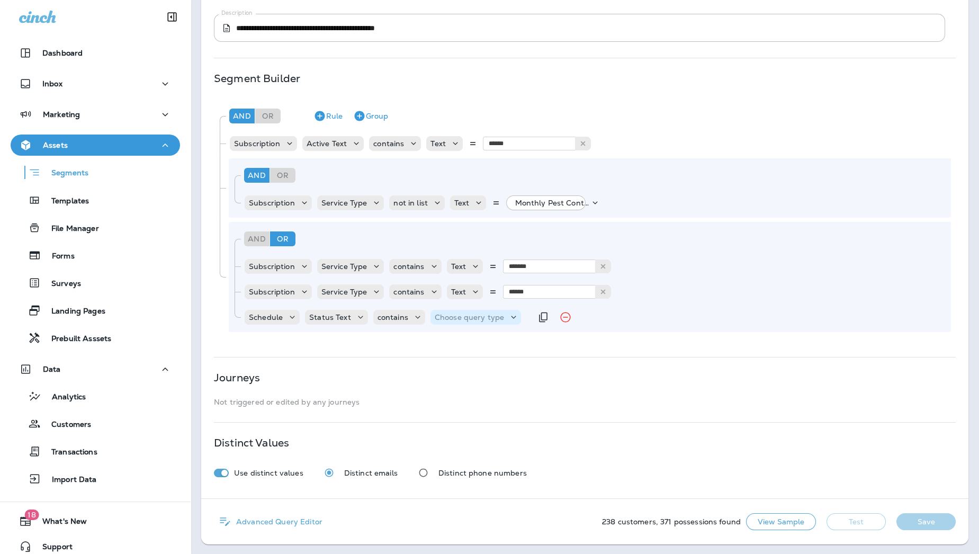
click at [496, 321] on div "Choose query type" at bounding box center [475, 317] width 91 height 15
click at [452, 348] on button "Text" at bounding box center [458, 343] width 61 height 17
click at [520, 310] on input "text" at bounding box center [539, 317] width 106 height 14
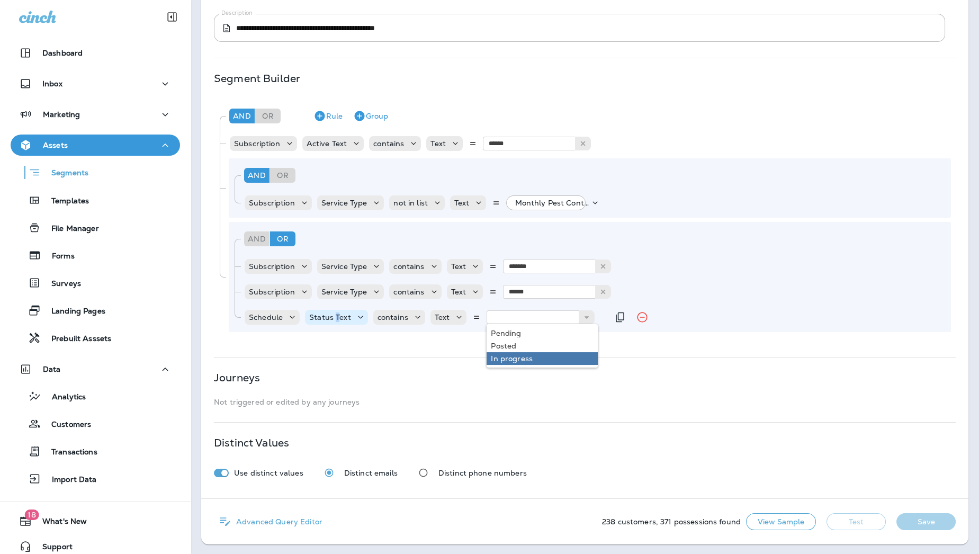
click at [335, 314] on p "Status Text" at bounding box center [330, 317] width 42 height 8
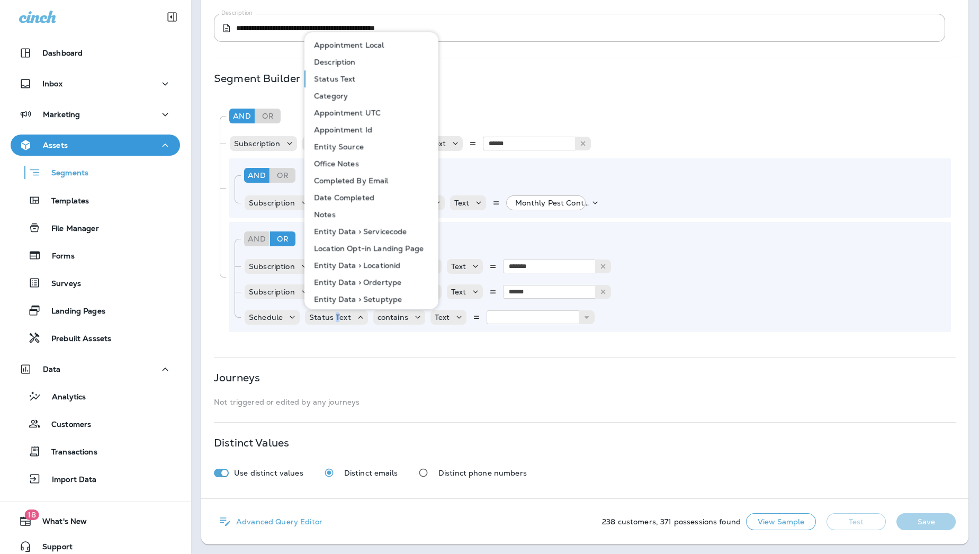
click at [348, 59] on p "Description" at bounding box center [333, 62] width 46 height 8
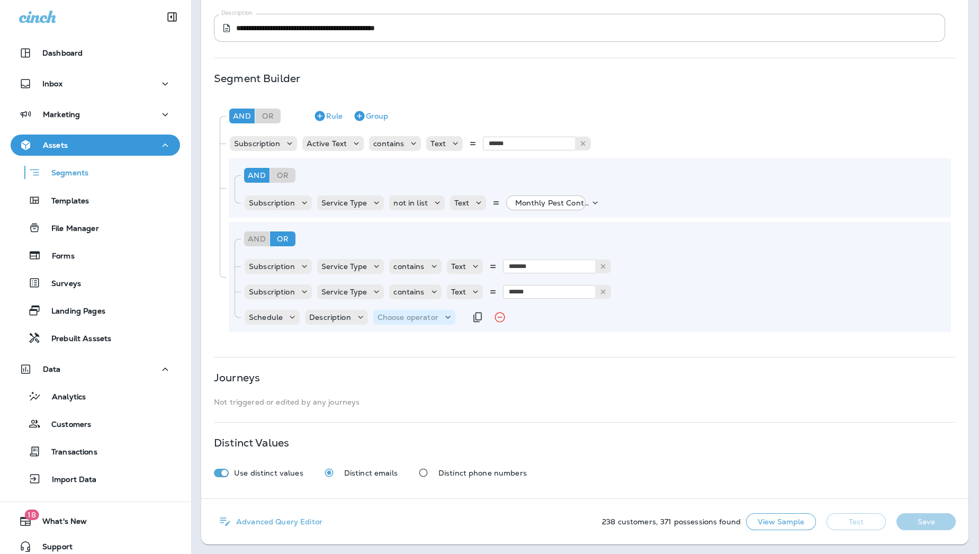
click at [433, 317] on p "Choose operator" at bounding box center [407, 317] width 61 height 8
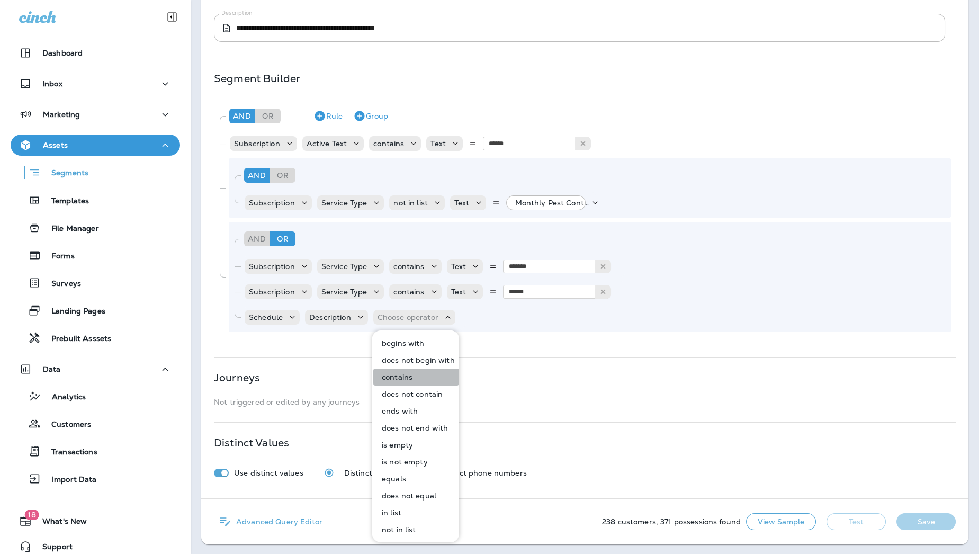
drag, startPoint x: 407, startPoint y: 373, endPoint x: 452, endPoint y: 347, distance: 51.9
click at [407, 374] on p "contains" at bounding box center [394, 377] width 35 height 8
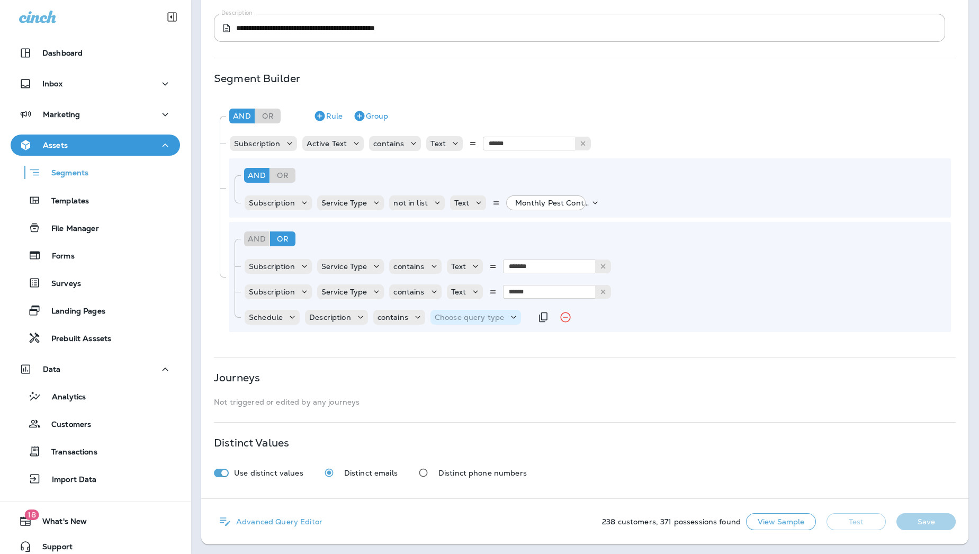
click at [488, 318] on p "Choose query type" at bounding box center [469, 317] width 69 height 8
click at [458, 344] on button "Text" at bounding box center [460, 343] width 61 height 17
click at [516, 322] on input "text" at bounding box center [539, 317] width 106 height 14
click at [536, 401] on p "Not triggered or edited by any journeys" at bounding box center [585, 402] width 742 height 8
click at [525, 317] on input "text" at bounding box center [539, 317] width 106 height 14
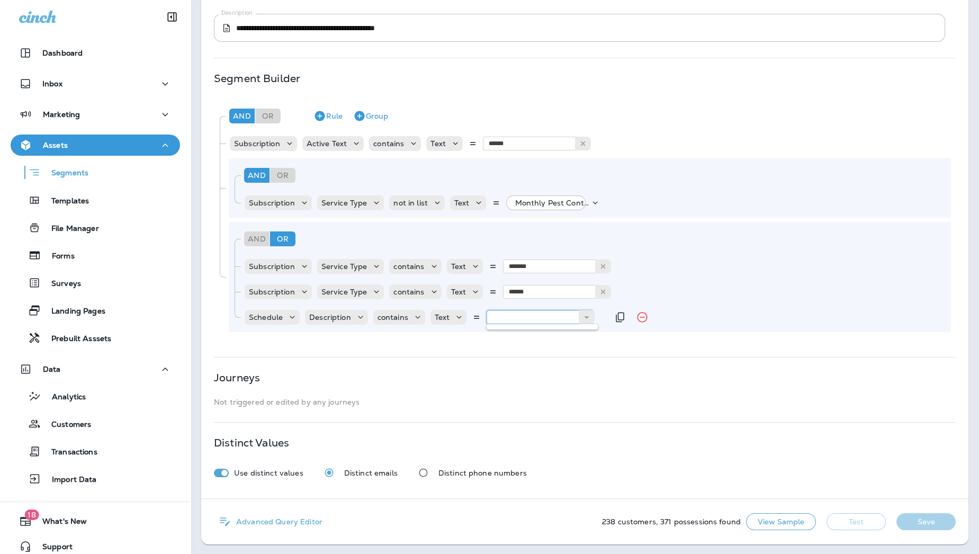
paste input "**********"
type input "**********"
click at [520, 332] on div "**********" at bounding box center [584, 217] width 741 height 237
click at [614, 316] on icon "Duplicate Rule" at bounding box center [620, 317] width 13 height 13
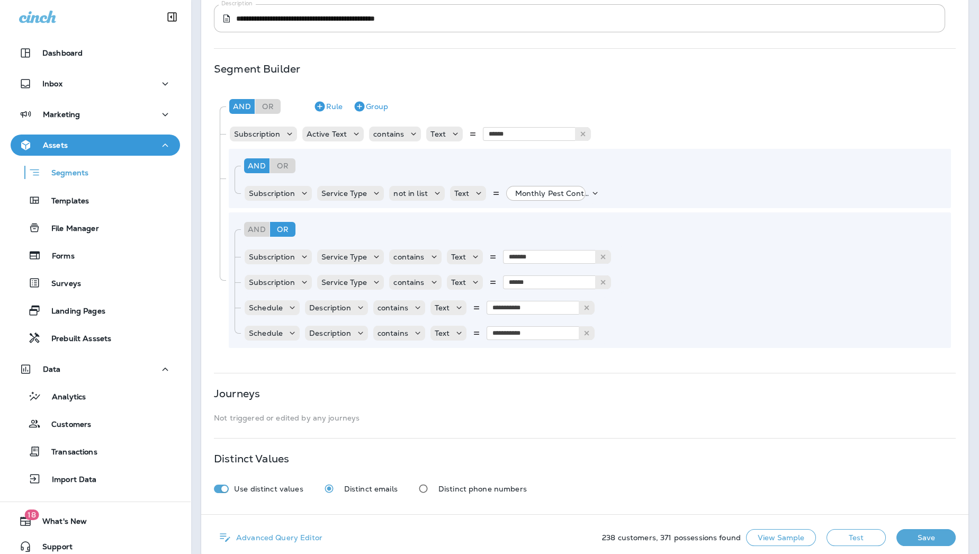
scroll to position [187, 0]
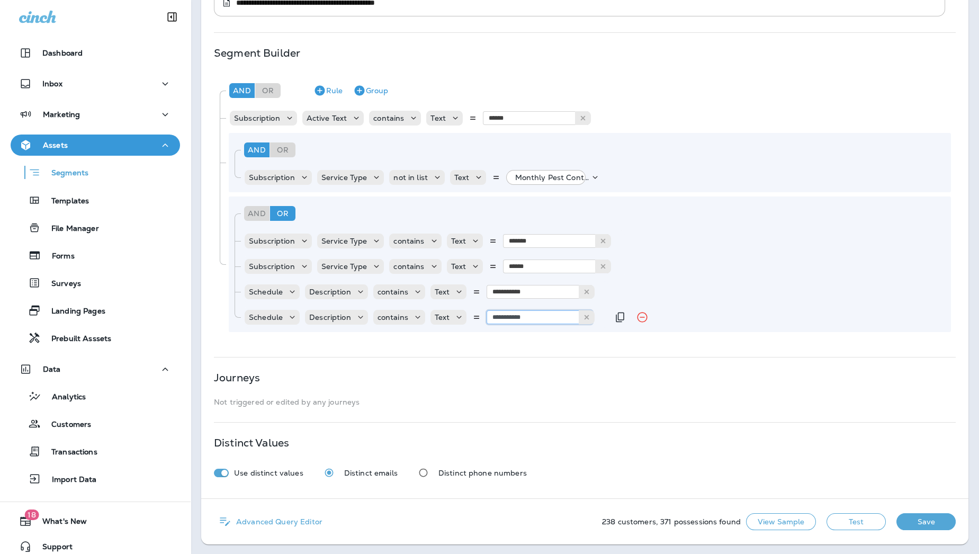
click at [540, 317] on input "**********" at bounding box center [539, 317] width 106 height 14
paste input "**********"
type input "**********"
click at [537, 340] on div "**********" at bounding box center [585, 207] width 742 height 268
click at [800, 453] on button "Test" at bounding box center [855, 521] width 59 height 17
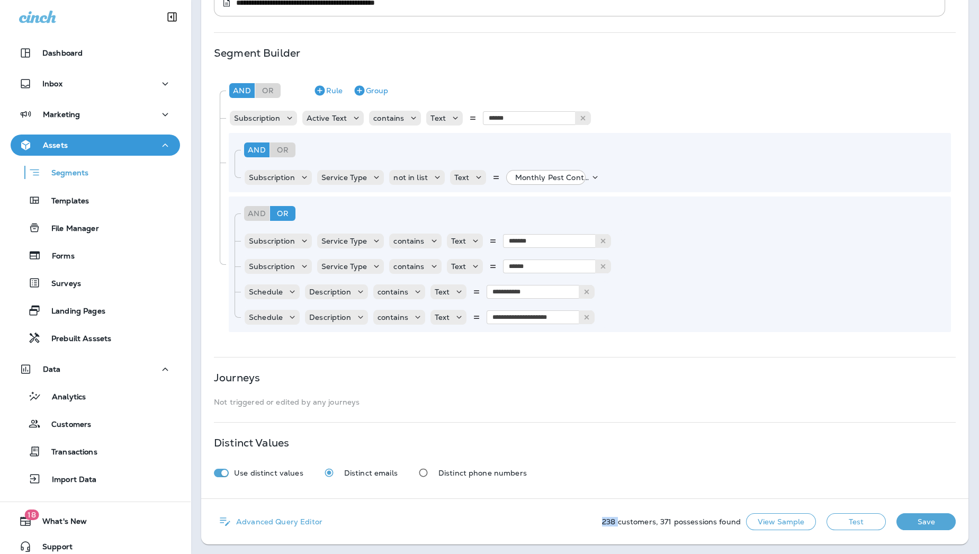
drag, startPoint x: 611, startPoint y: 521, endPoint x: 591, endPoint y: 521, distance: 19.6
click at [591, 453] on div "Advanced Query Editor 238 customers, 371 possessions found View Sample Test Save" at bounding box center [584, 522] width 767 height 46
click at [639, 445] on div "Distinct Values" at bounding box center [585, 442] width 742 height 8
click at [690, 354] on div "**********" at bounding box center [584, 178] width 767 height 641
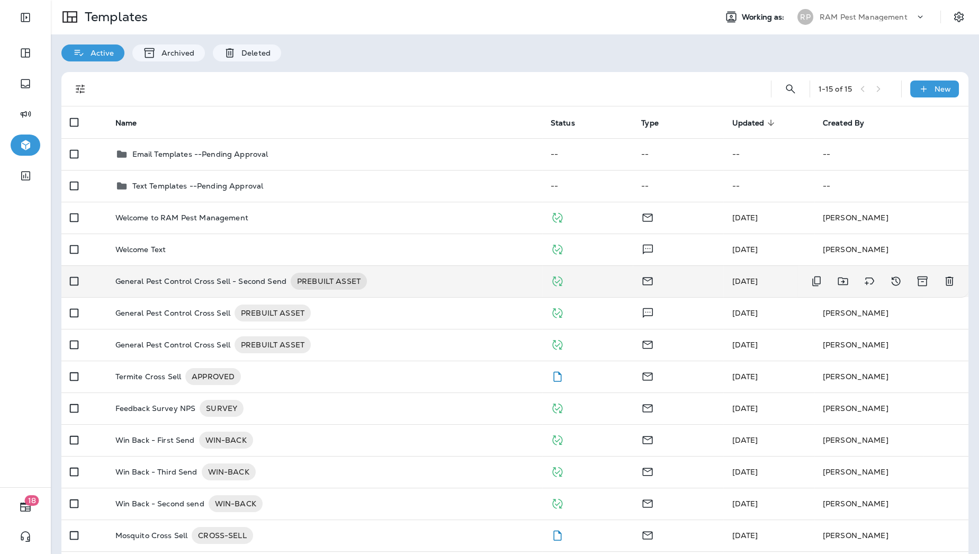
click at [218, 281] on p "General Pest Control Cross Sell - Second Send" at bounding box center [200, 281] width 171 height 17
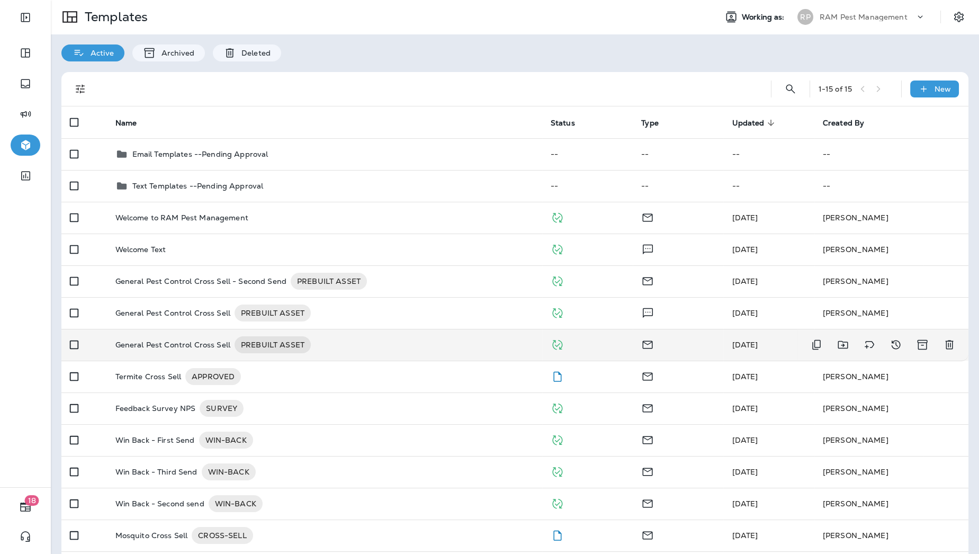
click at [200, 343] on p "General Pest Control Cross Sell" at bounding box center [172, 344] width 115 height 17
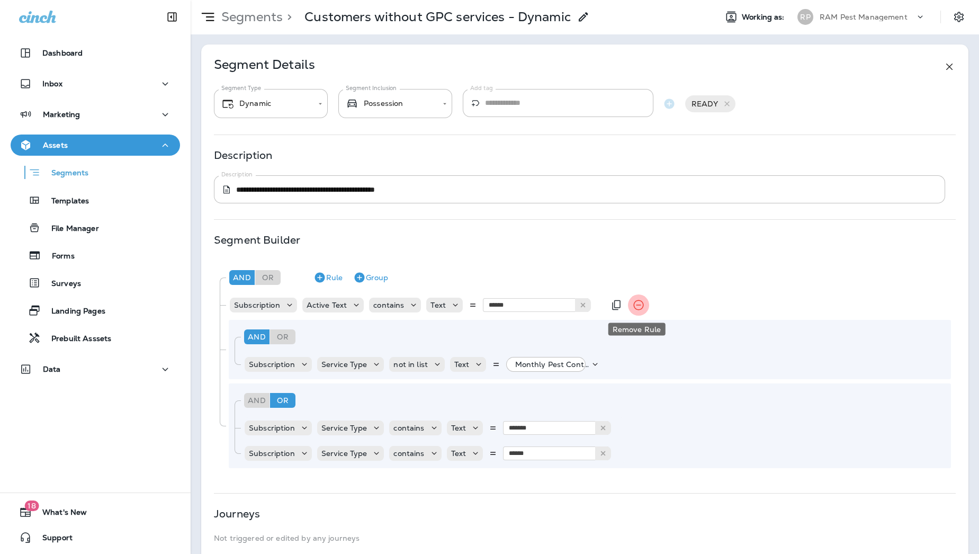
click at [642, 308] on icon "Remove Rule" at bounding box center [638, 305] width 13 height 13
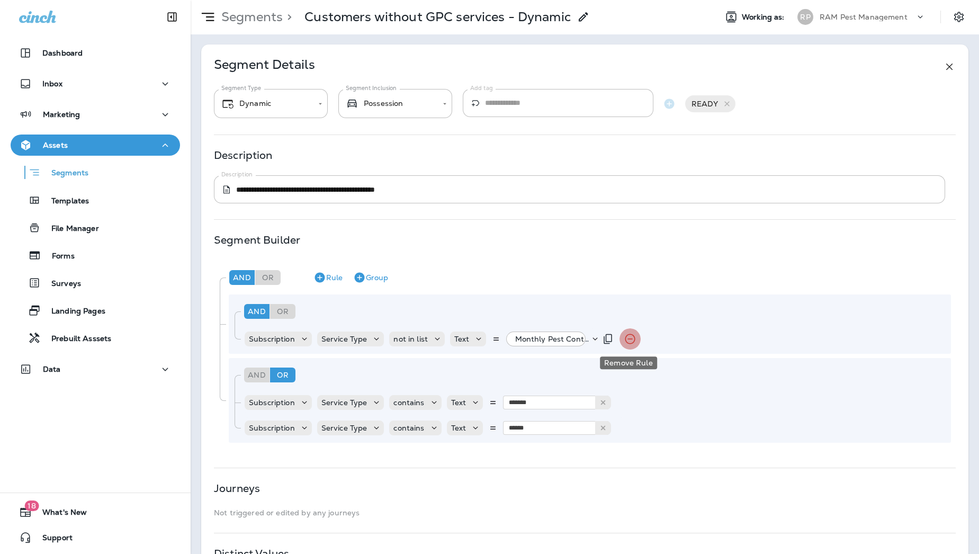
click at [626, 345] on button "Remove Rule" at bounding box center [629, 338] width 21 height 21
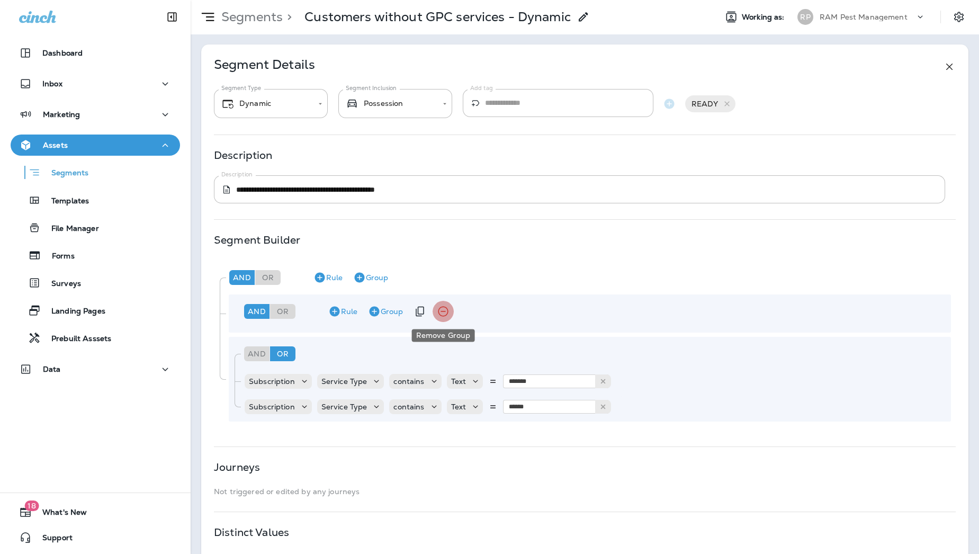
click at [443, 310] on icon "Remove Group" at bounding box center [443, 311] width 13 height 13
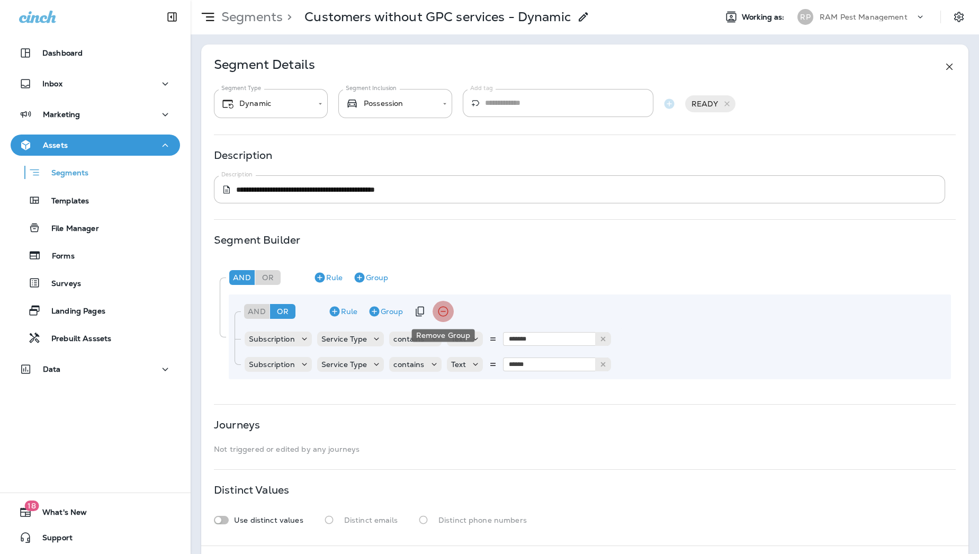
click at [443, 313] on icon "Remove Group" at bounding box center [443, 311] width 13 height 13
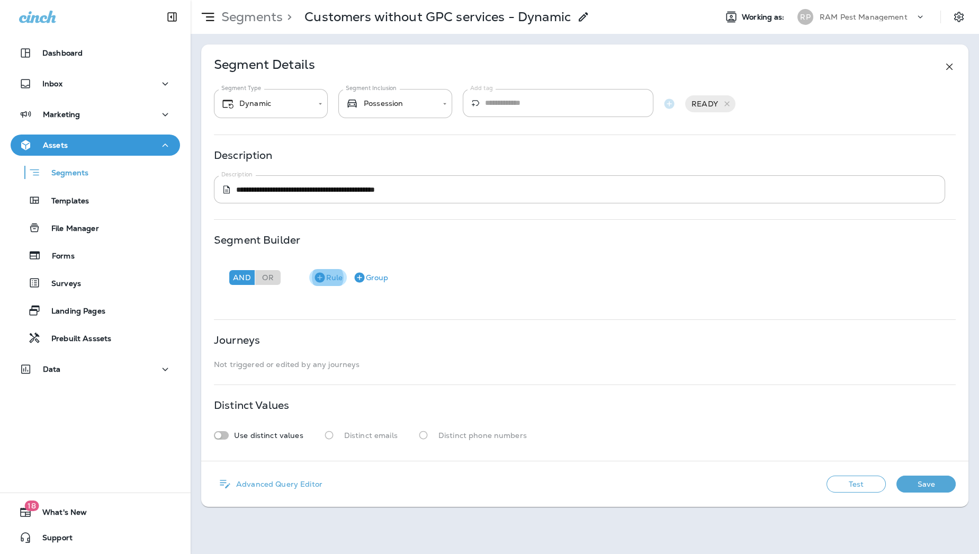
click at [328, 278] on button "Rule" at bounding box center [328, 277] width 38 height 17
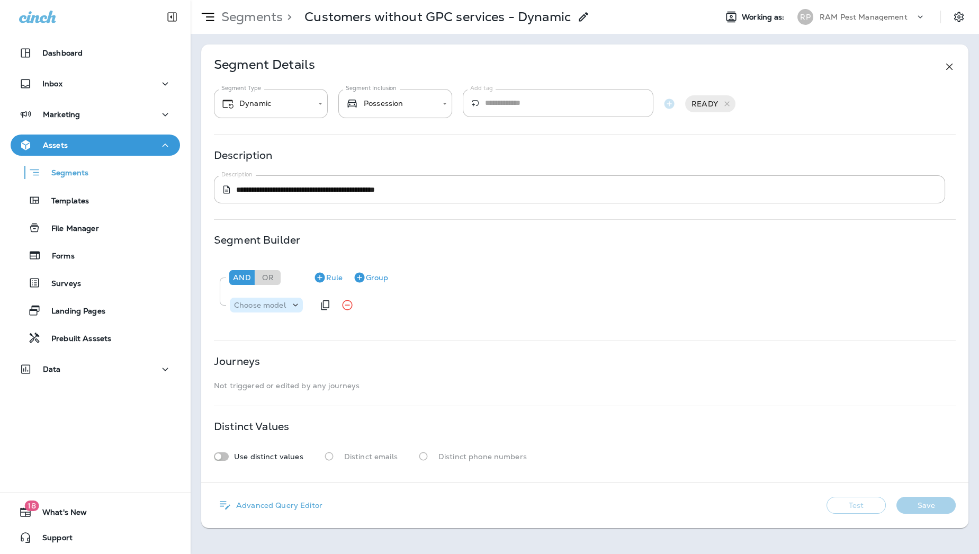
click at [292, 304] on icon at bounding box center [295, 305] width 11 height 11
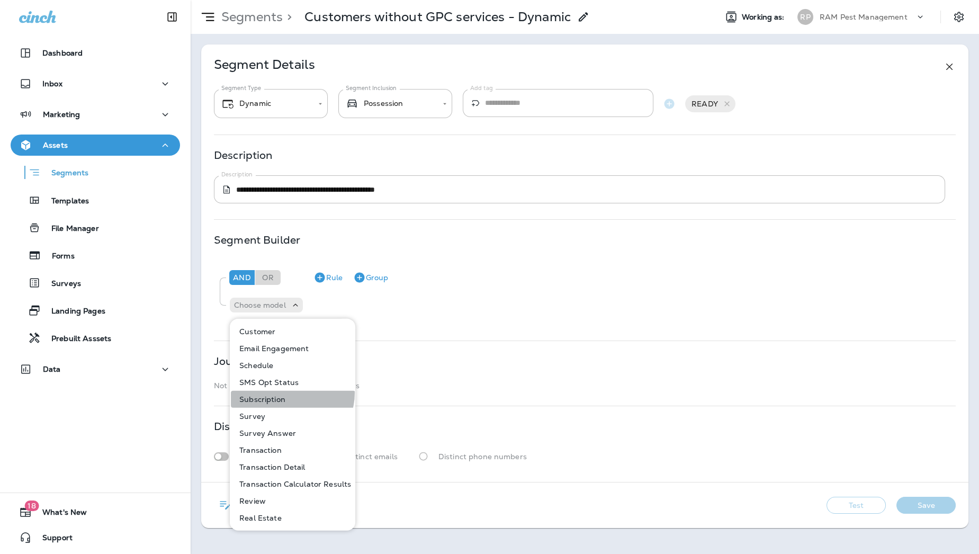
click at [289, 393] on button "Subscription" at bounding box center [293, 399] width 124 height 17
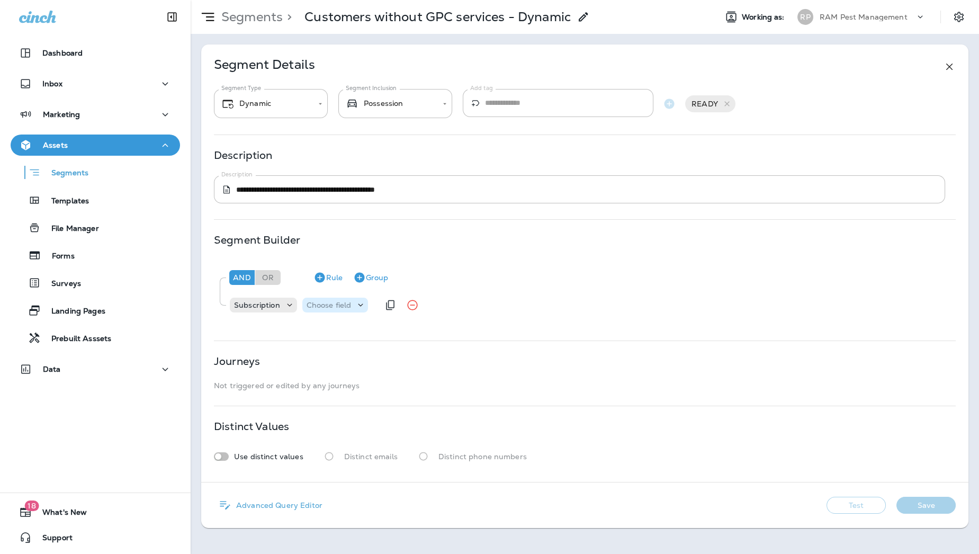
click at [325, 304] on p "Choose field" at bounding box center [328, 305] width 45 height 8
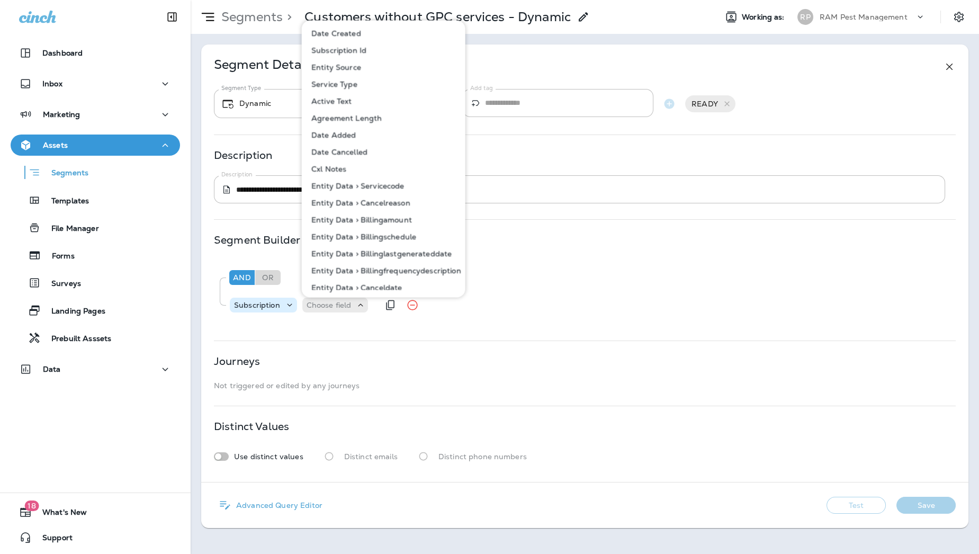
click at [271, 303] on p "Subscription" at bounding box center [257, 305] width 46 height 8
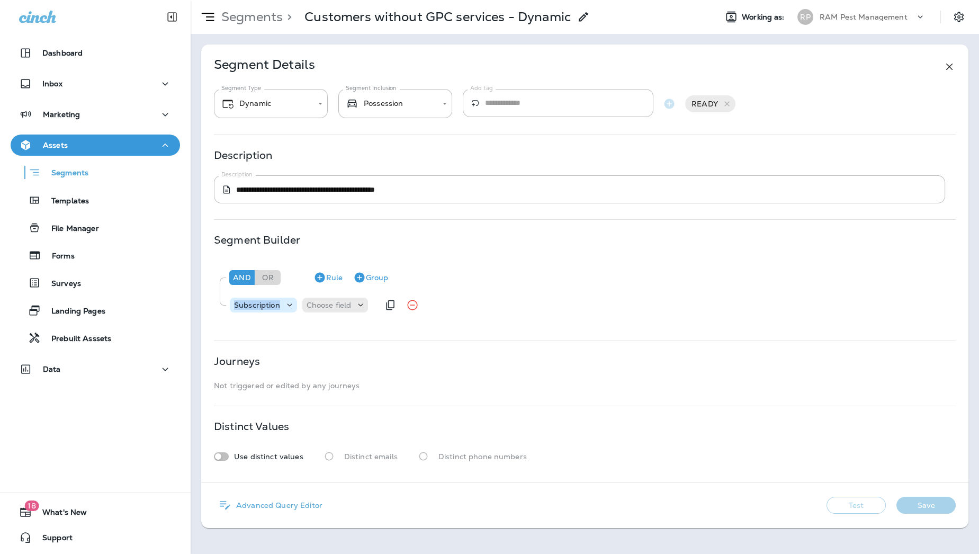
click at [270, 304] on p "Subscription" at bounding box center [257, 305] width 46 height 8
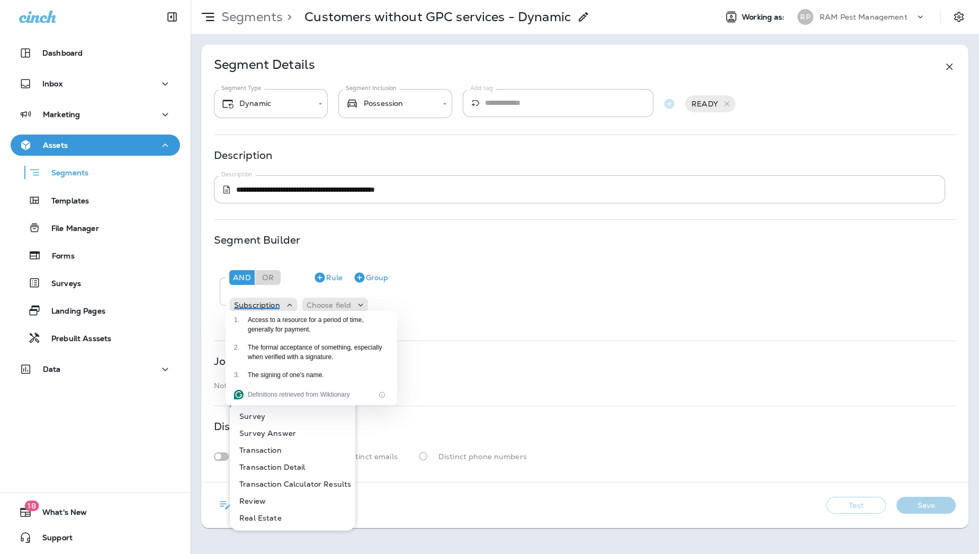
click at [579, 404] on div "**********" at bounding box center [584, 262] width 767 height 437
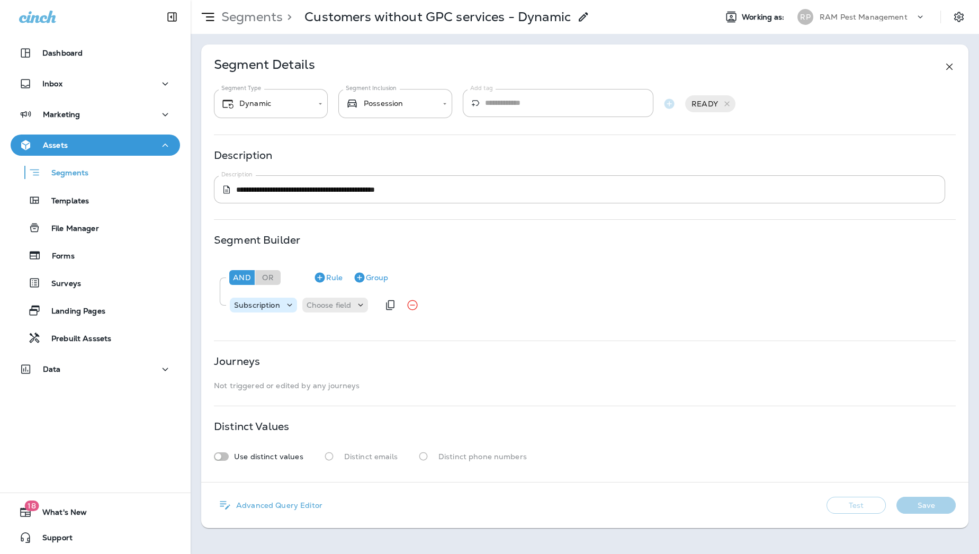
click at [255, 308] on p "Subscription" at bounding box center [257, 305] width 46 height 8
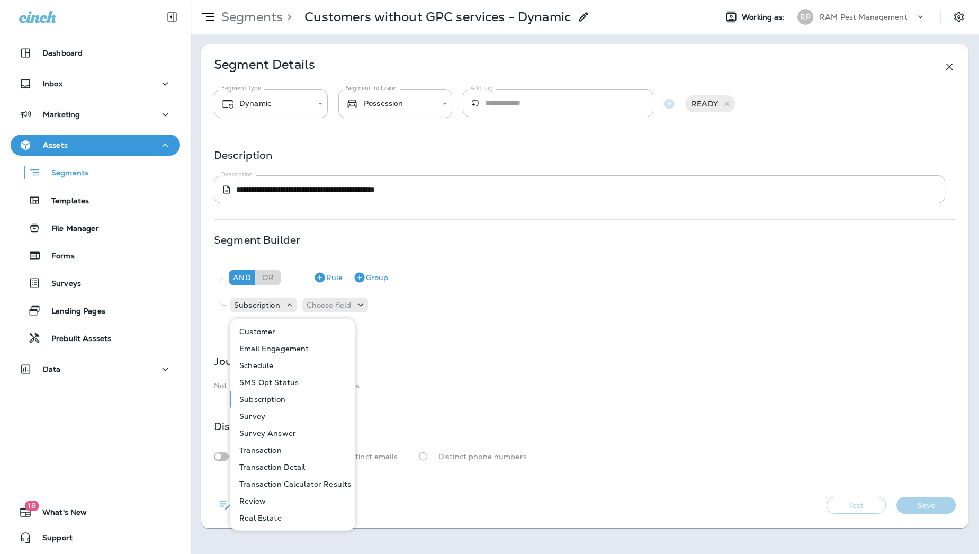
click at [275, 365] on button "Schedule" at bounding box center [293, 365] width 124 height 17
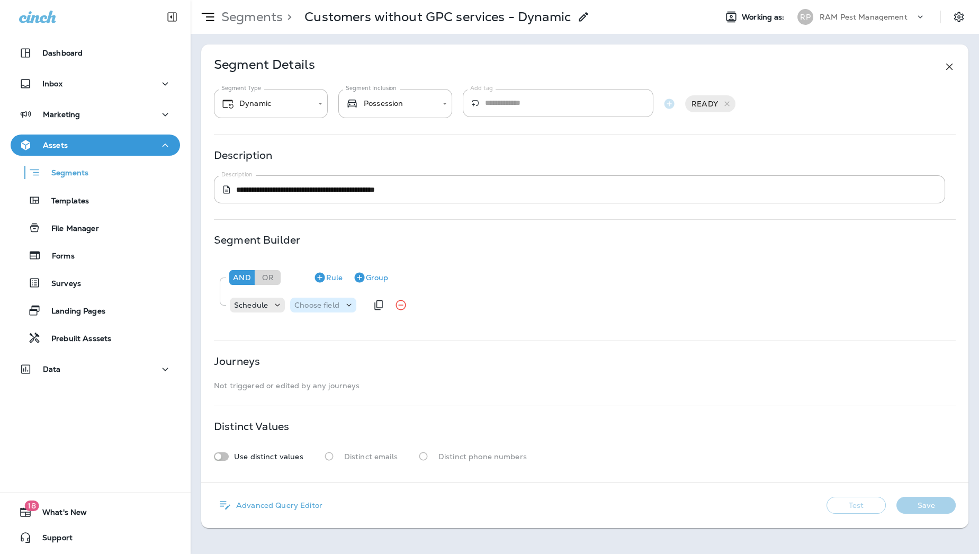
click at [340, 304] on div "Choose field" at bounding box center [316, 305] width 53 height 8
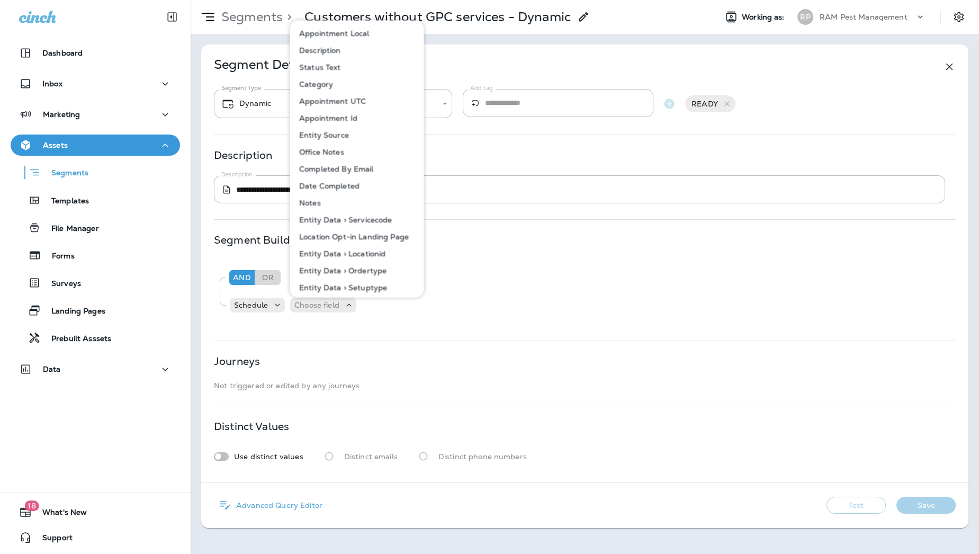
click at [335, 52] on p "Description" at bounding box center [318, 50] width 46 height 8
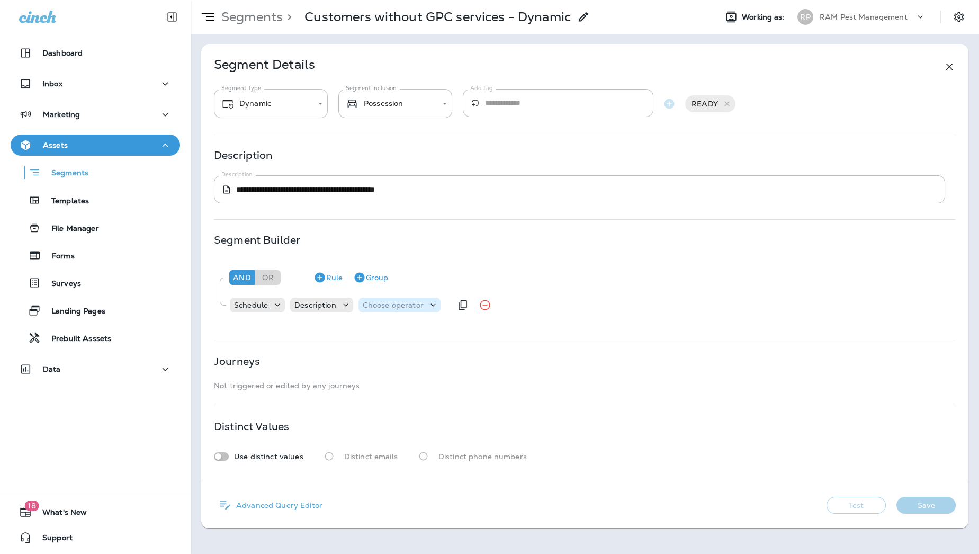
click at [411, 306] on p "Choose operator" at bounding box center [393, 305] width 61 height 8
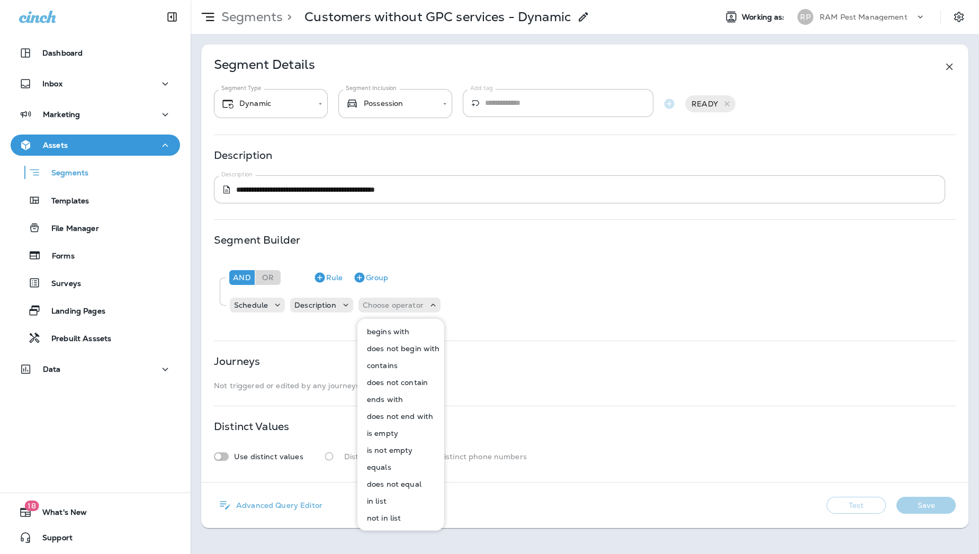
click at [401, 359] on button "contains" at bounding box center [401, 365] width 86 height 17
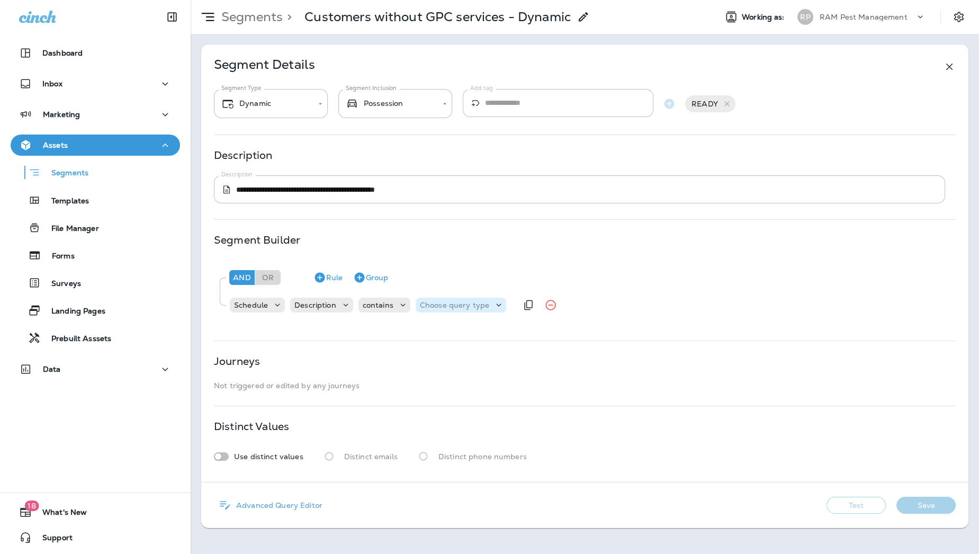
click at [442, 306] on p "Choose query type" at bounding box center [454, 305] width 69 height 8
click at [437, 328] on p "Text" at bounding box center [430, 331] width 20 height 8
click at [513, 309] on input "text" at bounding box center [525, 305] width 106 height 14
click at [858, 504] on button "Test" at bounding box center [855, 505] width 59 height 17
click at [770, 505] on button "View Sample" at bounding box center [781, 505] width 70 height 17
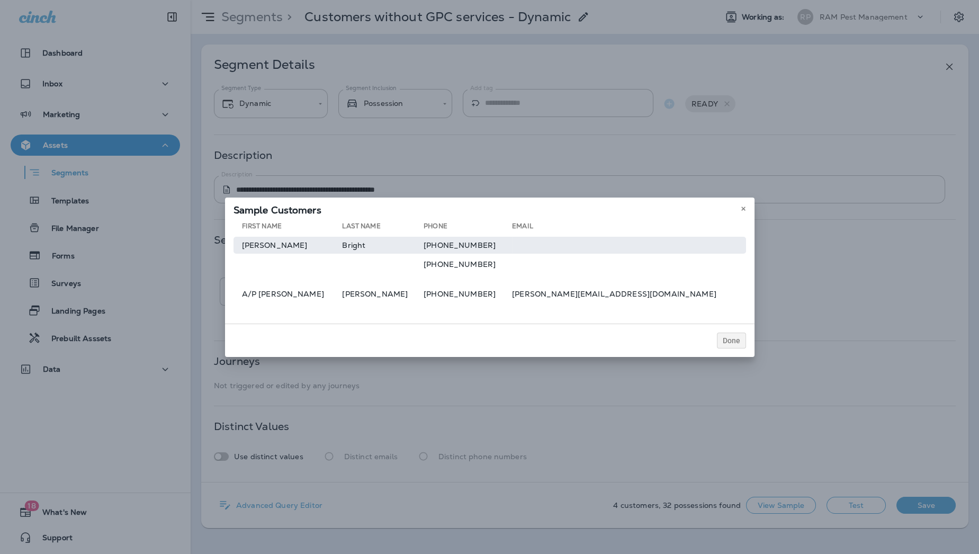
click at [373, 245] on td "Bright" at bounding box center [383, 245] width 82 height 17
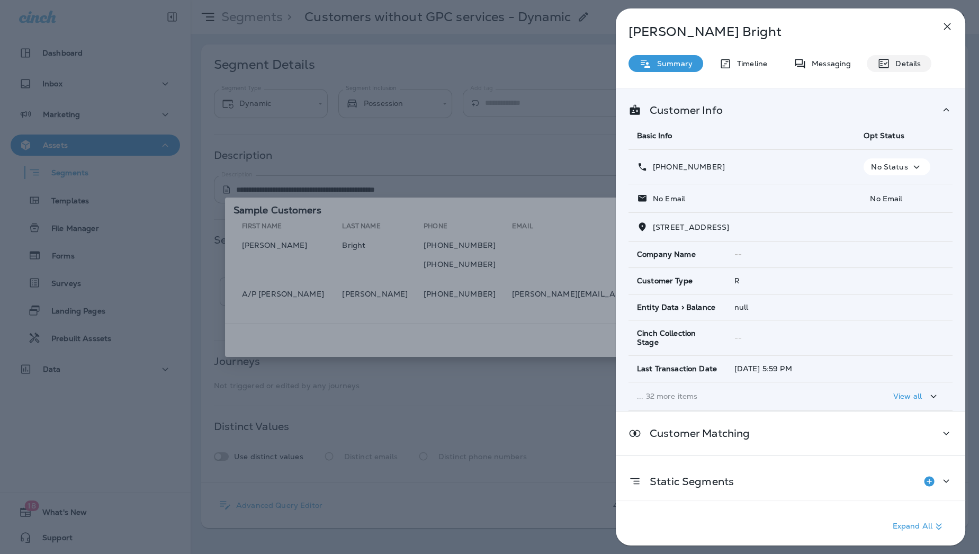
click at [899, 67] on p "Details" at bounding box center [905, 63] width 31 height 8
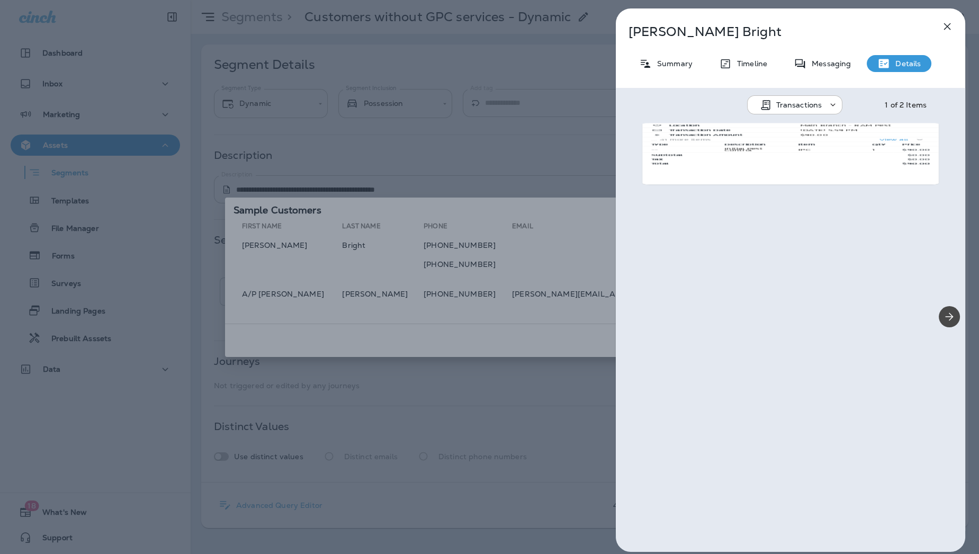
click at [818, 115] on div "Transactions 1 of 2 Items" at bounding box center [790, 102] width 349 height 28
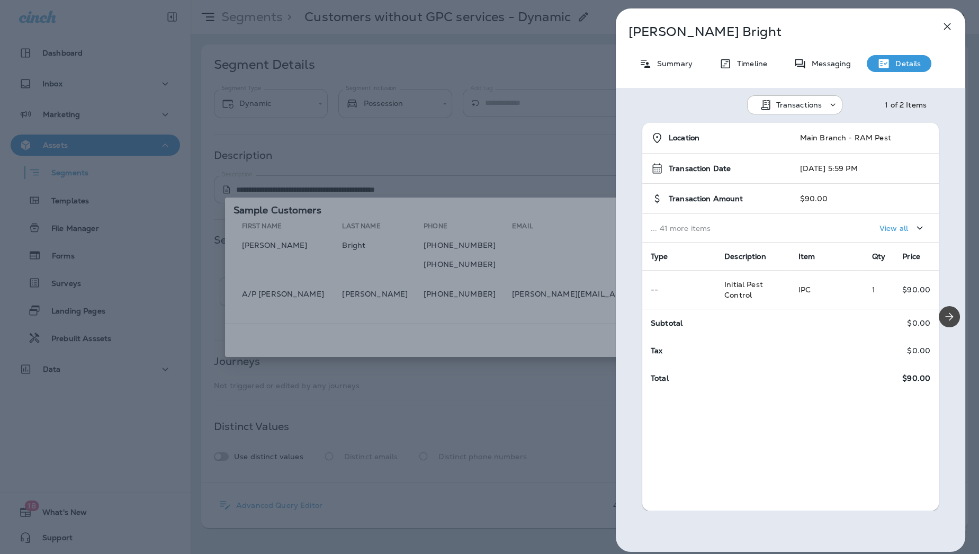
click at [805, 106] on p "Transactions" at bounding box center [799, 105] width 46 height 8
click at [795, 154] on p "Schedules" at bounding box center [786, 156] width 42 height 8
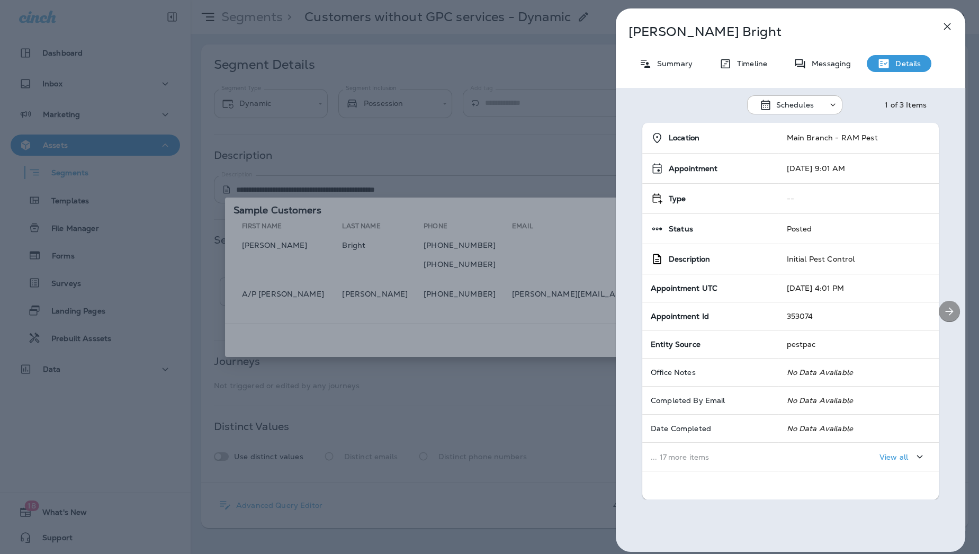
click at [945, 313] on icon "Next" at bounding box center [949, 311] width 8 height 8
drag, startPoint x: 838, startPoint y: 260, endPoint x: -207, endPoint y: 386, distance: 1053.0
click at [0, 386] on html "**********" at bounding box center [489, 298] width 979 height 596
drag, startPoint x: 398, startPoint y: 367, endPoint x: 403, endPoint y: 365, distance: 6.2
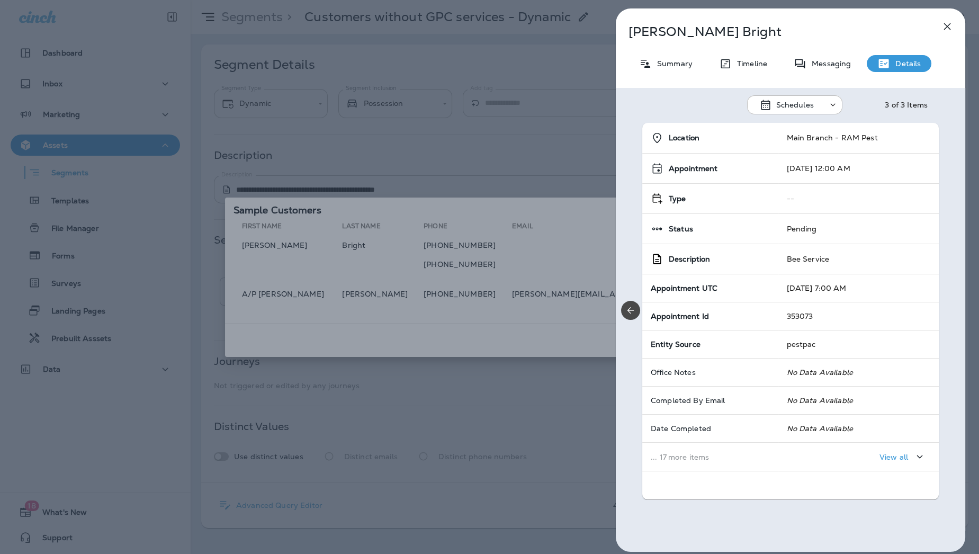
click at [403, 365] on div "[PERSON_NAME] Summary Timeline Messaging Details Schedules 3 of 3 Items Locatio…" at bounding box center [489, 277] width 979 height 554
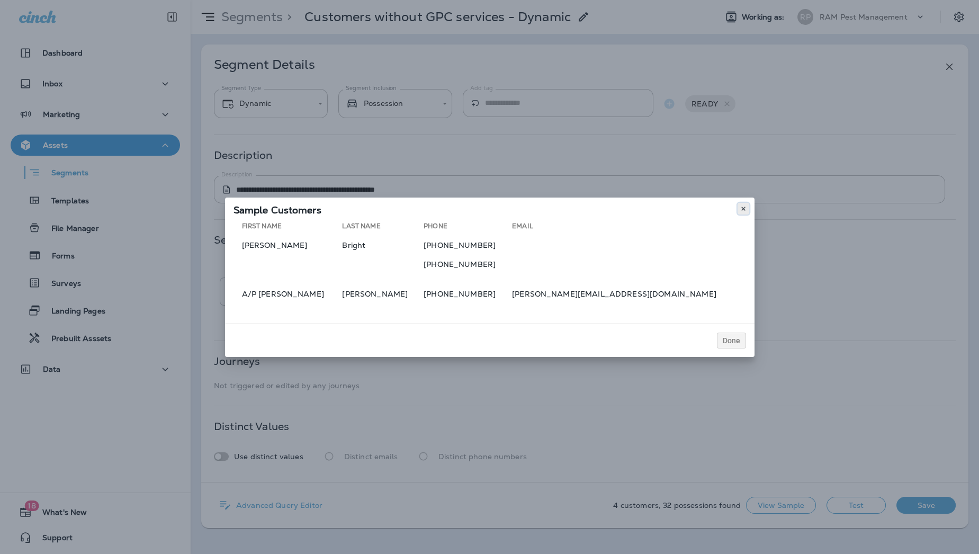
click at [742, 210] on icon at bounding box center [743, 208] width 6 height 6
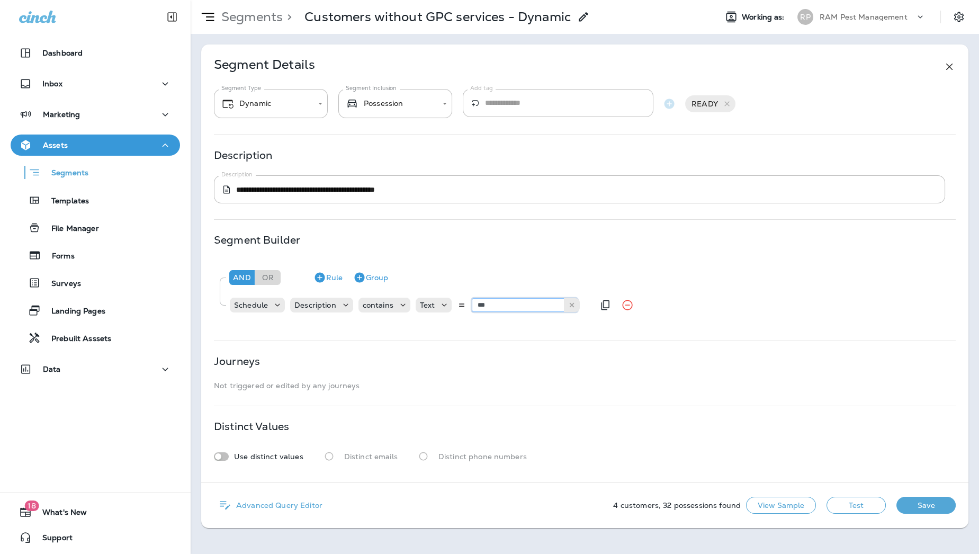
click at [525, 298] on input "***" at bounding box center [525, 305] width 106 height 14
paste input "********"
click at [851, 499] on button "Test" at bounding box center [855, 505] width 59 height 17
click at [521, 303] on input "**********" at bounding box center [525, 305] width 106 height 14
type input "**********"
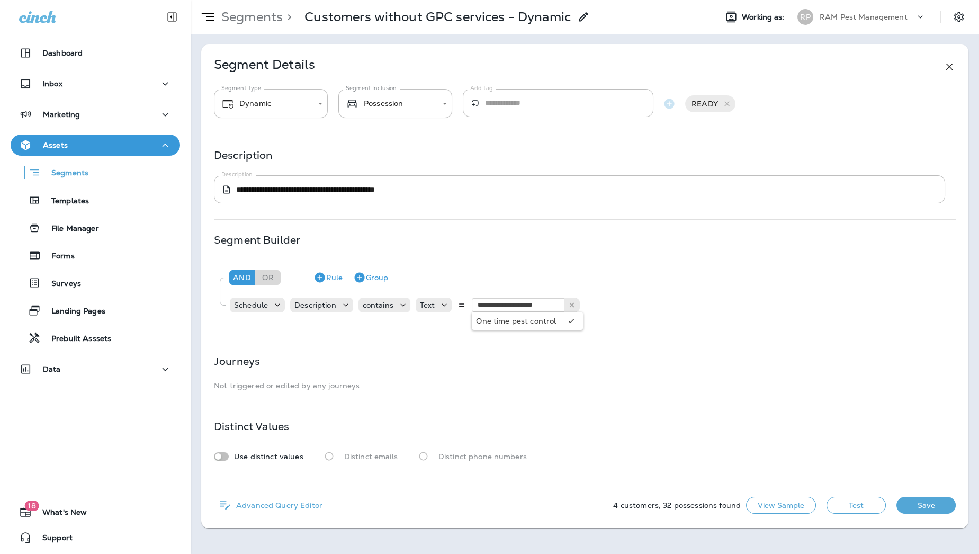
click at [858, 510] on button "Test" at bounding box center [855, 505] width 59 height 17
click at [788, 504] on button "View Sample" at bounding box center [781, 505] width 70 height 17
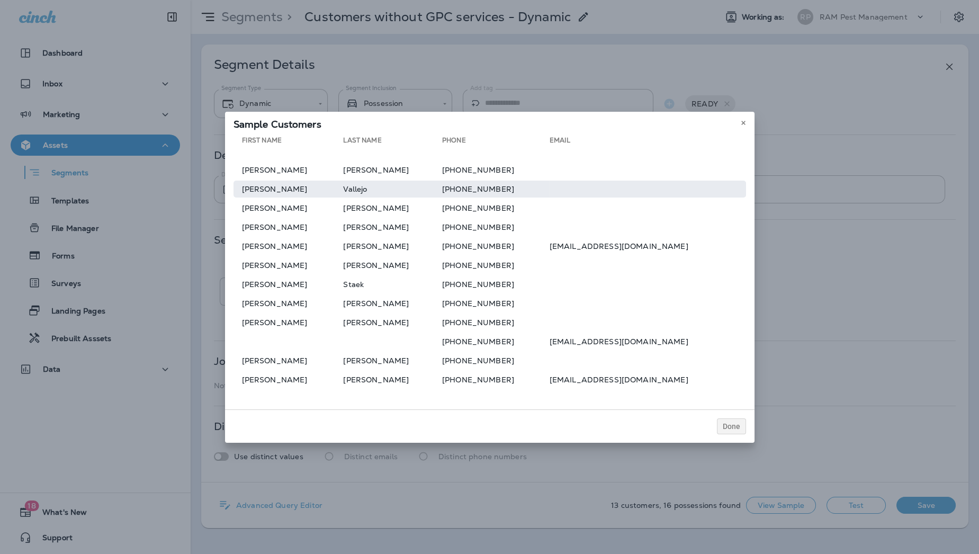
click at [306, 182] on td "[PERSON_NAME]" at bounding box center [288, 189] width 110 height 17
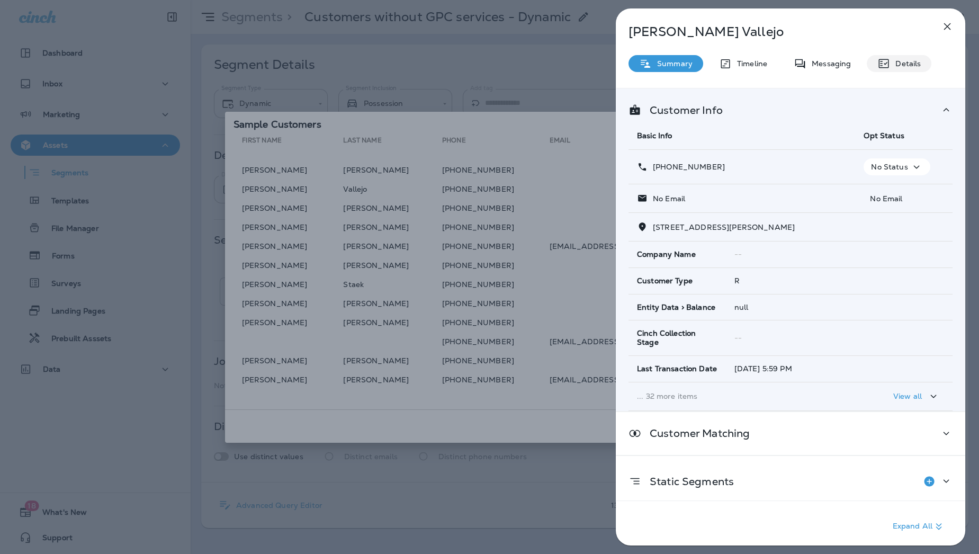
click at [889, 60] on div "Details" at bounding box center [899, 63] width 65 height 17
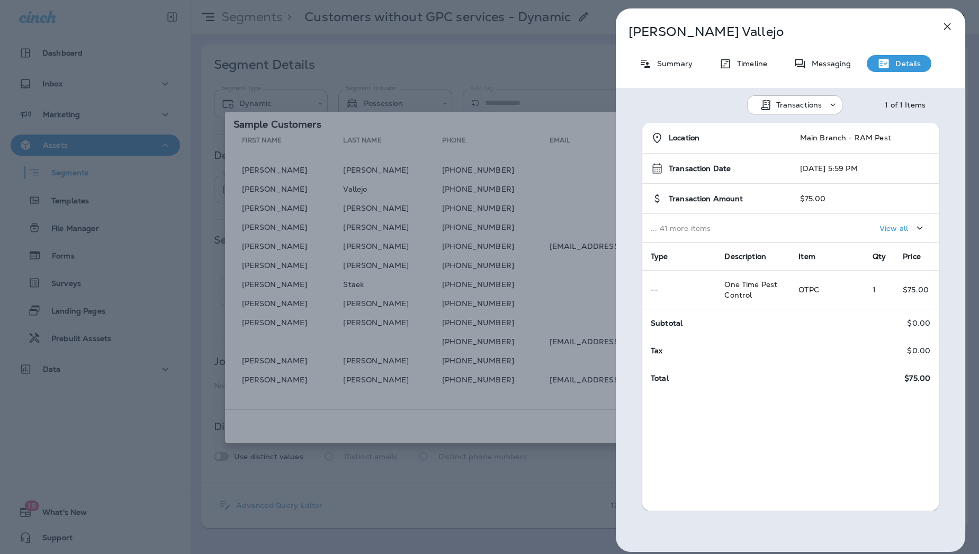
click at [807, 103] on p "Transactions" at bounding box center [799, 105] width 46 height 8
click at [786, 158] on p "Schedules" at bounding box center [786, 156] width 42 height 8
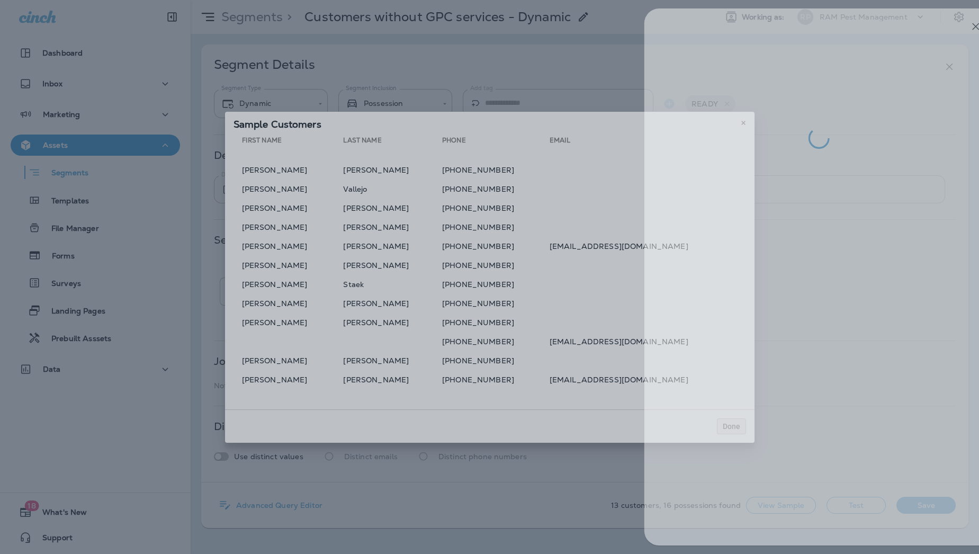
click at [552, 78] on div at bounding box center [518, 277] width 979 height 554
